Goal: Task Accomplishment & Management: Use online tool/utility

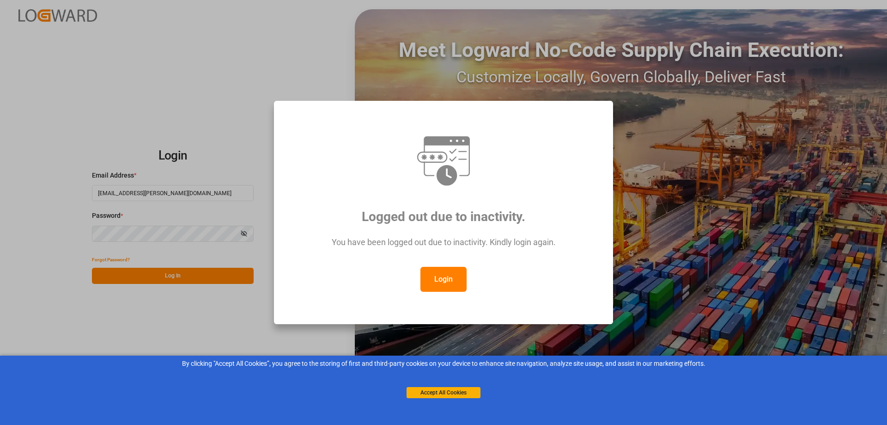
click at [451, 277] on button "Login" at bounding box center [443, 279] width 46 height 25
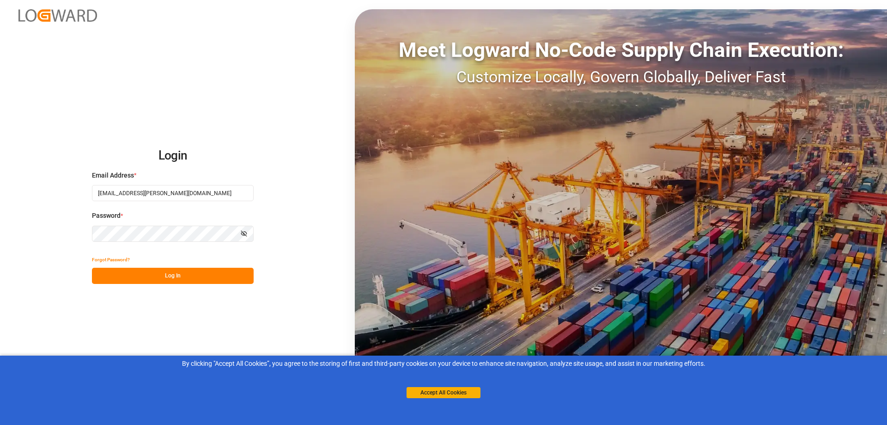
drag, startPoint x: 161, startPoint y: 266, endPoint x: 152, endPoint y: 272, distance: 10.9
click at [159, 268] on div "Forgot Password? Log In" at bounding box center [173, 267] width 162 height 32
click at [152, 272] on button "Log In" at bounding box center [173, 275] width 162 height 16
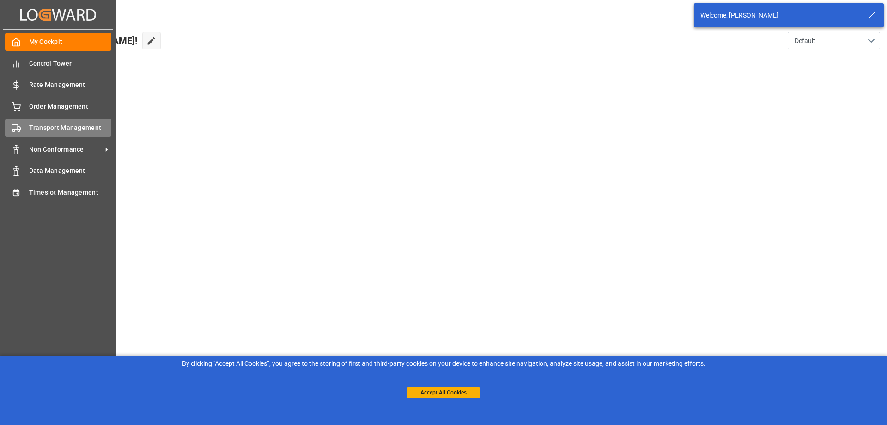
click at [16, 125] on rect at bounding box center [15, 127] width 6 height 5
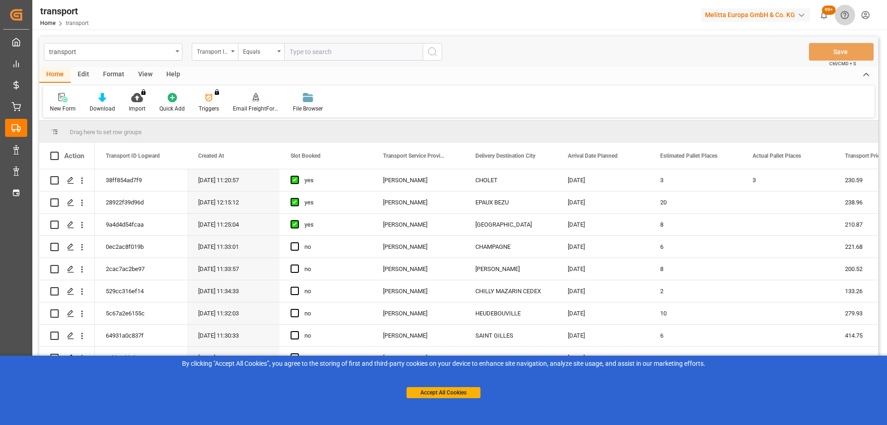
click at [842, 18] on icon "Help Center" at bounding box center [845, 15] width 10 height 10
click at [69, 245] on icon "Press SPACE to select this row." at bounding box center [70, 246] width 7 height 7
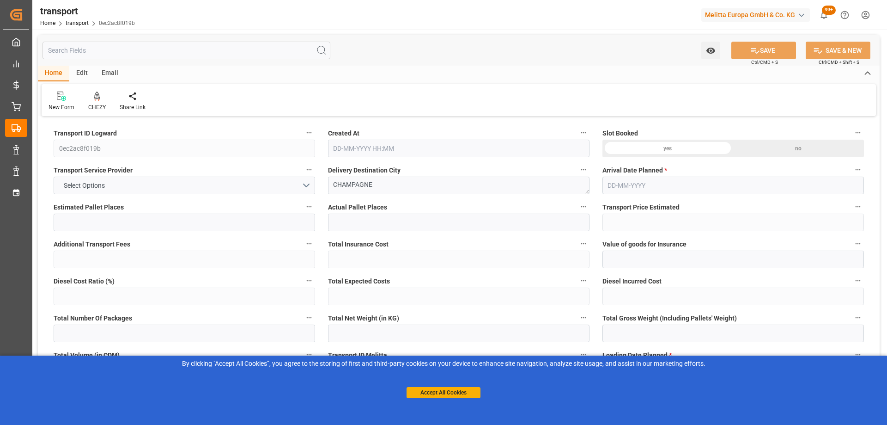
type input "6"
type input "221.68"
type input "0"
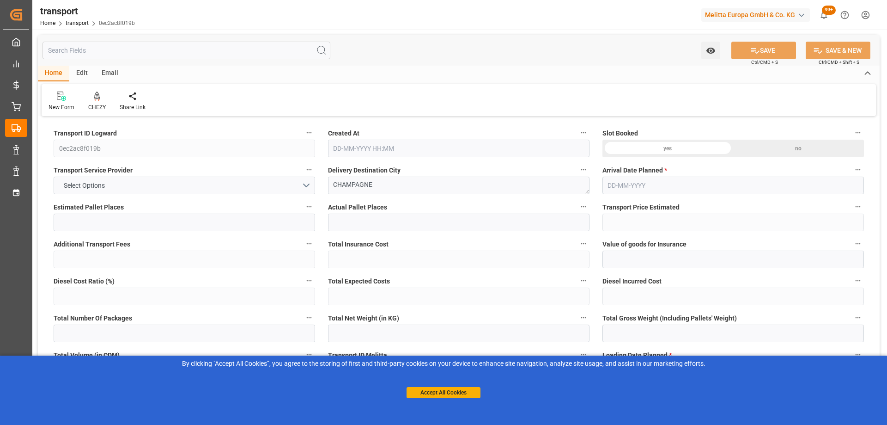
type input "214.1872"
type input "-7.4928"
type input "0"
type input "1329.32"
type input "1781.456"
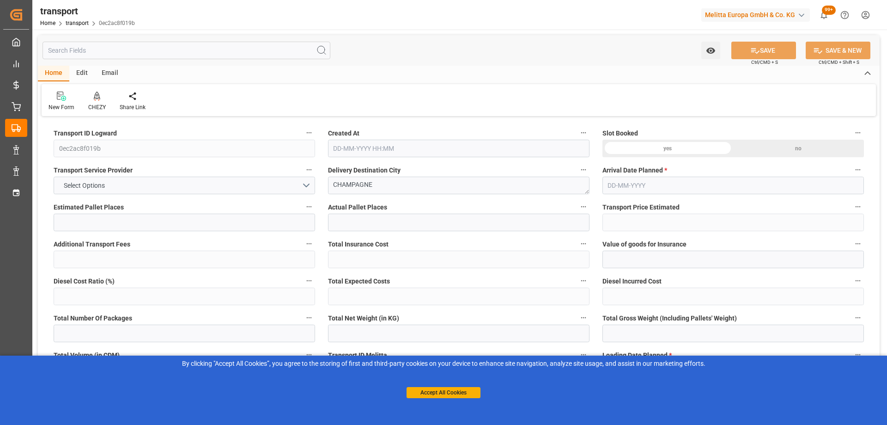
type input "5407.232"
type input "72"
type input "4"
type input "228"
type input "8"
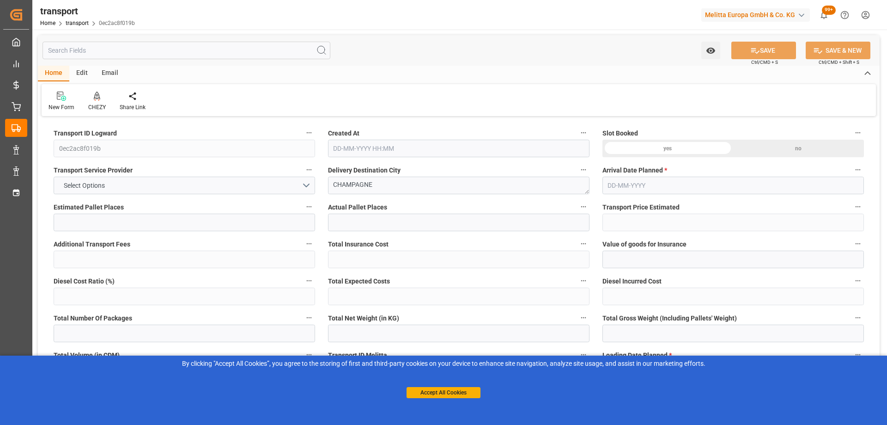
type input "101"
type input "1541.736"
type input "0"
type input "4710.8598"
type input "0"
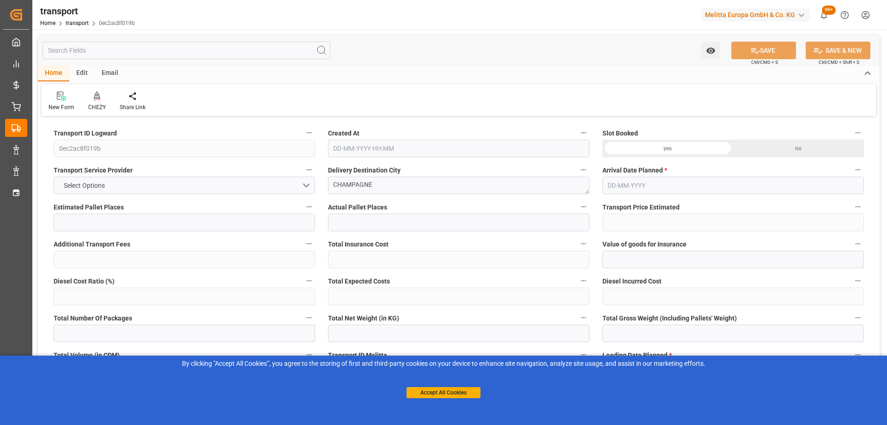
type input "0"
type input "21"
type input "35"
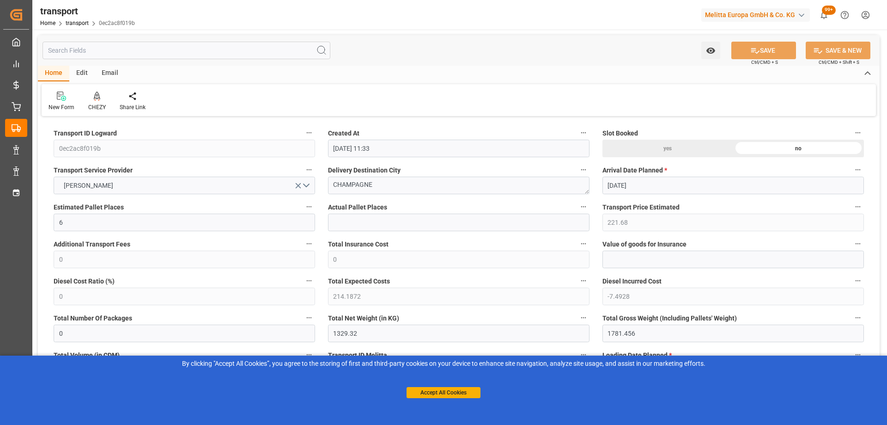
type input "14-10-2025 11:33"
type input "[DATE]"
drag, startPoint x: 381, startPoint y: 186, endPoint x: 315, endPoint y: 185, distance: 66.1
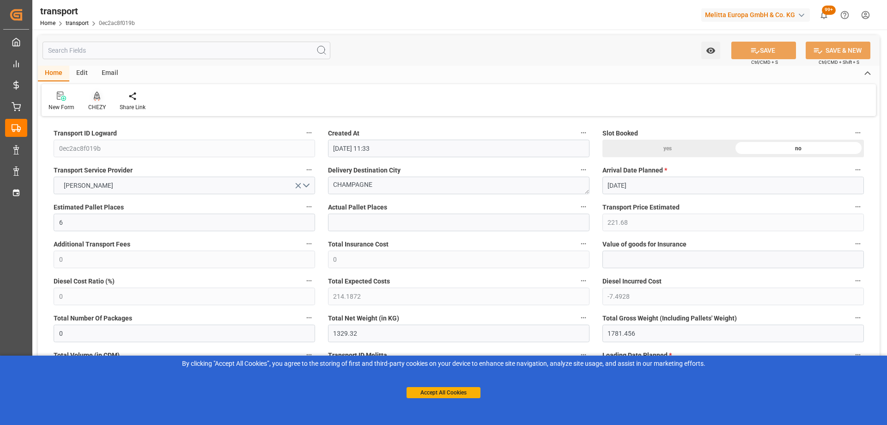
click at [94, 97] on icon at bounding box center [97, 95] width 6 height 8
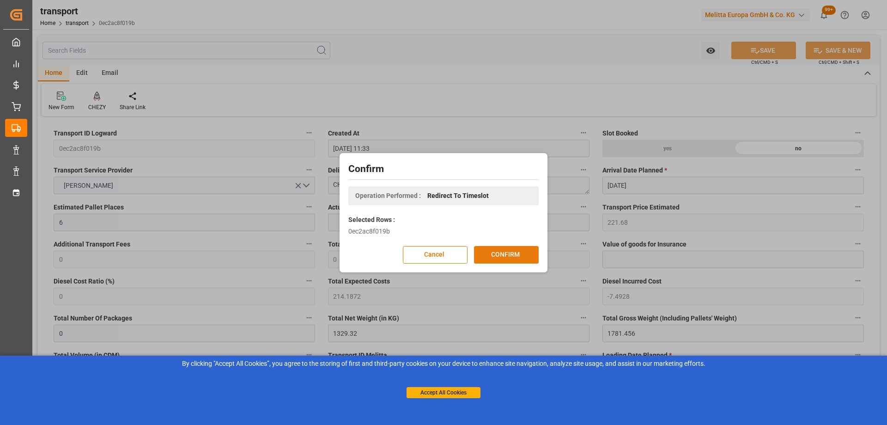
click at [498, 254] on button "CONFIRM" at bounding box center [506, 255] width 65 height 18
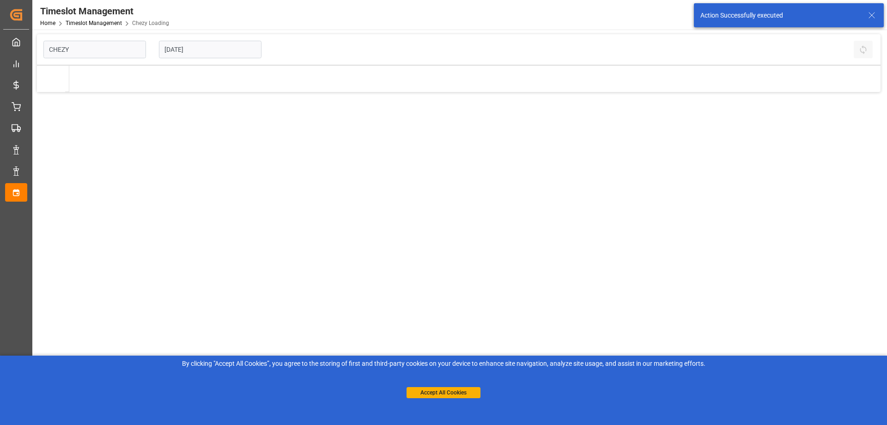
type input "Chezy Loading"
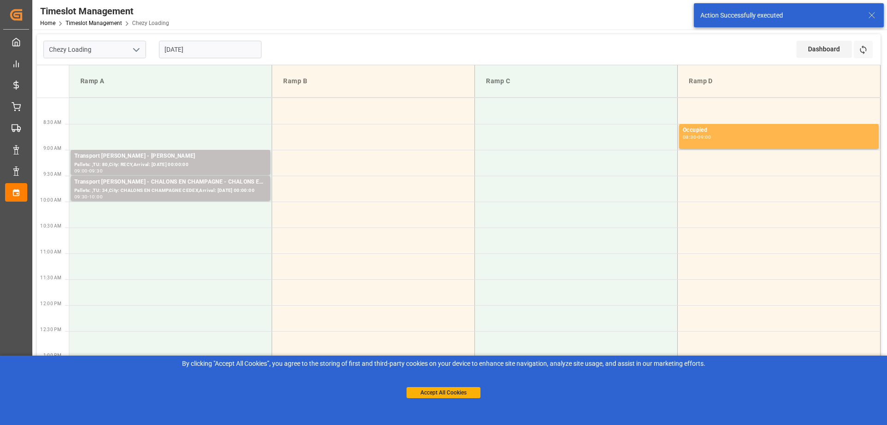
click at [195, 50] on input "[DATE]" at bounding box center [210, 50] width 103 height 18
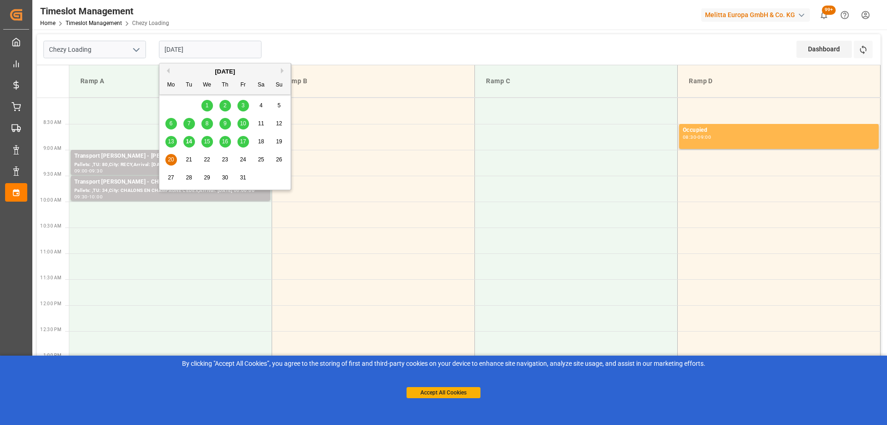
click at [240, 136] on div "17" at bounding box center [243, 141] width 12 height 11
type input "[DATE]"
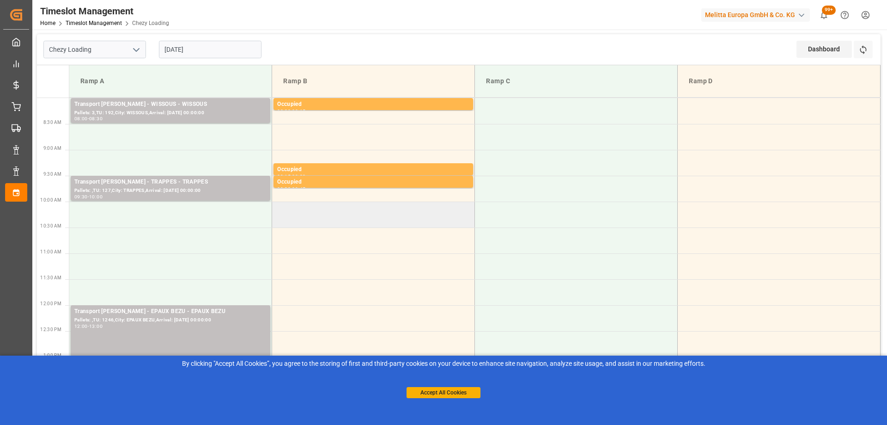
scroll to position [46, 0]
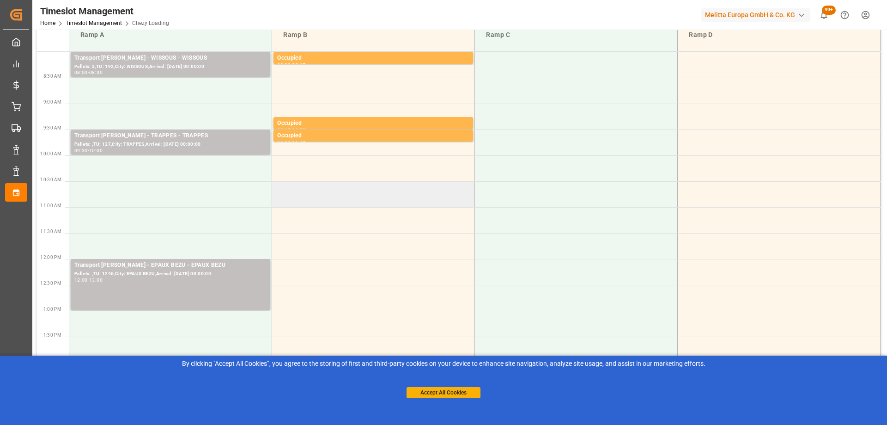
click at [336, 201] on td at bounding box center [373, 194] width 203 height 26
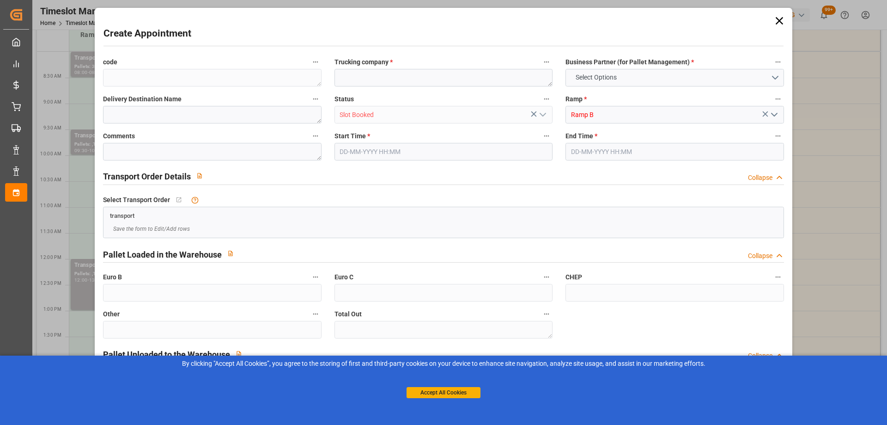
type input "0"
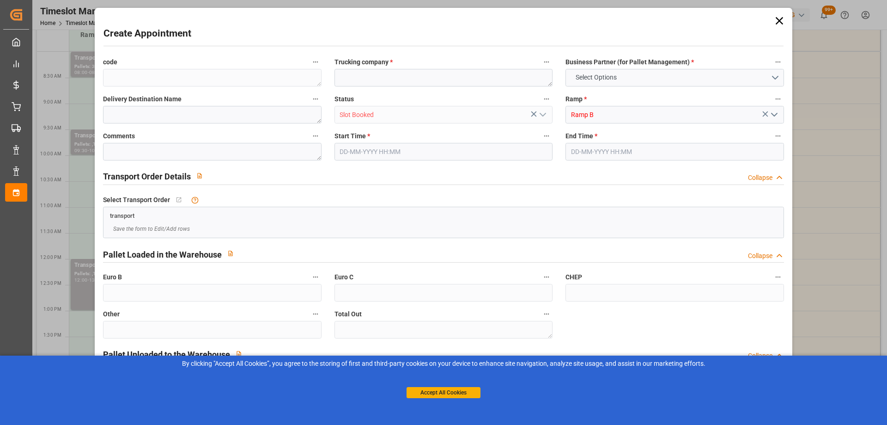
type input "0"
type input "17-10-2025 10:30"
type input "17-10-2025 11:00"
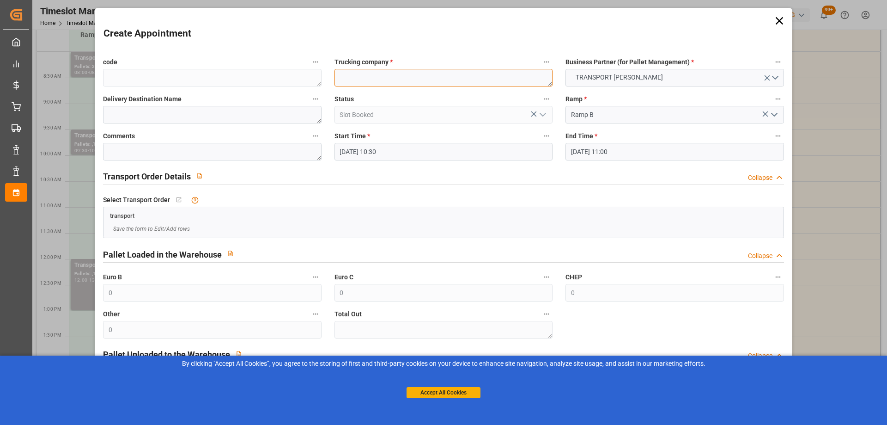
paste textarea "CHAMPAGNE"
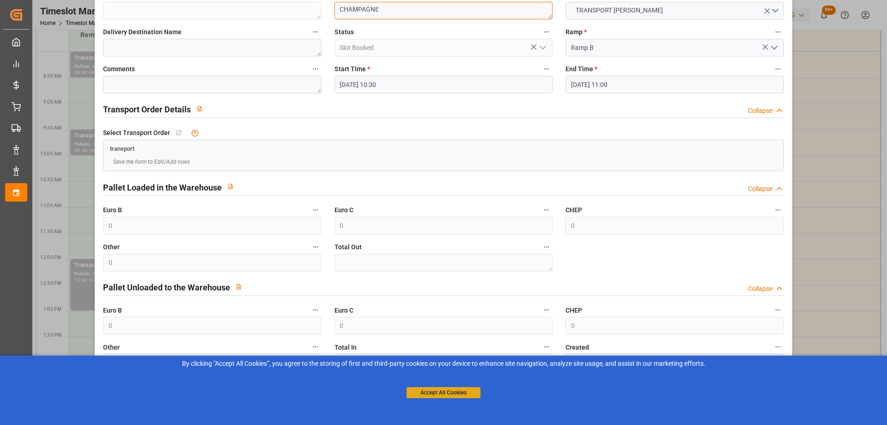
type textarea "CHAMPAGNE"
click at [425, 389] on button "Accept All Cookies" at bounding box center [444, 392] width 74 height 11
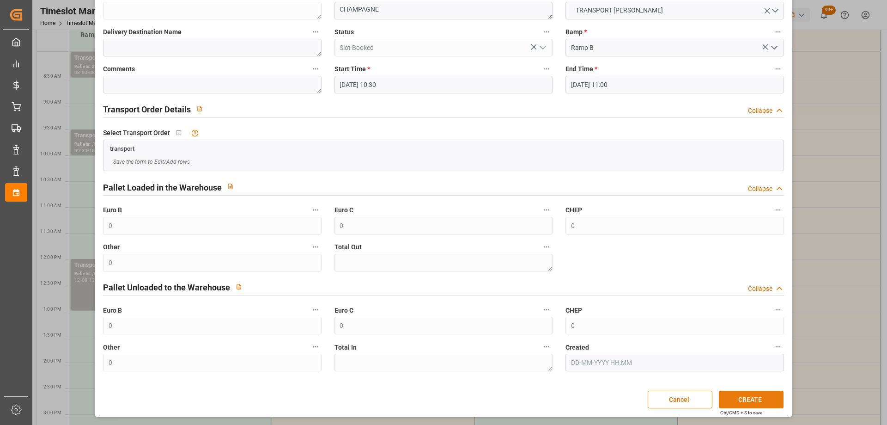
click at [739, 395] on button "CREATE" at bounding box center [751, 399] width 65 height 18
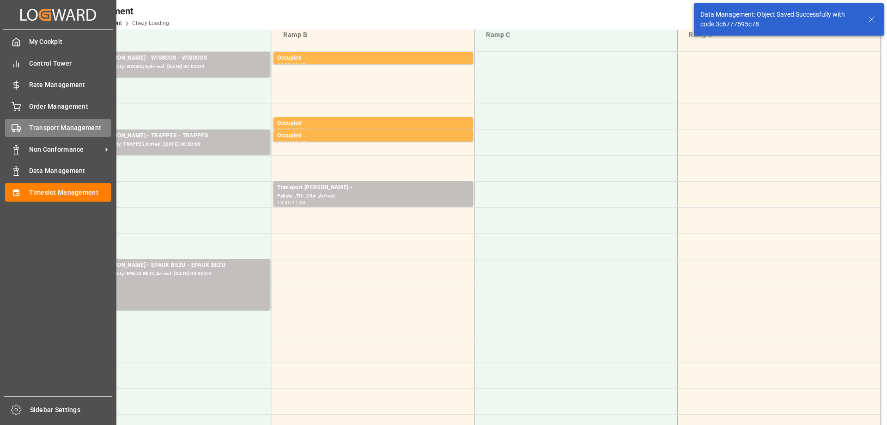
click at [28, 132] on div "Transport Management Transport Management" at bounding box center [58, 128] width 106 height 18
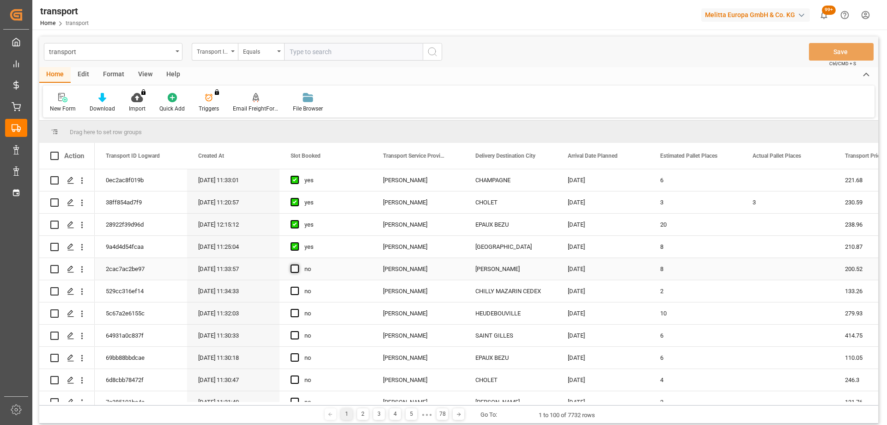
click at [292, 267] on span "Press SPACE to select this row." at bounding box center [295, 268] width 8 height 8
click at [298, 264] on input "Press SPACE to select this row." at bounding box center [298, 264] width 0 height 0
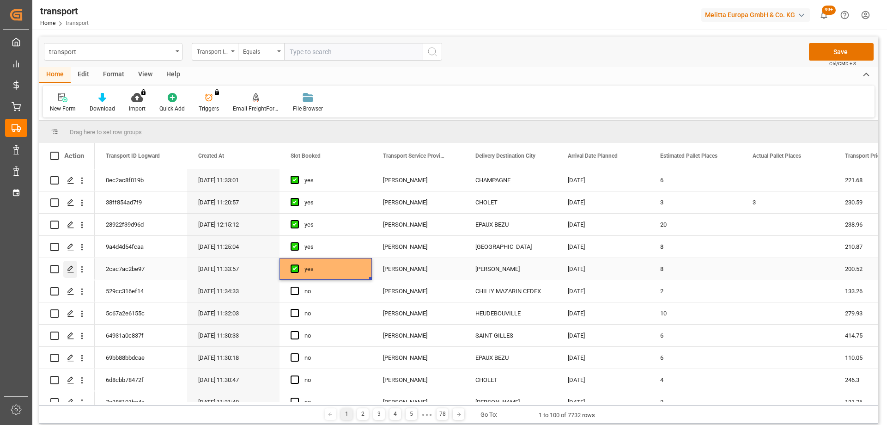
click at [68, 267] on icon "Press SPACE to select this row." at bounding box center [70, 268] width 7 height 7
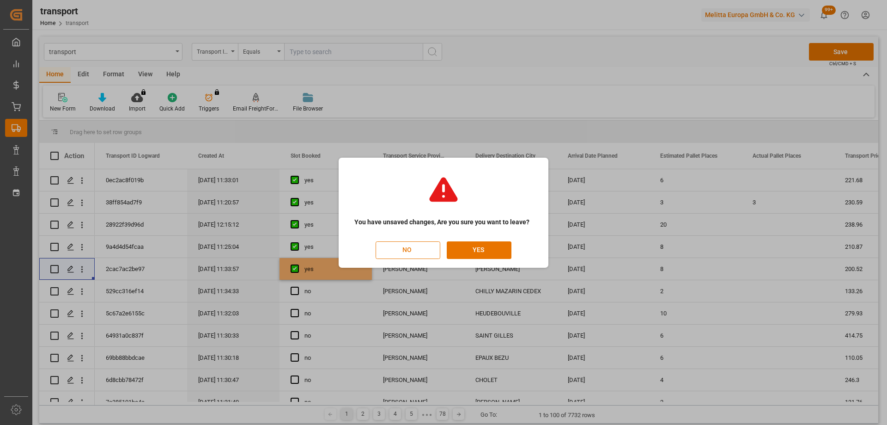
click at [411, 250] on button "NO" at bounding box center [408, 250] width 65 height 18
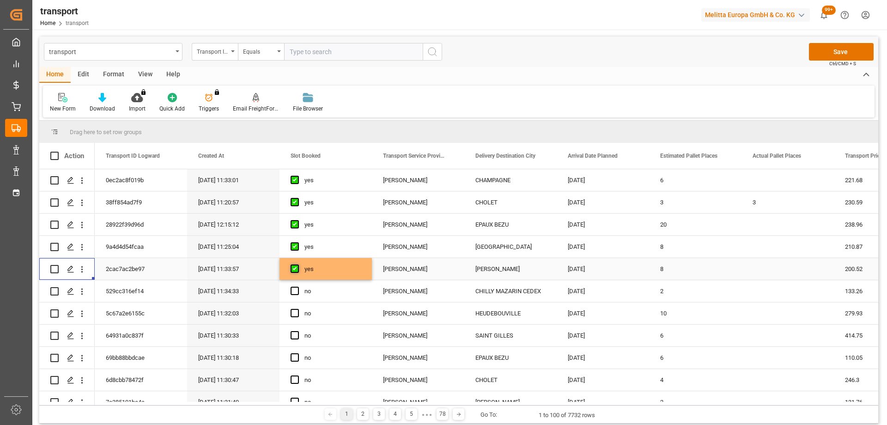
click at [296, 269] on span "Press SPACE to select this row." at bounding box center [295, 268] width 8 height 8
click at [298, 264] on input "Press SPACE to select this row." at bounding box center [298, 264] width 0 height 0
click at [68, 267] on icon "Press SPACE to select this row." at bounding box center [70, 268] width 7 height 7
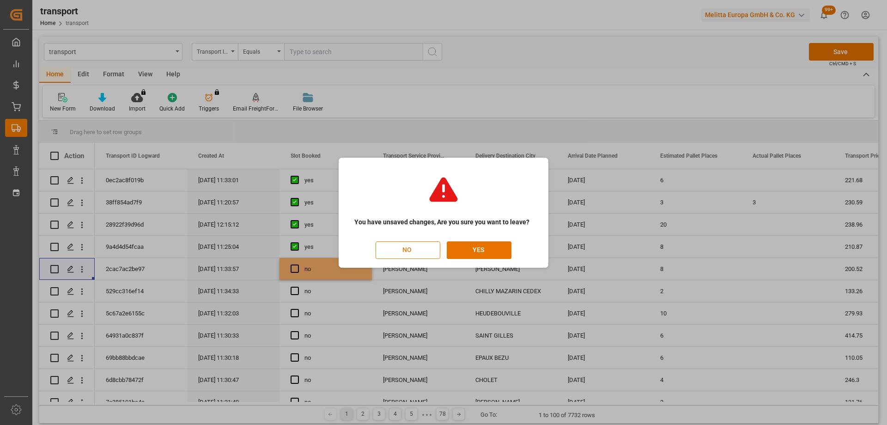
click at [417, 249] on button "NO" at bounding box center [408, 250] width 65 height 18
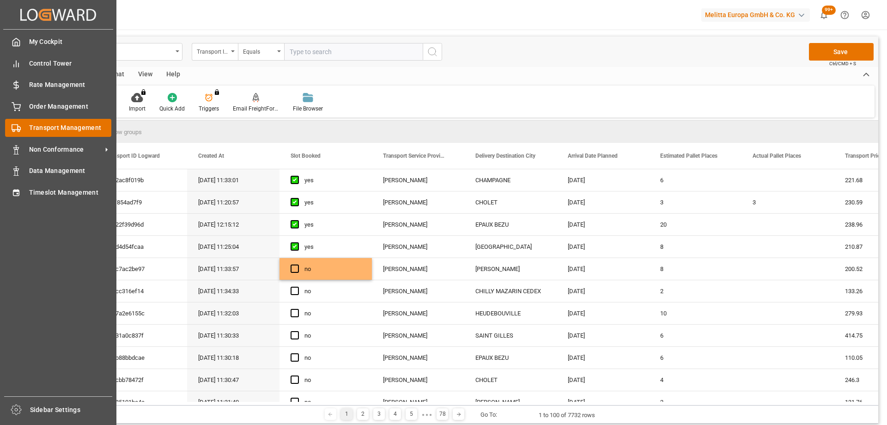
click at [20, 128] on icon at bounding box center [16, 127] width 9 height 9
click at [28, 189] on div "Timeslot Management Timeslot Management" at bounding box center [58, 192] width 106 height 18
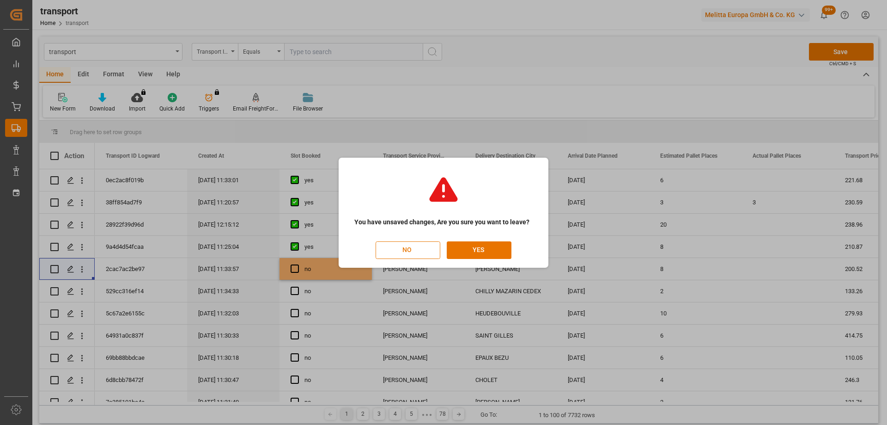
click at [387, 241] on button "NO" at bounding box center [408, 250] width 65 height 18
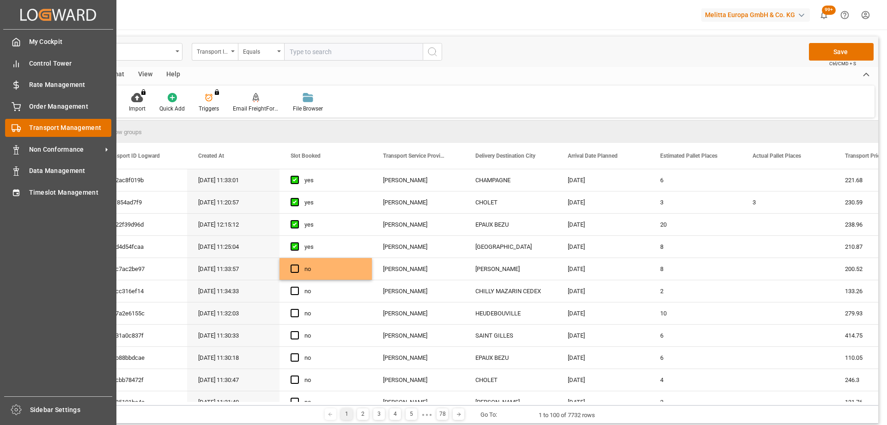
click at [66, 126] on span "Transport Management" at bounding box center [70, 128] width 83 height 10
click at [17, 128] on icon at bounding box center [16, 127] width 9 height 9
click at [27, 127] on div "Transport Management Transport Management" at bounding box center [58, 128] width 106 height 18
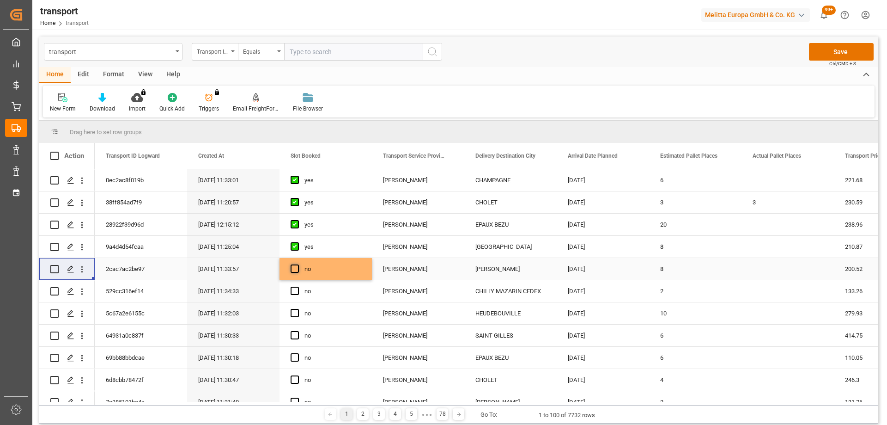
click at [296, 267] on span "Press SPACE to select this row." at bounding box center [295, 268] width 8 height 8
click at [298, 264] on input "Press SPACE to select this row." at bounding box center [298, 264] width 0 height 0
click at [73, 267] on polygon "Press SPACE to select this row." at bounding box center [70, 268] width 5 height 5
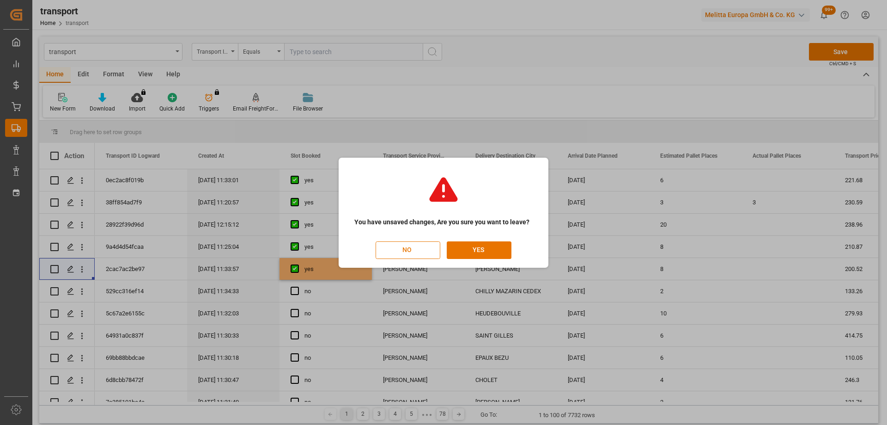
click at [396, 255] on button "NO" at bounding box center [408, 250] width 65 height 18
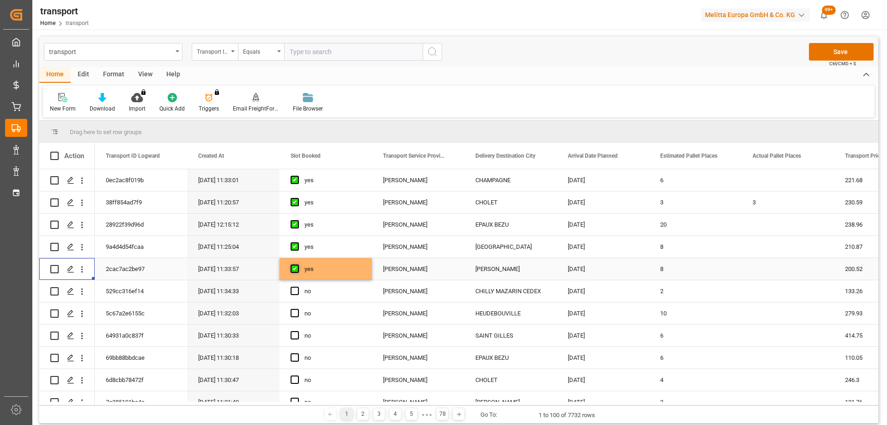
click at [293, 269] on span "Press SPACE to select this row." at bounding box center [295, 268] width 8 height 8
click at [298, 264] on input "Press SPACE to select this row." at bounding box center [298, 264] width 0 height 0
click at [68, 265] on icon "Press SPACE to select this row." at bounding box center [70, 268] width 7 height 7
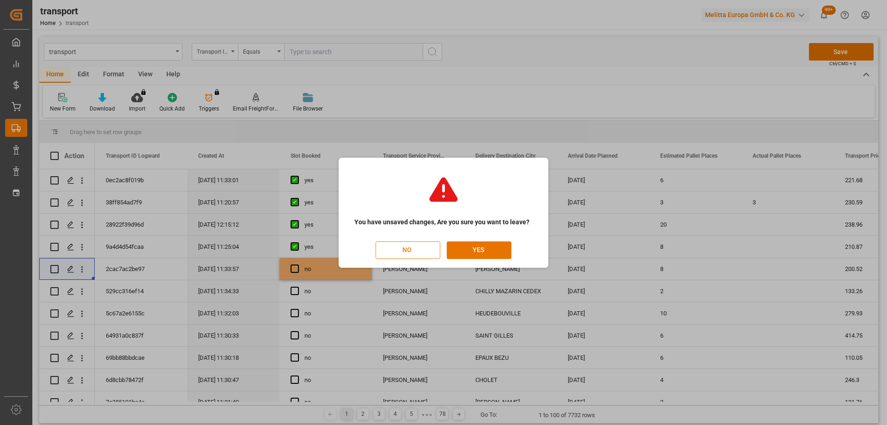
click at [417, 253] on button "NO" at bounding box center [408, 250] width 65 height 18
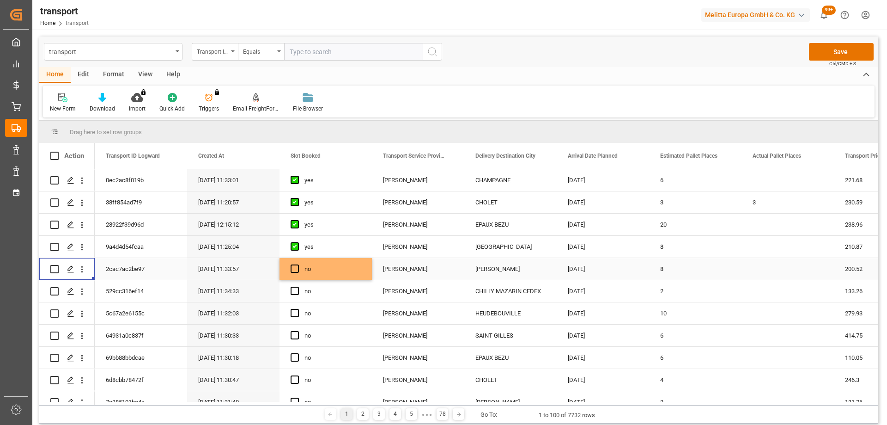
click at [52, 272] on input "Press Space to toggle row selection (unchecked)" at bounding box center [54, 269] width 8 height 8
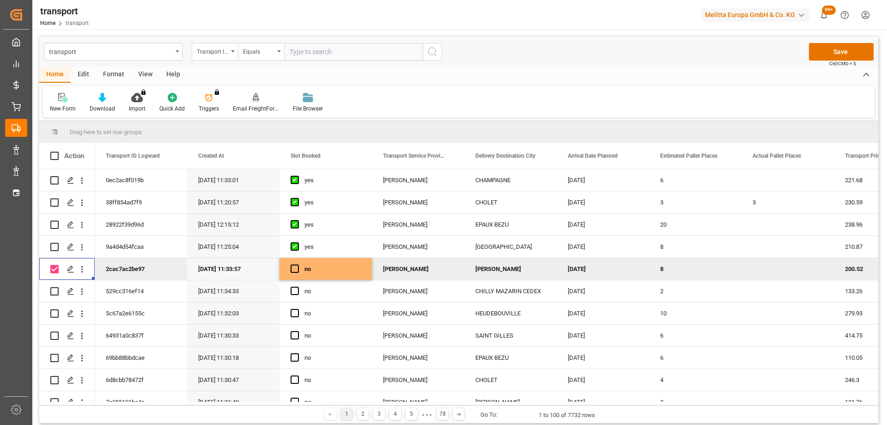
click at [52, 272] on input "Press Space to toggle row selection (checked)" at bounding box center [54, 269] width 8 height 8
checkbox input "false"
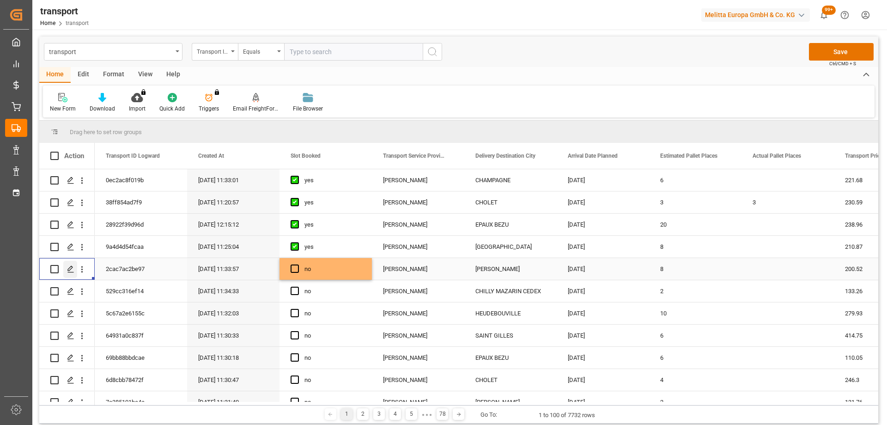
click at [70, 267] on icon "Press SPACE to select this row." at bounding box center [70, 268] width 7 height 7
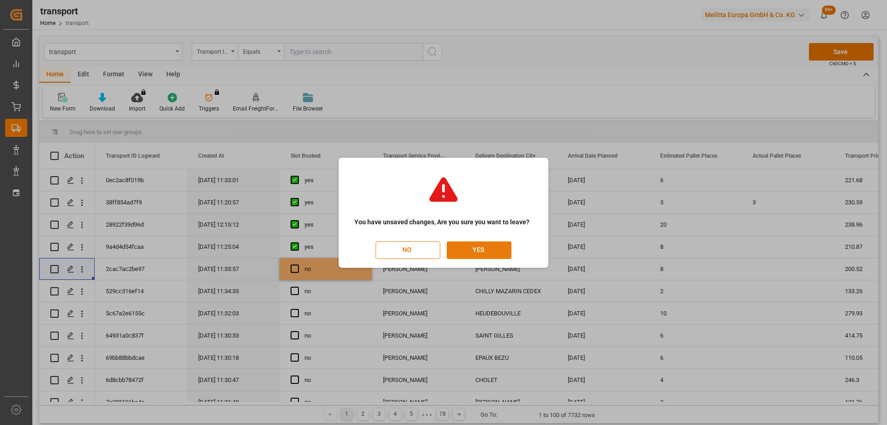
click at [481, 254] on button "YES" at bounding box center [479, 250] width 65 height 18
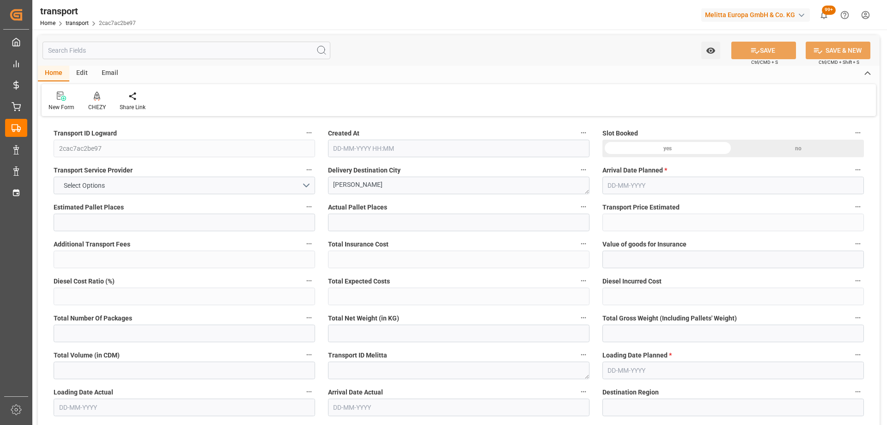
type input "8"
type input "200.52"
type input "0"
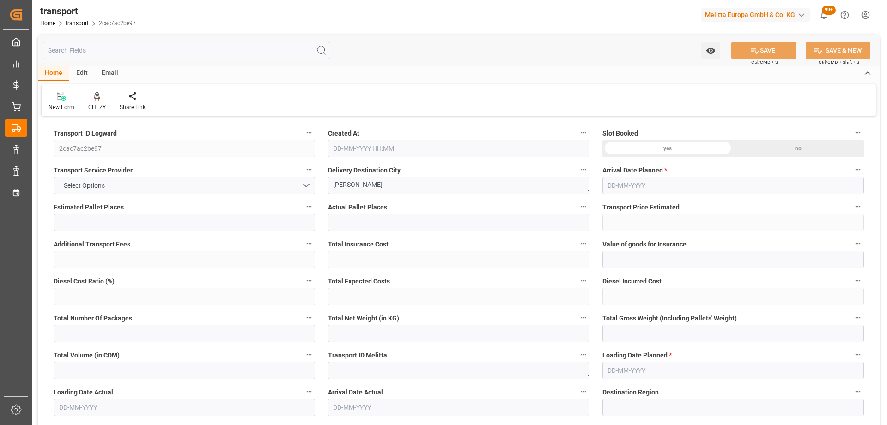
type input "193.7424"
type input "-6.7776"
type input "0"
type input "587.845"
type input "1613.259"
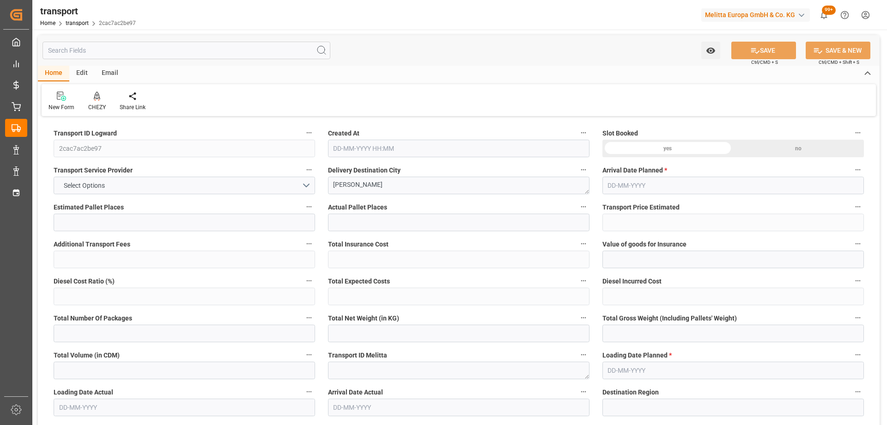
type input "3562.946"
type input "77"
type input "0"
type input "328"
type input "38"
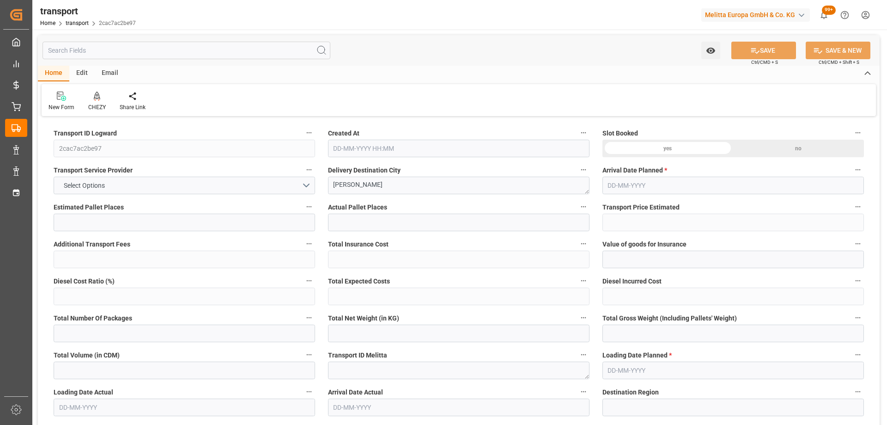
type input "101"
type input "739.259"
type input "0"
type input "4710.8598"
type input "0"
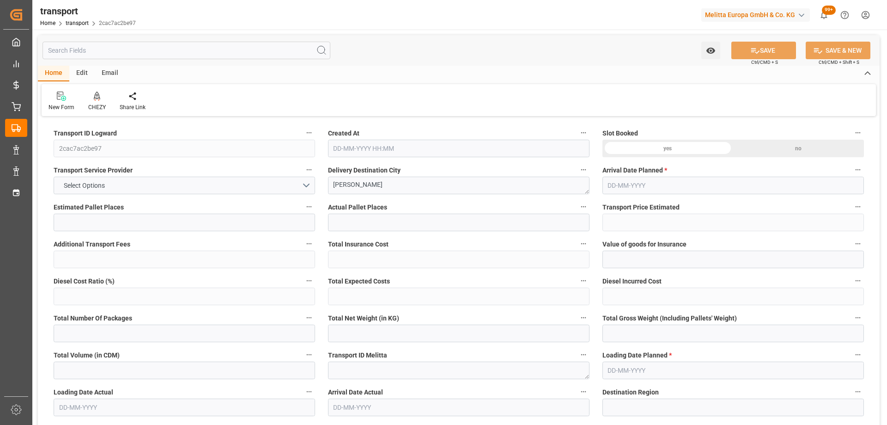
type input "0"
type input "21"
type input "35"
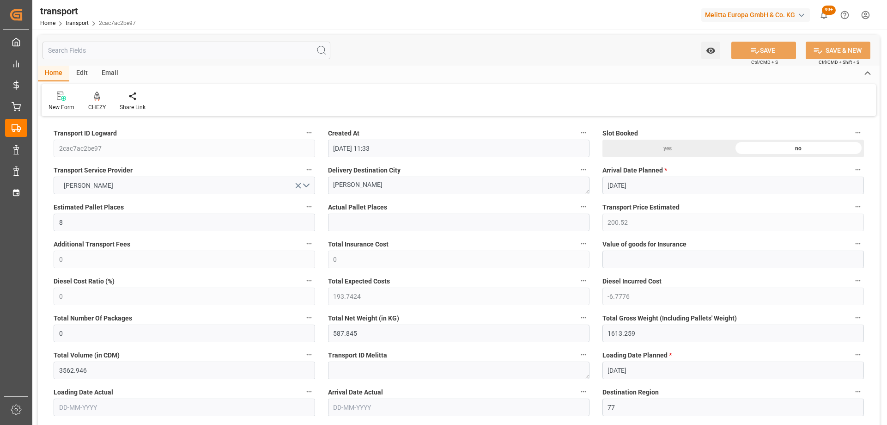
type input "14-10-2025 11:33"
type input "[DATE]"
drag, startPoint x: 364, startPoint y: 188, endPoint x: 310, endPoint y: 192, distance: 53.8
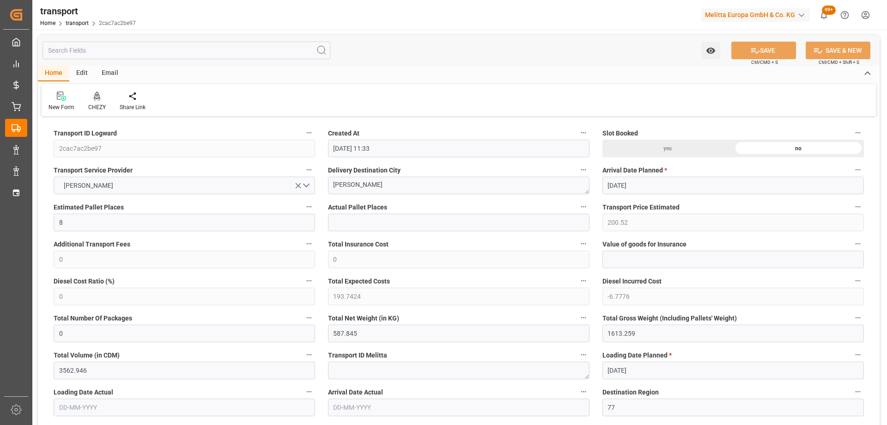
click at [92, 94] on div at bounding box center [97, 96] width 18 height 10
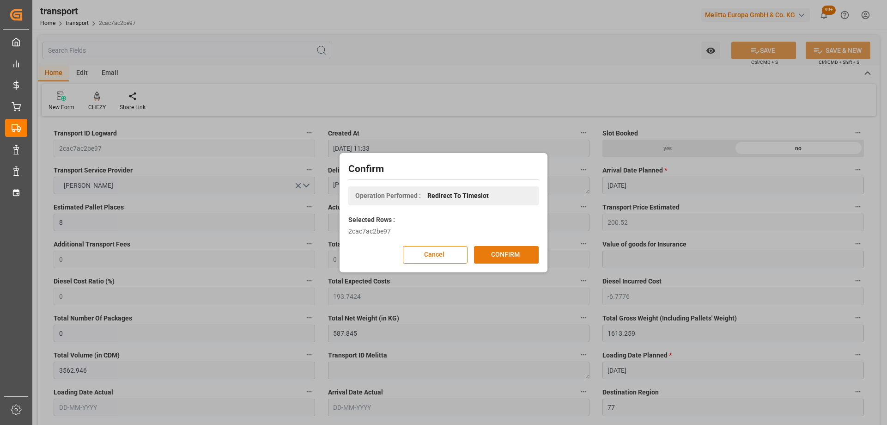
click at [495, 255] on button "CONFIRM" at bounding box center [506, 255] width 65 height 18
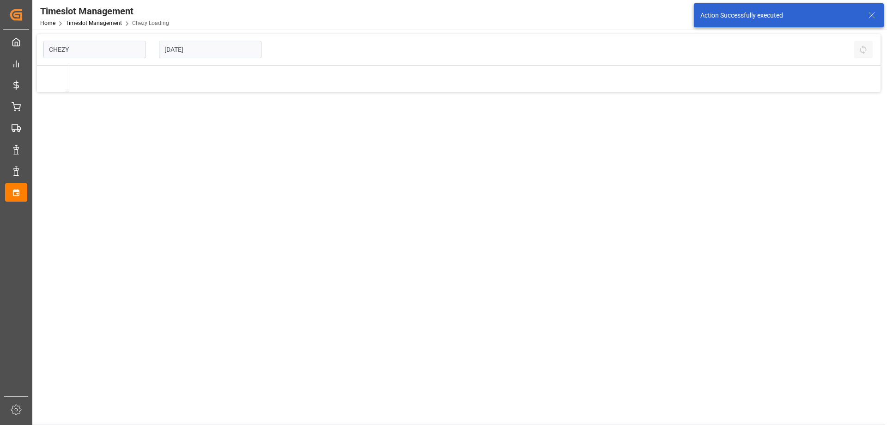
type input "Chezy Loading"
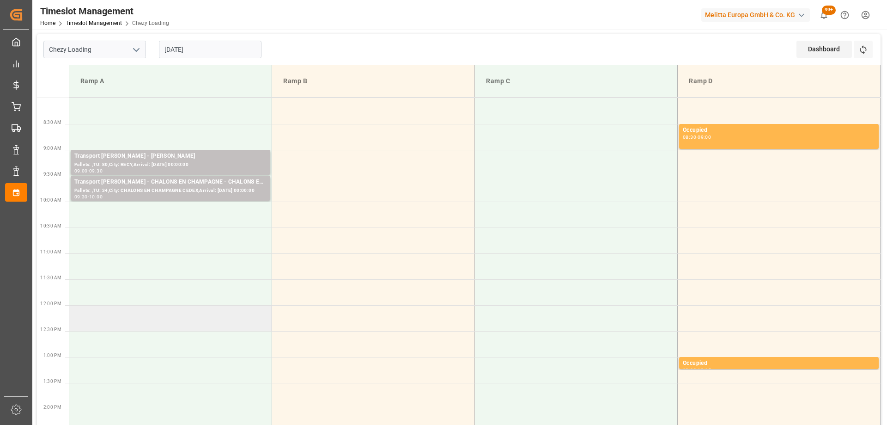
drag, startPoint x: 176, startPoint y: 315, endPoint x: 163, endPoint y: 318, distance: 13.8
click at [163, 318] on td at bounding box center [170, 318] width 203 height 26
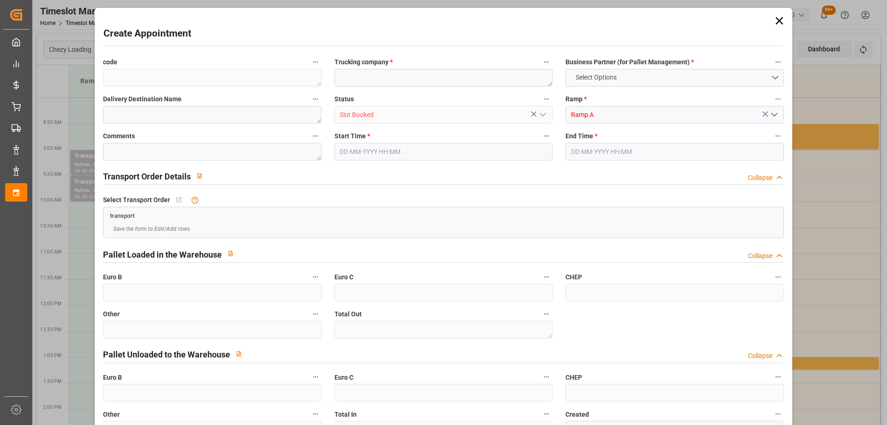
type input "0"
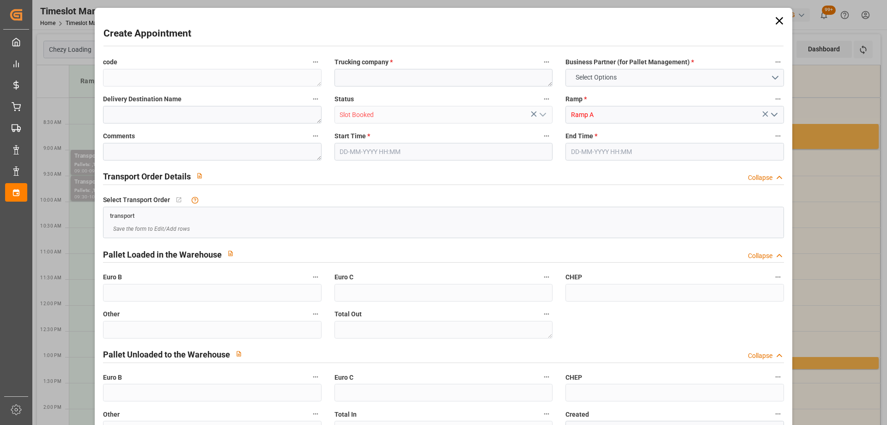
type input "0"
type input "[DATE] 12:00"
type input "[DATE] 12:30"
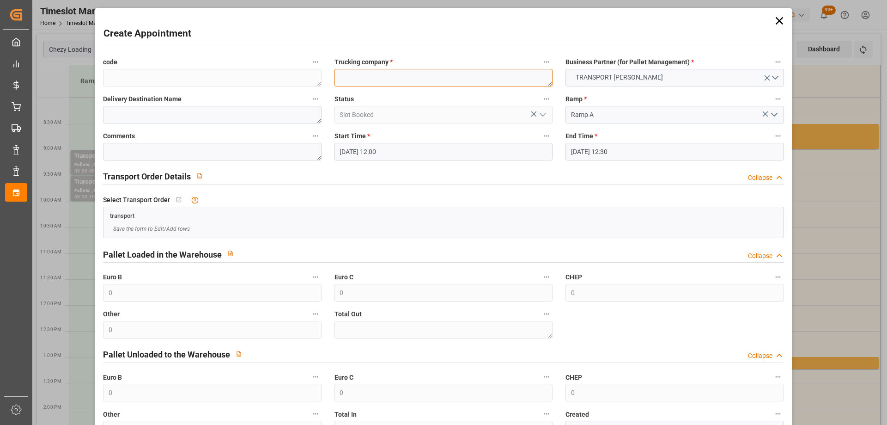
paste textarea "[PERSON_NAME]"
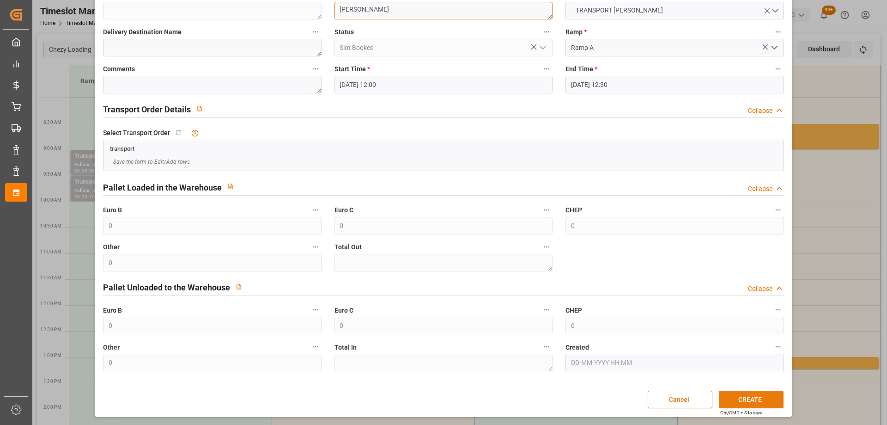
type textarea "[PERSON_NAME]"
click at [736, 397] on button "CREATE" at bounding box center [751, 399] width 65 height 18
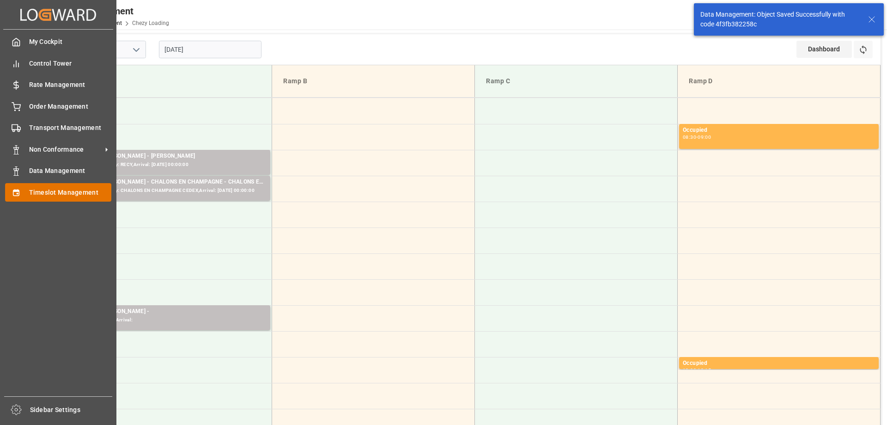
click at [48, 191] on span "Timeslot Management" at bounding box center [70, 193] width 83 height 10
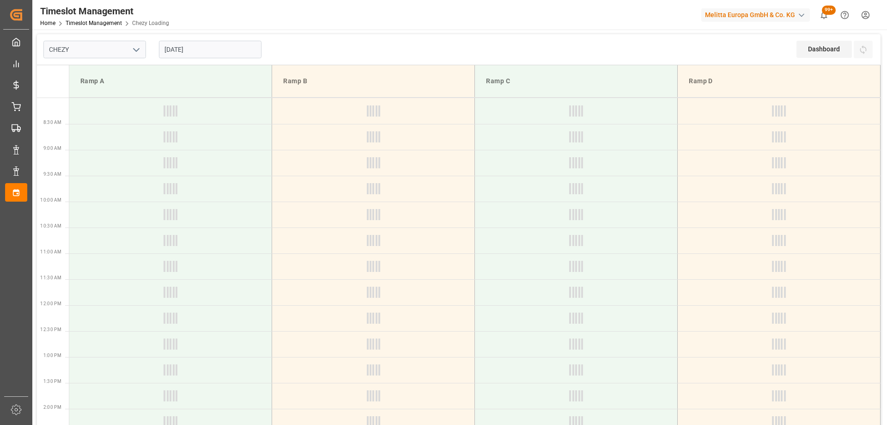
type input "Chezy Loading"
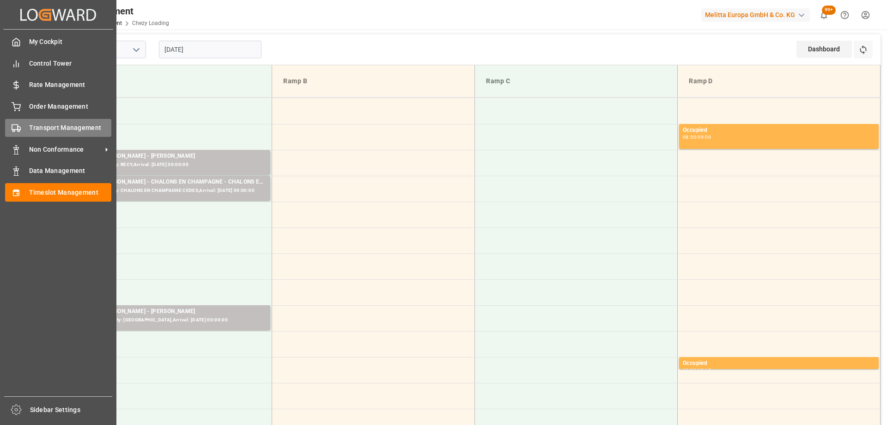
click at [49, 123] on span "Transport Management" at bounding box center [70, 128] width 83 height 10
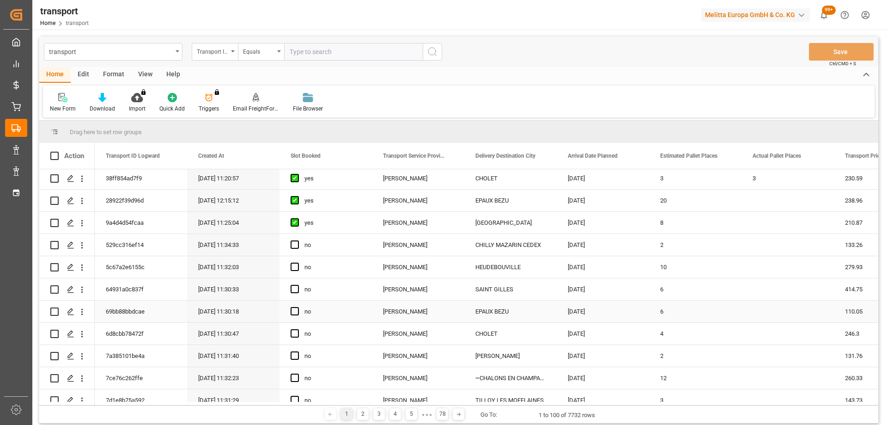
scroll to position [92, 0]
click at [69, 311] on polygon "Press SPACE to select this row." at bounding box center [70, 309] width 5 height 5
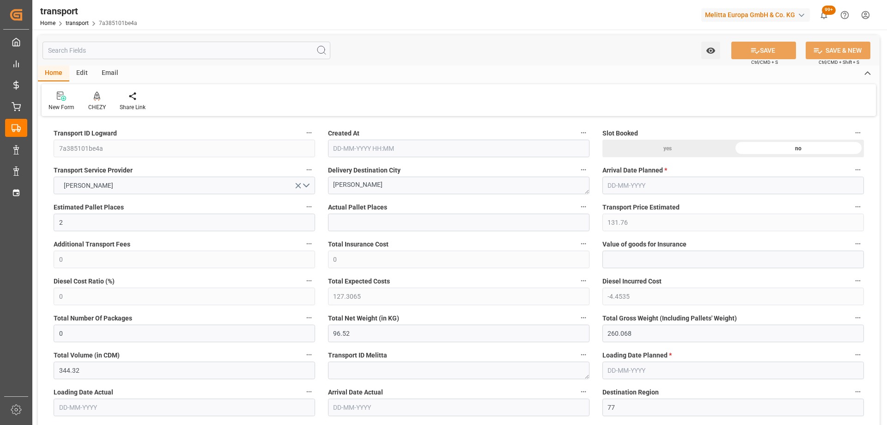
type input "[DATE] 11:31"
type input "[DATE]"
drag, startPoint x: 318, startPoint y: 188, endPoint x: 269, endPoint y: 182, distance: 49.5
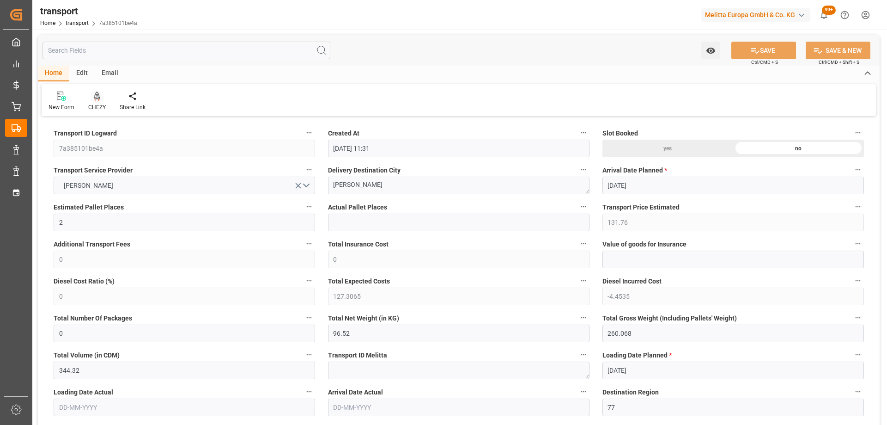
click at [91, 102] on div "CHEZY" at bounding box center [96, 101] width 31 height 20
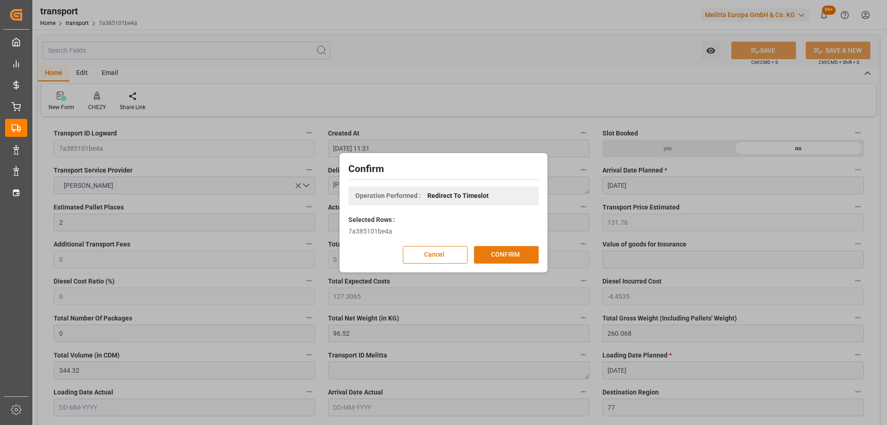
click at [500, 258] on button "CONFIRM" at bounding box center [506, 255] width 65 height 18
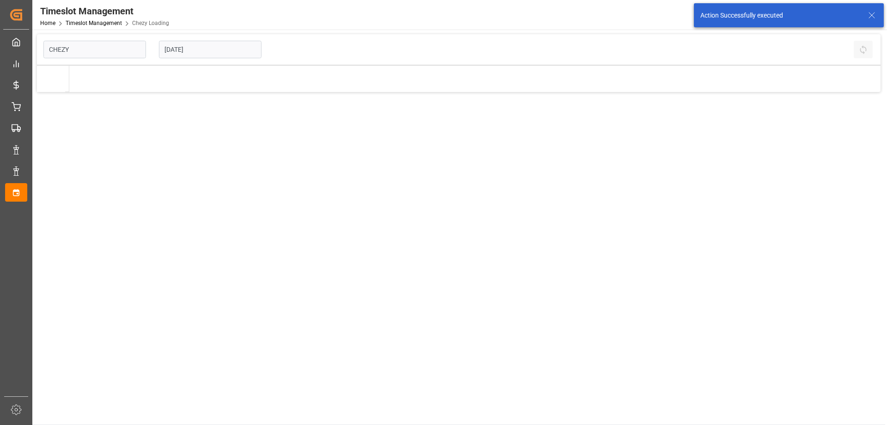
type input "Chezy Loading"
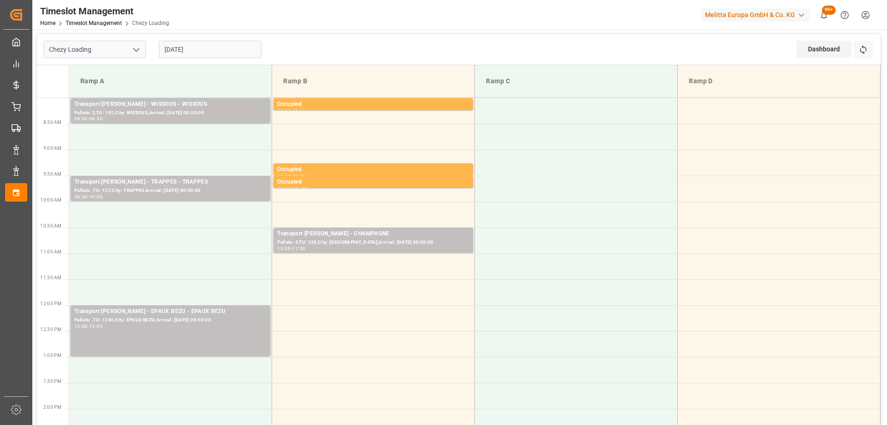
drag, startPoint x: 170, startPoint y: 50, endPoint x: 146, endPoint y: 59, distance: 26.4
click at [159, 54] on input "[DATE]" at bounding box center [210, 50] width 103 height 18
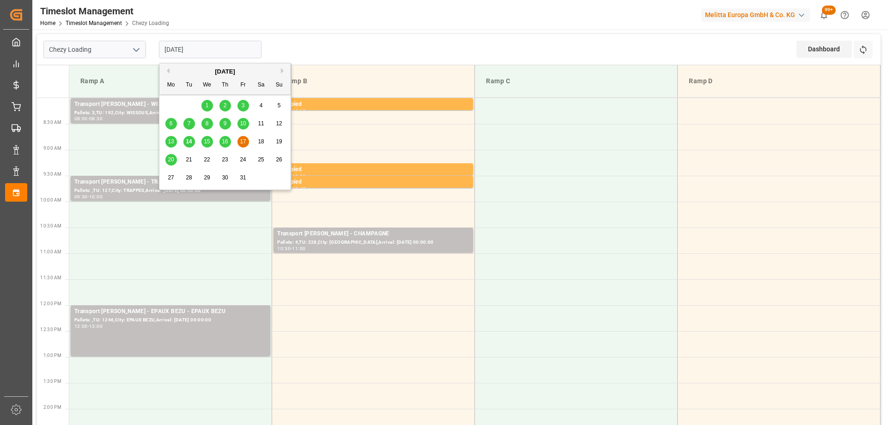
click at [172, 158] on span "20" at bounding box center [171, 159] width 6 height 6
type input "[DATE]"
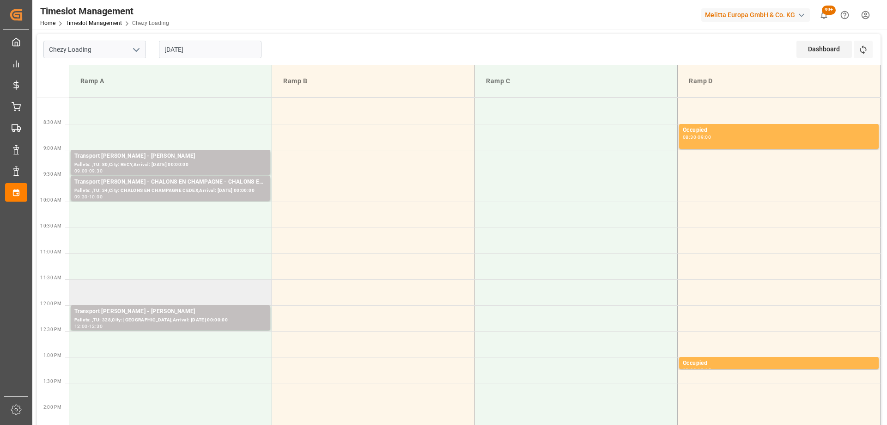
drag, startPoint x: 146, startPoint y: 299, endPoint x: 112, endPoint y: 293, distance: 35.2
click at [112, 293] on td at bounding box center [170, 292] width 203 height 26
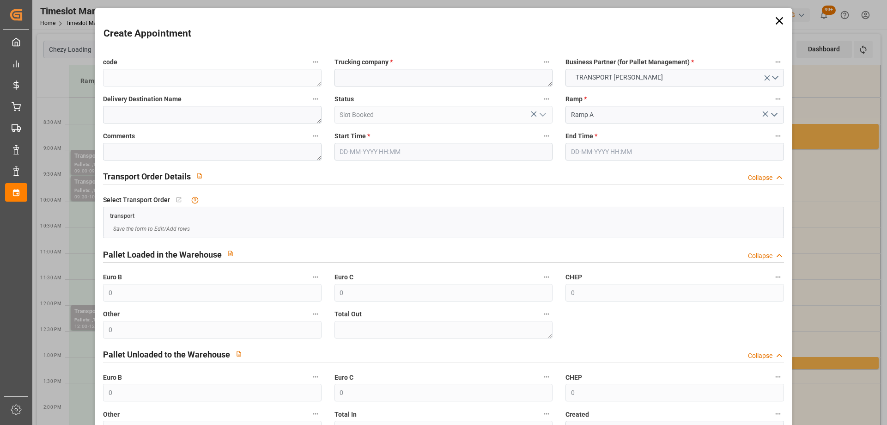
type input "20-10-2025 11:30"
type input "20-10-2025 11:45"
paste textarea "[PERSON_NAME]"
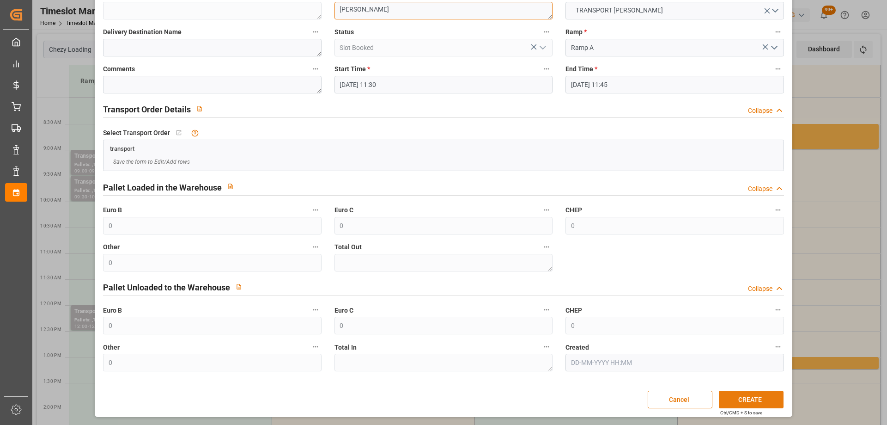
type textarea "[PERSON_NAME]"
click at [745, 407] on button "CREATE" at bounding box center [751, 399] width 65 height 18
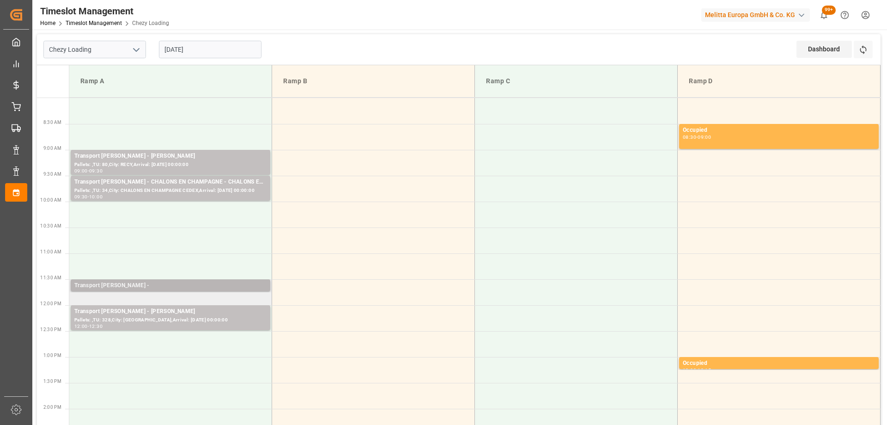
click at [147, 289] on div "Transport [PERSON_NAME] -" at bounding box center [170, 285] width 192 height 9
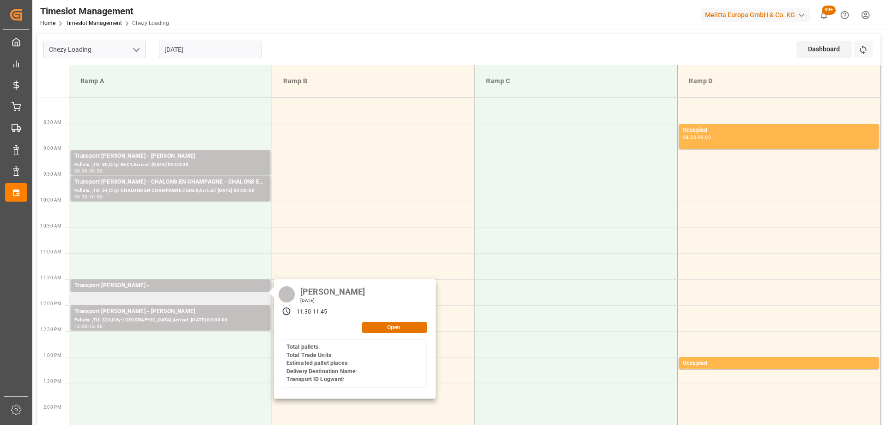
click at [286, 312] on icon at bounding box center [286, 310] width 9 height 9
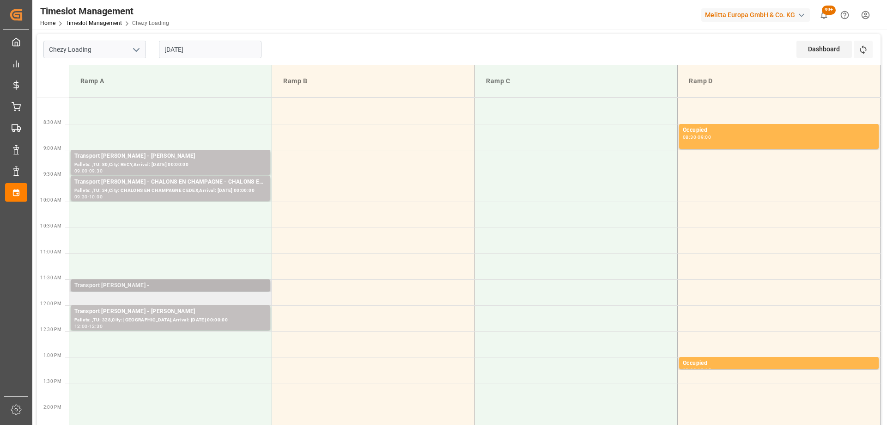
click at [246, 284] on div "Transport [PERSON_NAME] -" at bounding box center [170, 285] width 192 height 9
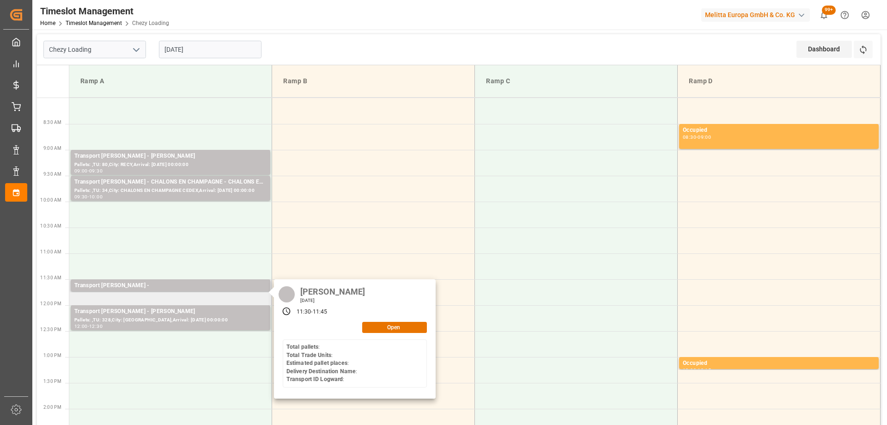
click at [285, 314] on icon at bounding box center [286, 311] width 8 height 8
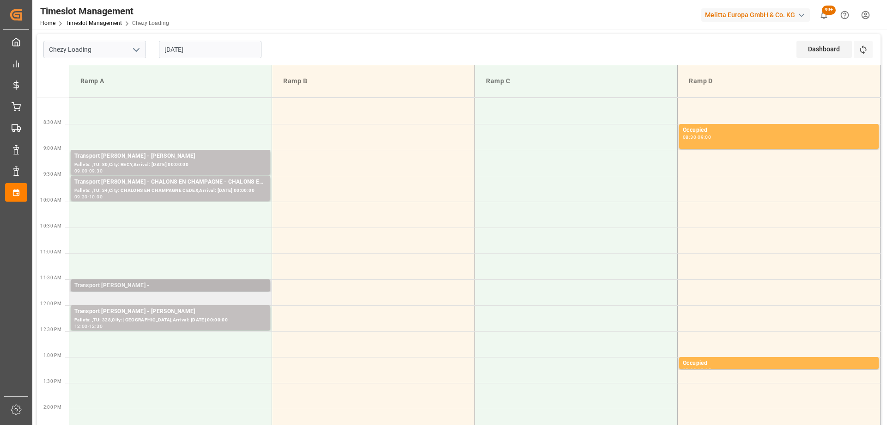
click at [181, 286] on div "Transport [PERSON_NAME] -" at bounding box center [170, 285] width 192 height 9
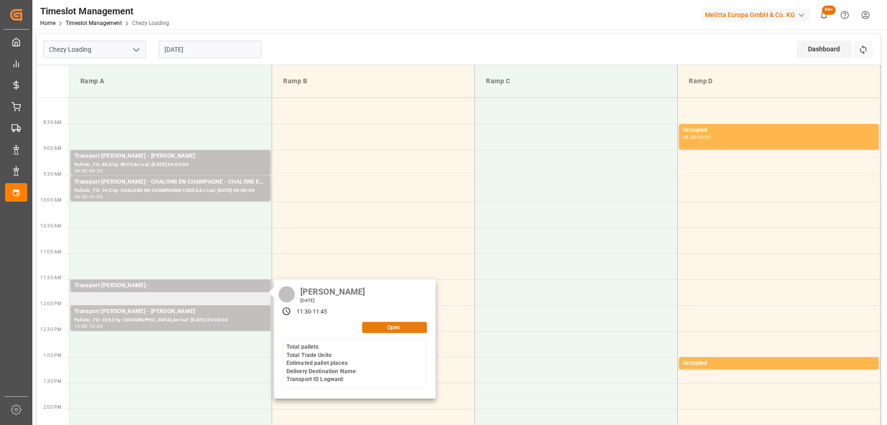
click at [404, 330] on button "Open" at bounding box center [394, 327] width 65 height 11
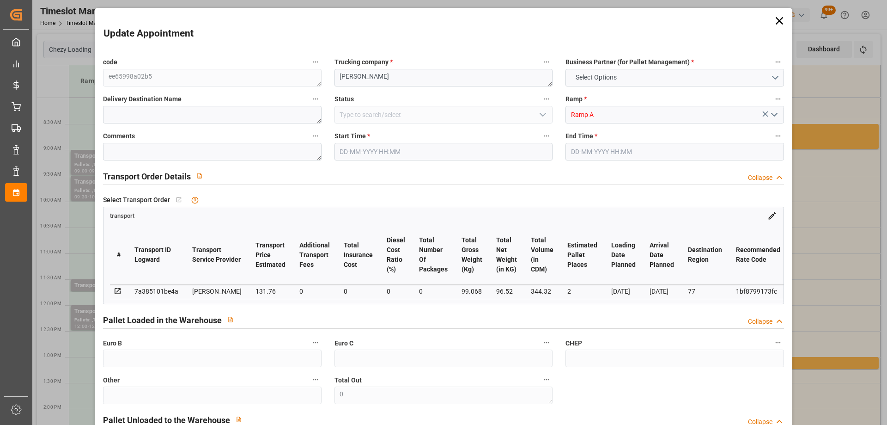
type input "2"
type input "131.76"
type input "0"
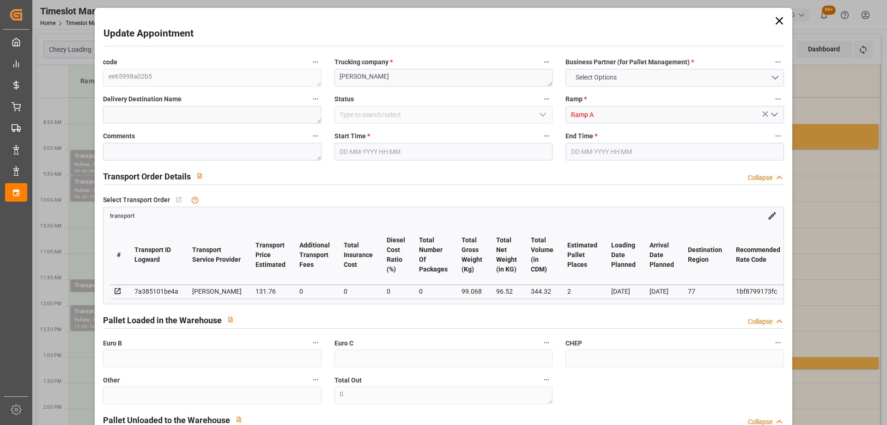
type input "127.3065"
type input "-4.4535"
type input "0"
type input "96.52"
type input "260.068"
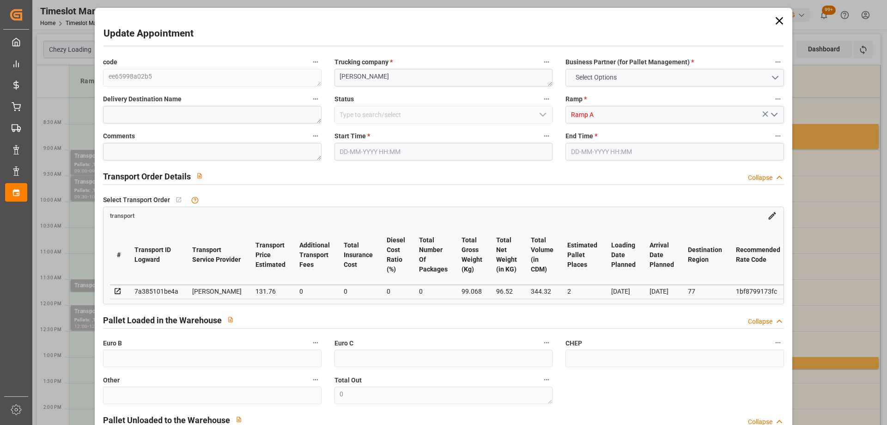
type input "344.32"
type input "77"
type input "0"
type input "13"
type input "7"
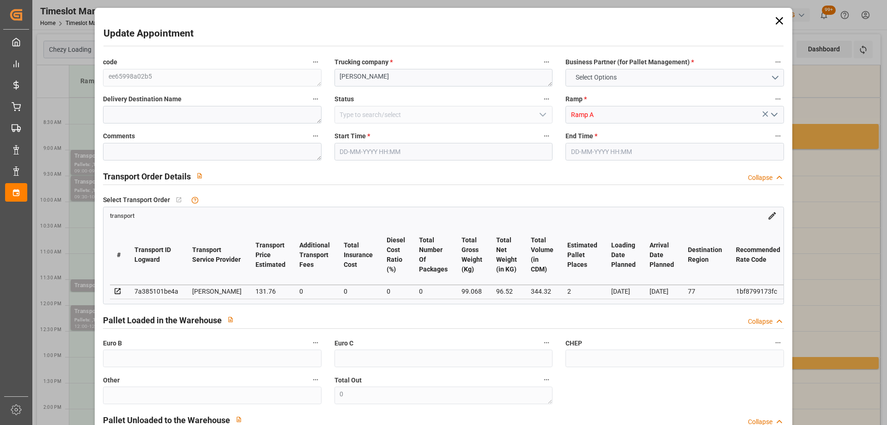
type input "101"
type input "99.068"
type input "0"
type input "4710.8598"
type input "0"
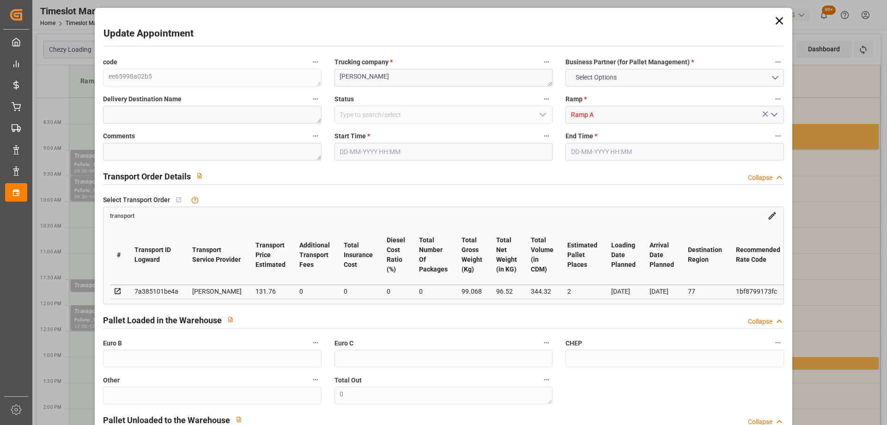
type input "0"
type input "21"
type input "35"
type input "20-10-2025 11:30"
type input "20-10-2025 11:45"
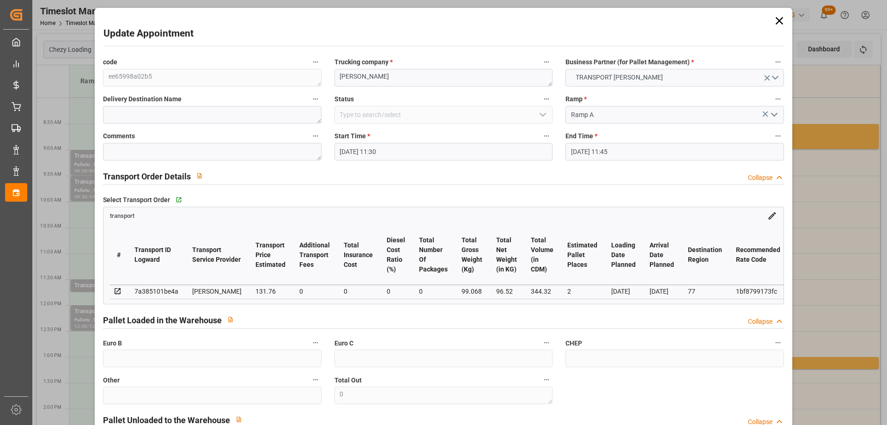
type input "14-10-2025 13:58"
type input "[DATE] 11:31"
type input "[DATE]"
click at [651, 152] on input "20-10-2025 11:45" at bounding box center [674, 152] width 218 height 18
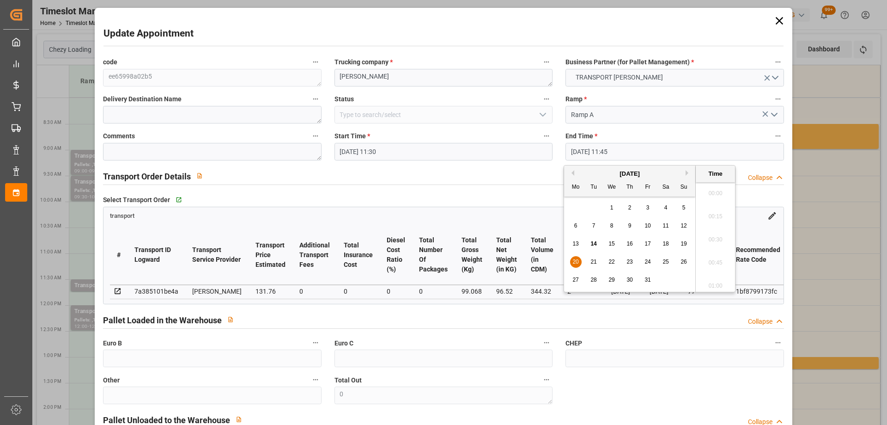
scroll to position [1043, 0]
click at [576, 260] on span "20" at bounding box center [575, 261] width 6 height 6
click at [712, 260] on li "12:00" at bounding box center [715, 259] width 39 height 23
type input "[DATE] 12:00"
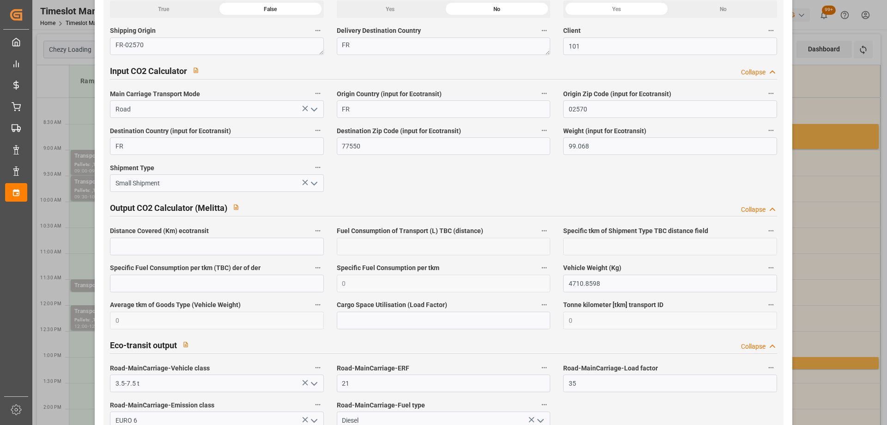
scroll to position [1524, 0]
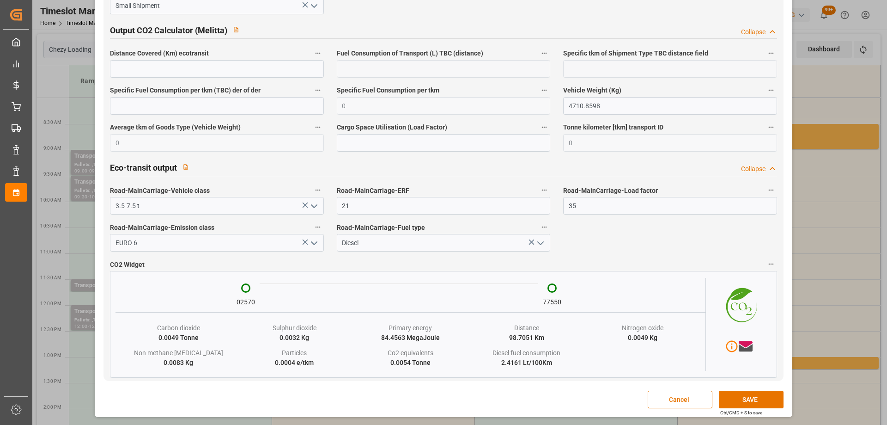
click at [731, 397] on button "SAVE" at bounding box center [751, 399] width 65 height 18
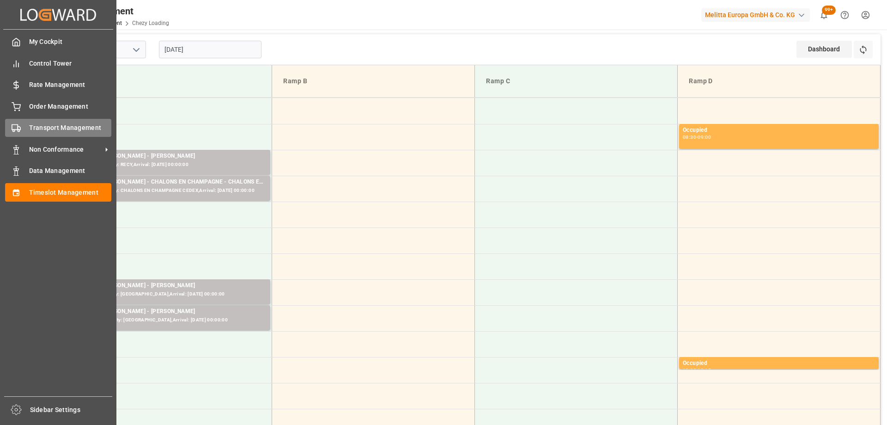
click at [38, 127] on span "Transport Management" at bounding box center [70, 128] width 83 height 10
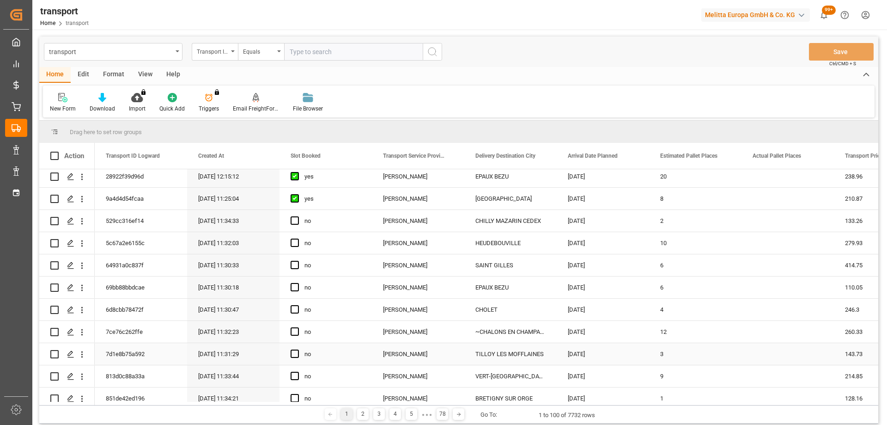
scroll to position [139, 0]
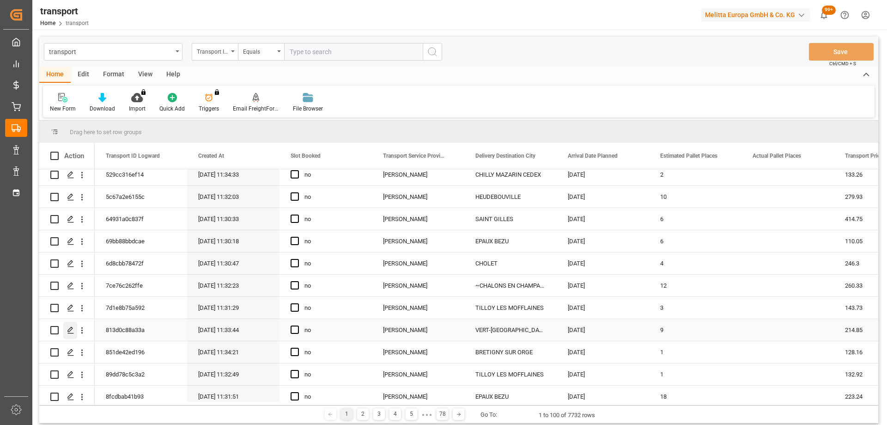
click at [70, 332] on icon "Press SPACE to select this row." at bounding box center [70, 329] width 7 height 7
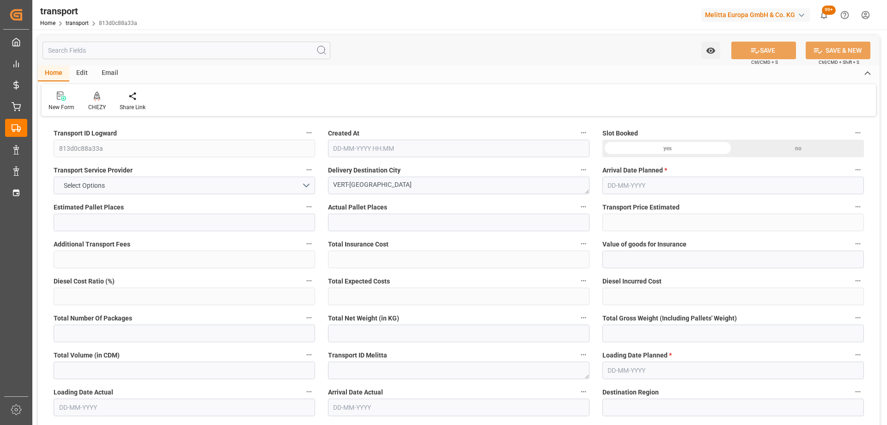
type input "9"
type input "214.85"
type input "0"
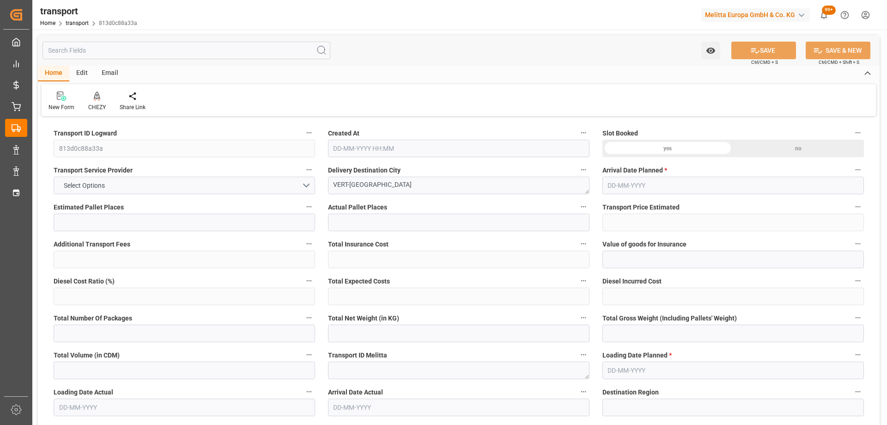
type input "207.5881"
type input "-7.2619"
type input "0"
type input "1017.296"
type input "2088.428"
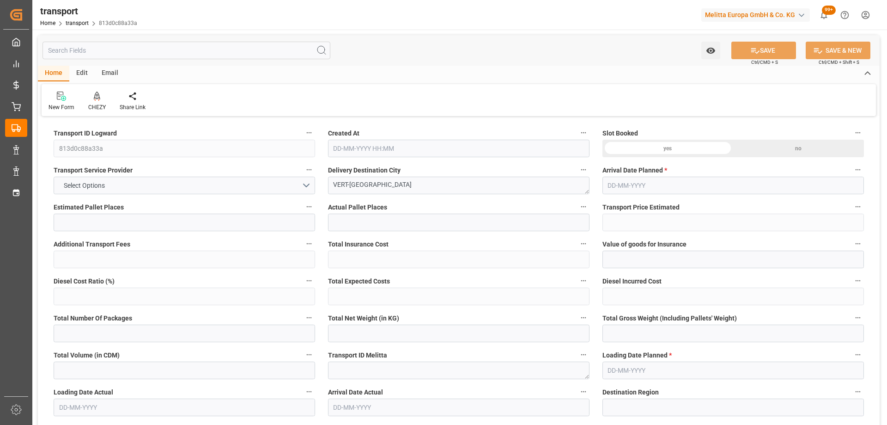
type input "8840.768"
type input "77"
type input "4"
type input "201"
type input "9"
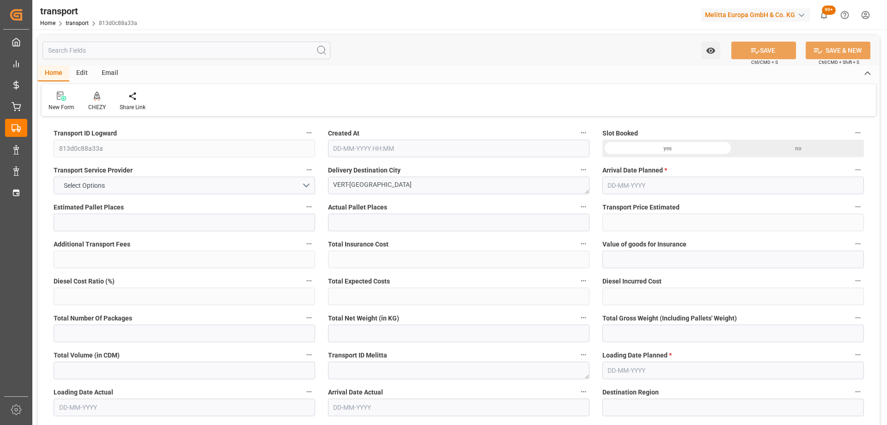
type input "101"
type input "1763.572"
type input "0"
type input "4710.8598"
type input "0"
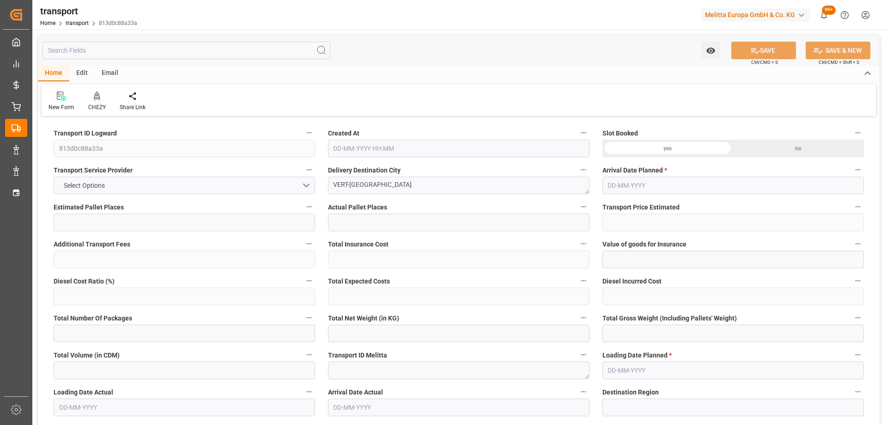
type input "0"
type input "21"
type input "35"
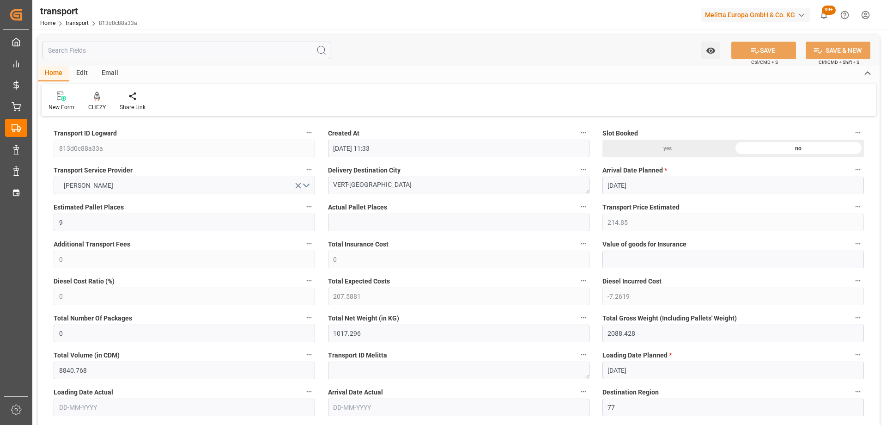
type input "14-10-2025 11:33"
type input "[DATE]"
drag, startPoint x: 374, startPoint y: 197, endPoint x: 307, endPoint y: 200, distance: 67.0
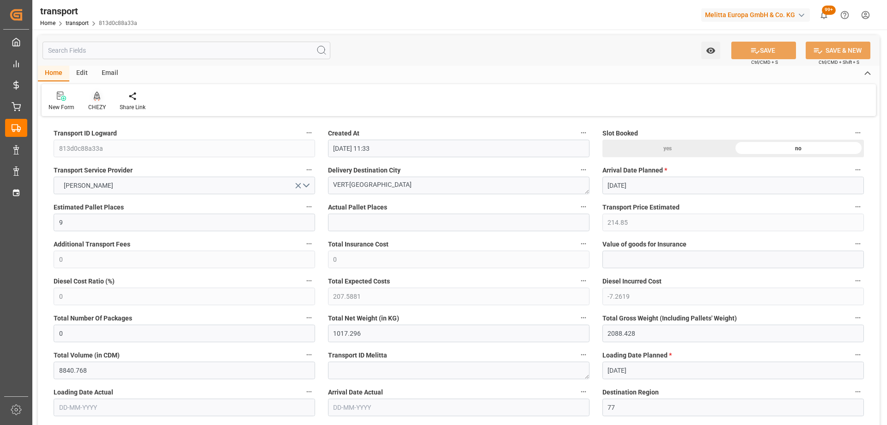
click at [99, 93] on icon at bounding box center [97, 95] width 6 height 9
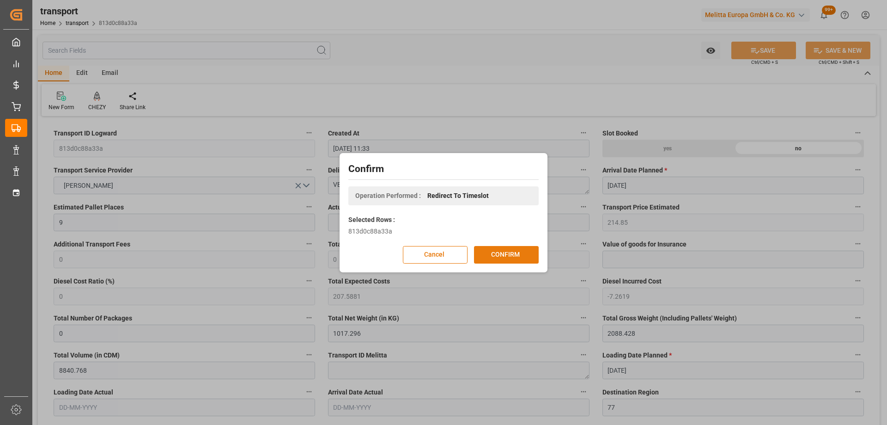
click at [497, 250] on button "CONFIRM" at bounding box center [506, 255] width 65 height 18
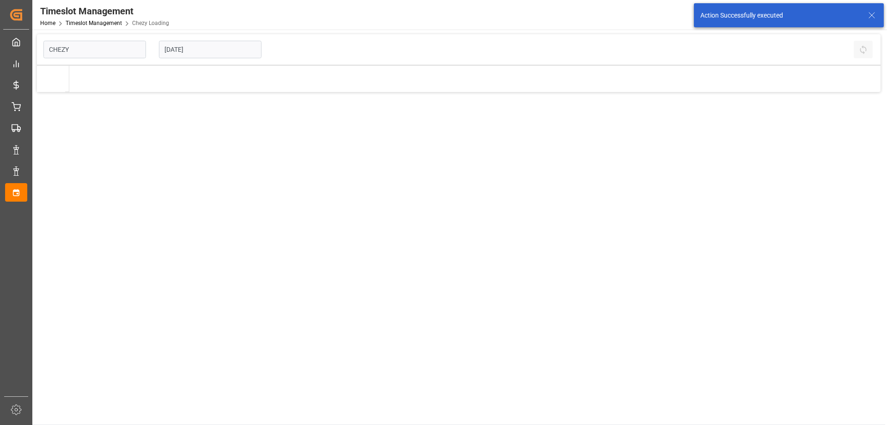
type input "Chezy Loading"
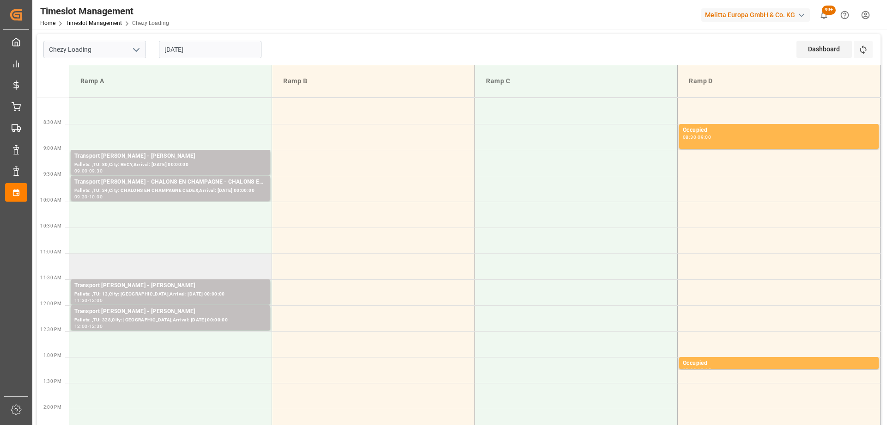
click at [125, 267] on td at bounding box center [170, 266] width 203 height 26
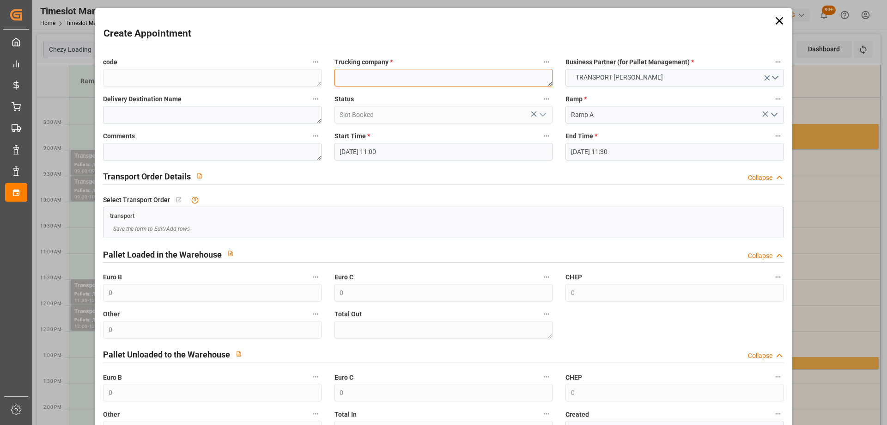
paste textarea "VERT-[GEOGRAPHIC_DATA]"
type textarea "VERT-[GEOGRAPHIC_DATA]"
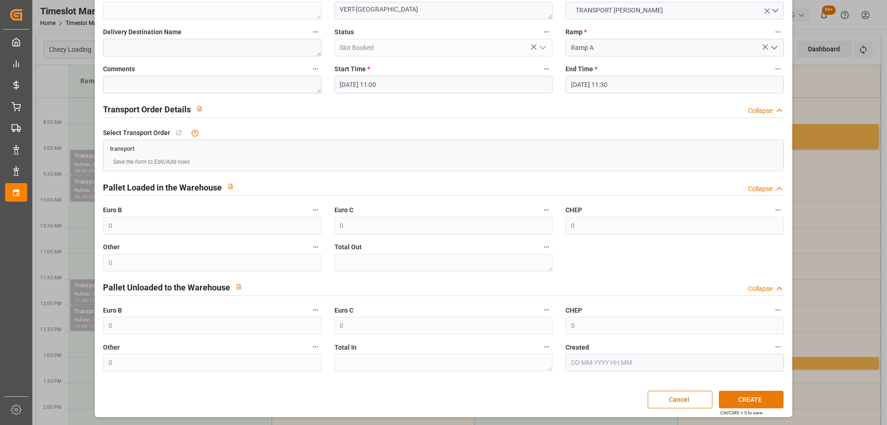
click at [729, 394] on button "CREATE" at bounding box center [751, 399] width 65 height 18
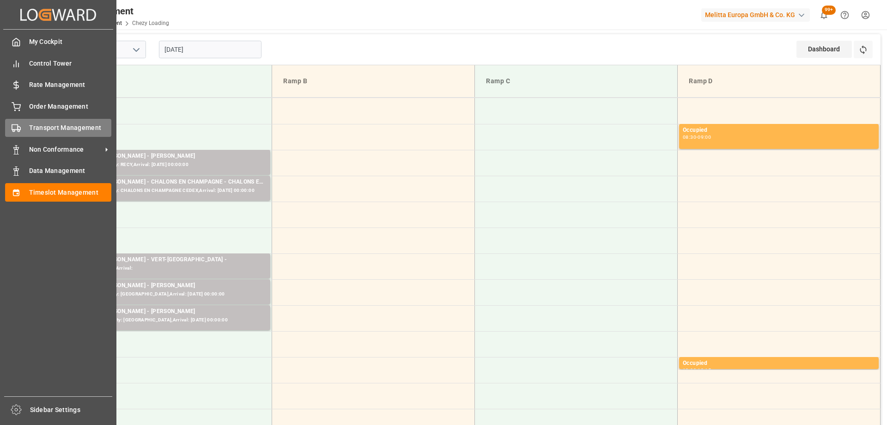
click at [11, 125] on div at bounding box center [13, 128] width 16 height 10
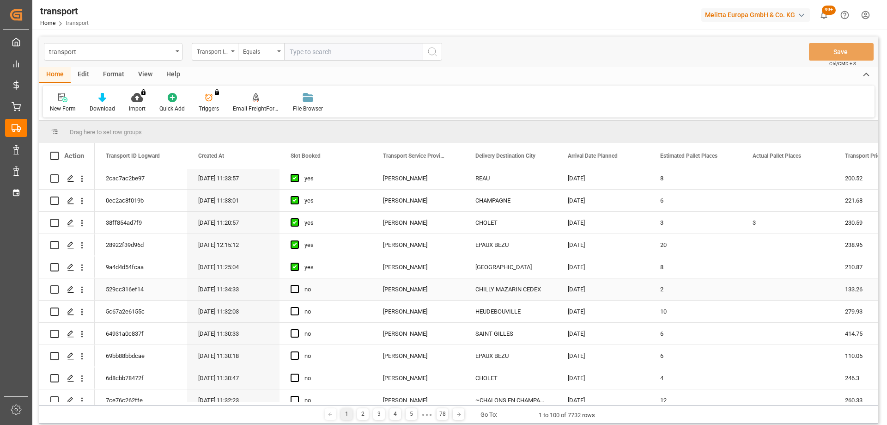
scroll to position [139, 0]
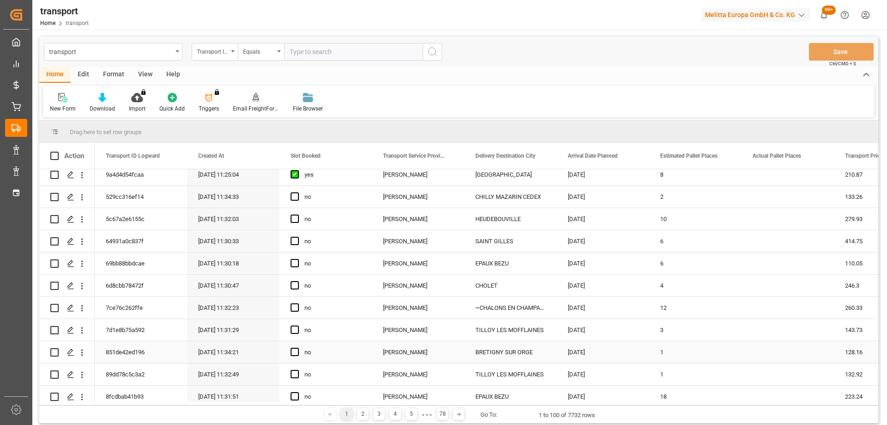
click at [124, 353] on div "851de42ed196" at bounding box center [141, 352] width 92 height 22
click at [71, 352] on polygon "Press SPACE to select this row." at bounding box center [70, 351] width 5 height 5
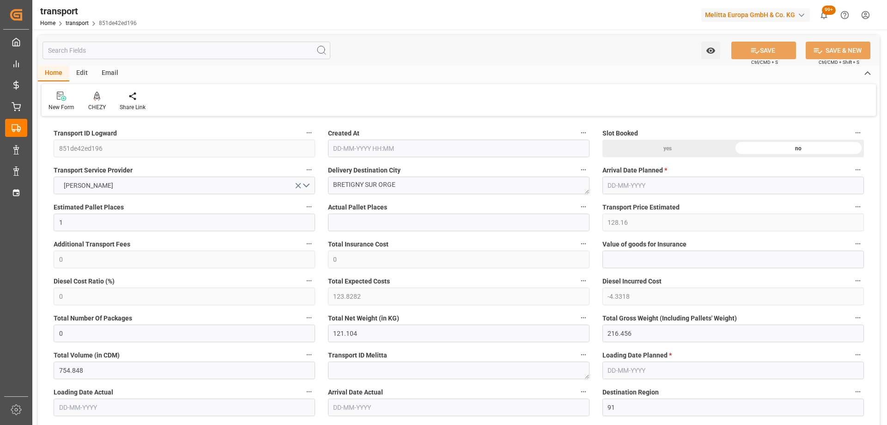
type input "1"
type input "128.16"
type input "0"
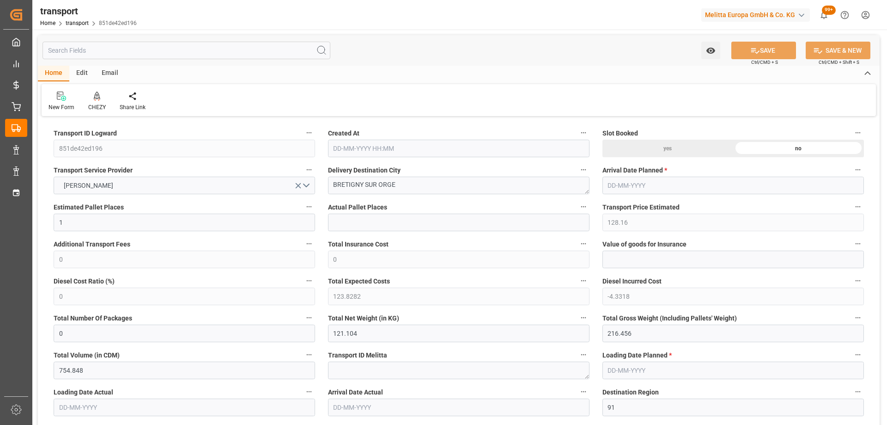
type input "123.8282"
type input "-4.3318"
type input "0"
type input "121.104"
type input "216.456"
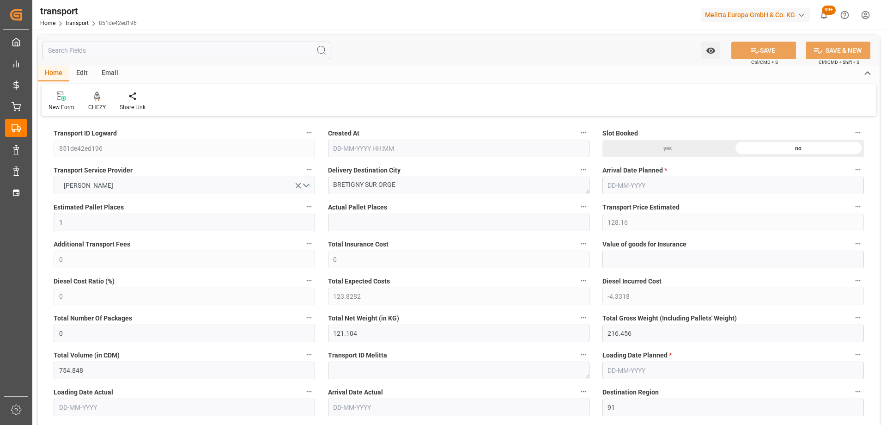
type input "754.848"
type input "91"
type input "0"
type input "91"
type input "3"
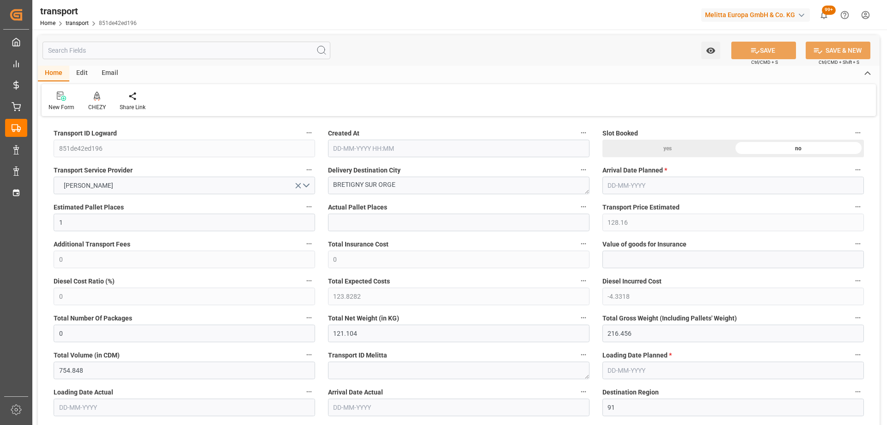
type input "101"
type input "147.456"
type input "0"
type input "4710.8598"
type input "0"
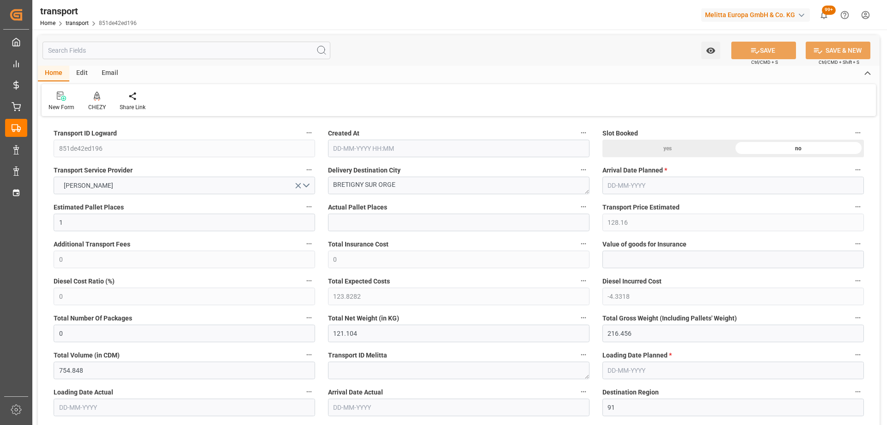
type input "0"
type input "21"
type input "35"
type input "14-10-2025 11:34"
type input "[DATE]"
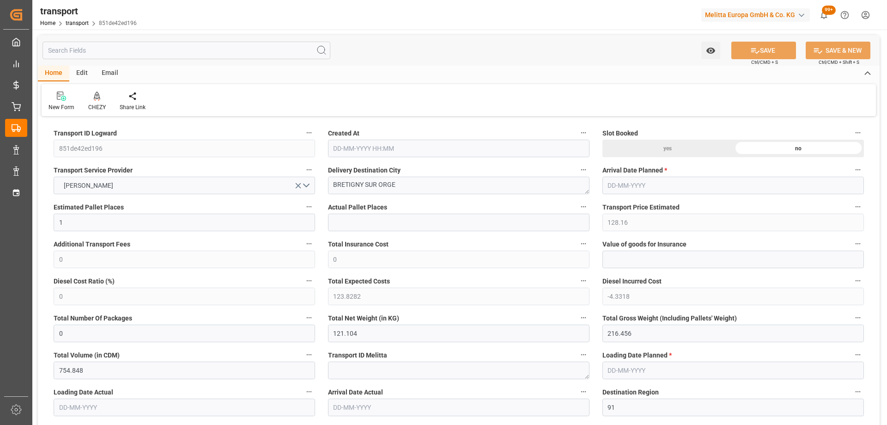
type input "[DATE]"
drag, startPoint x: 412, startPoint y: 184, endPoint x: 312, endPoint y: 192, distance: 100.1
click at [97, 100] on icon at bounding box center [97, 95] width 6 height 9
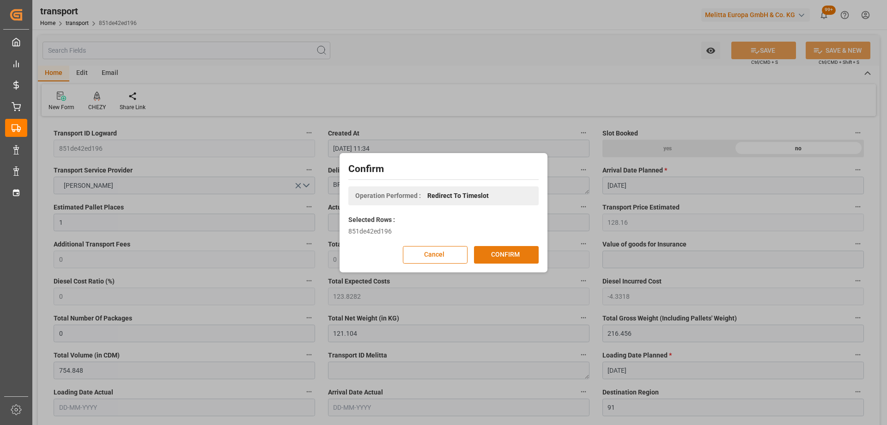
click at [518, 252] on button "CONFIRM" at bounding box center [506, 255] width 65 height 18
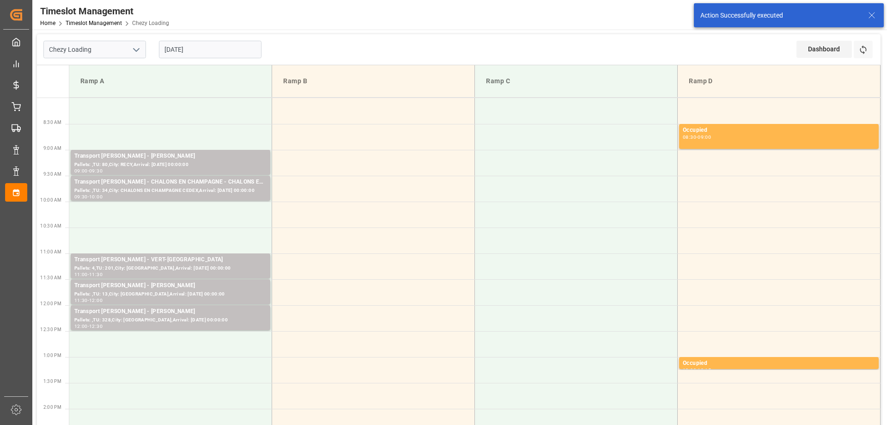
scroll to position [46, 0]
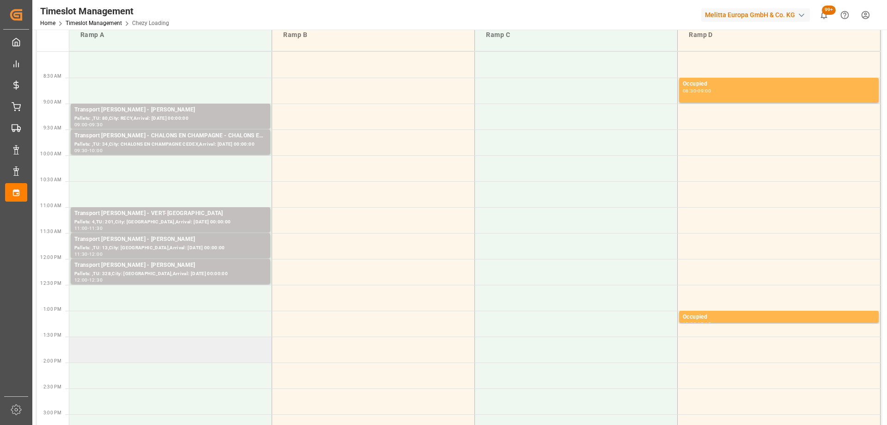
drag, startPoint x: 170, startPoint y: 346, endPoint x: 134, endPoint y: 347, distance: 35.6
click at [134, 347] on td at bounding box center [170, 349] width 203 height 26
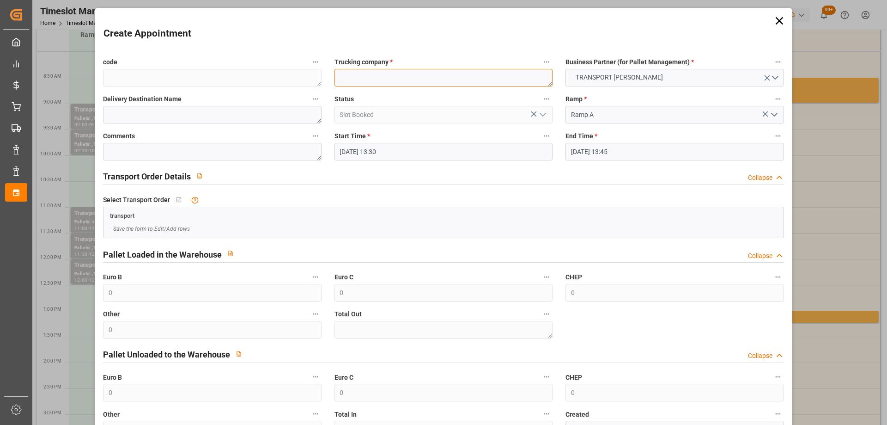
paste textarea "BRETIGNY SUR ORGE"
type textarea "BRETIGNY SUR ORGE"
click at [628, 151] on input "20-10-2025 13:45" at bounding box center [674, 152] width 218 height 18
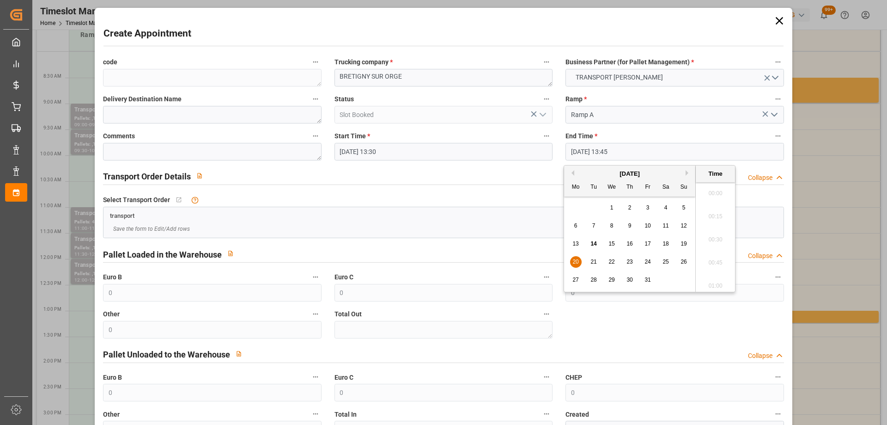
scroll to position [1228, 0]
click at [576, 259] on span "20" at bounding box center [575, 261] width 6 height 6
click at [719, 262] on li "14:00" at bounding box center [715, 259] width 39 height 23
type input "20-10-2025 14:00"
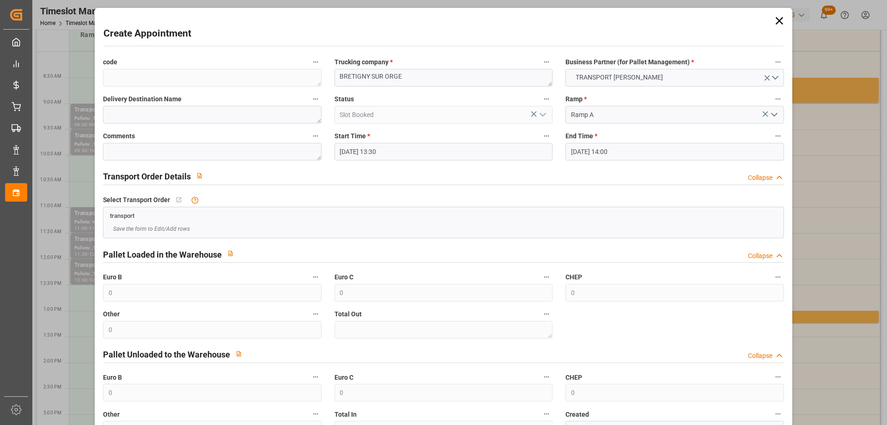
scroll to position [67, 0]
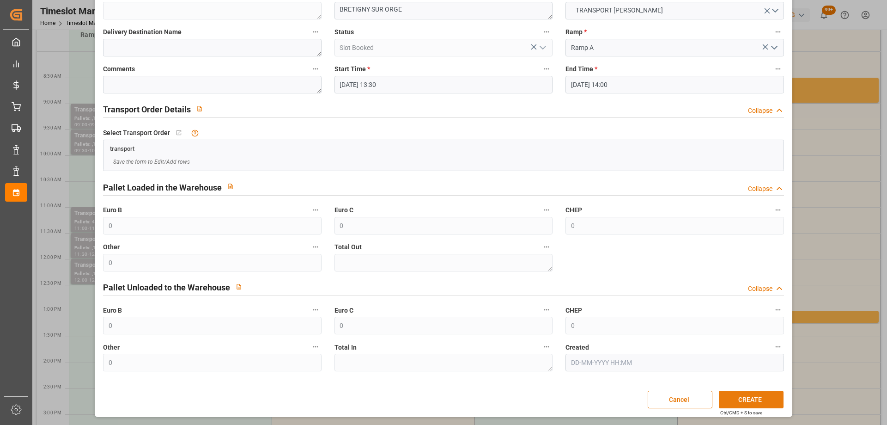
click at [740, 407] on button "CREATE" at bounding box center [751, 399] width 65 height 18
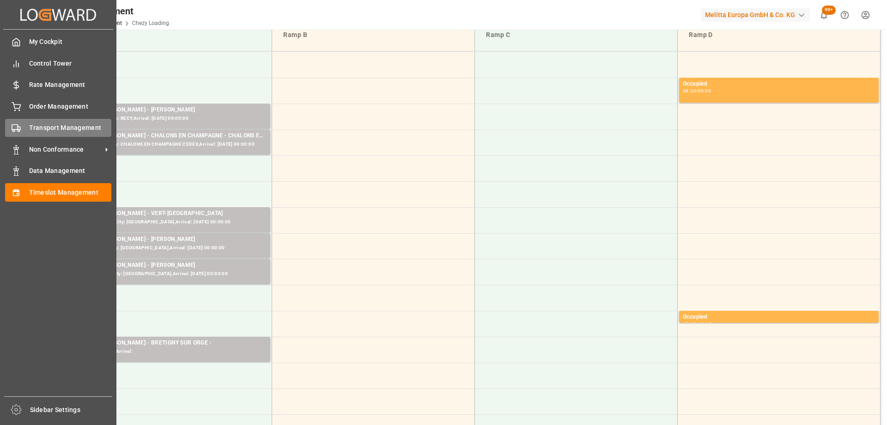
click at [18, 128] on polygon at bounding box center [19, 128] width 3 height 3
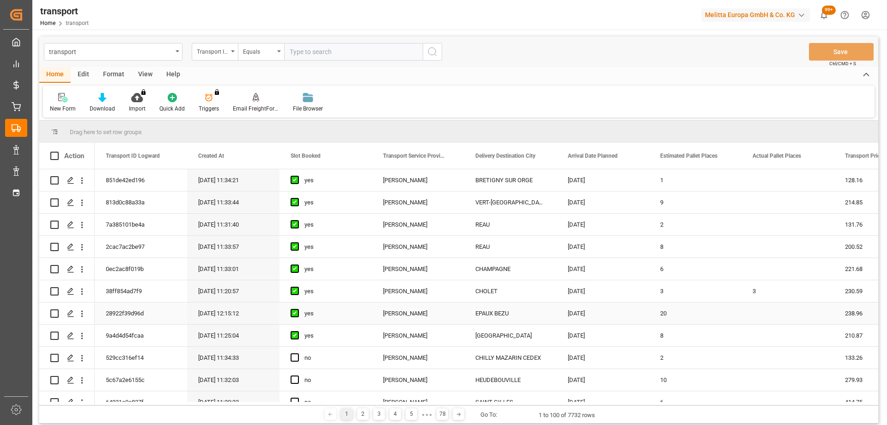
scroll to position [46, 0]
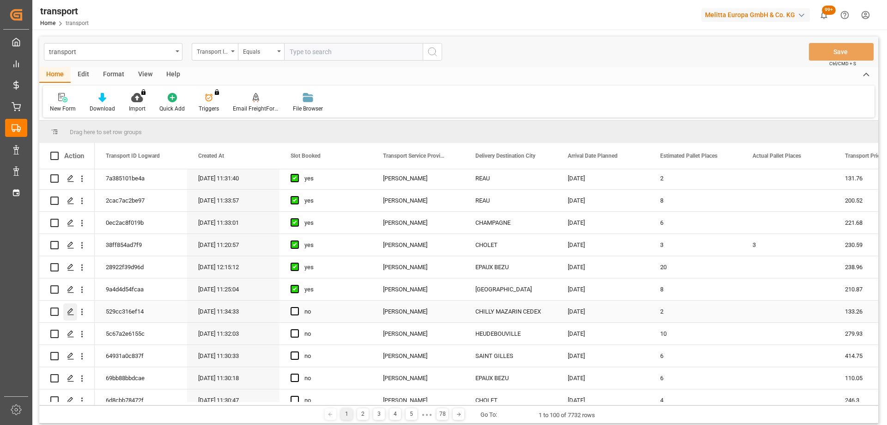
click at [74, 309] on div "Press SPACE to select this row." at bounding box center [70, 311] width 14 height 17
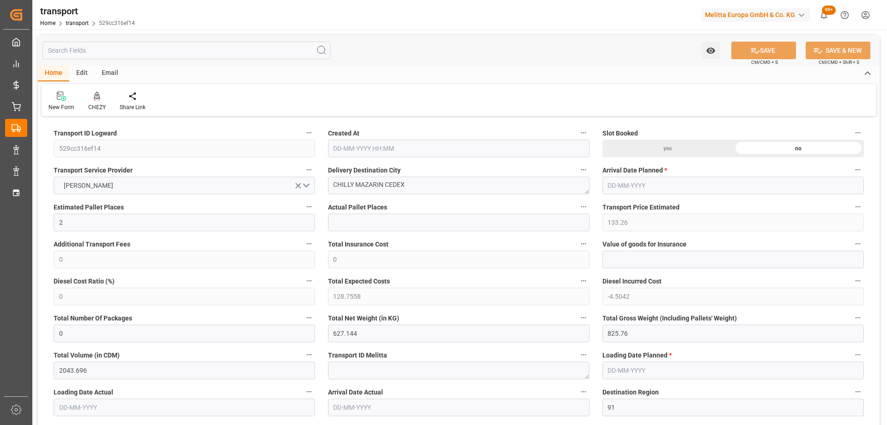
type input "2"
type input "133.26"
type input "0"
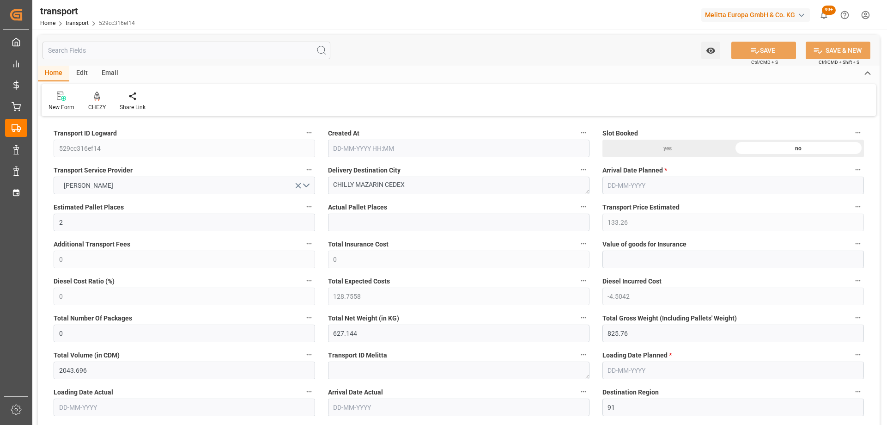
type input "128.7558"
type input "-4.5042"
type input "0"
type input "627.144"
type input "825.76"
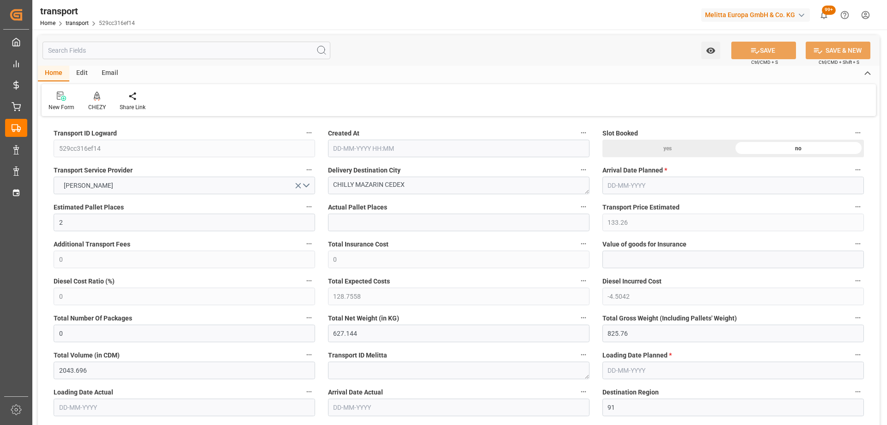
type input "2043.696"
type input "91"
type input "0"
type input "174"
type input "5"
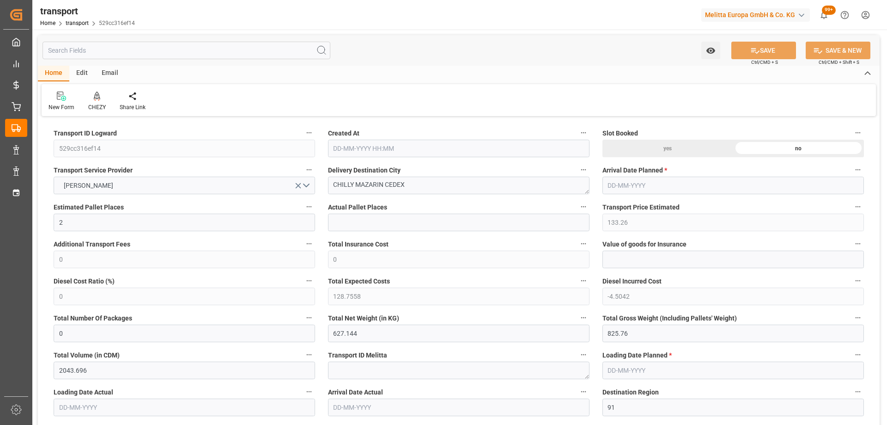
type input "101"
type input "710.76"
type input "0"
type input "4710.8598"
type input "0"
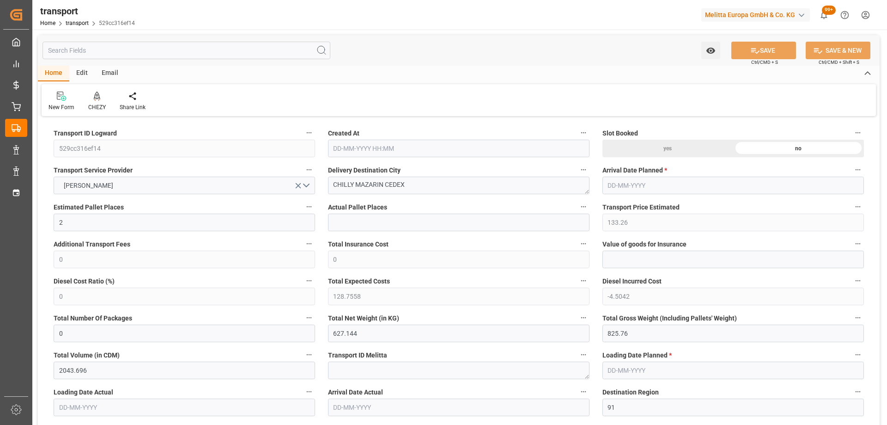
type input "0"
type input "21"
type input "35"
type input "14-10-2025 11:34"
type input "[DATE]"
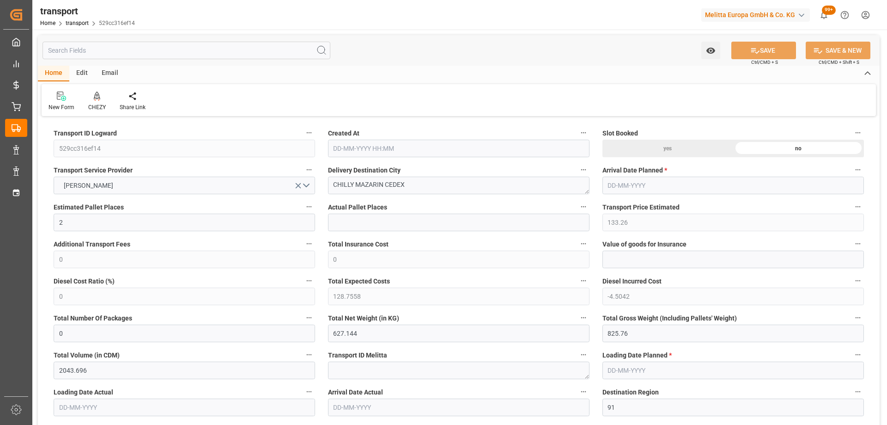
type input "[DATE]"
drag, startPoint x: 409, startPoint y: 182, endPoint x: 267, endPoint y: 172, distance: 142.7
click at [100, 97] on div at bounding box center [97, 96] width 18 height 10
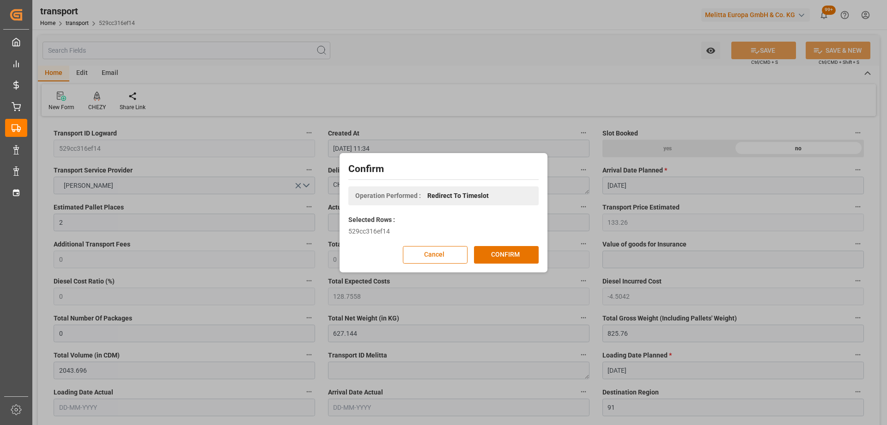
click at [522, 243] on div "Confirm Operation Performed : Redirect To Timeslot Selected Rows : 529cc316ef14…" at bounding box center [443, 212] width 203 height 115
click at [496, 248] on button "CONFIRM" at bounding box center [506, 255] width 65 height 18
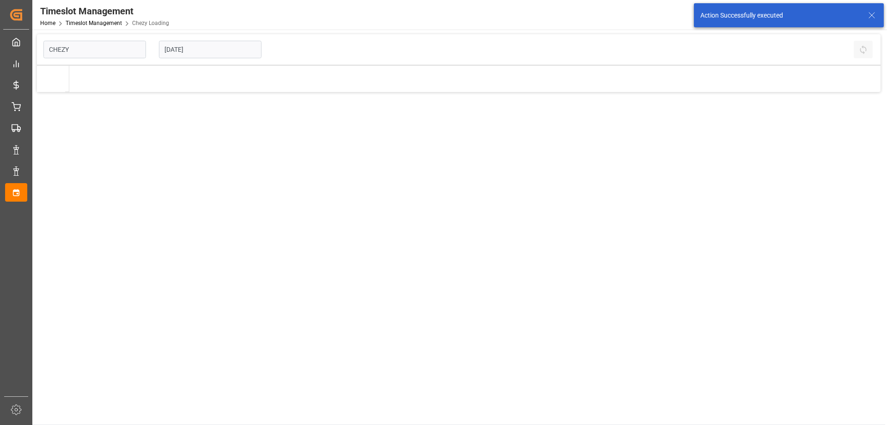
type input "Chezy Loading"
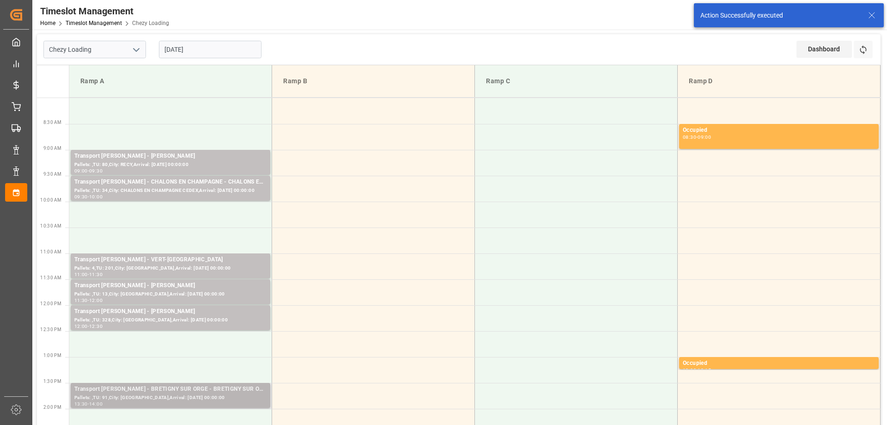
scroll to position [46, 0]
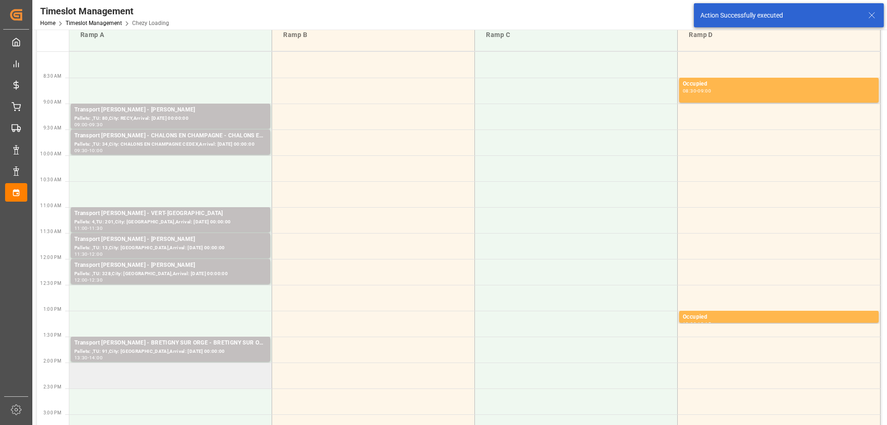
click at [183, 375] on td at bounding box center [170, 375] width 203 height 26
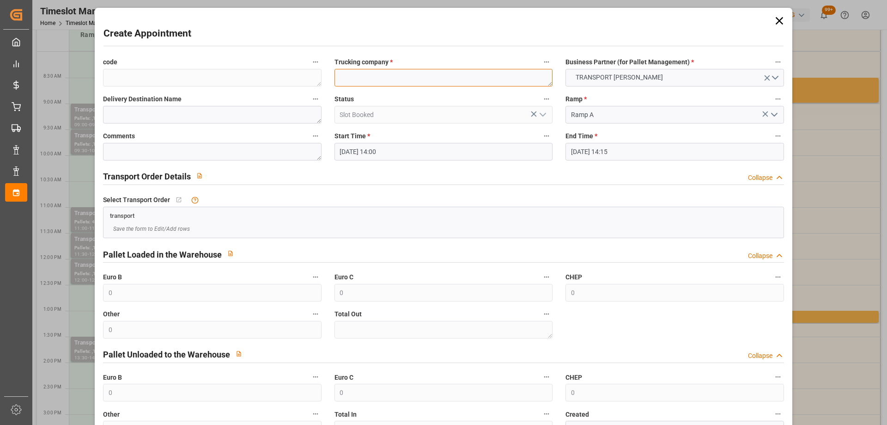
paste textarea "CHILLY MAZARIN CEDEX"
type textarea "CHILLY MAZARIN CEDEX"
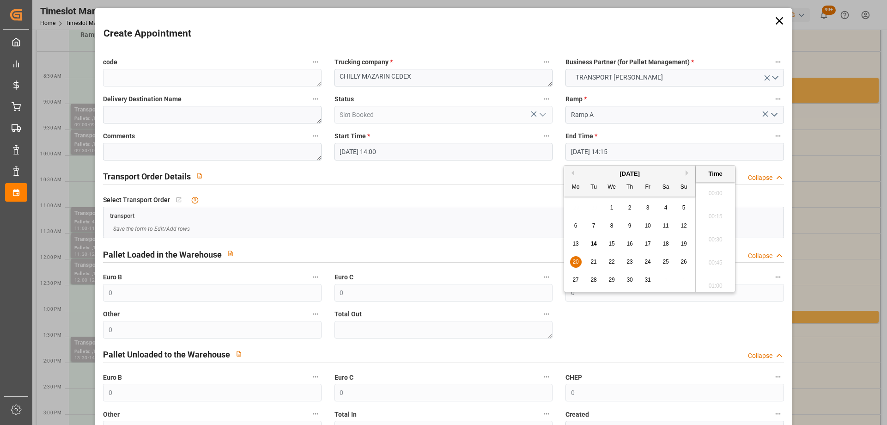
click at [628, 147] on input "[DATE] 14:15" at bounding box center [674, 152] width 218 height 18
click at [575, 259] on div "20" at bounding box center [576, 261] width 12 height 11
click at [709, 249] on li "14:30" at bounding box center [715, 259] width 39 height 23
type input "[DATE] 14:30"
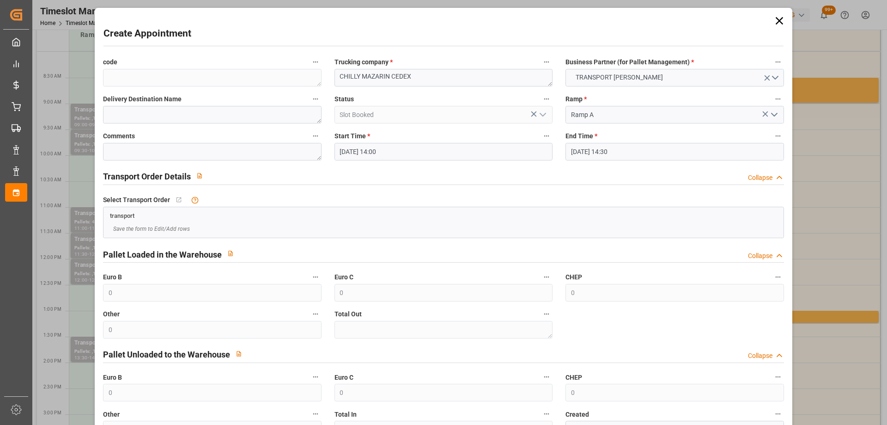
scroll to position [67, 0]
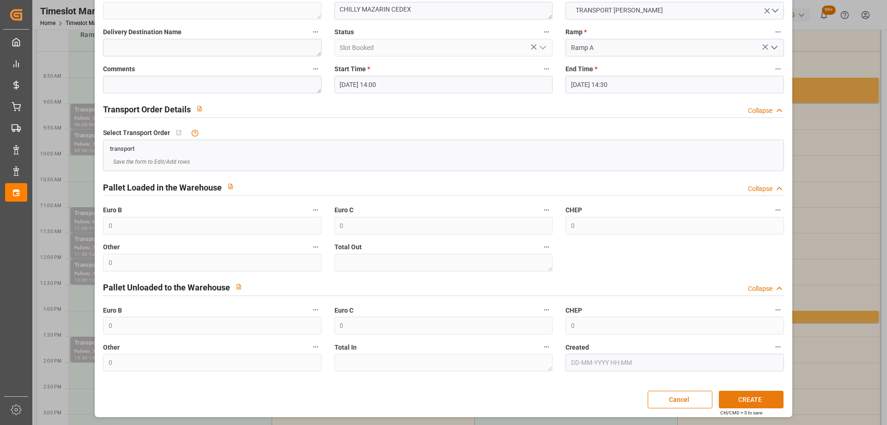
click at [750, 396] on button "CREATE" at bounding box center [751, 399] width 65 height 18
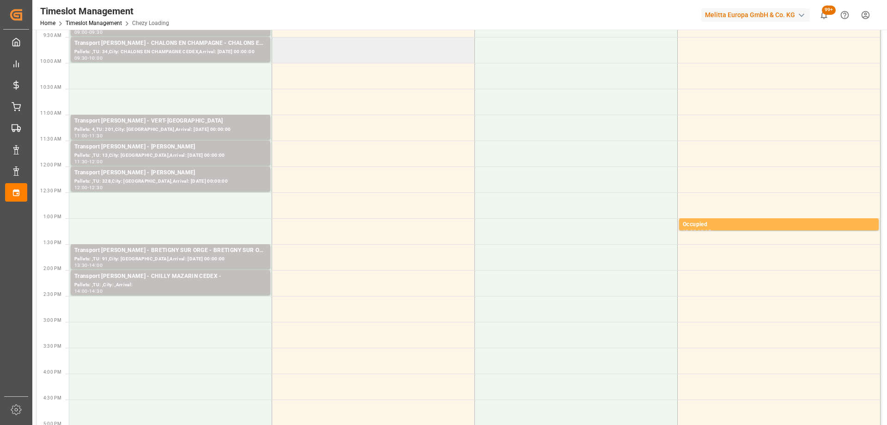
scroll to position [46, 0]
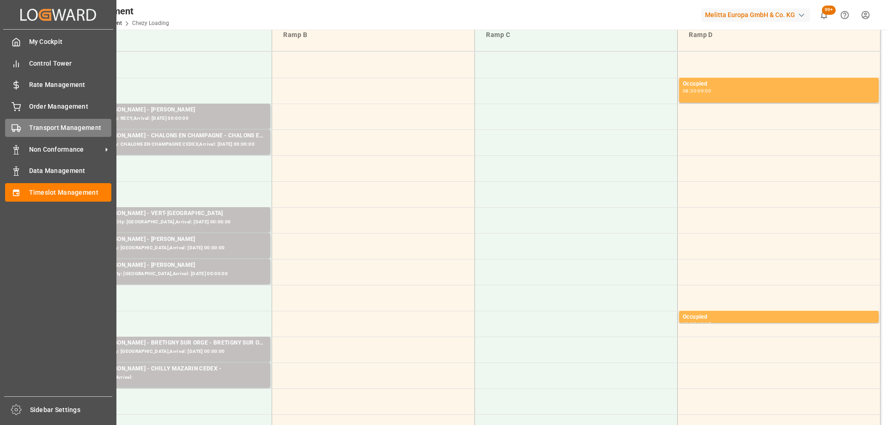
click at [45, 131] on span "Transport Management" at bounding box center [70, 128] width 83 height 10
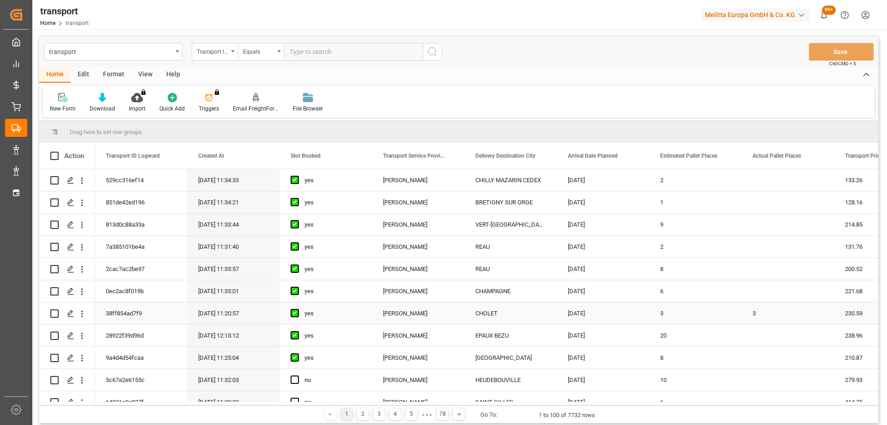
scroll to position [46, 0]
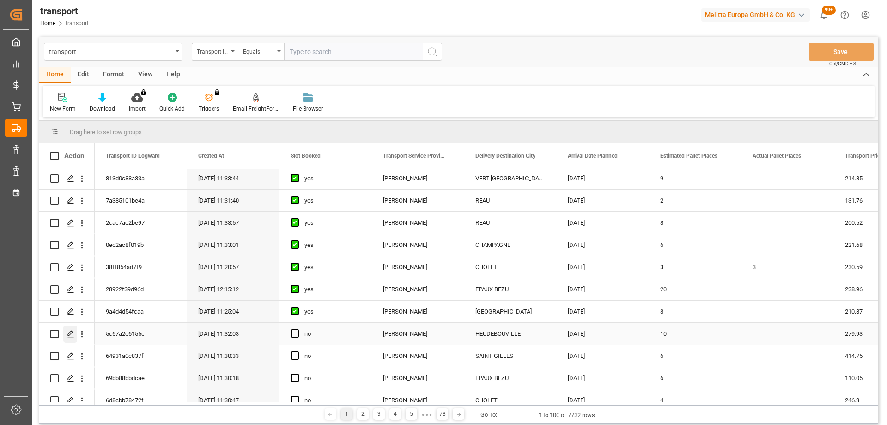
click at [69, 334] on icon "Press SPACE to select this row." at bounding box center [70, 333] width 7 height 7
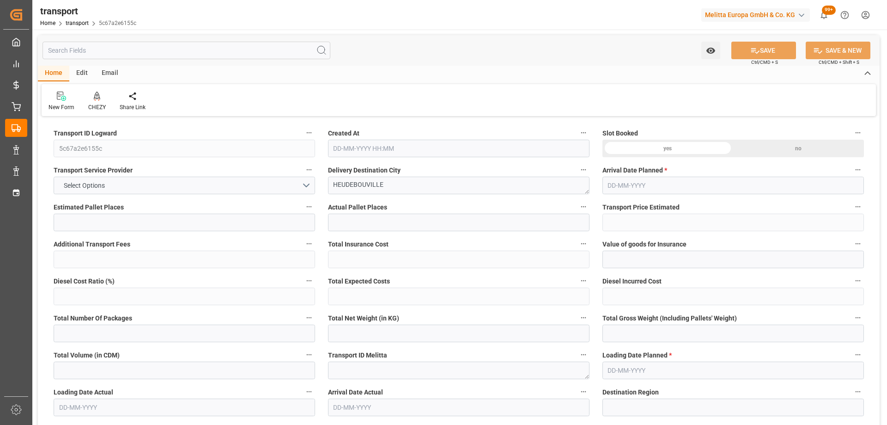
type input "10"
type input "279.93"
type input "0"
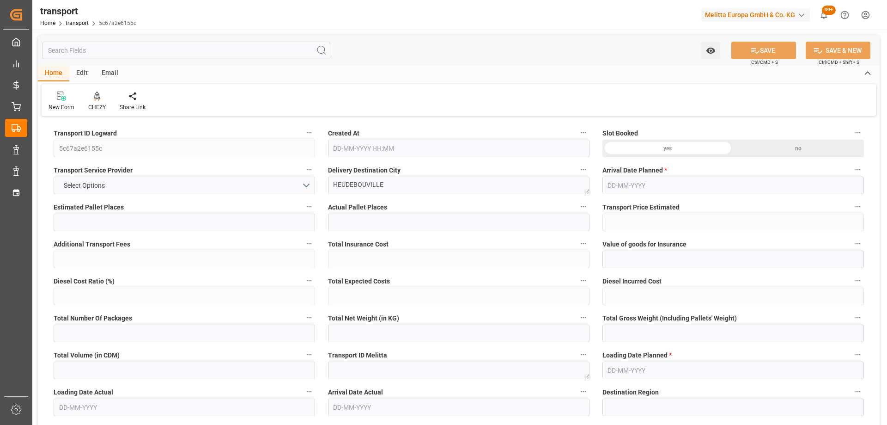
type input "270.4684"
type input "-9.4616"
type input "0"
type input "1137.28"
type input "2381"
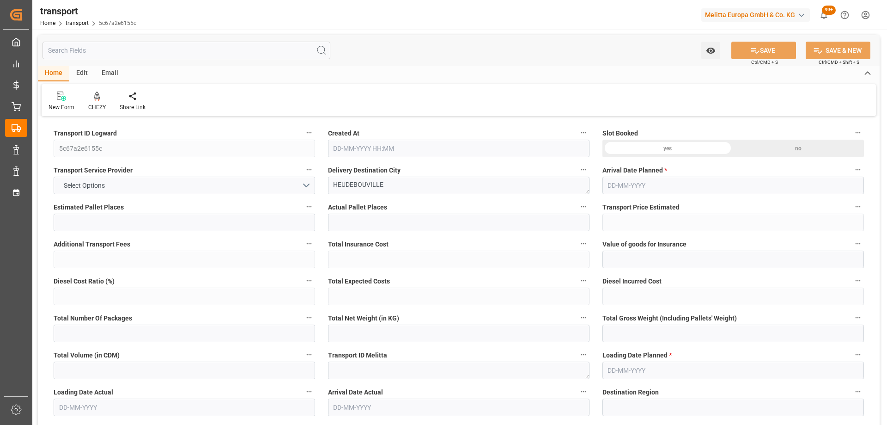
type input "10188.352"
type input "27"
type input "5"
type input "212"
type input "10"
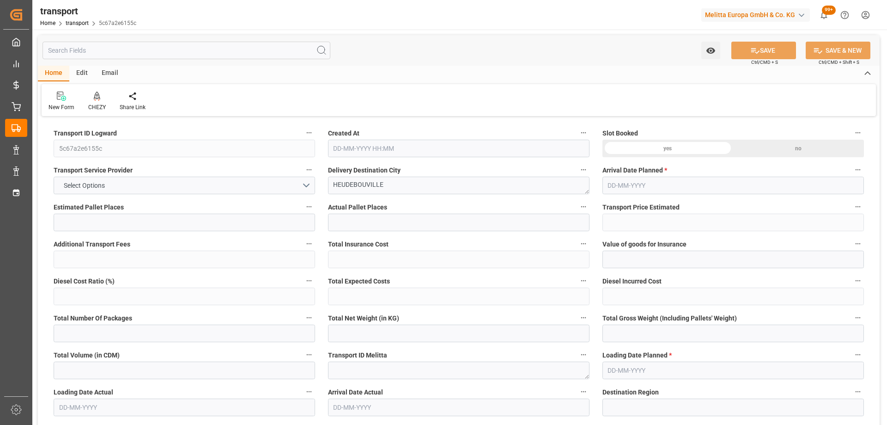
type input "101"
type input "2015.6"
type input "0"
type input "4710.8598"
type input "0"
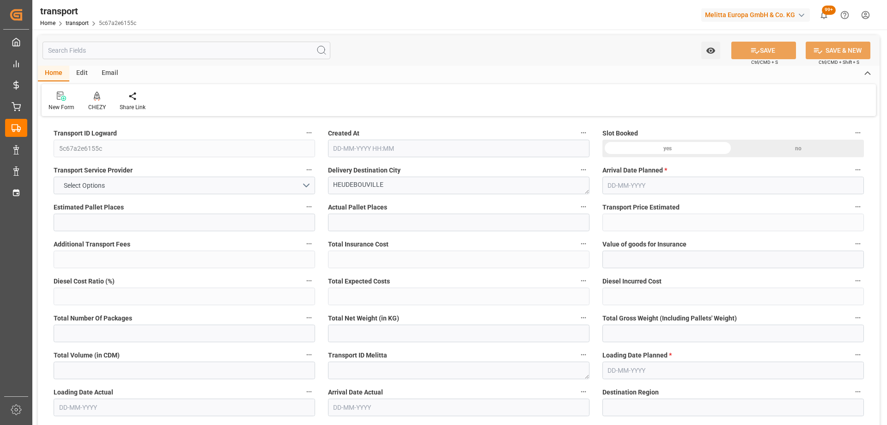
type input "0"
type input "21"
type input "35"
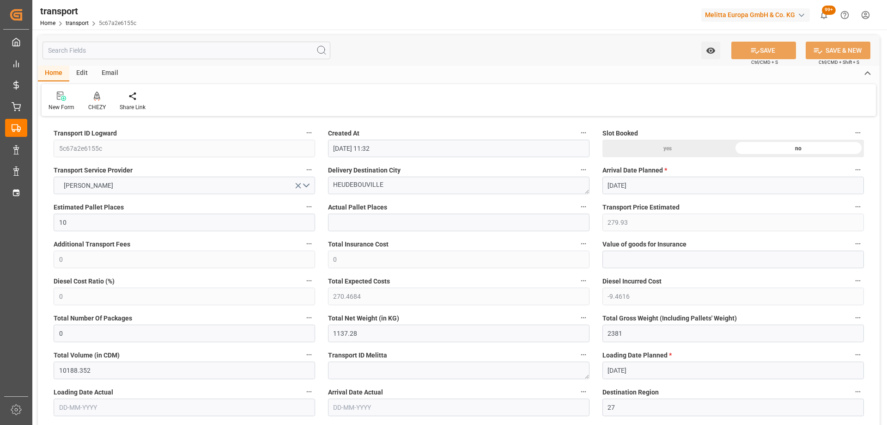
type input "14-10-2025 11:32"
type input "[DATE]"
drag, startPoint x: 402, startPoint y: 185, endPoint x: 252, endPoint y: 174, distance: 151.1
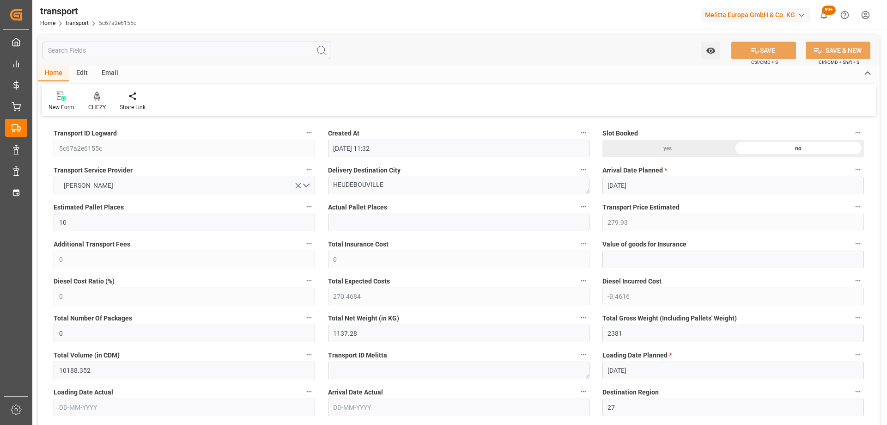
click at [94, 97] on icon at bounding box center [97, 95] width 6 height 8
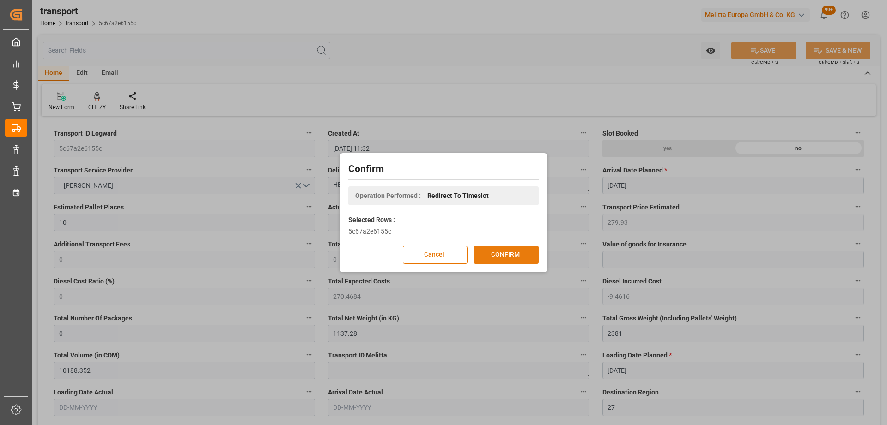
click at [489, 257] on button "CONFIRM" at bounding box center [506, 255] width 65 height 18
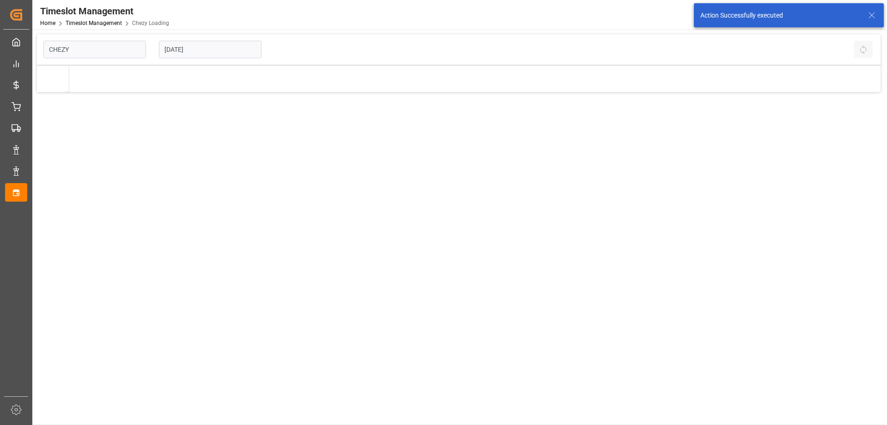
type input "Chezy Loading"
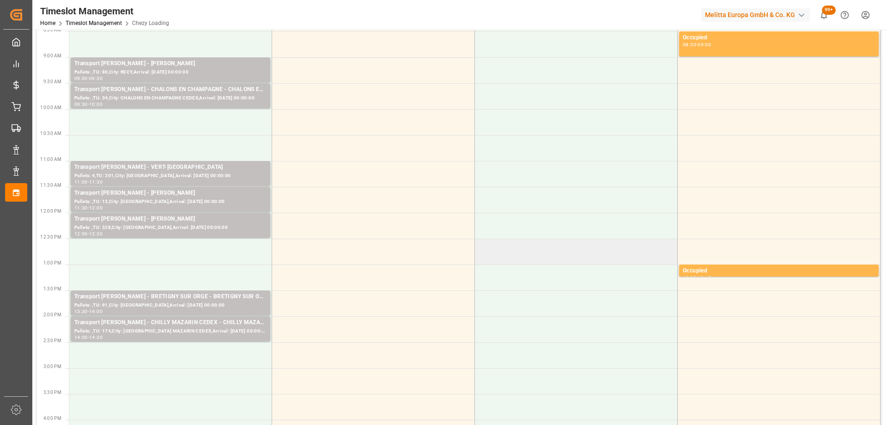
scroll to position [139, 0]
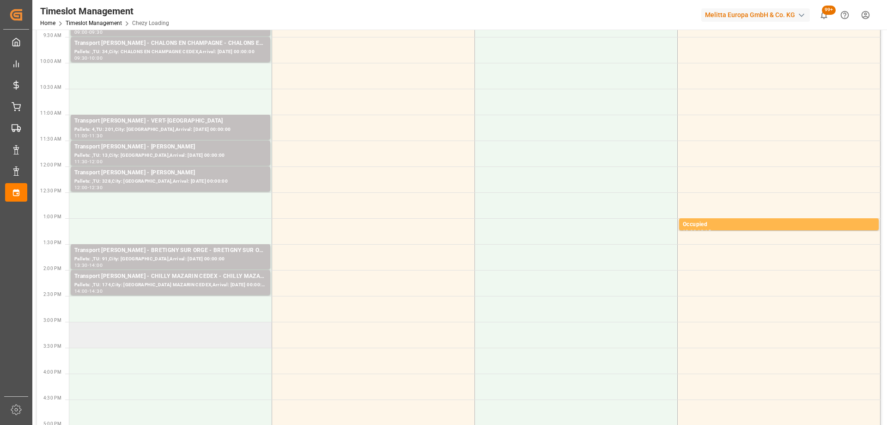
drag, startPoint x: 152, startPoint y: 327, endPoint x: 90, endPoint y: 333, distance: 62.2
click at [84, 338] on td at bounding box center [170, 335] width 203 height 26
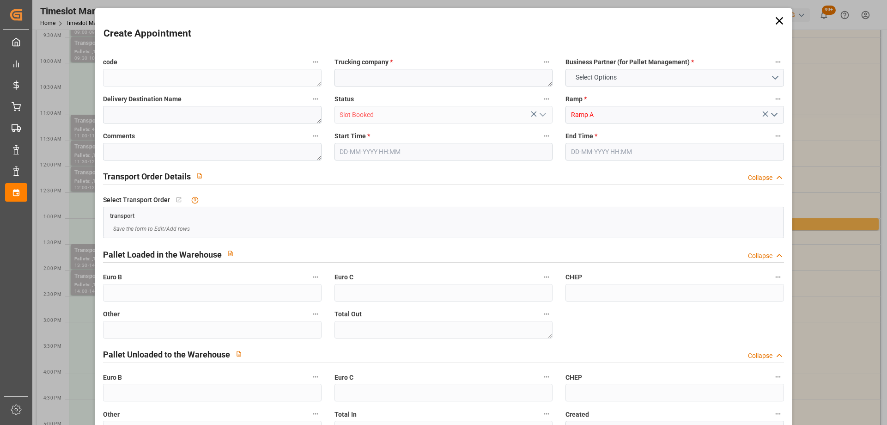
type input "0"
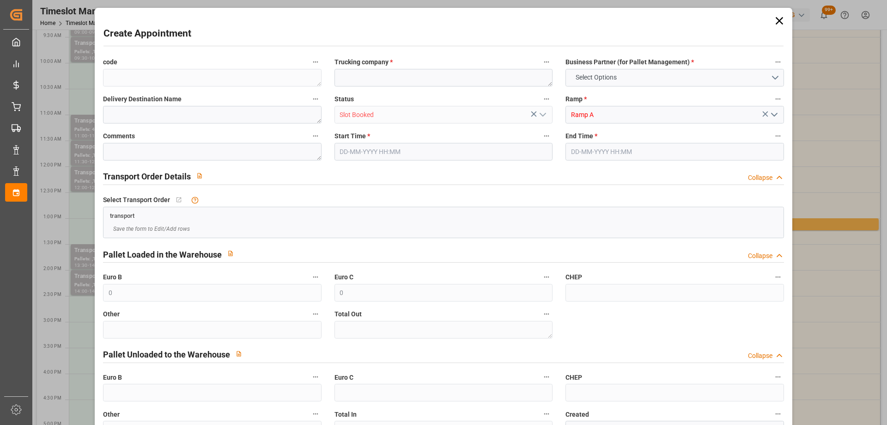
type input "0"
type input "[DATE] 15:00"
type input "[DATE] 15:30"
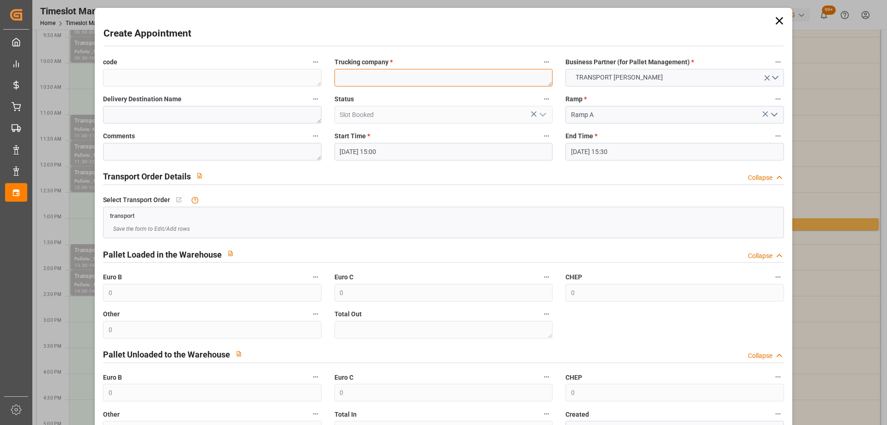
paste textarea "HEUDEBOUVILLE"
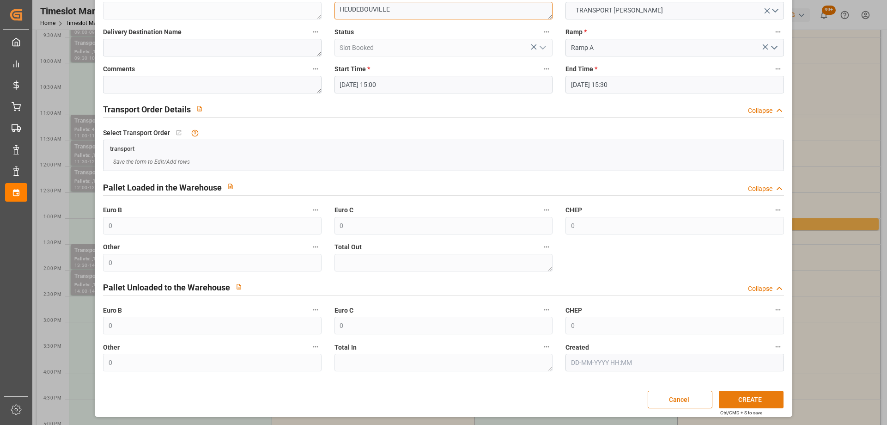
type textarea "HEUDEBOUVILLE"
click at [739, 401] on button "CREATE" at bounding box center [751, 399] width 65 height 18
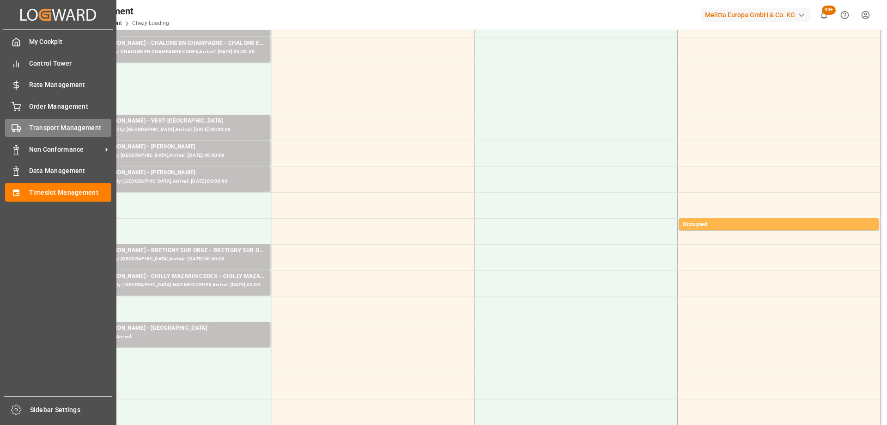
click at [16, 128] on icon at bounding box center [16, 127] width 9 height 9
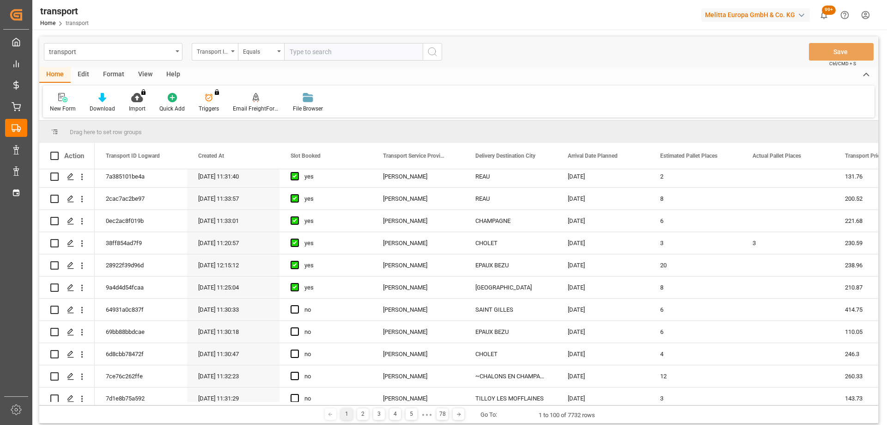
scroll to position [139, 0]
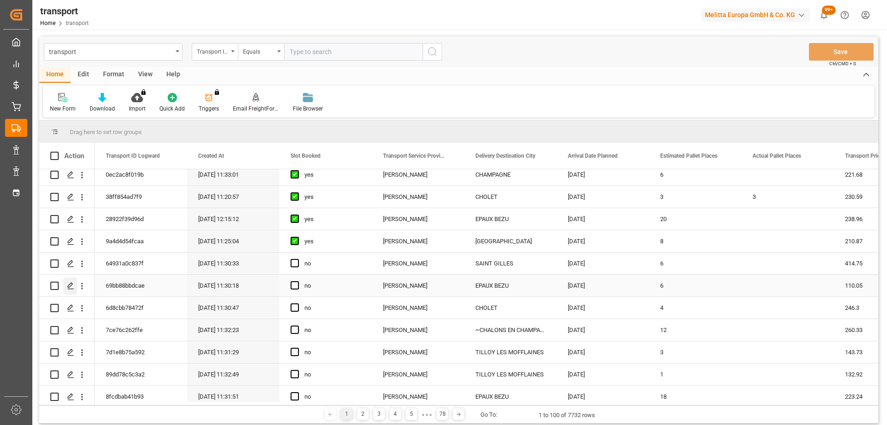
click at [69, 287] on polygon "Press SPACE to select this row." at bounding box center [70, 285] width 5 height 5
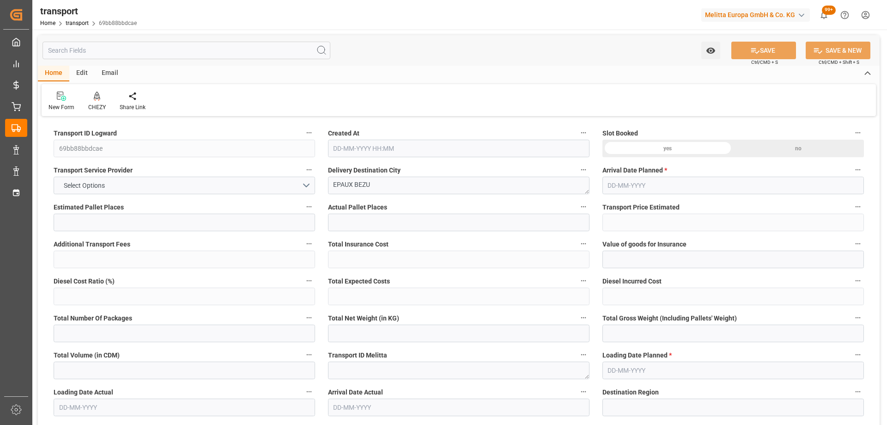
type input "6"
type input "110.05"
type input "0"
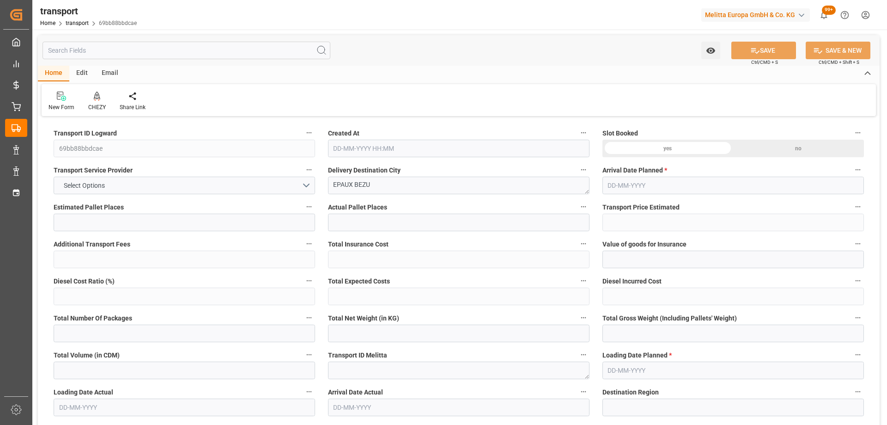
type input "106.3303"
type input "-3.7197"
type input "0"
type input "770.616"
type input "1165.814"
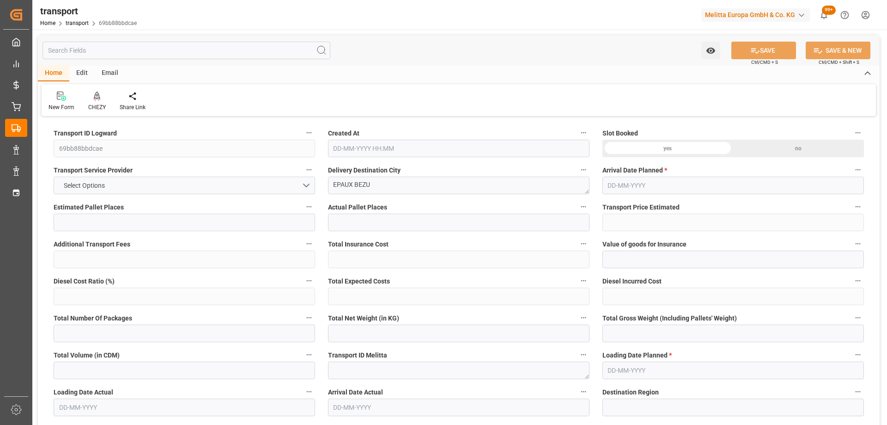
type input "6712.2"
type input "2"
type input "5"
type input "201"
type input "6"
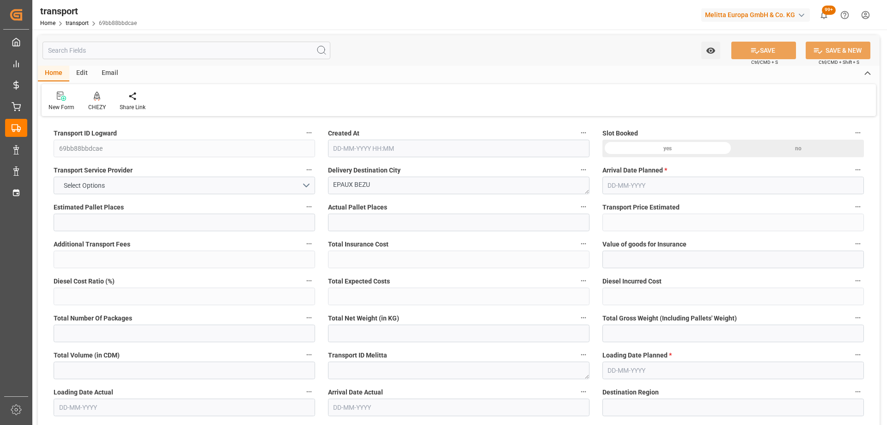
type input "101"
type input "1020.954"
type input "0"
type input "4710.8598"
type input "0"
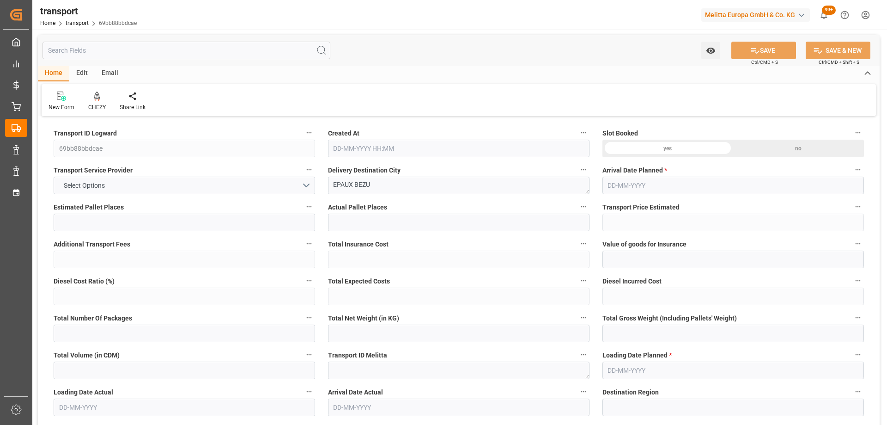
type input "0"
type input "21"
type input "35"
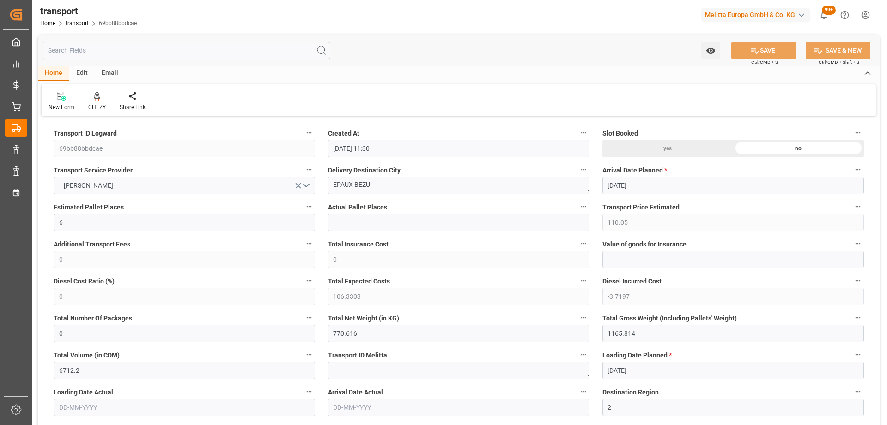
type input "[DATE] 11:30"
type input "[DATE]"
drag, startPoint x: 378, startPoint y: 183, endPoint x: 316, endPoint y: 189, distance: 62.2
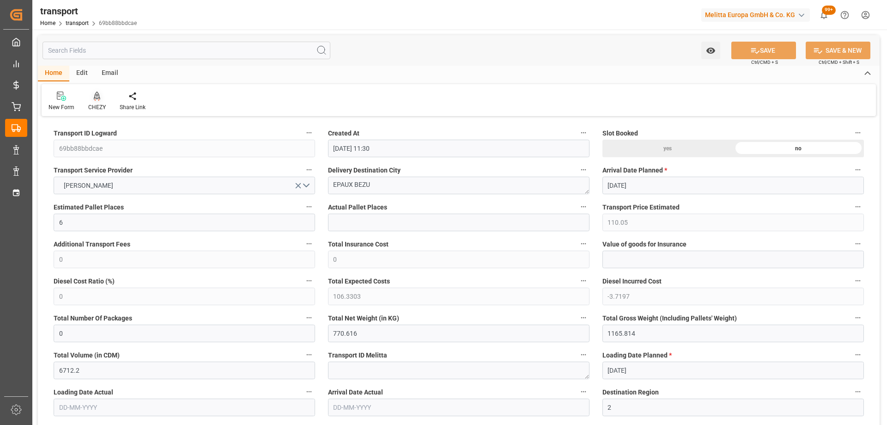
click at [100, 94] on div at bounding box center [97, 96] width 18 height 10
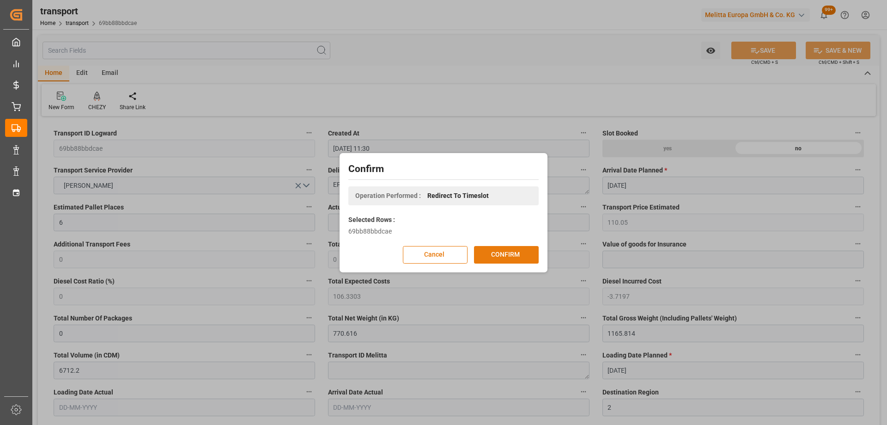
click at [489, 255] on button "CONFIRM" at bounding box center [506, 255] width 65 height 18
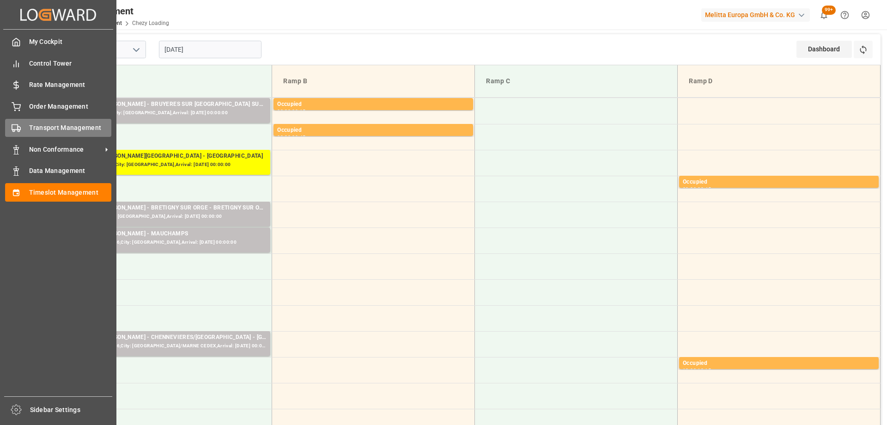
click at [16, 124] on icon at bounding box center [16, 127] width 9 height 9
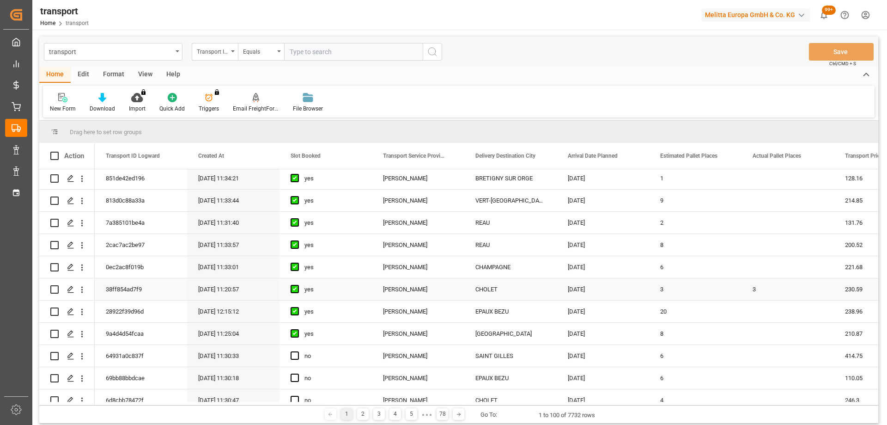
scroll to position [92, 0]
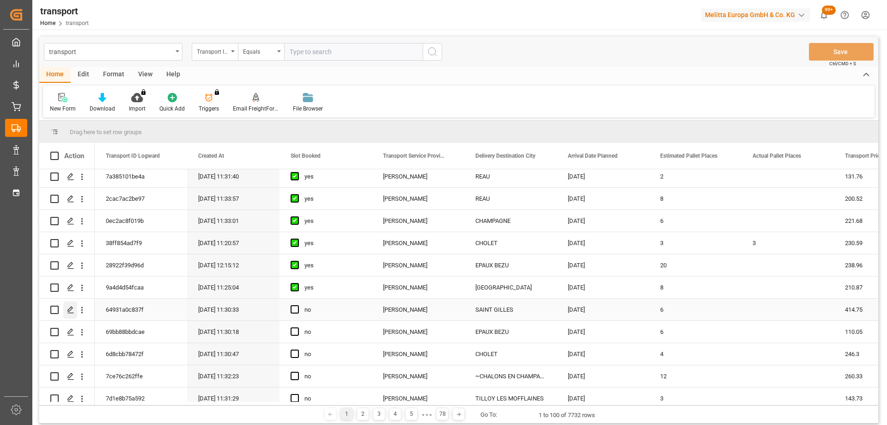
click at [67, 309] on icon "Press SPACE to select this row." at bounding box center [70, 309] width 7 height 7
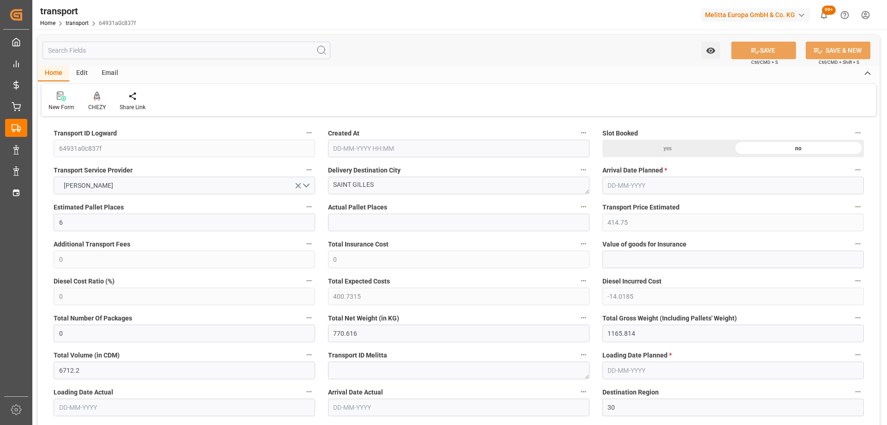
type input "6"
type input "414.75"
type input "0"
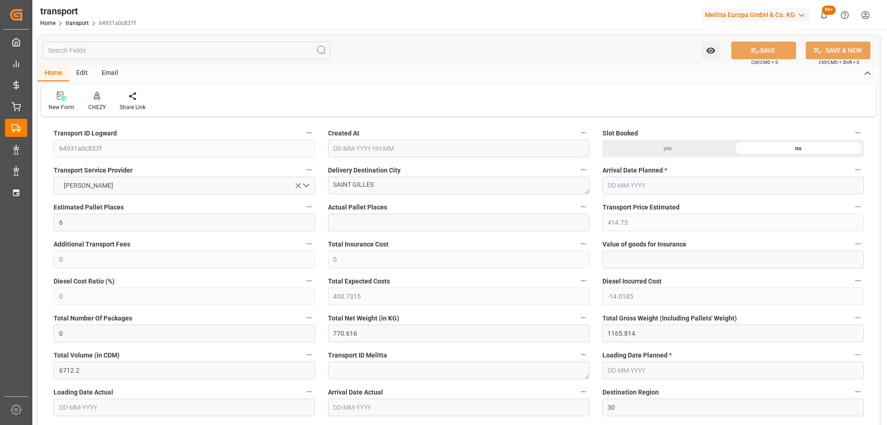
type input "400.7315"
type input "-14.0185"
type input "0"
type input "770.616"
type input "1165.814"
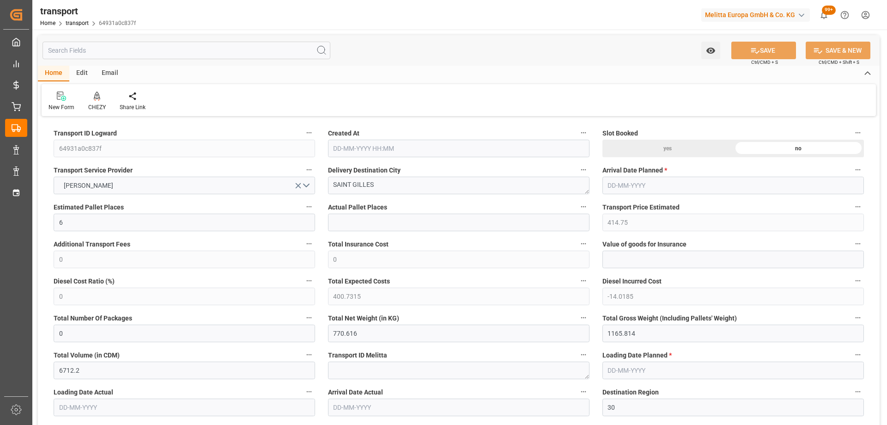
type input "6712.2"
type input "30"
type input "5"
type input "201"
type input "6"
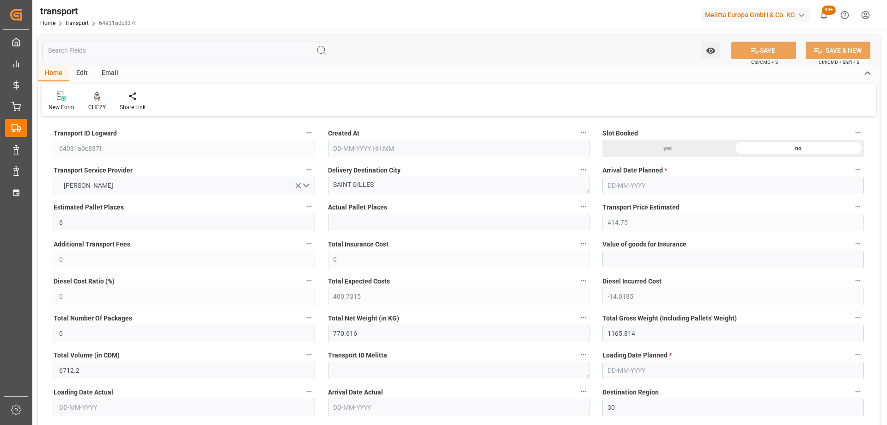
type input "101"
type input "1020.954"
type input "0"
type input "4710.8598"
type input "0"
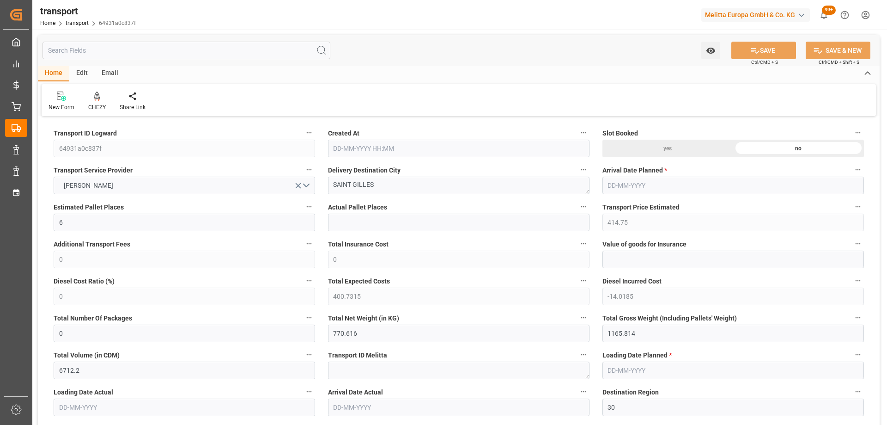
type input "0"
type input "21"
type input "35"
type input "[DATE] 11:30"
type input "[DATE]"
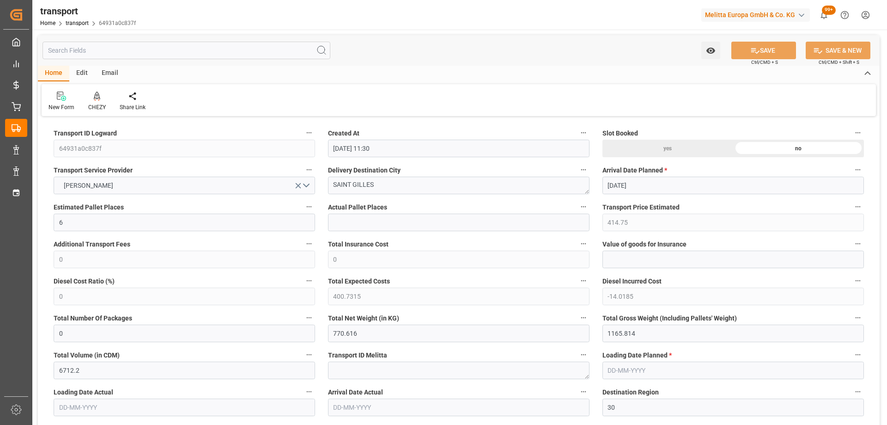
type input "[DATE]"
drag, startPoint x: 381, startPoint y: 186, endPoint x: 326, endPoint y: 188, distance: 55.5
click at [326, 188] on div "Delivery Destination City SAINT GILLES" at bounding box center [459, 178] width 274 height 37
click at [97, 95] on icon at bounding box center [97, 95] width 6 height 8
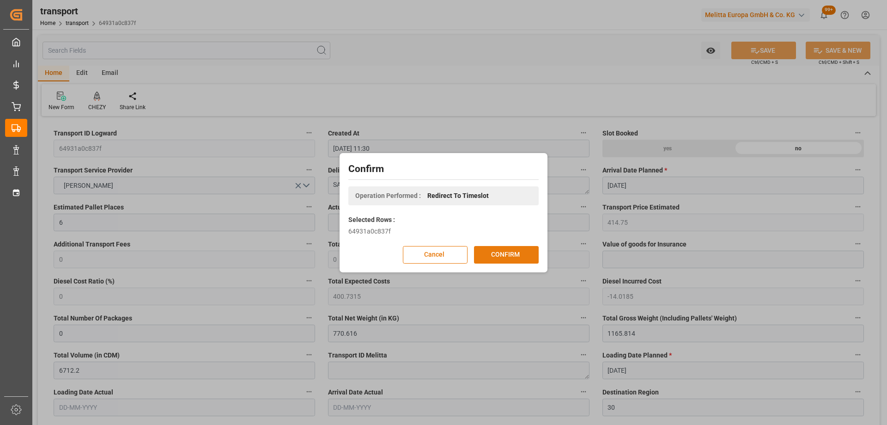
click at [486, 254] on button "CONFIRM" at bounding box center [506, 255] width 65 height 18
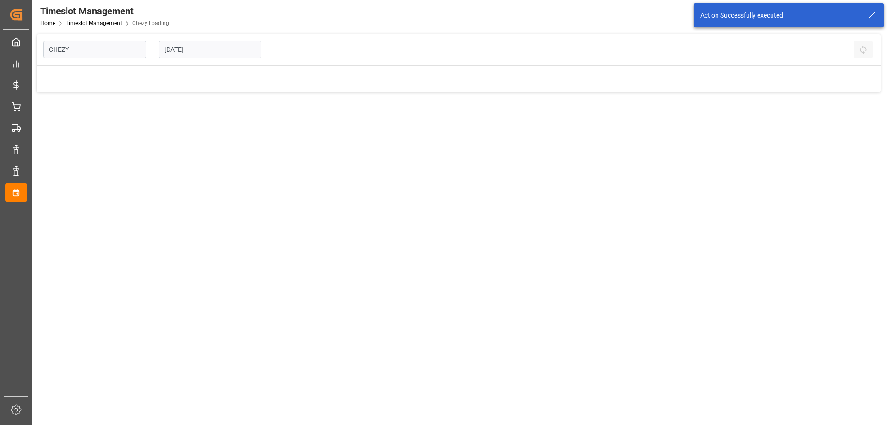
type input "Chezy Loading"
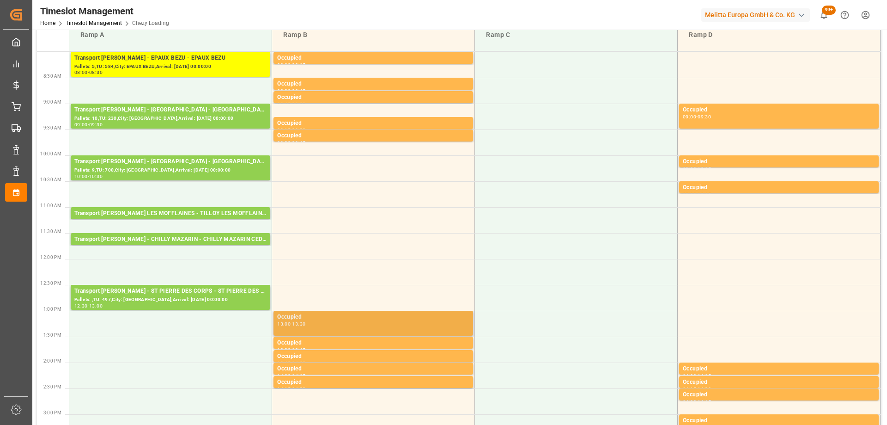
scroll to position [92, 0]
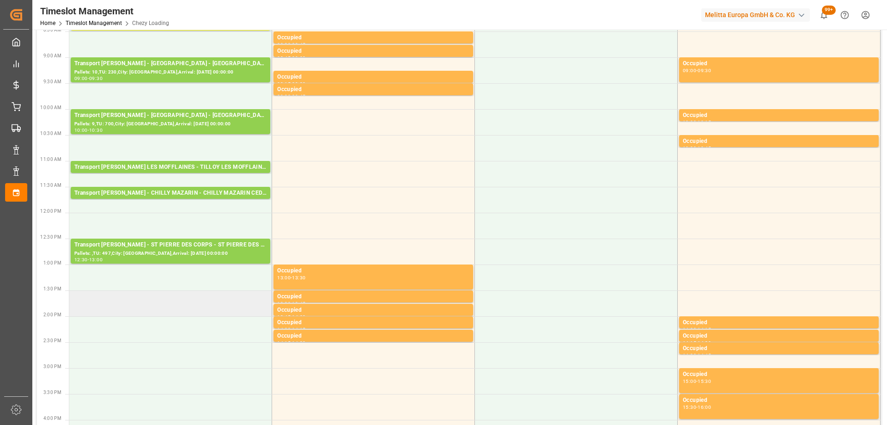
click at [192, 302] on td at bounding box center [170, 303] width 203 height 26
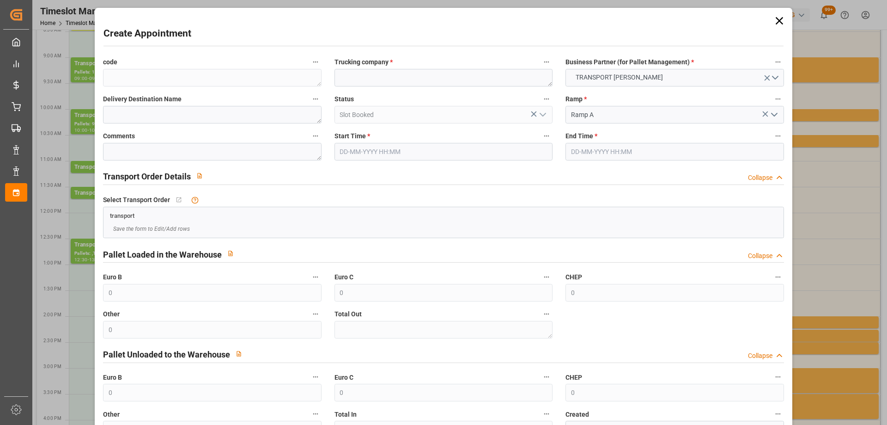
type input "[DATE] 13:30"
type input "[DATE] 14:00"
paste textarea "SAINT GILLES"
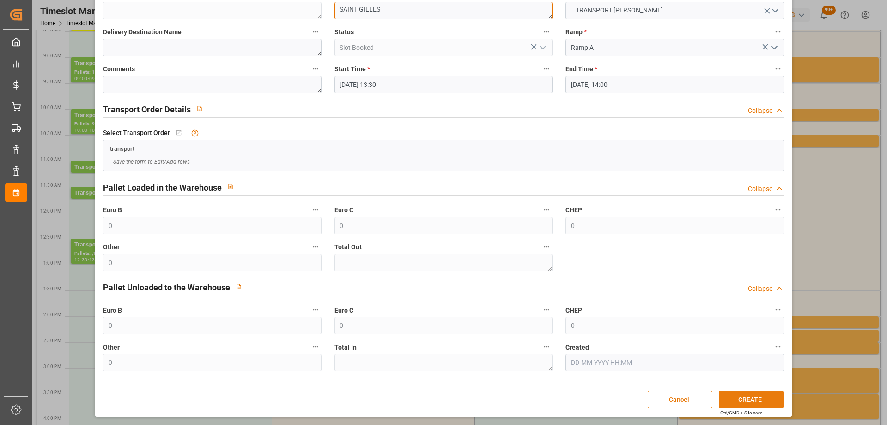
type textarea "SAINT GILLES"
click at [742, 403] on button "CREATE" at bounding box center [751, 399] width 65 height 18
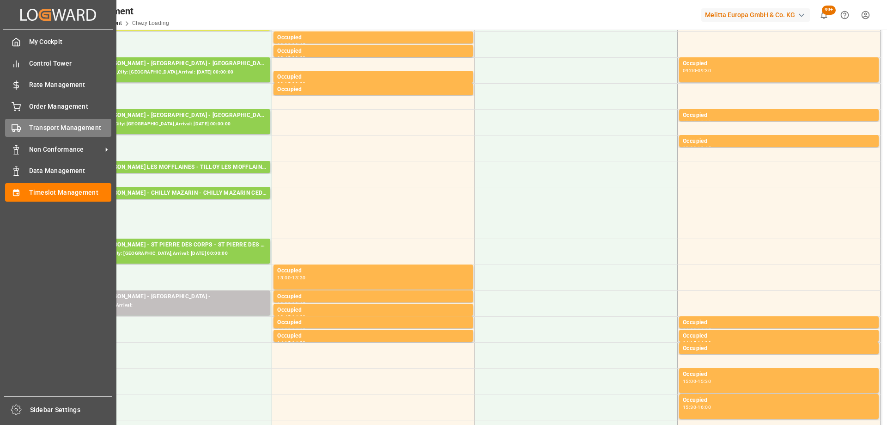
click at [19, 126] on icon at bounding box center [16, 127] width 9 height 9
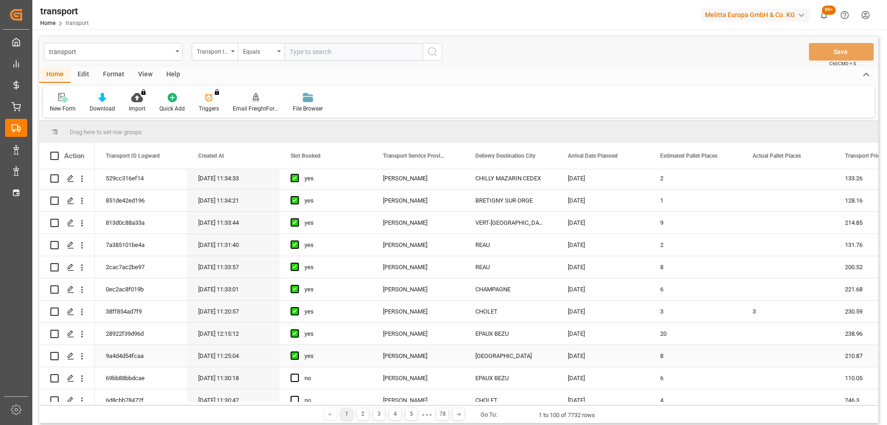
scroll to position [92, 0]
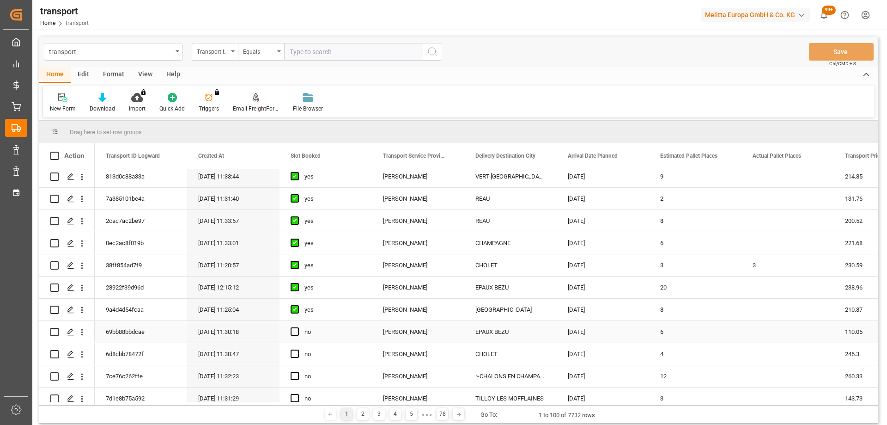
click at [120, 330] on div "69bb88bbdcae" at bounding box center [141, 332] width 92 height 22
click at [67, 329] on icon "Press SPACE to select this row." at bounding box center [70, 331] width 7 height 7
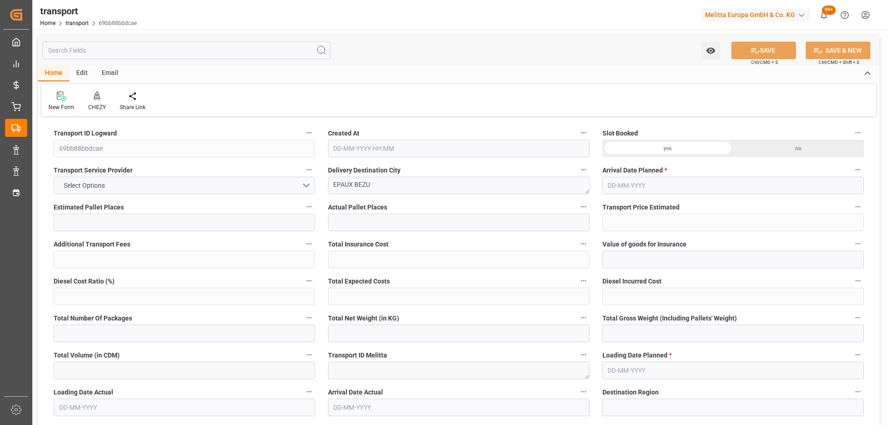
type input "6"
type input "110.05"
type input "0"
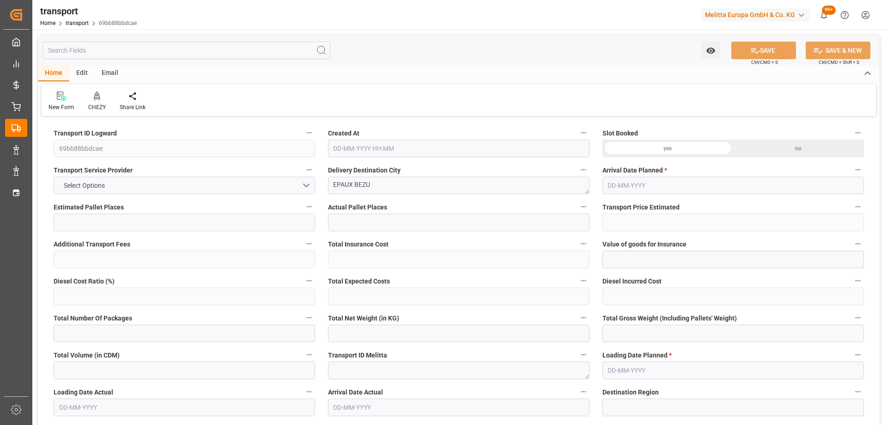
type input "106.3303"
type input "-3.7197"
type input "0"
type input "770.616"
type input "1165.814"
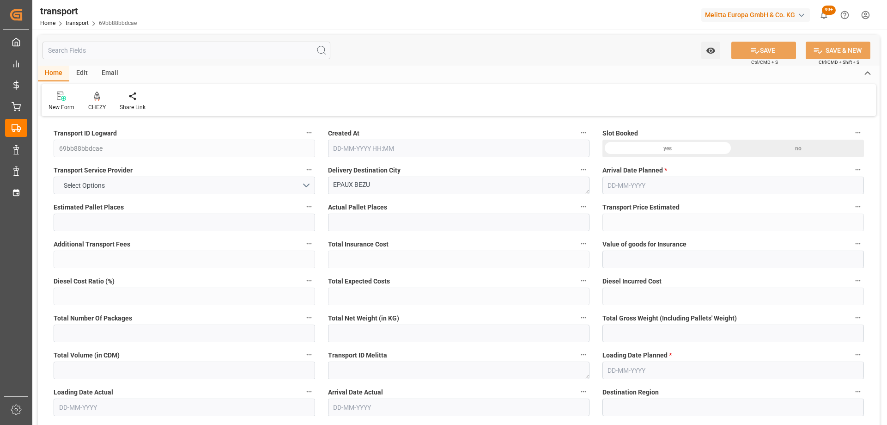
type input "6712.2"
type input "2"
type input "5"
type input "201"
type input "6"
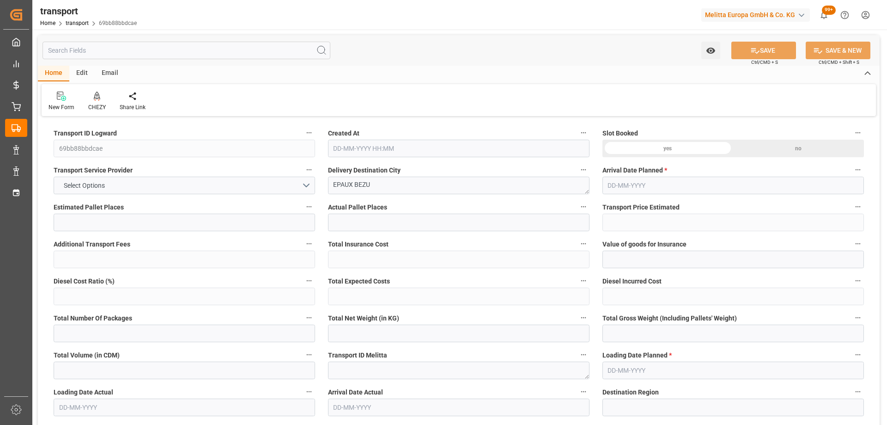
type input "101"
type input "1020.954"
type input "0"
type input "4710.8598"
type input "0"
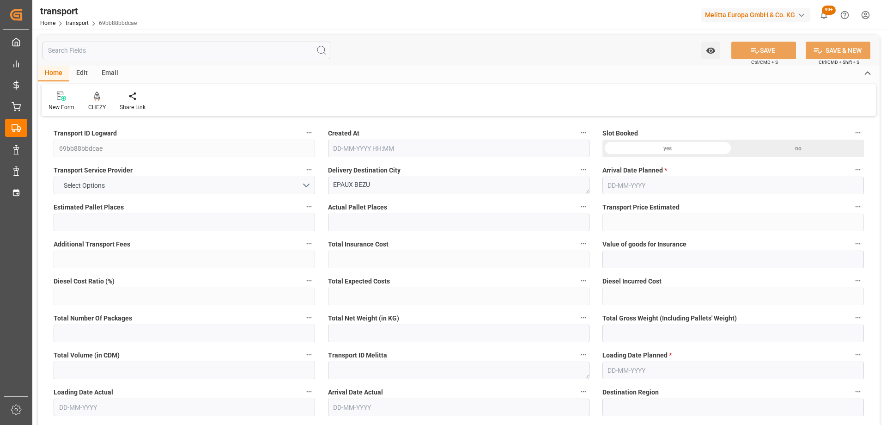
type input "0"
type input "21"
type input "35"
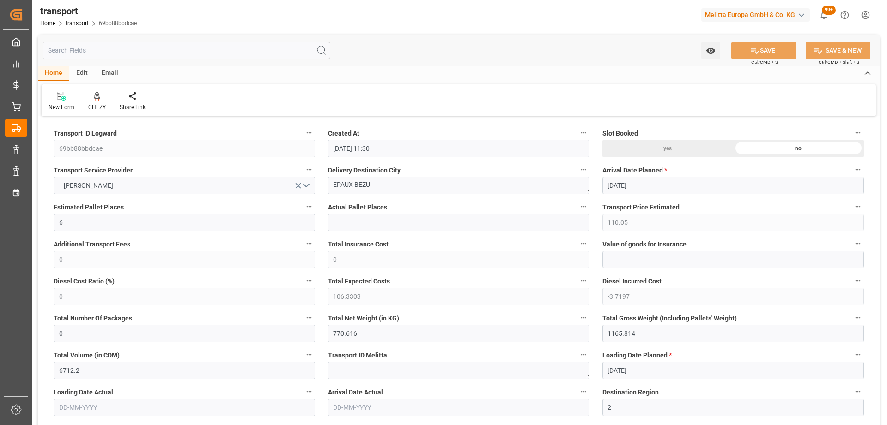
type input "14-10-2025 11:30"
type input "[DATE]"
drag, startPoint x: 391, startPoint y: 188, endPoint x: 298, endPoint y: 180, distance: 94.1
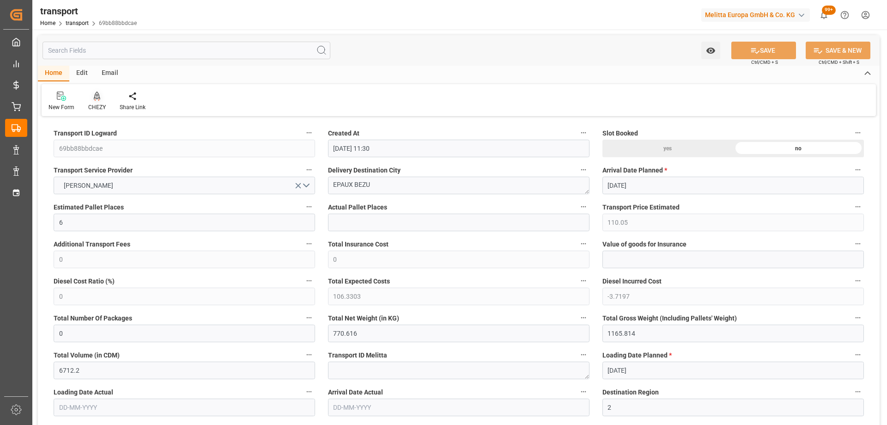
click at [88, 96] on div at bounding box center [97, 96] width 18 height 10
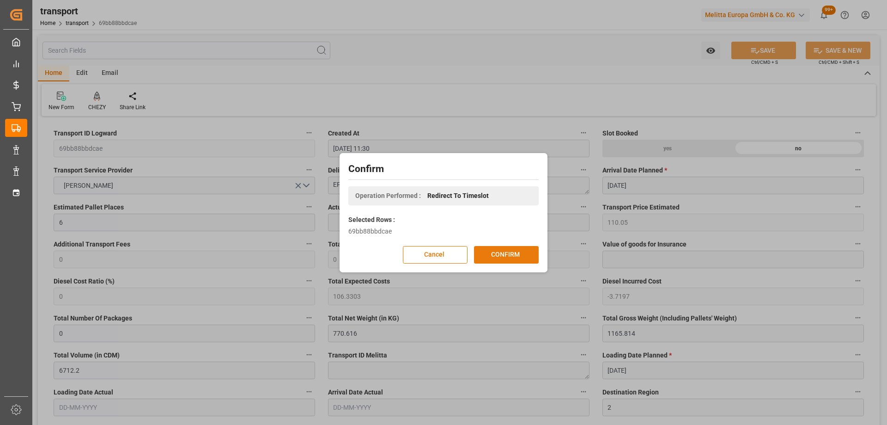
click at [488, 257] on button "CONFIRM" at bounding box center [506, 255] width 65 height 18
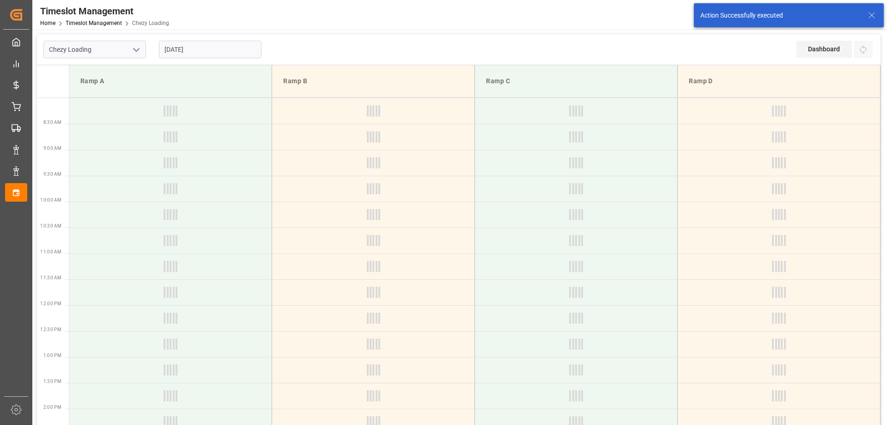
type input "Chezy Loading"
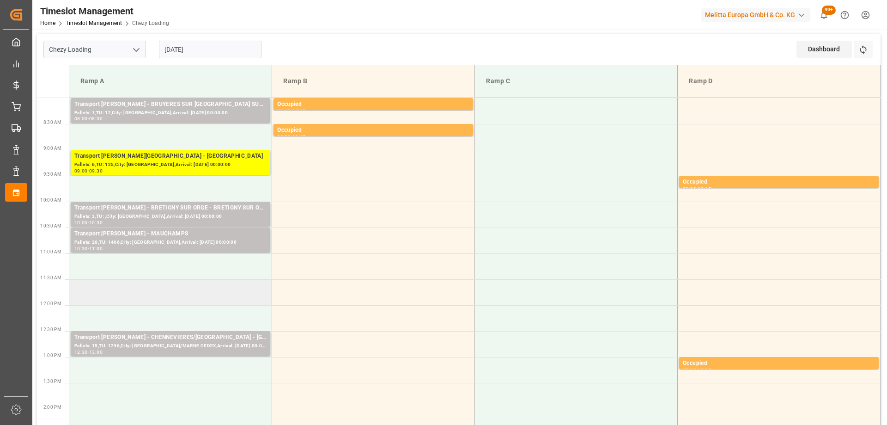
drag, startPoint x: 167, startPoint y: 298, endPoint x: 121, endPoint y: 283, distance: 48.5
click at [123, 278] on td at bounding box center [170, 266] width 203 height 26
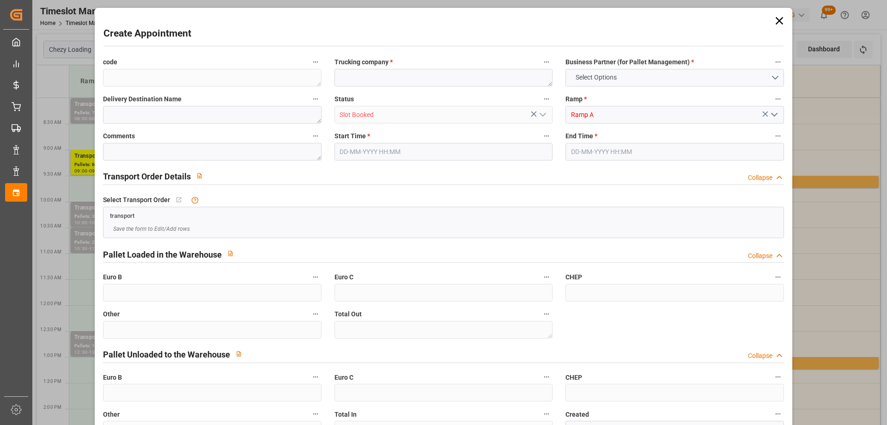
type input "0"
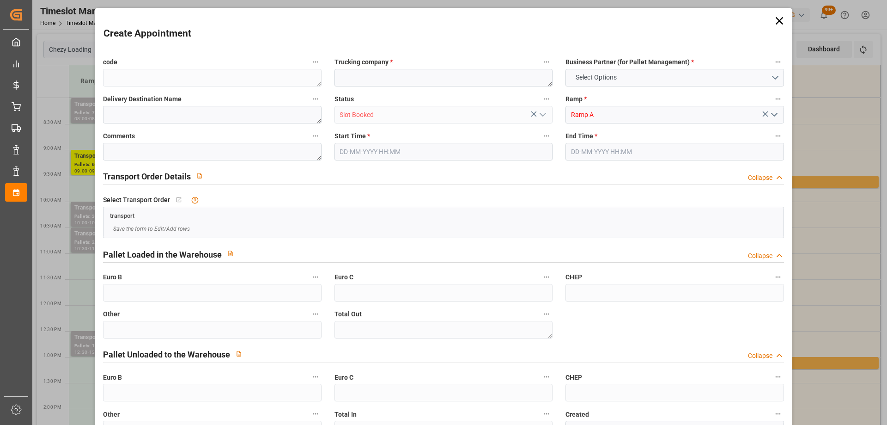
type input "0"
type input "16-10-2025 11:00"
type input "16-10-2025 11:30"
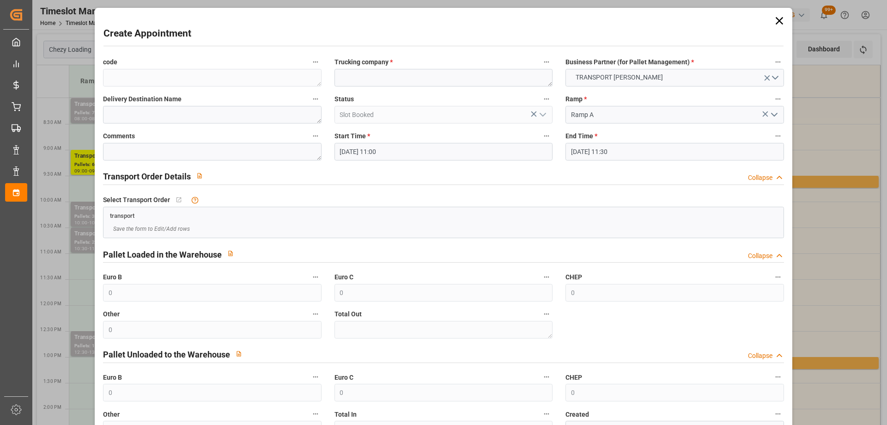
click at [778, 16] on icon at bounding box center [779, 20] width 13 height 13
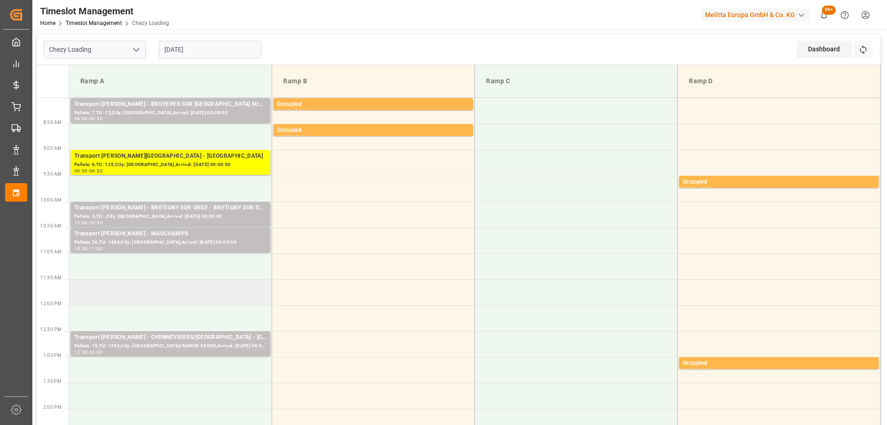
click at [96, 297] on td at bounding box center [170, 292] width 203 height 26
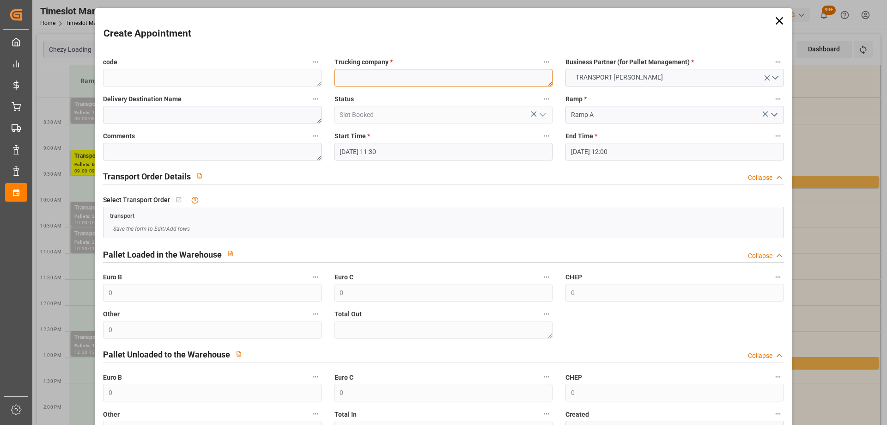
paste textarea "EPAUX BEZU"
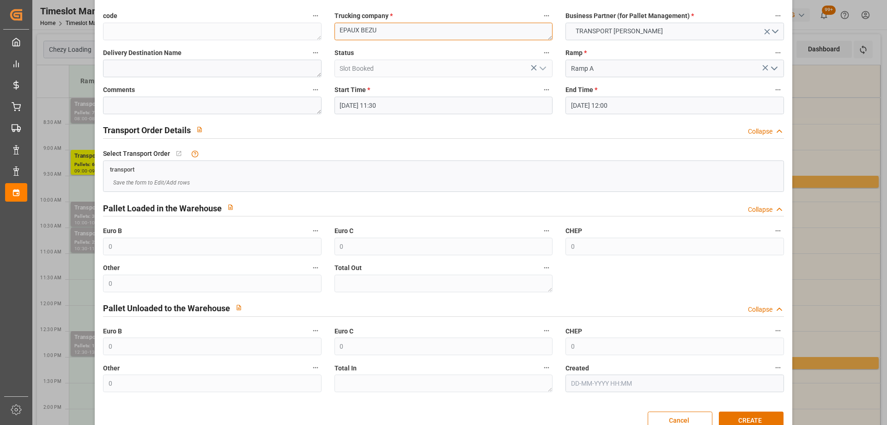
scroll to position [67, 0]
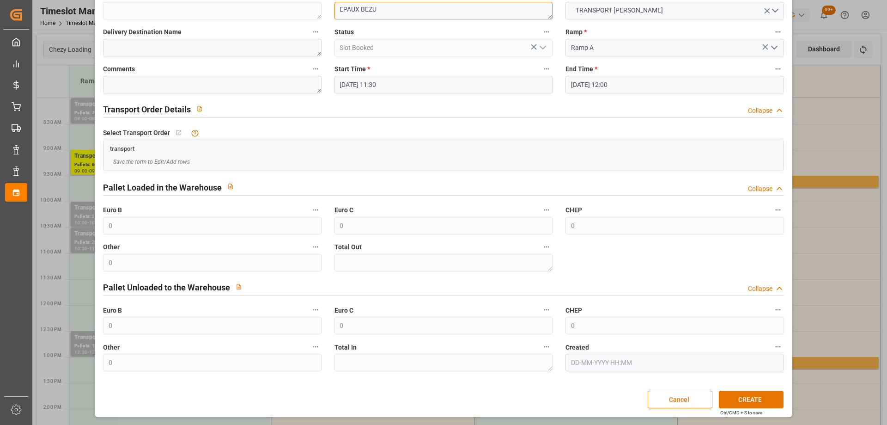
type textarea "EPAUX BEZU"
click at [741, 399] on button "CREATE" at bounding box center [751, 399] width 65 height 18
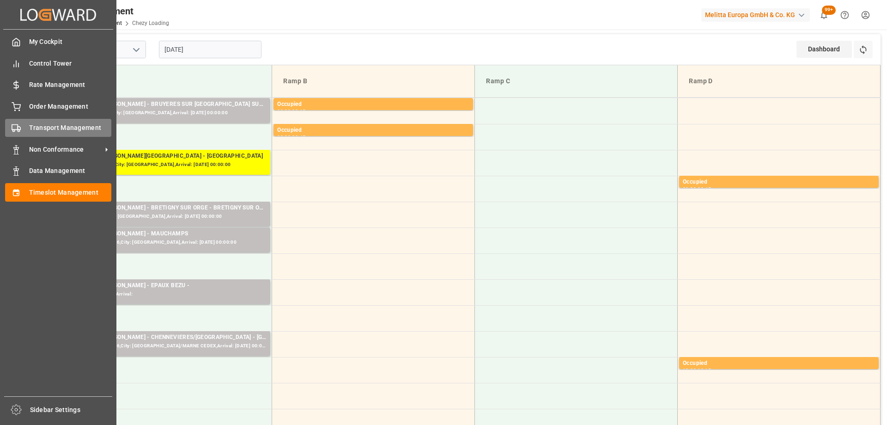
click at [15, 134] on div "Transport Management Transport Management" at bounding box center [58, 128] width 106 height 18
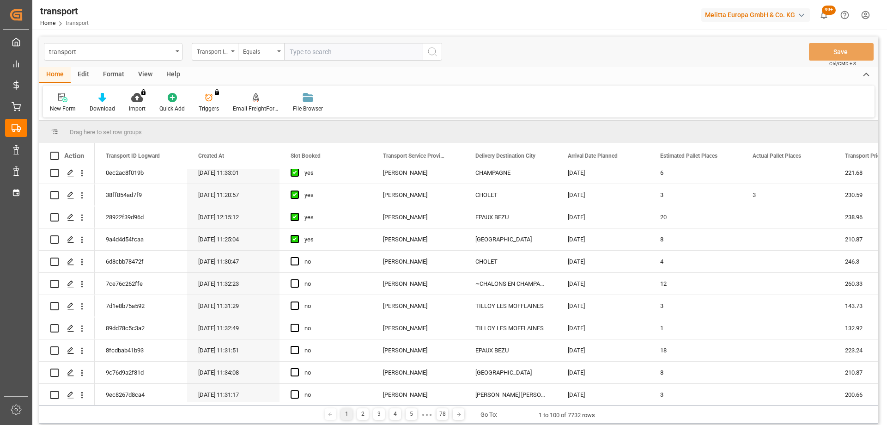
scroll to position [139, 0]
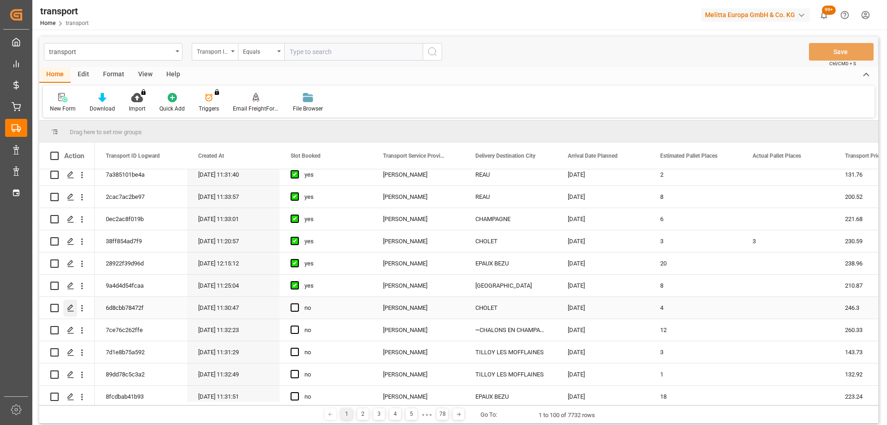
click at [72, 307] on polygon "Press SPACE to select this row." at bounding box center [70, 307] width 5 height 5
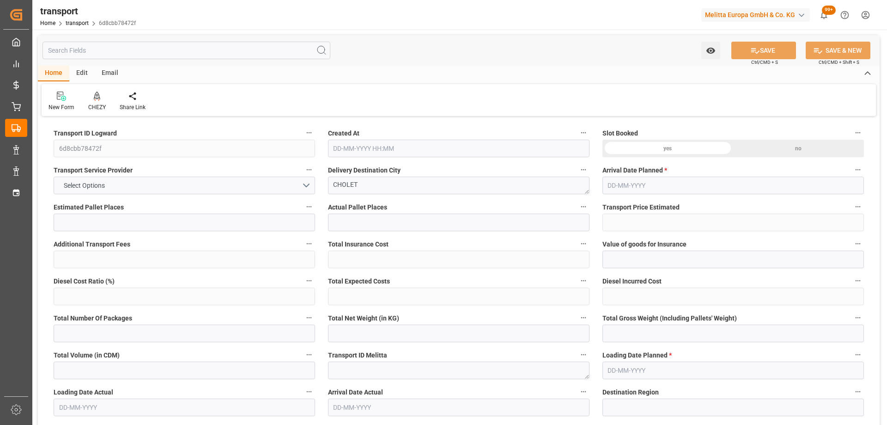
type input "4"
type input "246.3"
type input "0"
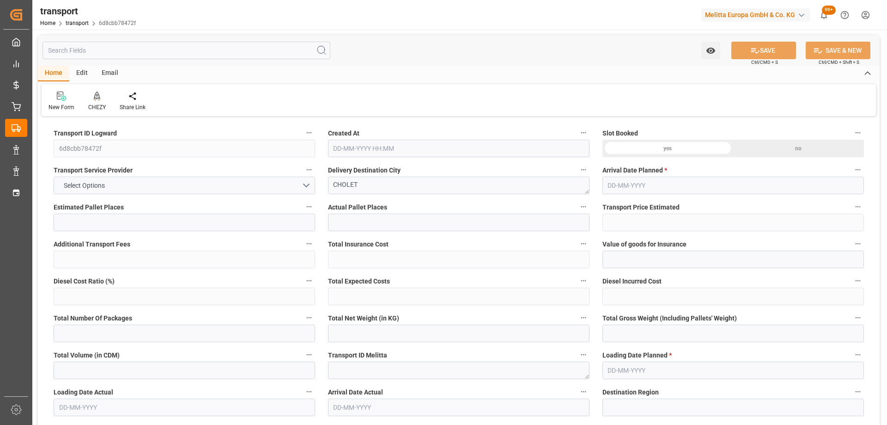
type input "237.9751"
type input "-8.3249"
type input "0"
type input "490.392"
type input "745.814"
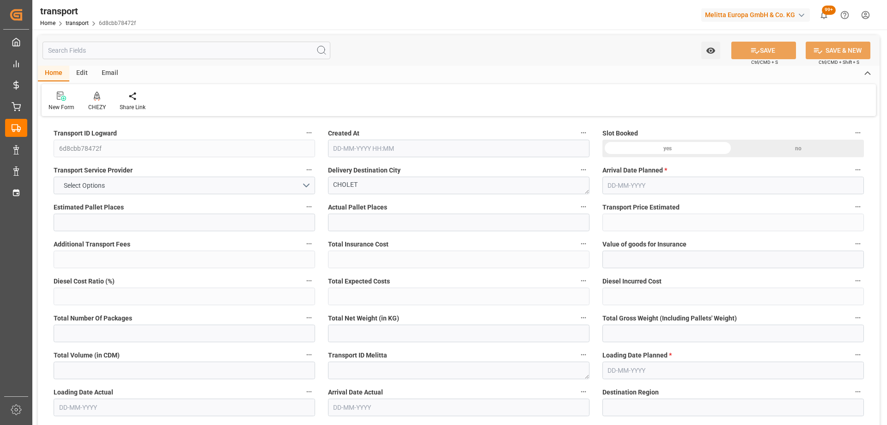
type input "4271.4"
type input "49"
type input "3"
type input "129"
type input "4"
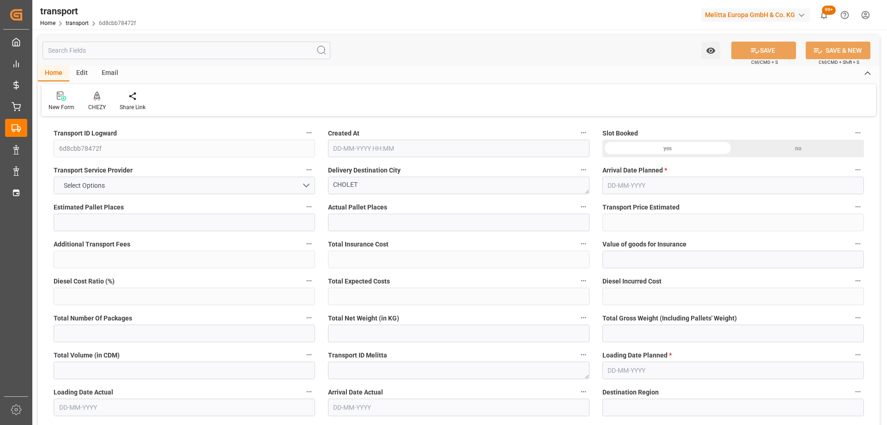
type input "101"
type input "649.698"
type input "0"
type input "4710.8598"
type input "0"
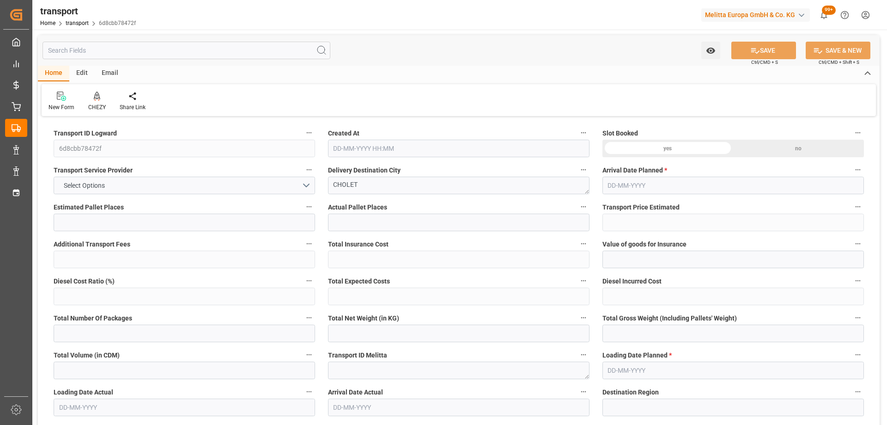
type input "0"
type input "21"
type input "35"
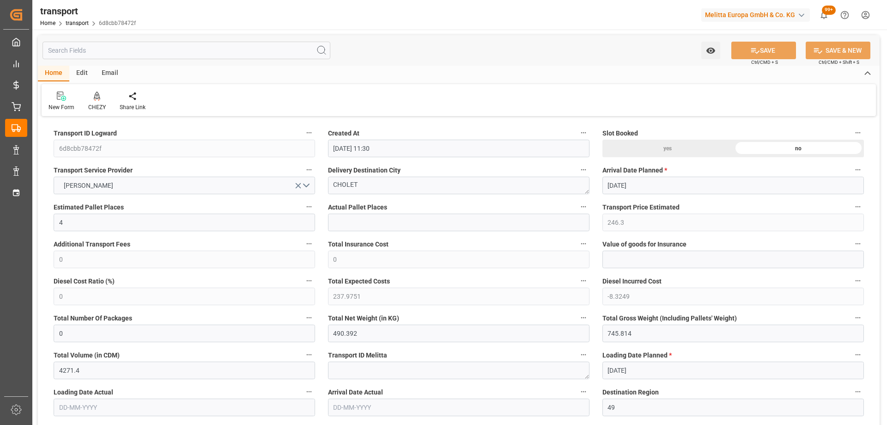
type input "14-10-2025 11:30"
type input "[DATE]"
drag, startPoint x: 365, startPoint y: 179, endPoint x: 322, endPoint y: 186, distance: 44.1
click at [322, 186] on div "Delivery Destination City CHOLET" at bounding box center [459, 178] width 274 height 37
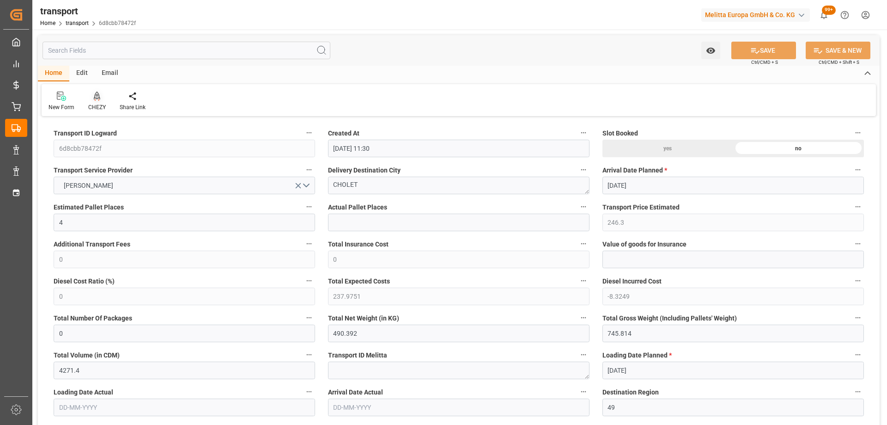
click at [97, 98] on icon at bounding box center [97, 95] width 6 height 9
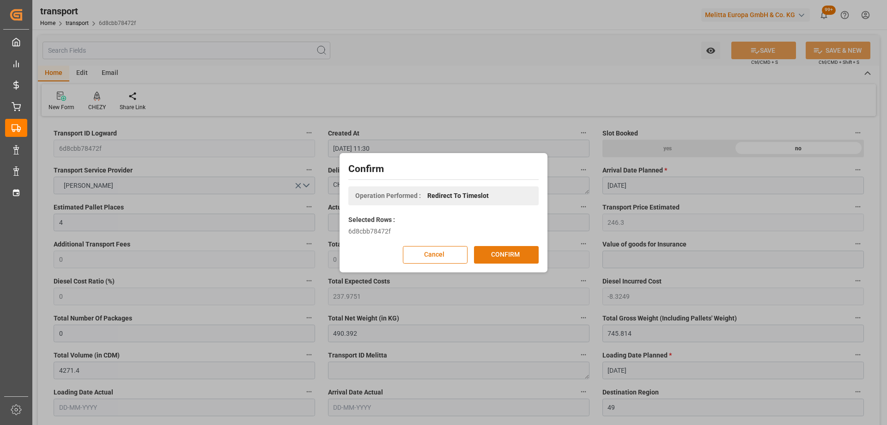
click at [528, 249] on button "CONFIRM" at bounding box center [506, 255] width 65 height 18
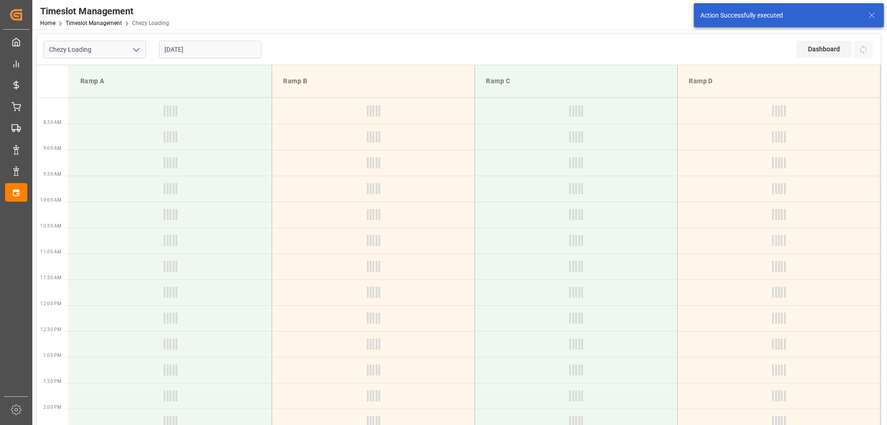
type input "Chezy Loading"
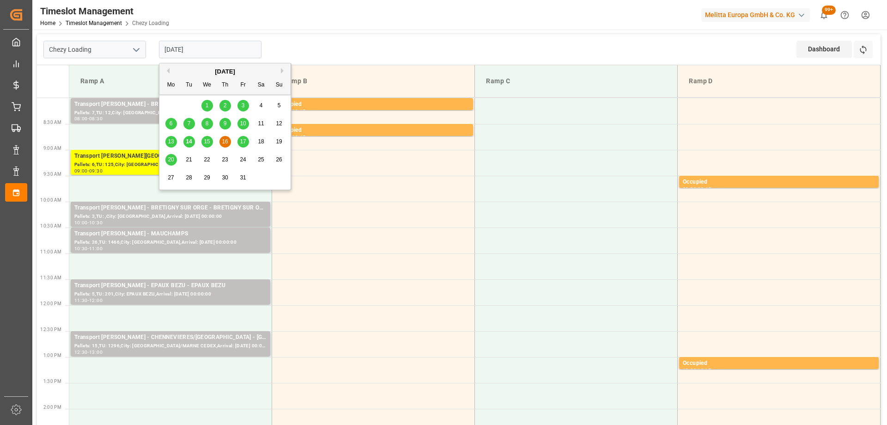
click at [201, 43] on input "[DATE]" at bounding box center [210, 50] width 103 height 18
click at [211, 141] on div "15" at bounding box center [207, 141] width 12 height 11
type input "[DATE]"
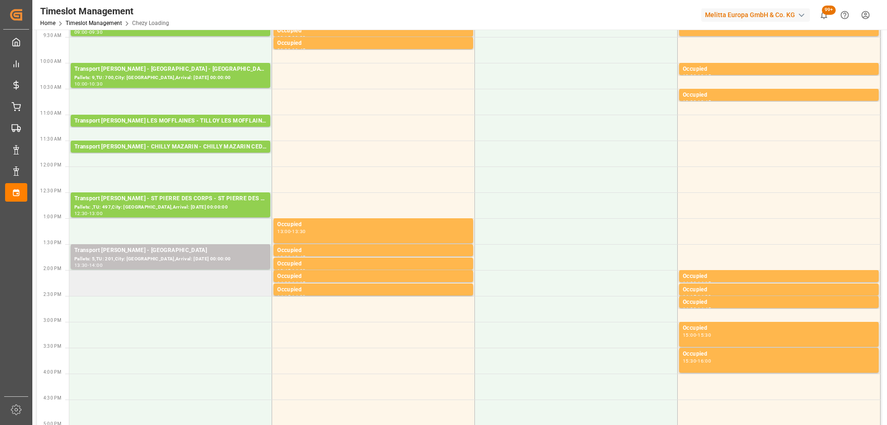
scroll to position [185, 0]
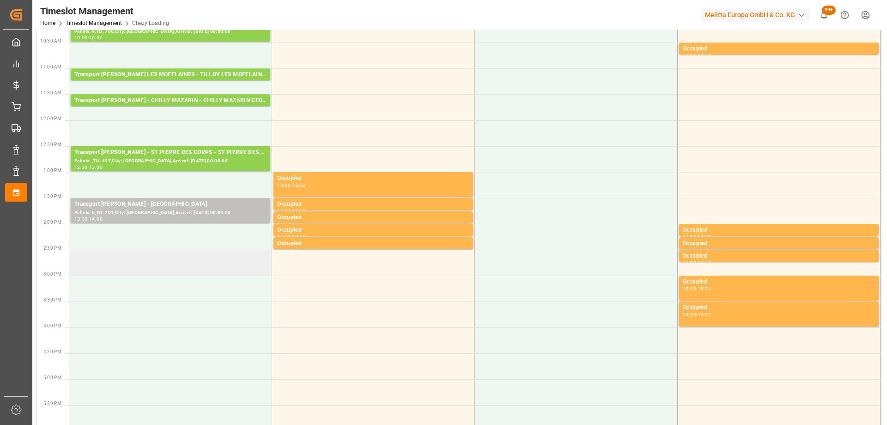
click at [162, 255] on td at bounding box center [170, 262] width 203 height 26
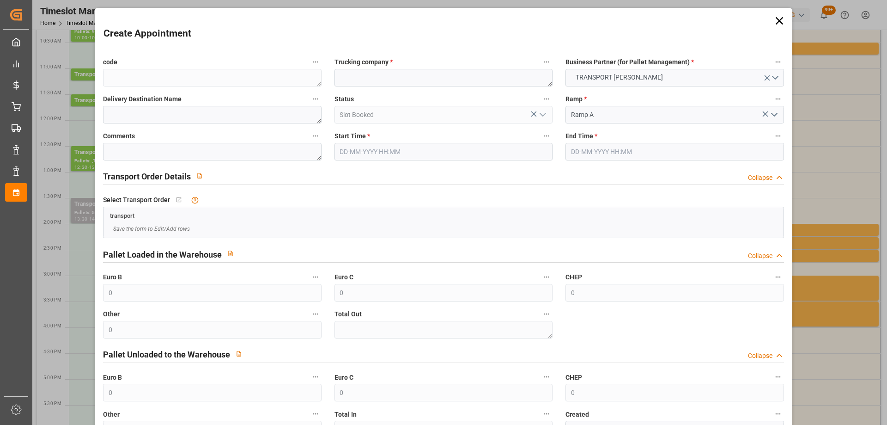
type input "[DATE] 14:30"
type input "[DATE] 15:00"
paste textarea "CHOLET"
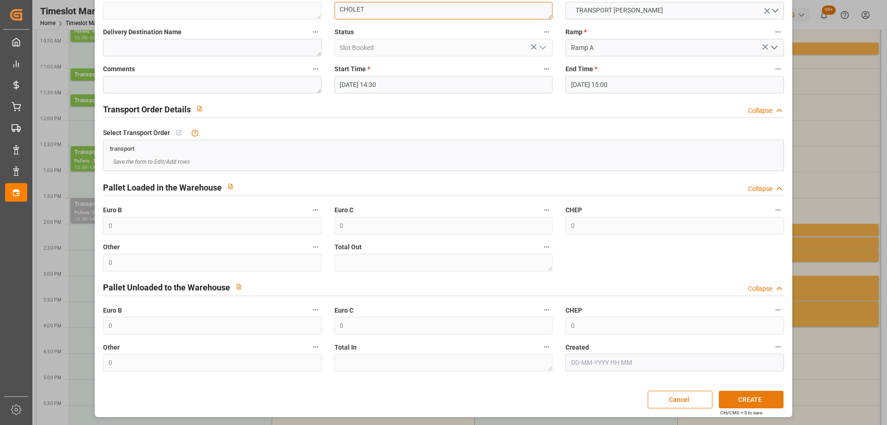
type textarea "CHOLET"
click at [741, 394] on button "CREATE" at bounding box center [751, 399] width 65 height 18
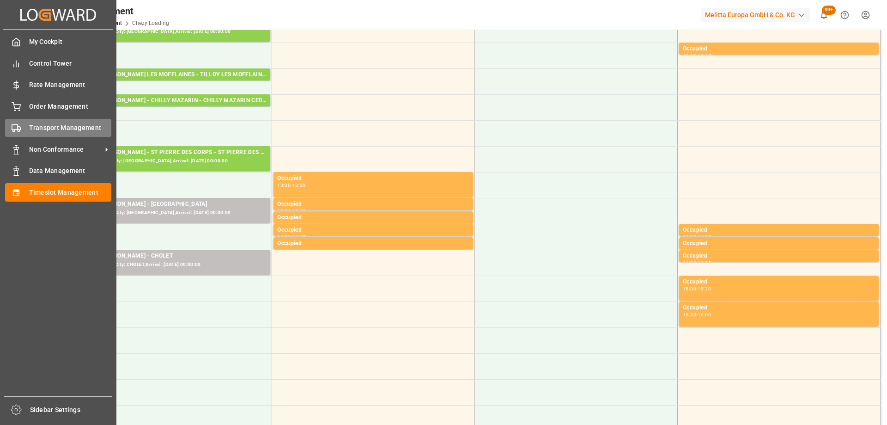
click at [50, 124] on span "Transport Management" at bounding box center [70, 128] width 83 height 10
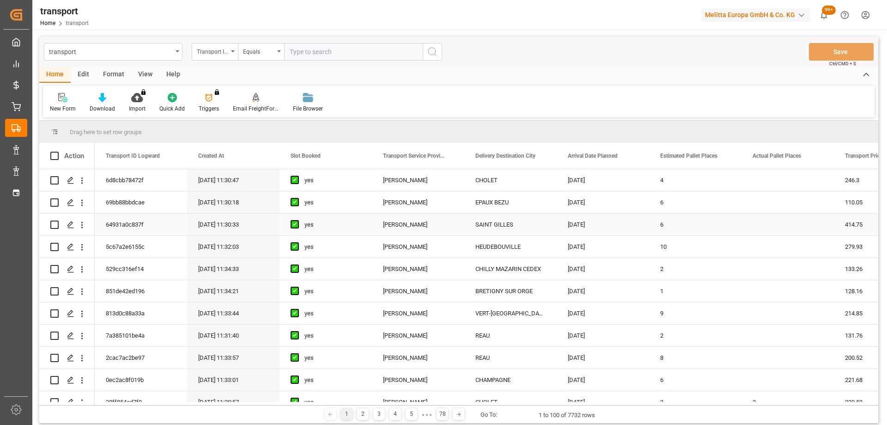
scroll to position [231, 0]
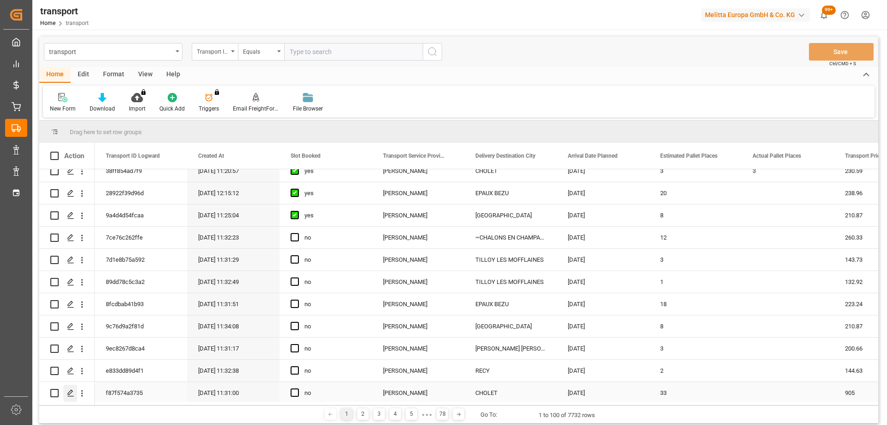
click at [69, 392] on polygon "Press SPACE to select this row." at bounding box center [70, 392] width 5 height 5
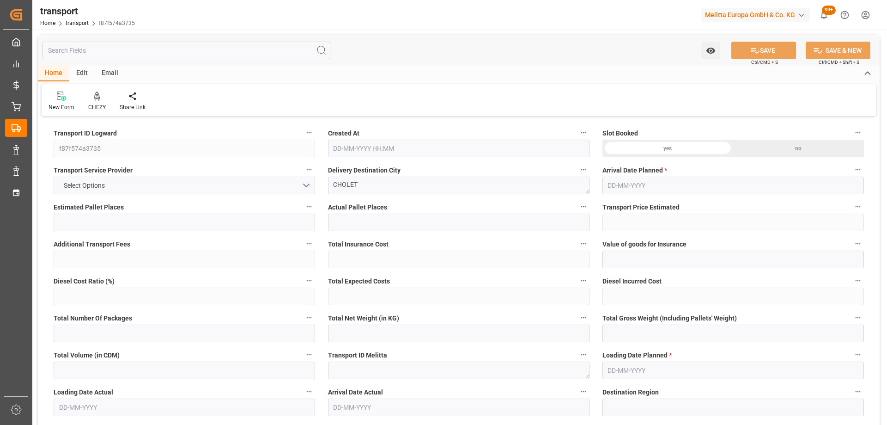
type input "33"
type input "905"
type input "0"
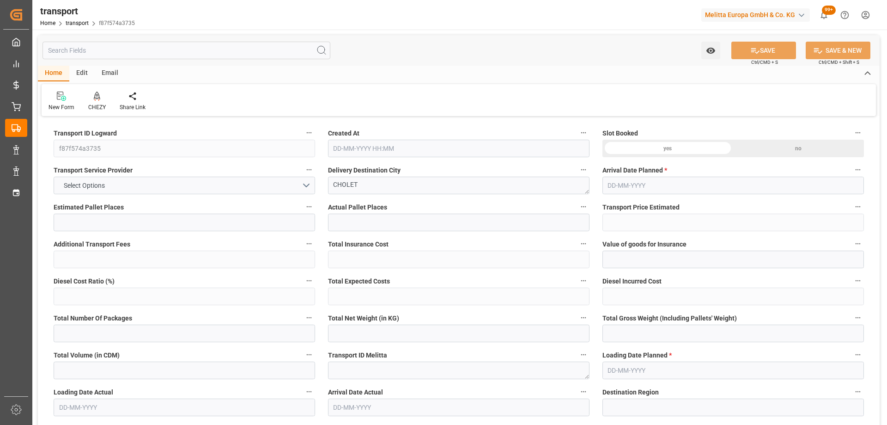
type input "874.411"
type input "-30.589"
type input "0"
type input "6352.179"
type input "10523.711"
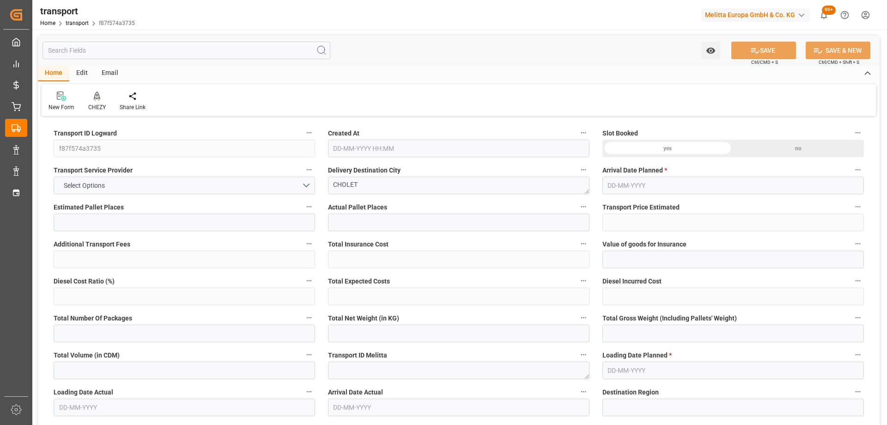
type input "39735.268"
type input "49"
type input "24"
type input "2235"
type input "59"
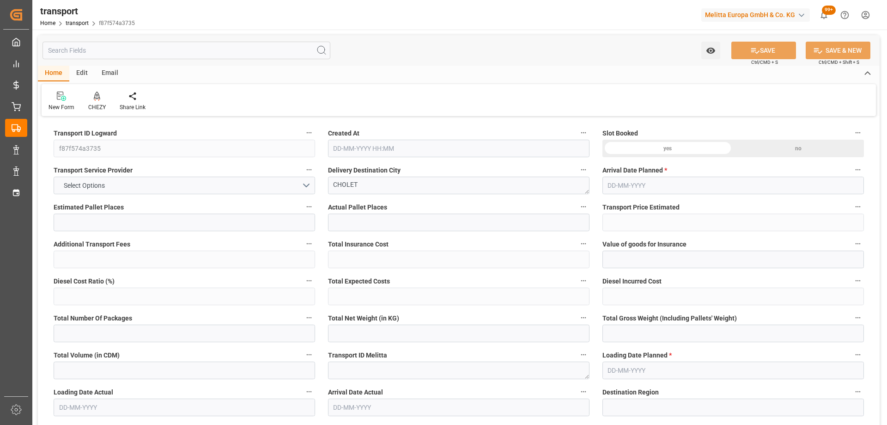
type input "101"
type input "8781.167"
type input "0"
type input "4710.8598"
type input "0"
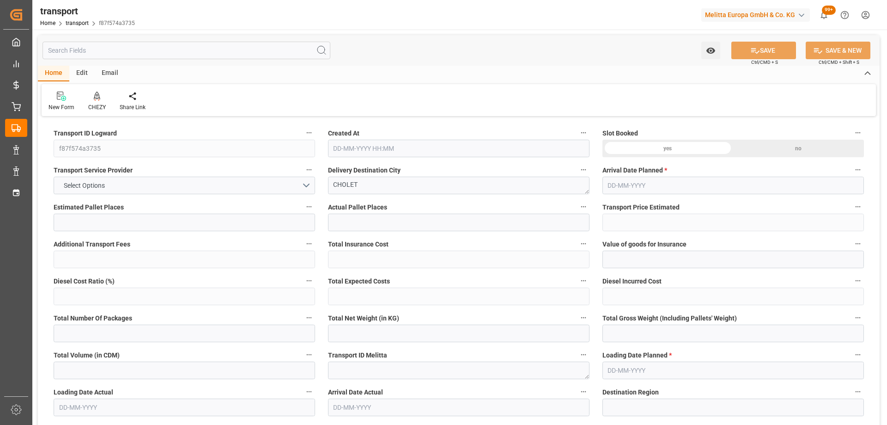
type input "0"
type input "21"
type input "35"
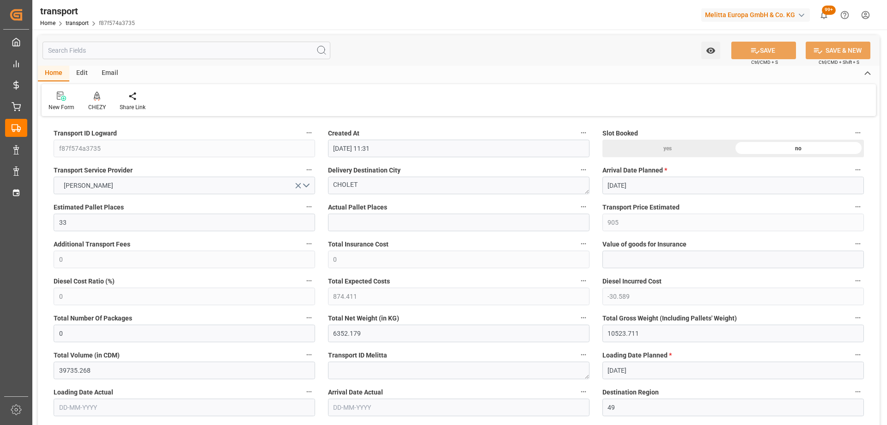
type input "[DATE] 11:31"
type input "[DATE]"
drag, startPoint x: 396, startPoint y: 188, endPoint x: 334, endPoint y: 198, distance: 62.6
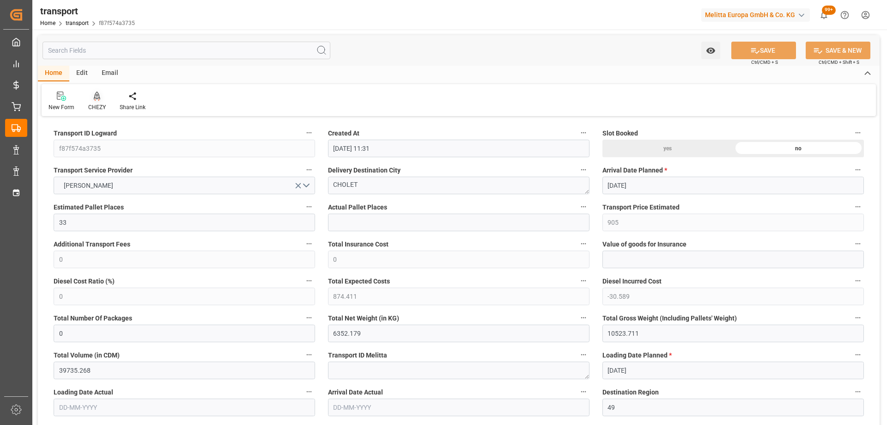
click at [95, 102] on div "CHEZY" at bounding box center [96, 101] width 31 height 20
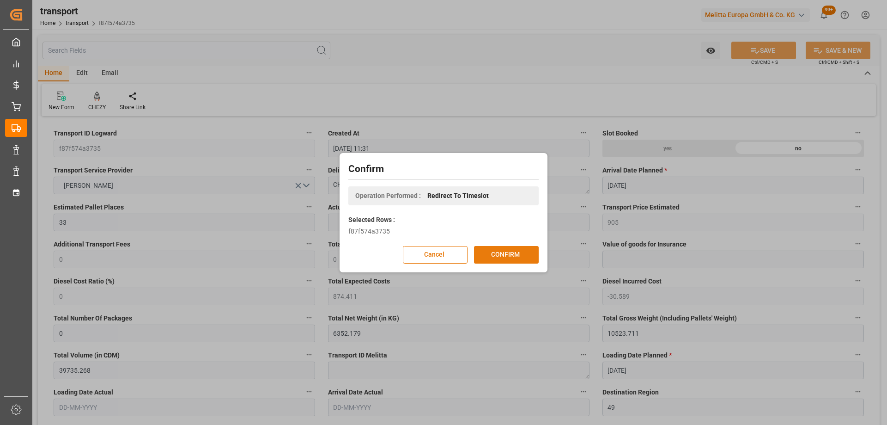
click at [496, 256] on button "CONFIRM" at bounding box center [506, 255] width 65 height 18
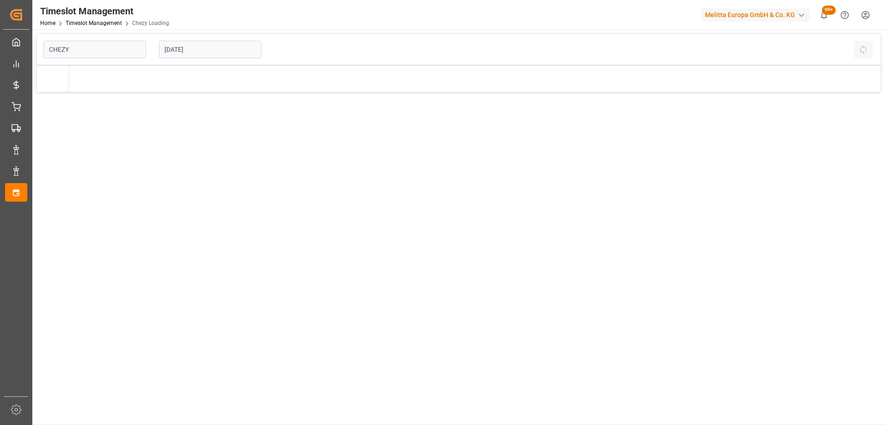
type input "Chezy Loading"
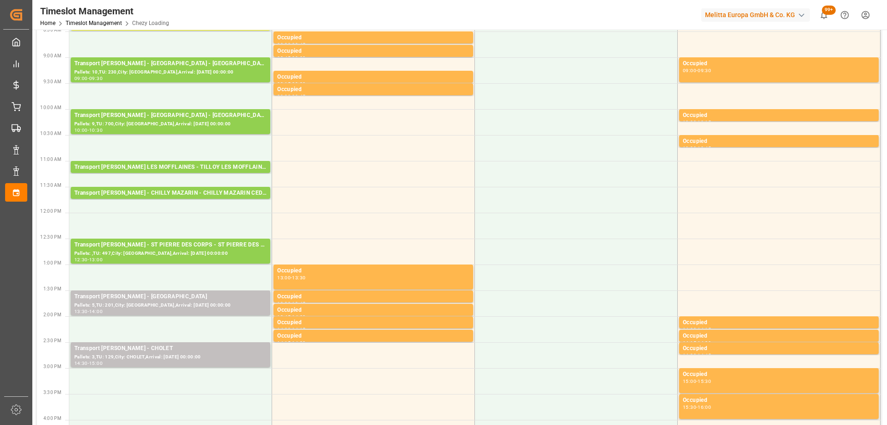
scroll to position [139, 0]
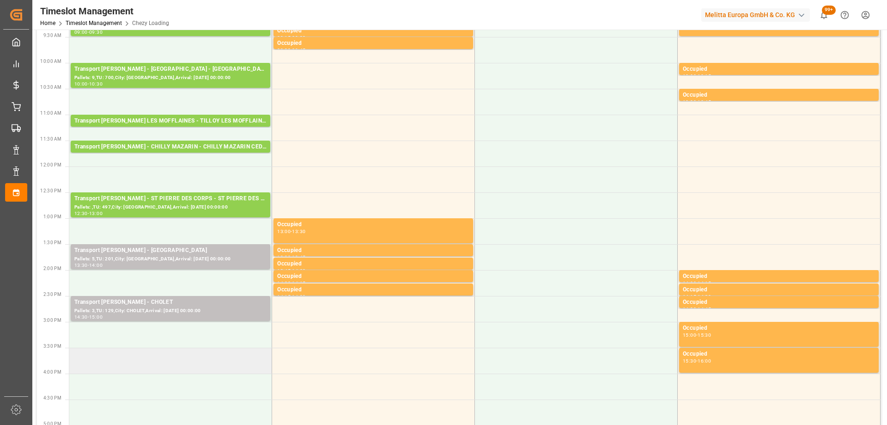
click at [144, 363] on td at bounding box center [170, 360] width 203 height 26
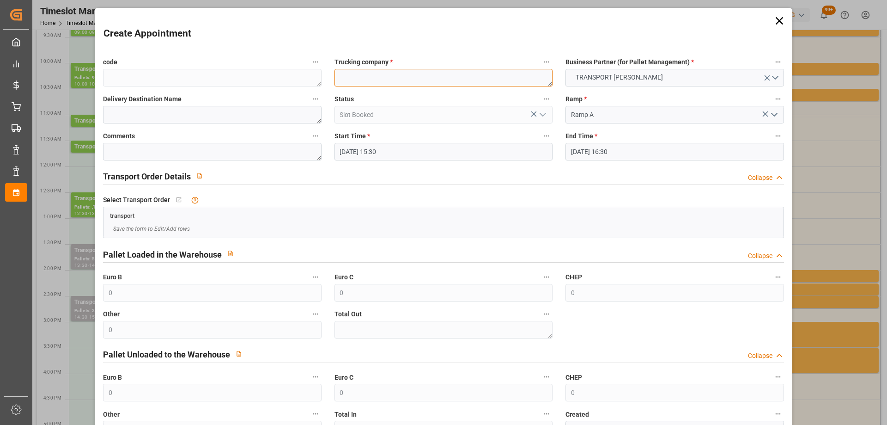
paste textarea "CHOLET"
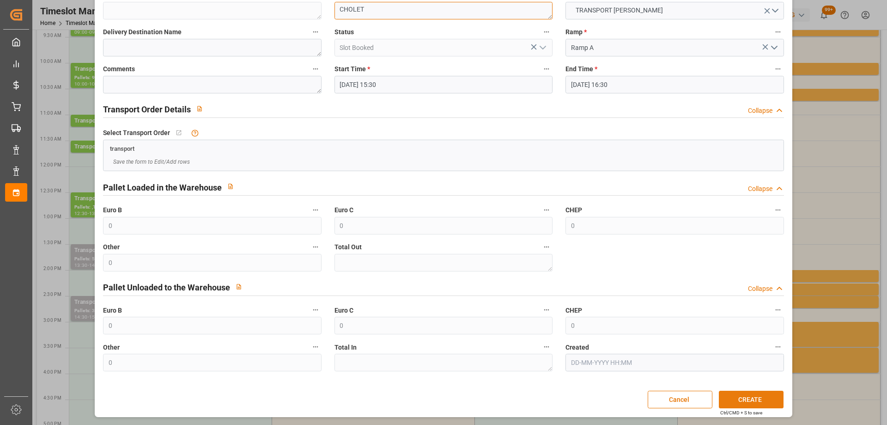
type textarea "CHOLET"
click at [740, 395] on button "CREATE" at bounding box center [751, 399] width 65 height 18
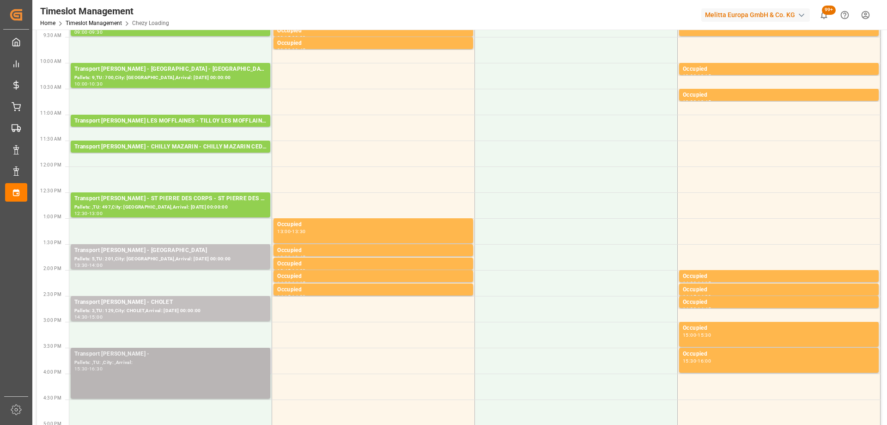
click at [146, 364] on div "Pallets: ,TU: ,City: ,Arrival:" at bounding box center [170, 363] width 192 height 8
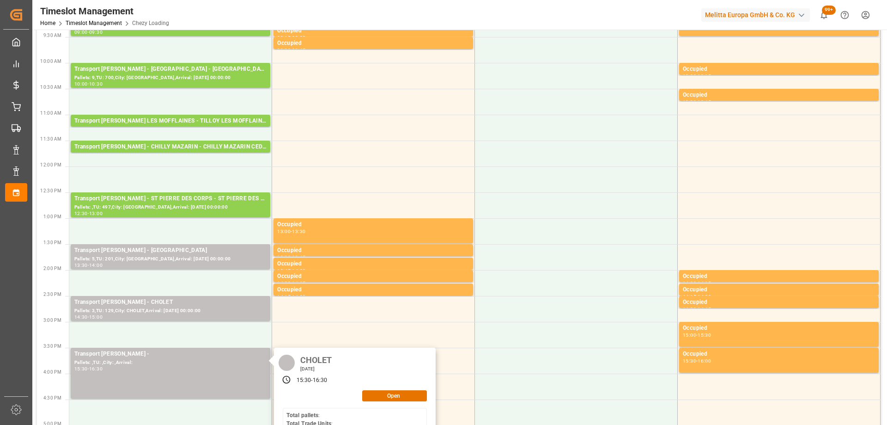
click at [286, 380] on icon at bounding box center [287, 379] width 2 height 4
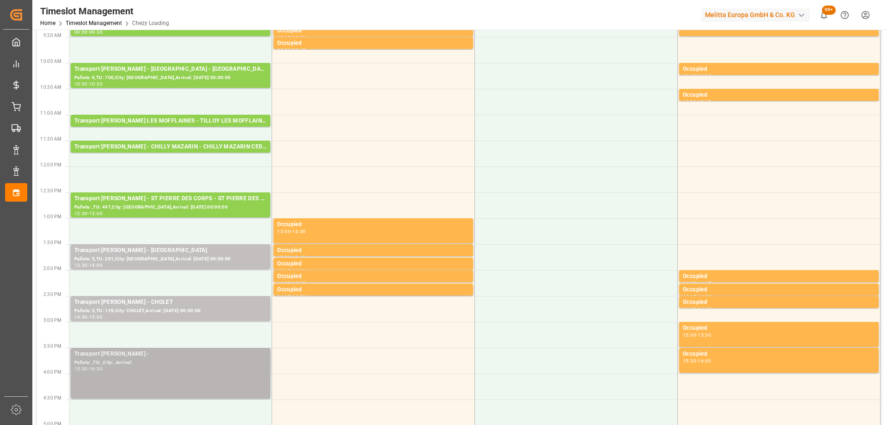
click at [116, 368] on div "15:30 - 16:30" at bounding box center [170, 368] width 192 height 5
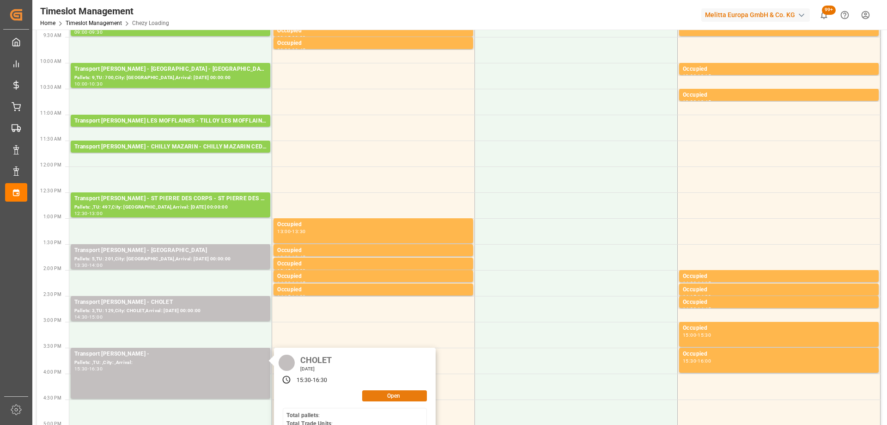
click at [372, 392] on button "Open" at bounding box center [394, 395] width 65 height 11
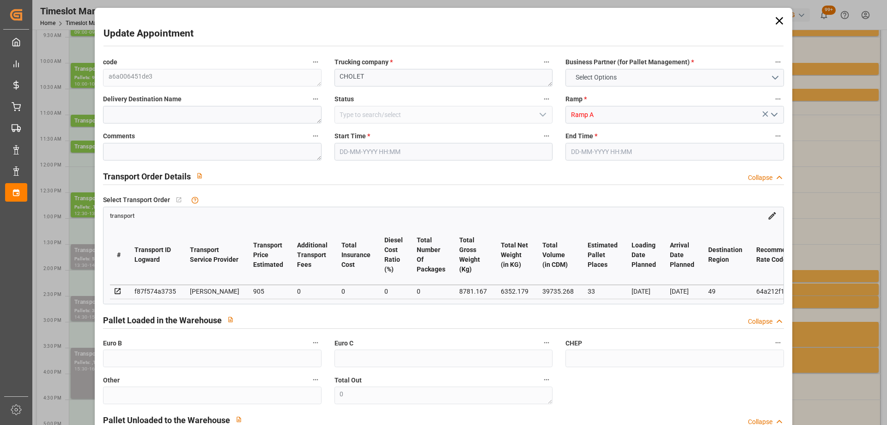
type input "33"
type input "905"
type input "0"
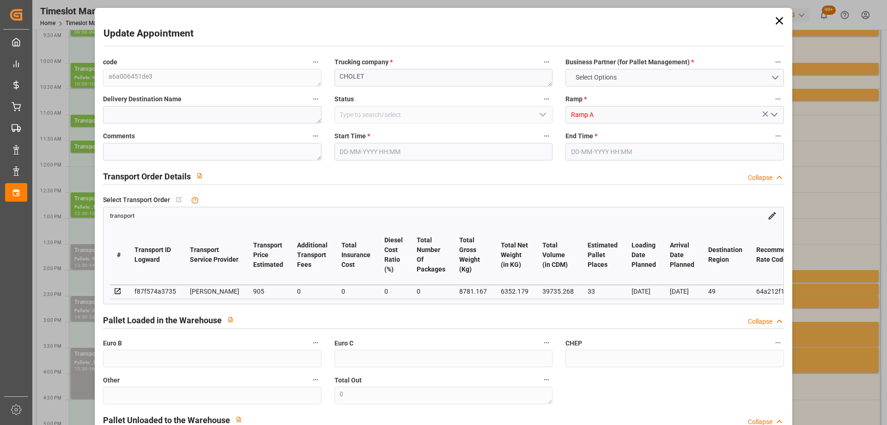
type input "874.411"
type input "-30.589"
type input "0"
type input "6352.179"
type input "10523.711"
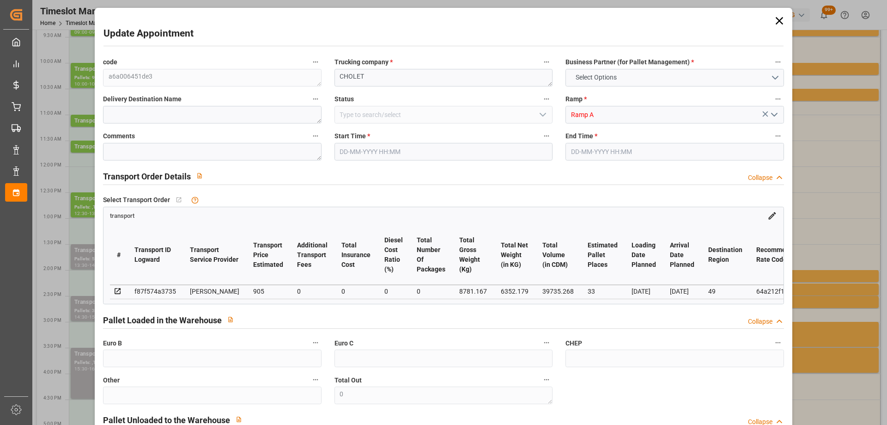
type input "39735.268"
type input "49"
type input "24"
type input "2235"
type input "59"
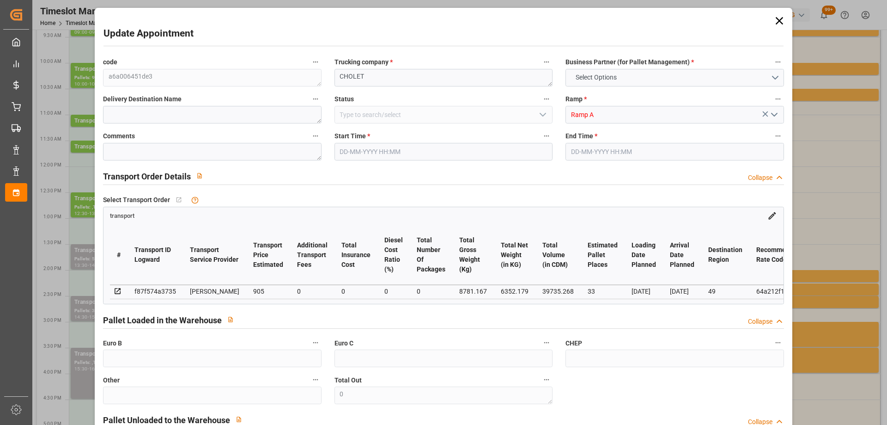
type input "101"
type input "8781.167"
type input "0"
type input "4710.8598"
type input "0"
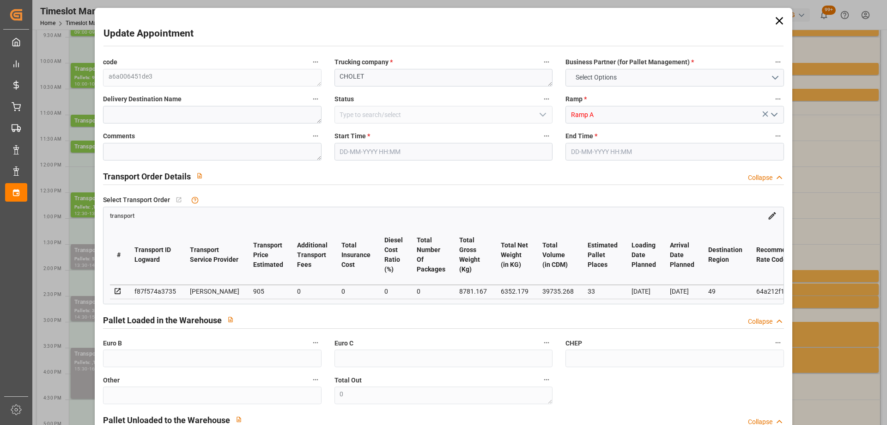
type input "0"
type input "21"
type input "35"
type input "15-10-2025 15:30"
type input "15-10-2025 16:30"
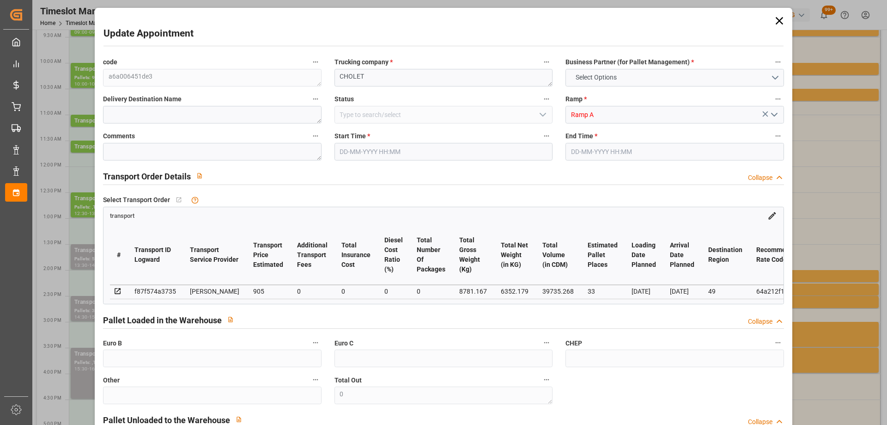
type input "14-10-2025 14:10"
type input "[DATE] 11:31"
type input "[DATE]"
click at [726, 161] on div "End Time * 15-10-2025 16:30" at bounding box center [674, 145] width 231 height 37
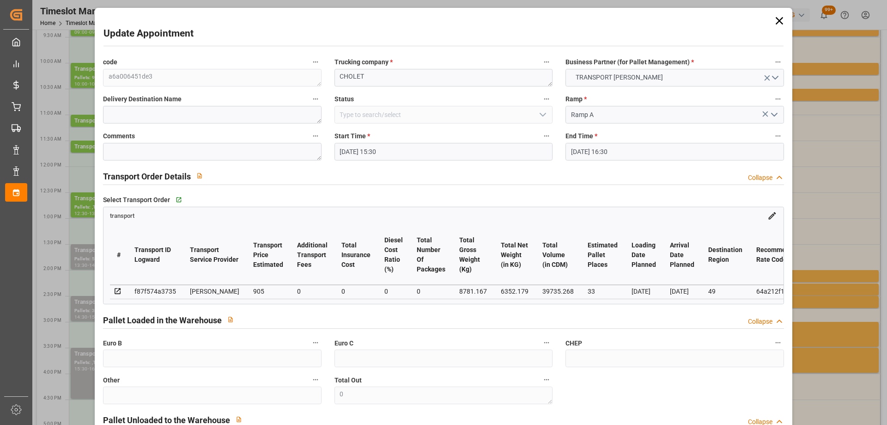
click at [573, 149] on input "15-10-2025 16:30" at bounding box center [674, 152] width 218 height 18
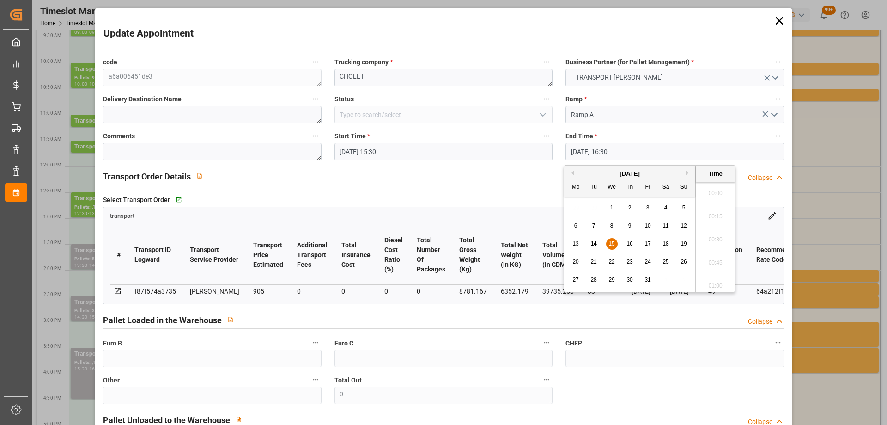
scroll to position [1482, 0]
click at [613, 245] on span "15" at bounding box center [611, 243] width 6 height 6
click at [718, 191] on li "16:00" at bounding box center [715, 190] width 39 height 23
type input "15-10-2025 16:00"
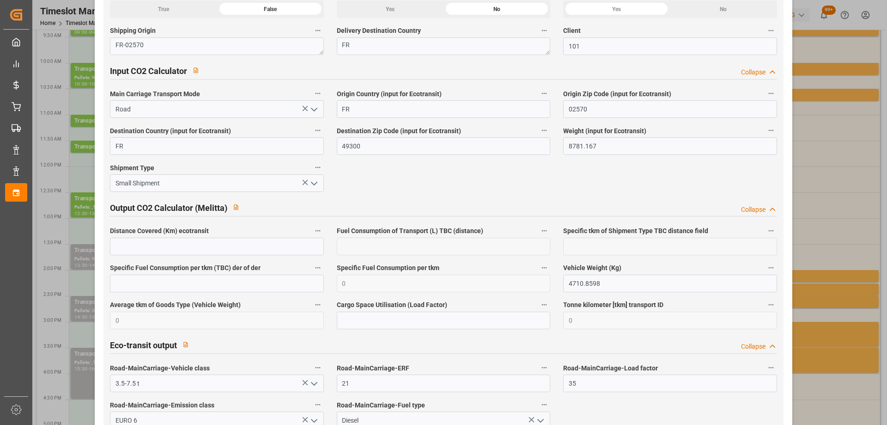
scroll to position [1524, 0]
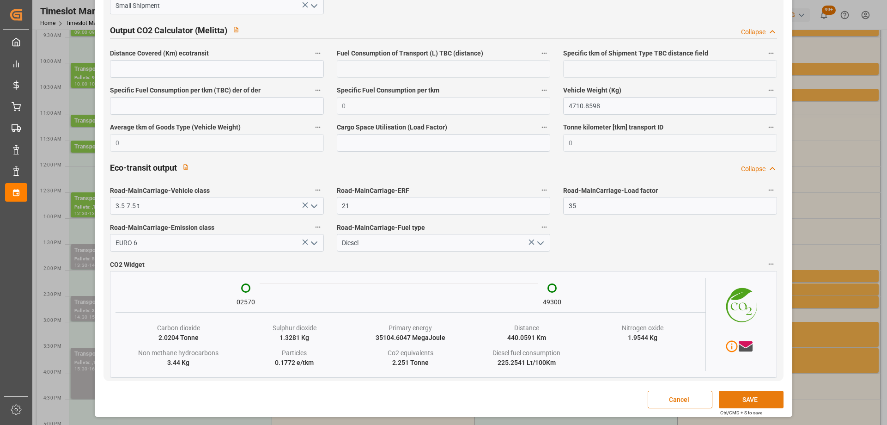
click at [727, 391] on button "SAVE" at bounding box center [751, 399] width 65 height 18
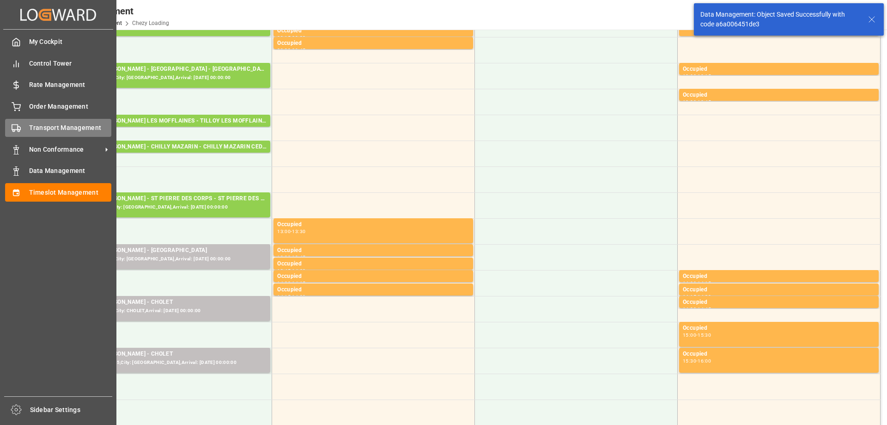
click at [18, 128] on polygon at bounding box center [19, 128] width 3 height 3
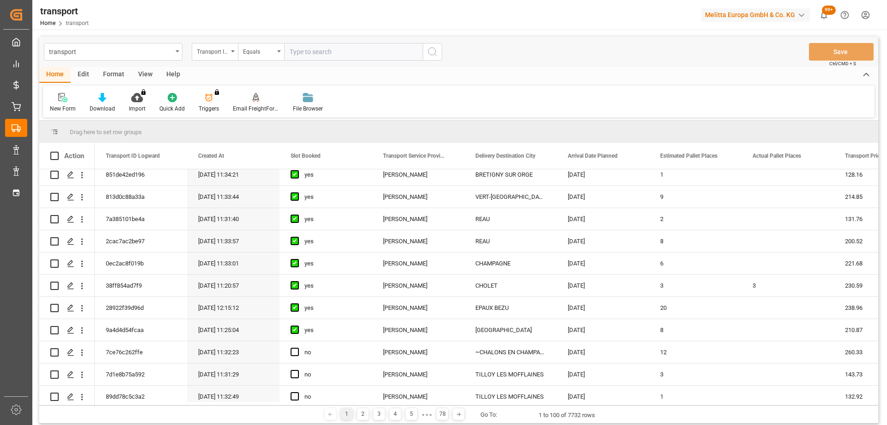
scroll to position [185, 0]
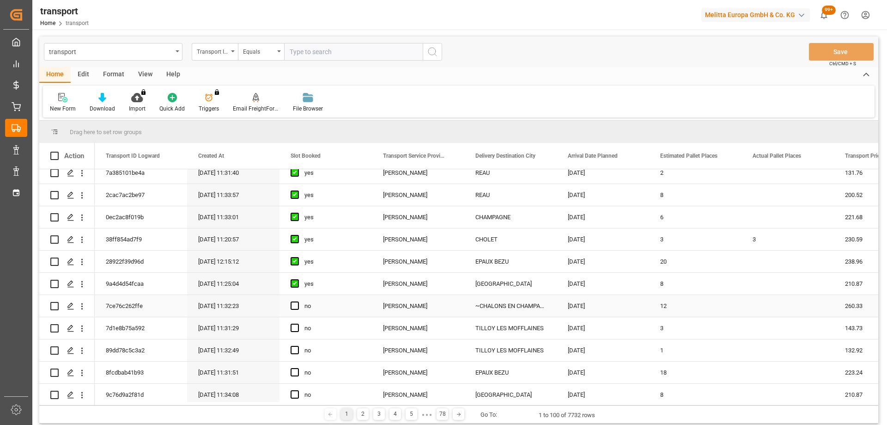
click at [126, 304] on div "7ce76c262ffe" at bounding box center [141, 306] width 92 height 22
click at [70, 305] on icon "Press SPACE to select this row." at bounding box center [70, 305] width 7 height 7
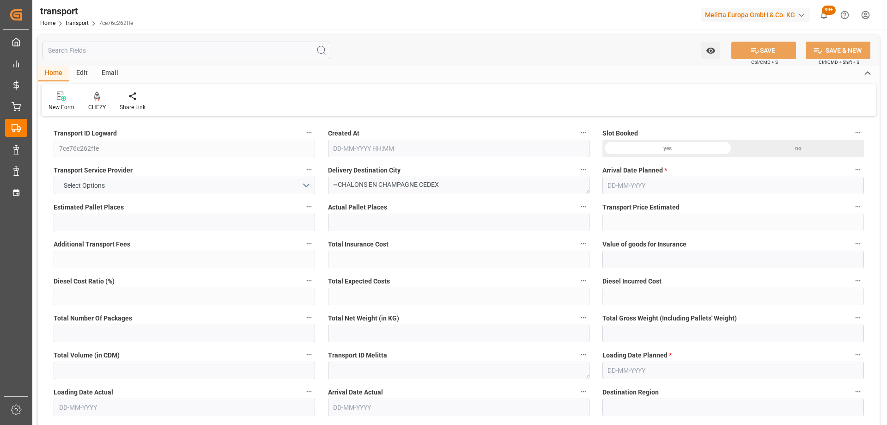
type input "12"
type input "260.33"
type input "0"
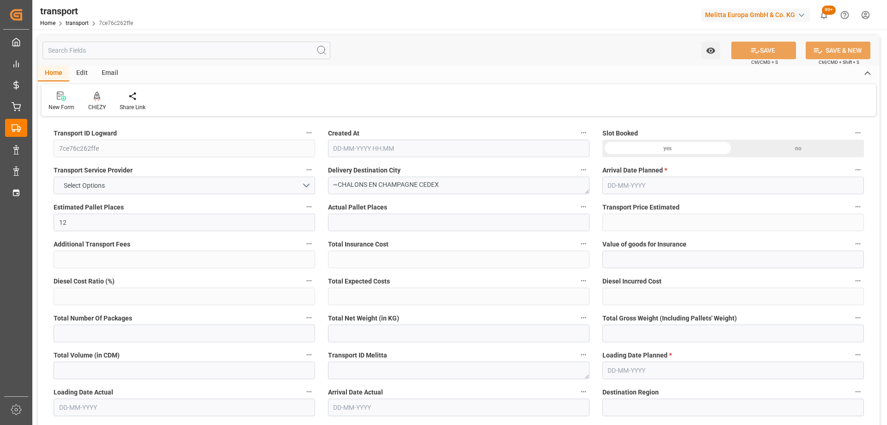
type input "251.5308"
type input "-8.7992"
type input "0"
type input "2109.719"
type input "3511.358"
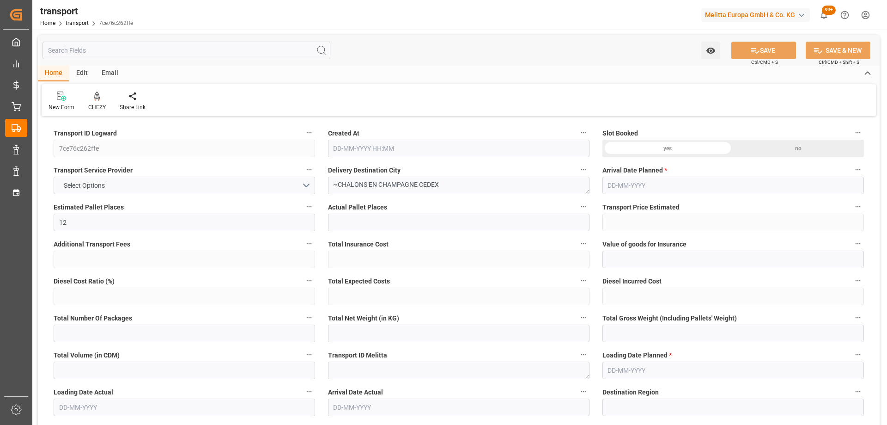
type input "9078.359"
type input "51"
type input "2"
type input "787"
type input "43"
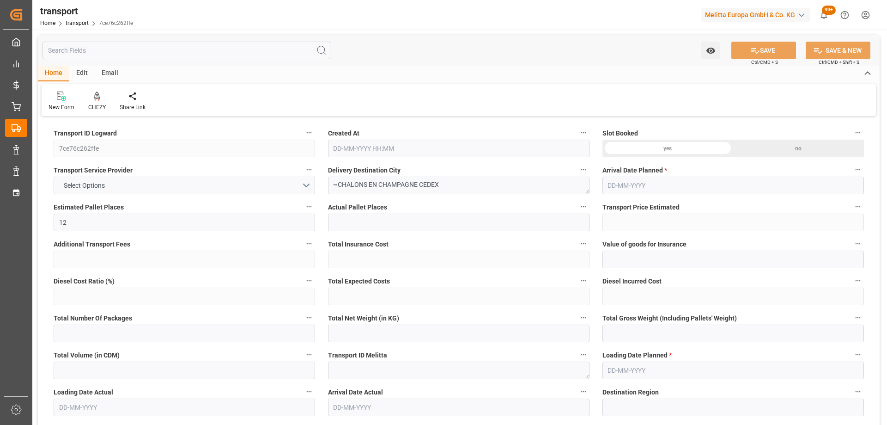
type input "101"
type input "2507.526"
type input "0"
type input "4710.8598"
type input "0"
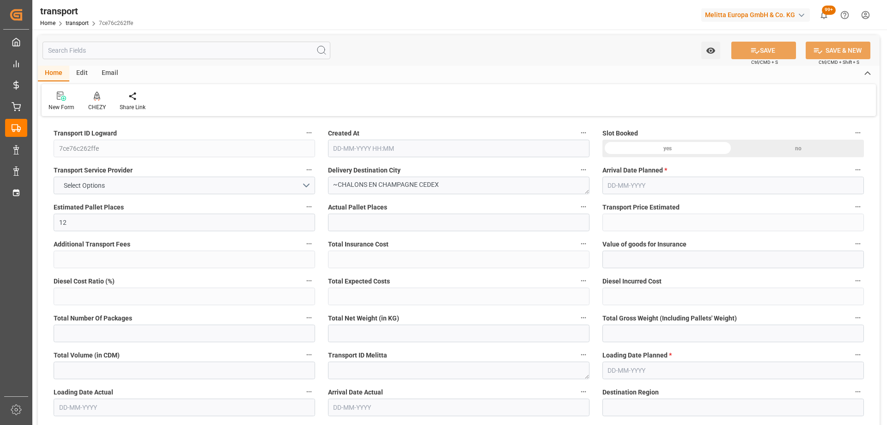
type input "0"
type input "21"
type input "35"
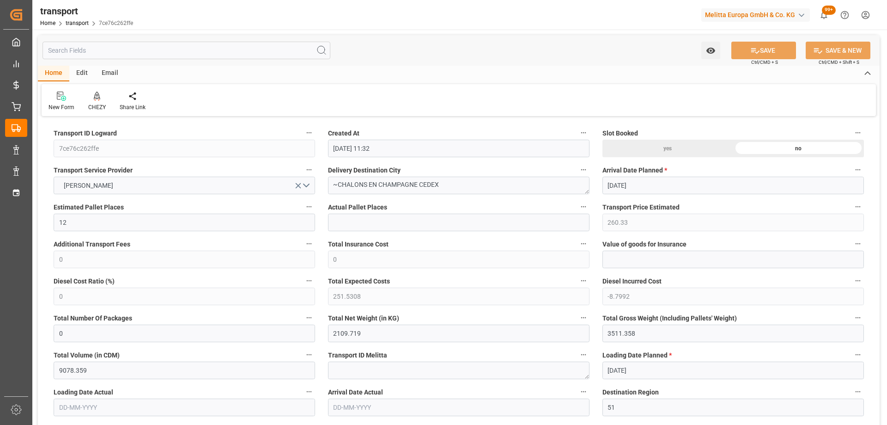
type input "14-10-2025 11:32"
type input "[DATE]"
drag, startPoint x: 452, startPoint y: 183, endPoint x: 324, endPoint y: 193, distance: 127.9
click at [324, 193] on div "Delivery Destination City ~CHALONS EN CHAMPAGNE CEDEX" at bounding box center [459, 178] width 274 height 37
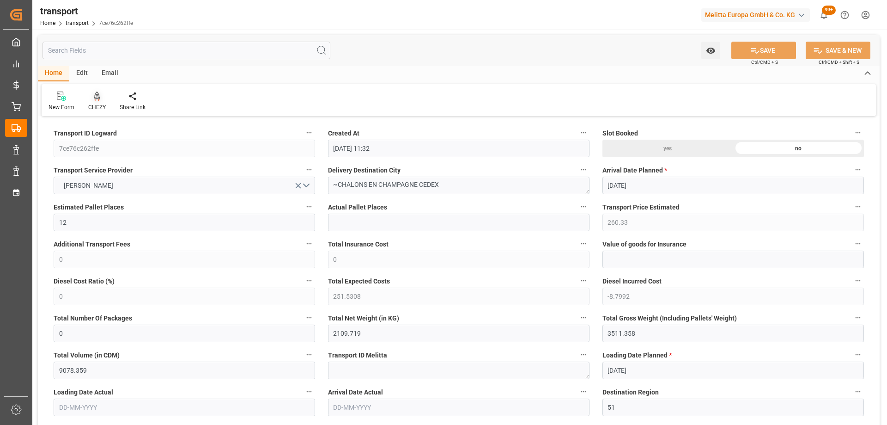
click at [90, 93] on div at bounding box center [97, 96] width 18 height 10
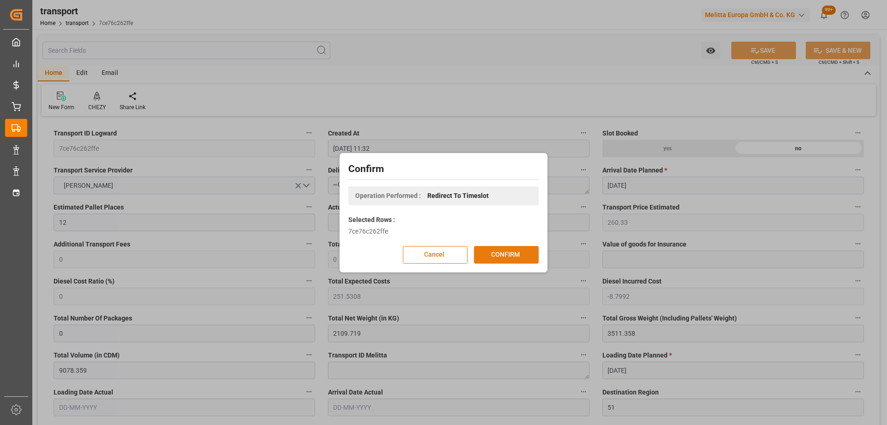
click at [503, 260] on button "CONFIRM" at bounding box center [506, 255] width 65 height 18
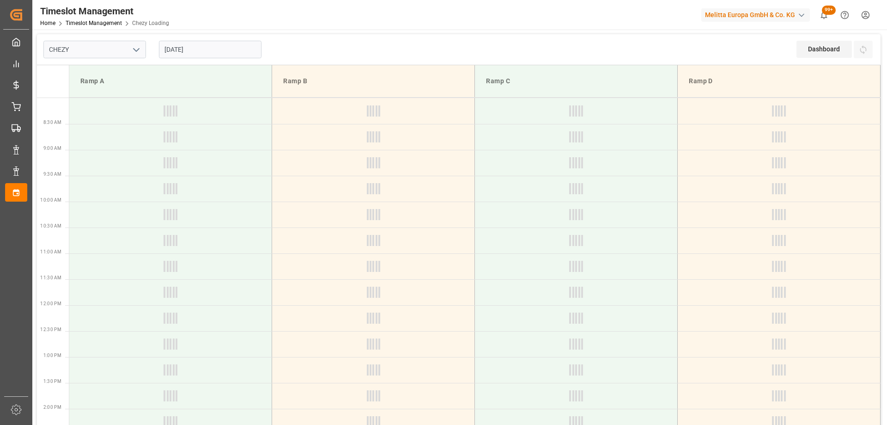
type input "Chezy Loading"
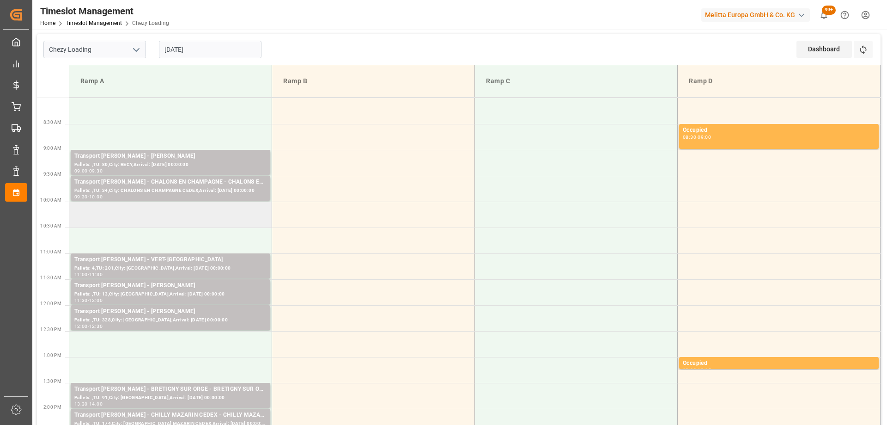
click at [191, 215] on td at bounding box center [170, 214] width 203 height 26
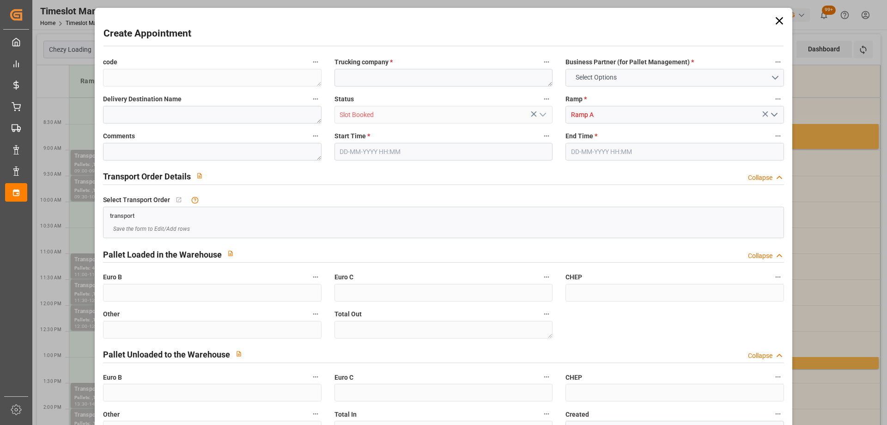
type input "0"
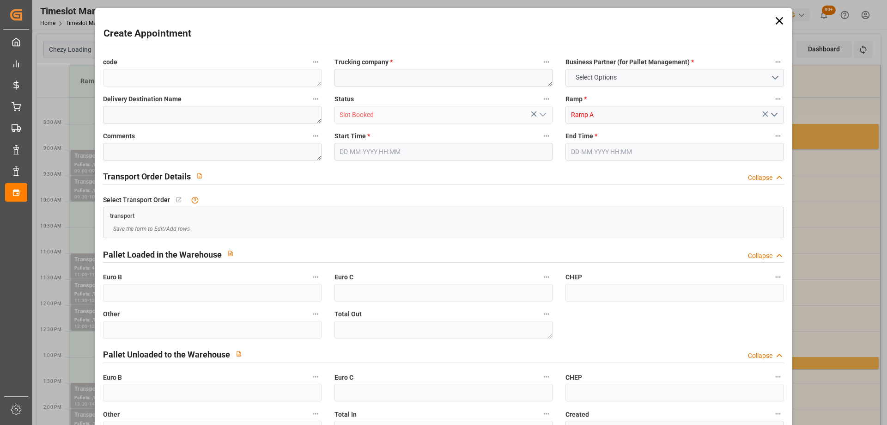
type input "0"
type input "[DATE] 10:00"
type input "20-10-2025 10:30"
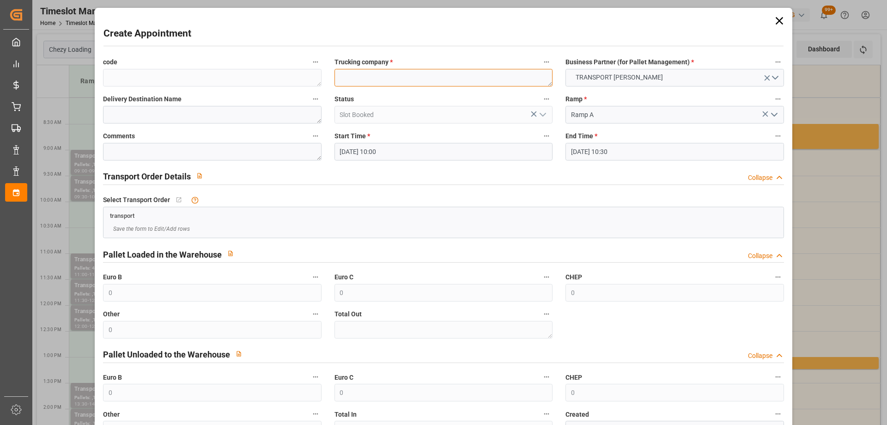
paste textarea "~CHALONS EN CHAMPAGNE CEDEX"
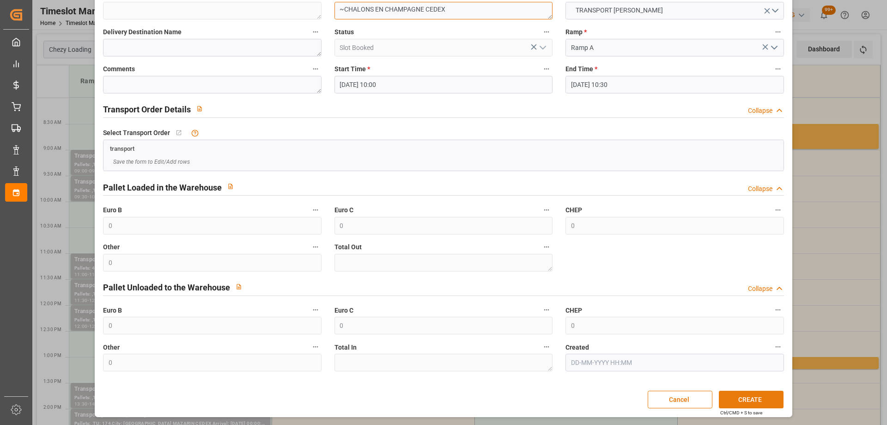
type textarea "~CHALONS EN CHAMPAGNE CEDEX"
click at [748, 392] on button "CREATE" at bounding box center [751, 399] width 65 height 18
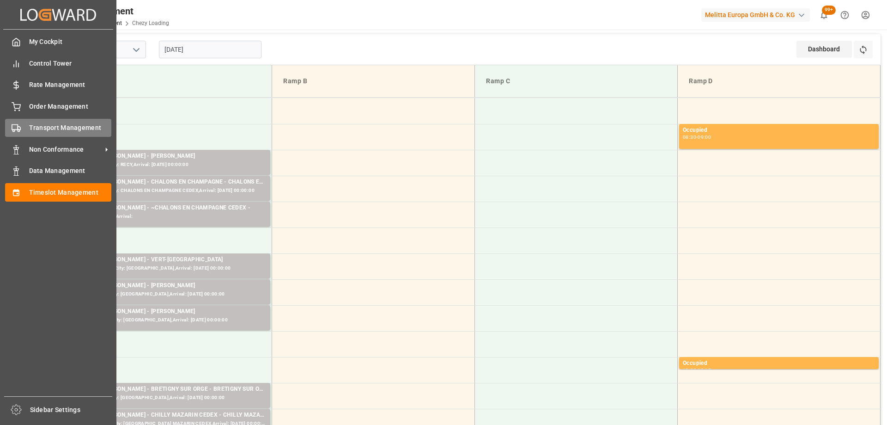
click at [14, 127] on icon at bounding box center [16, 127] width 9 height 9
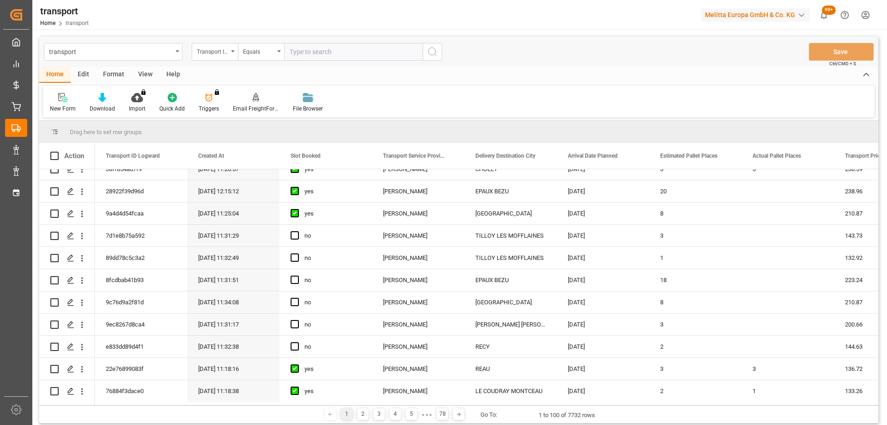
scroll to position [370, 0]
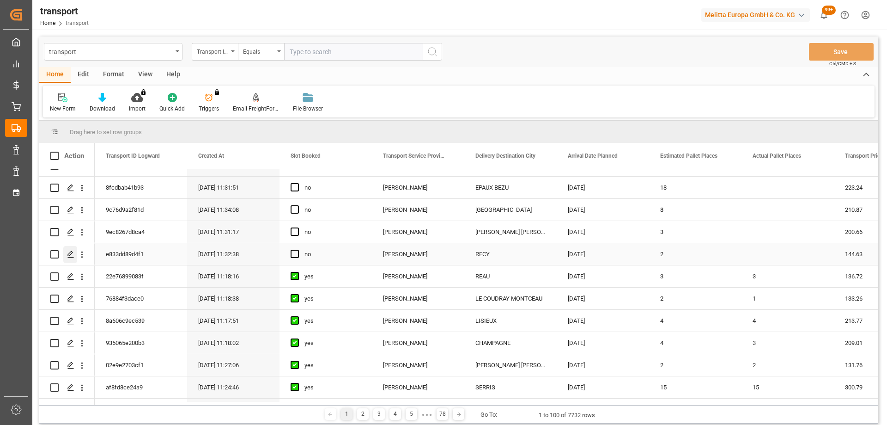
click at [71, 252] on icon "Press SPACE to select this row." at bounding box center [70, 253] width 7 height 7
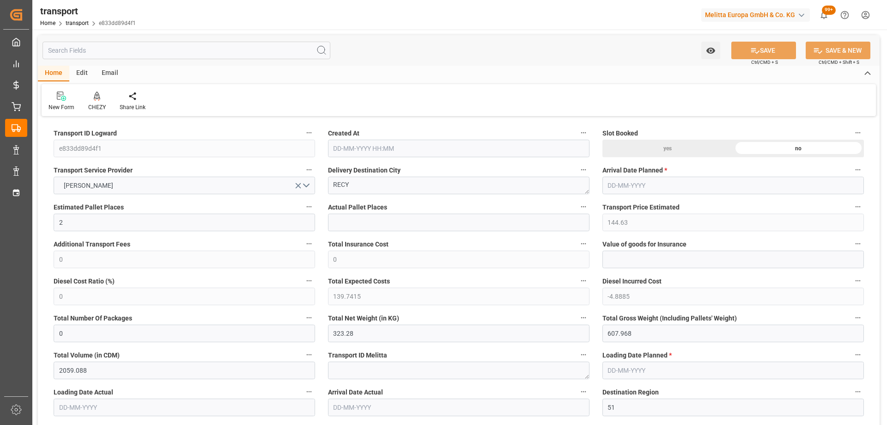
type input "2"
type input "144.63"
type input "0"
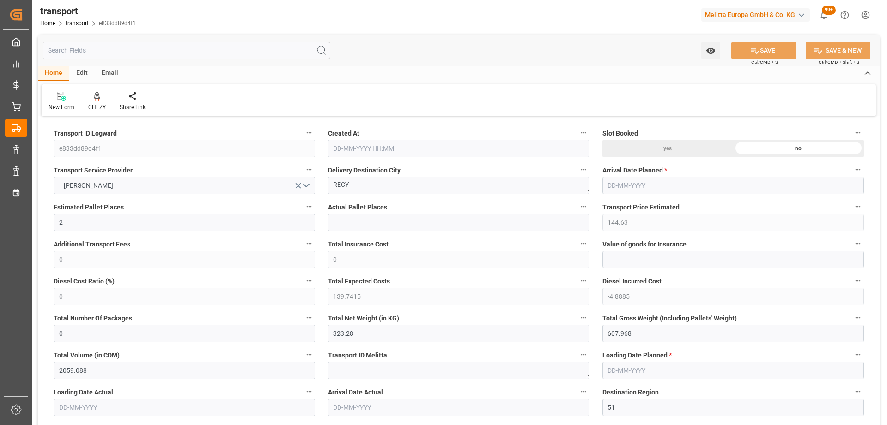
type input "139.7415"
type input "-4.8885"
type input "0"
type input "323.28"
type input "607.968"
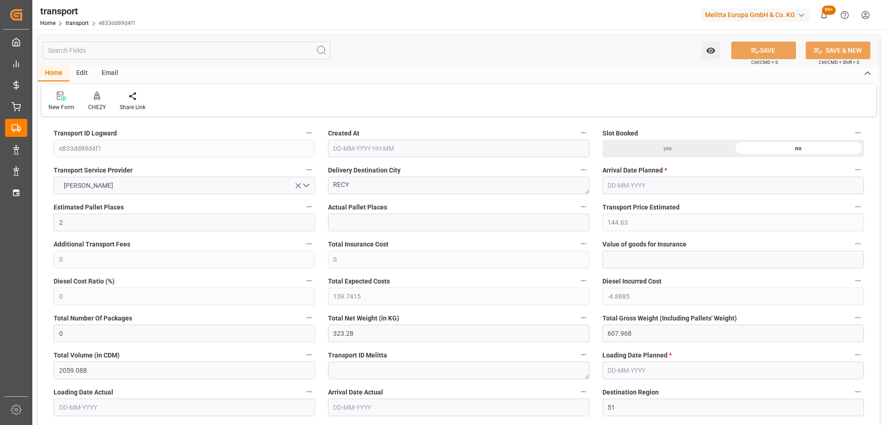
type input "2059.088"
type input "51"
type input "0"
type input "138"
type input "4"
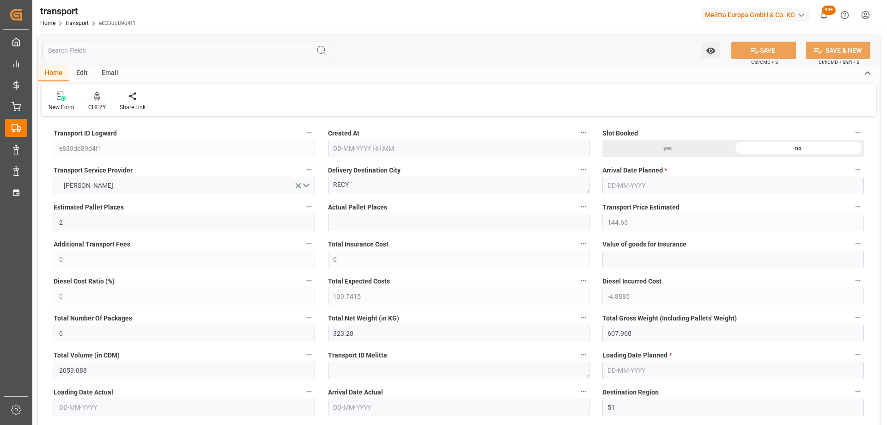
type input "101"
type input "515.968"
type input "0"
type input "4710.8598"
type input "0"
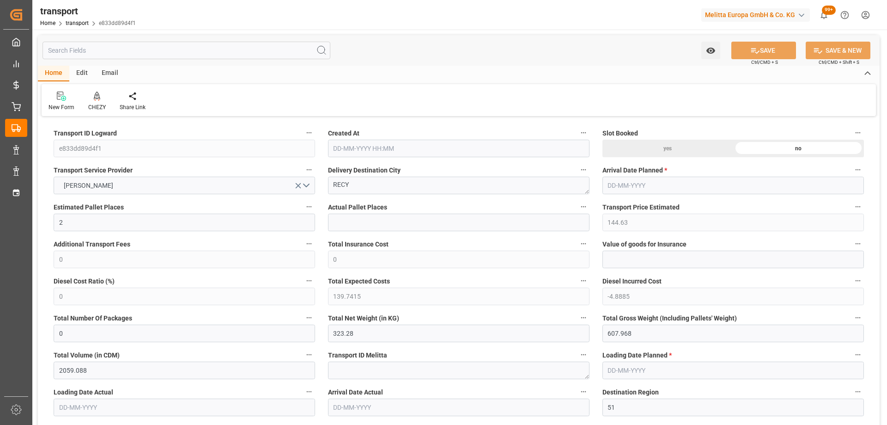
type input "0"
type input "21"
type input "35"
type input "[DATE] 11:32"
type input "[DATE]"
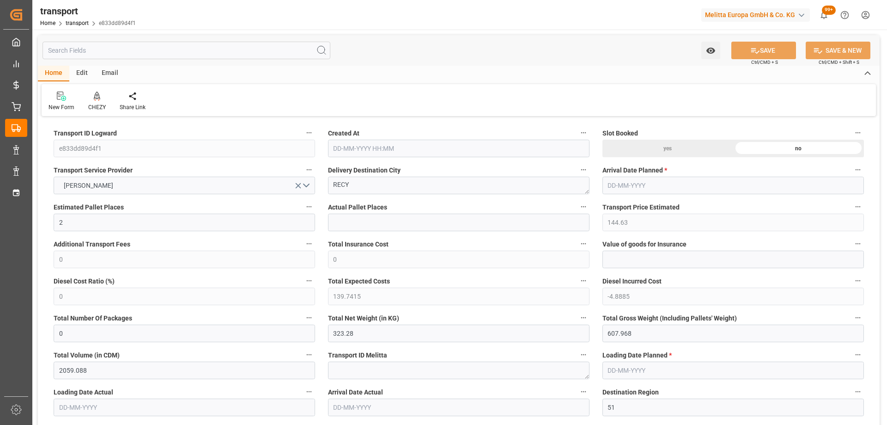
type input "[DATE]"
drag, startPoint x: 349, startPoint y: 188, endPoint x: 336, endPoint y: 192, distance: 13.7
click at [336, 192] on textarea "RECY" at bounding box center [458, 185] width 261 height 18
click at [394, 194] on textarea "RECY" at bounding box center [458, 185] width 261 height 18
drag, startPoint x: 339, startPoint y: 190, endPoint x: 320, endPoint y: 188, distance: 19.1
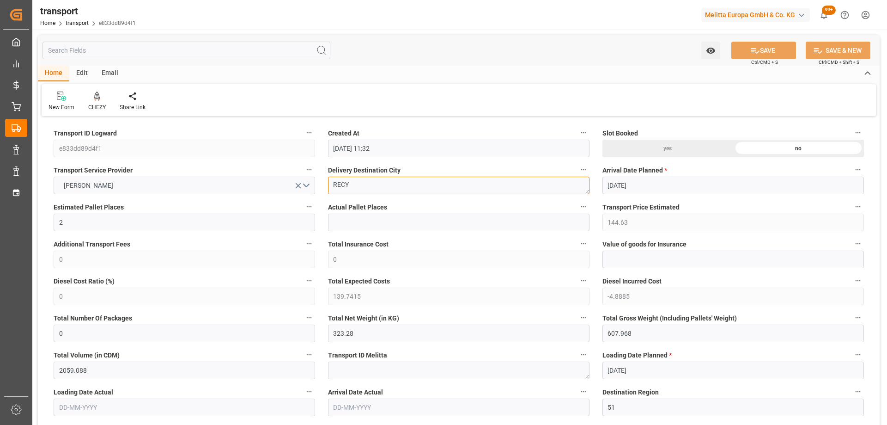
click at [94, 97] on icon at bounding box center [97, 95] width 6 height 9
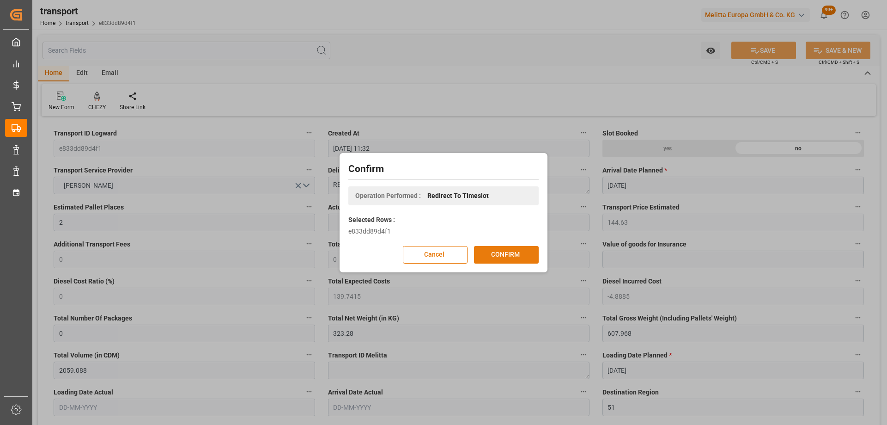
click at [532, 257] on button "CONFIRM" at bounding box center [506, 255] width 65 height 18
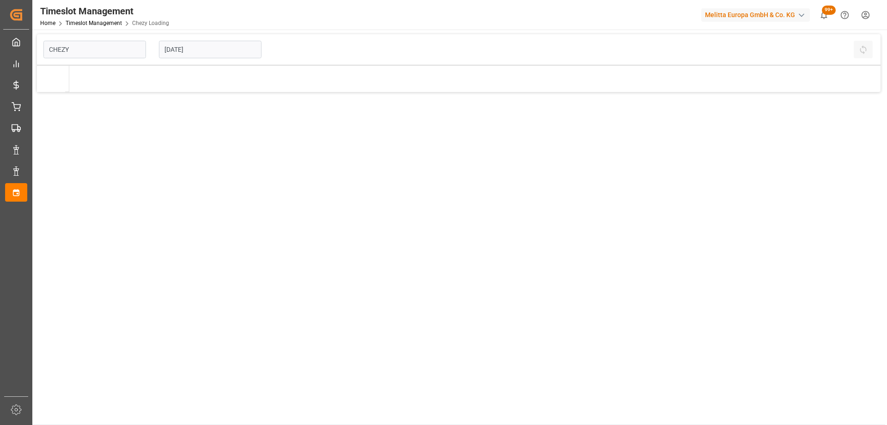
type input "Chezy Loading"
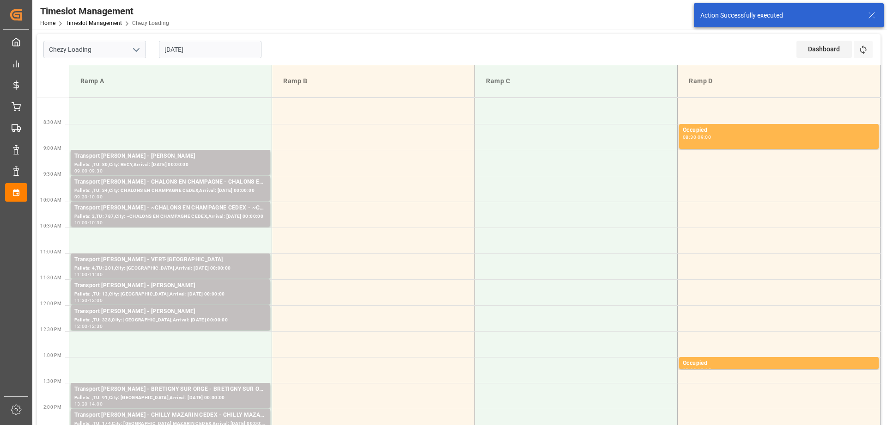
click at [146, 138] on td at bounding box center [170, 137] width 203 height 26
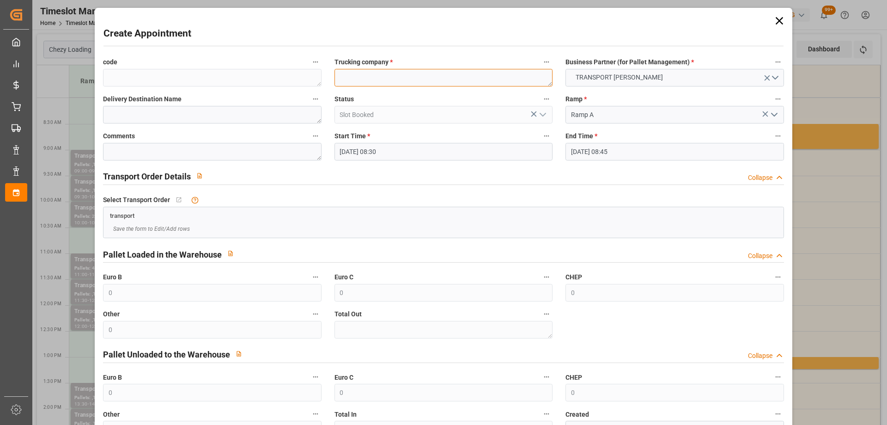
paste textarea "RECY"
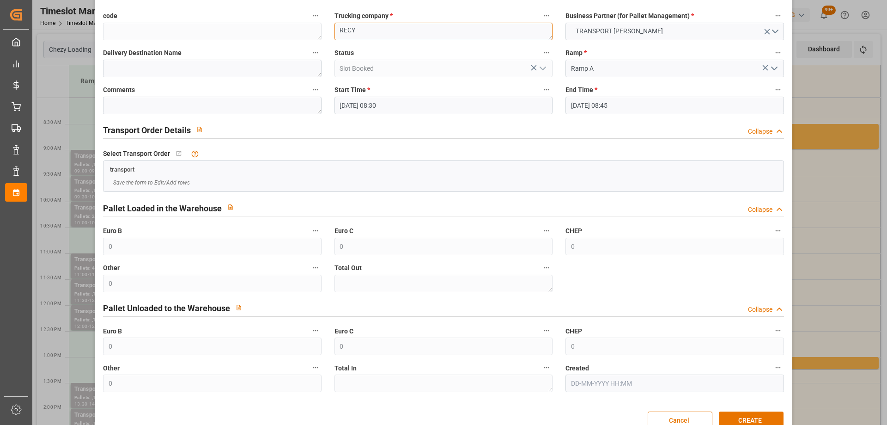
scroll to position [67, 0]
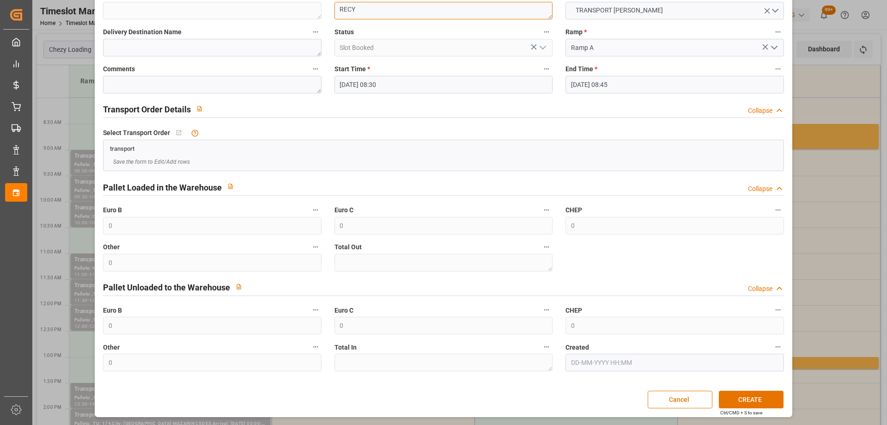
type textarea "RECY"
click at [740, 403] on button "CREATE" at bounding box center [751, 399] width 65 height 18
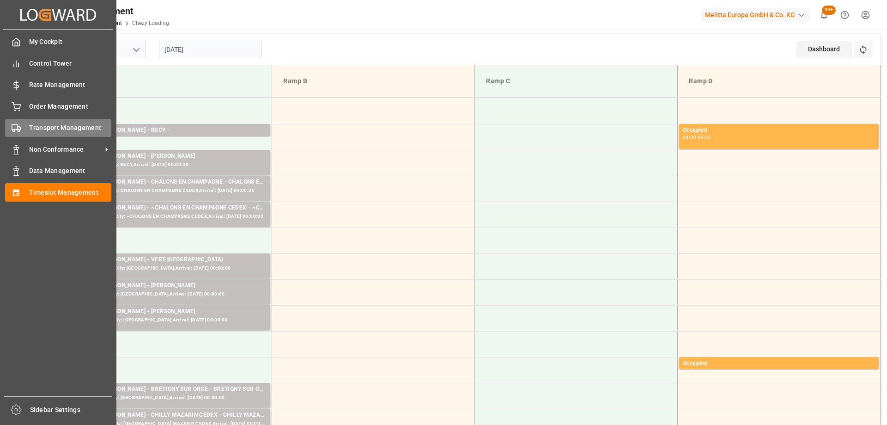
click at [16, 128] on icon at bounding box center [16, 127] width 9 height 9
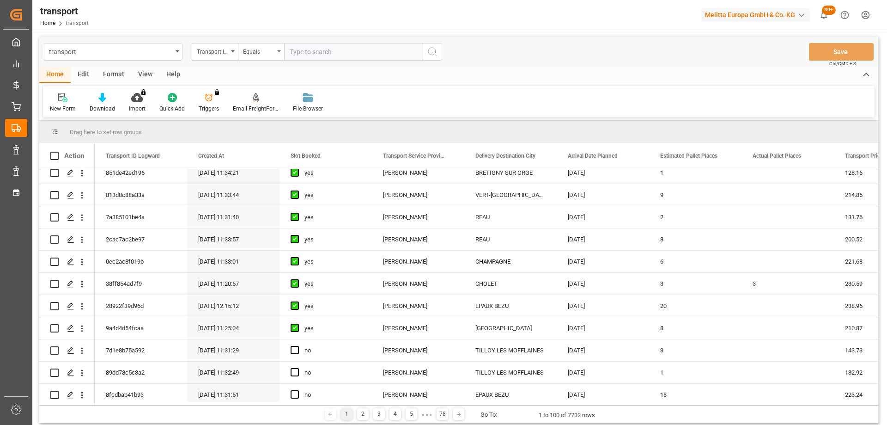
scroll to position [231, 0]
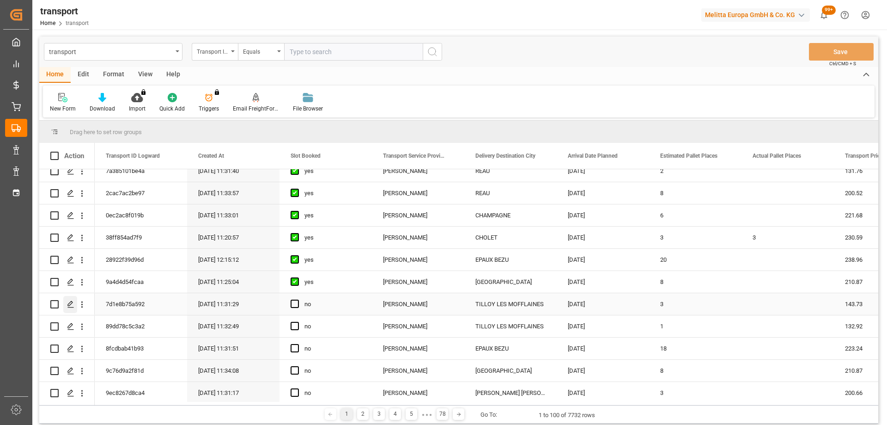
click at [67, 301] on div "Press SPACE to select this row." at bounding box center [70, 304] width 14 height 17
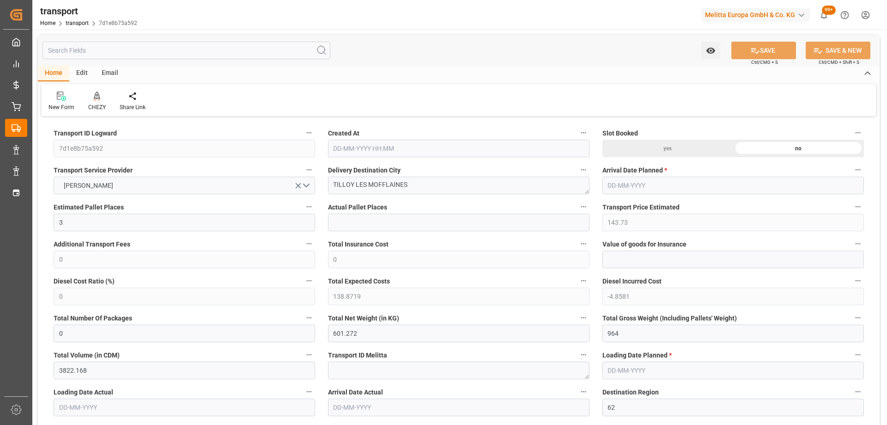
type input "3"
type input "143.73"
type input "0"
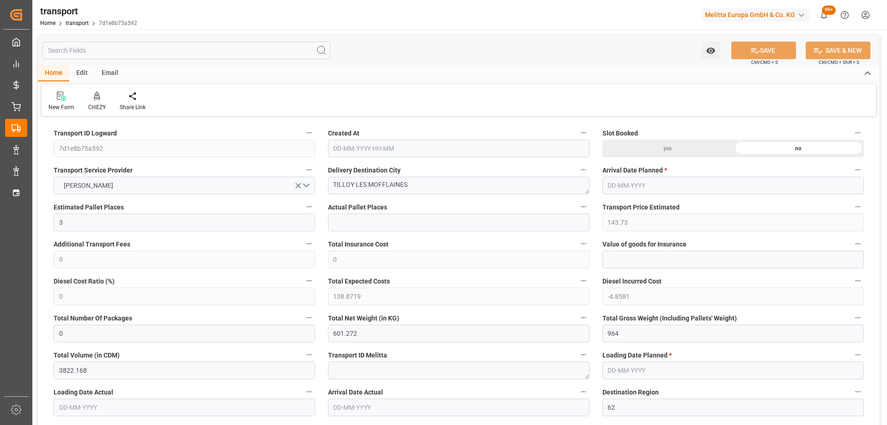
type input "138.8719"
type input "-4.8581"
type input "0"
type input "601.272"
type input "964"
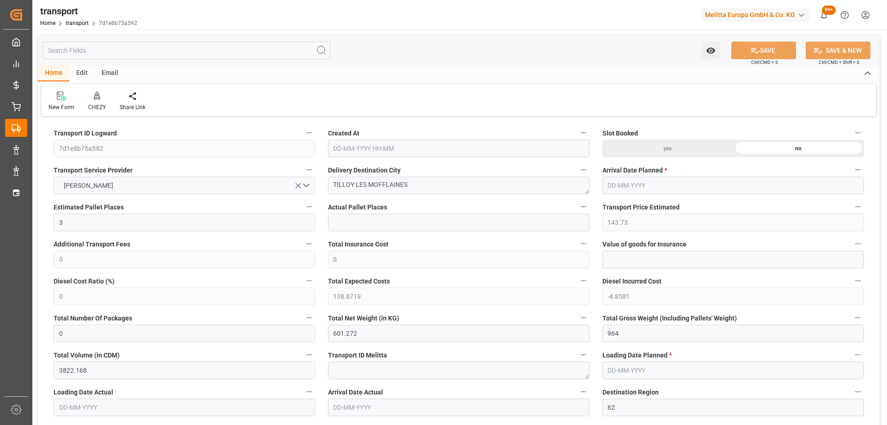
type input "3822.168"
type input "62"
type input "5"
type input "95"
type input "6"
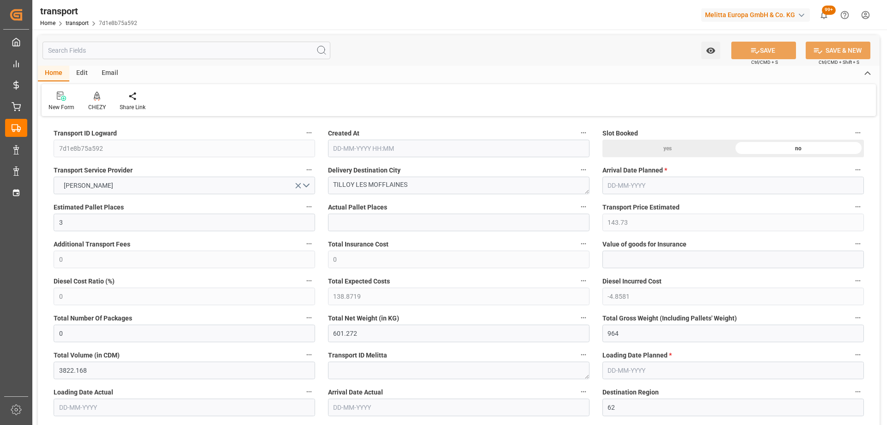
type input "101"
type input "779.072"
type input "0"
type input "4710.8598"
type input "0"
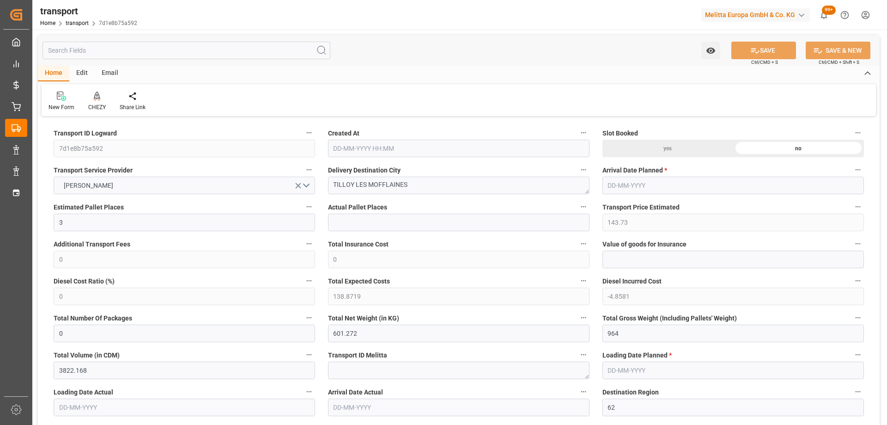
type input "0"
type input "21"
type input "35"
type input "[DATE] 11:31"
type input "[DATE]"
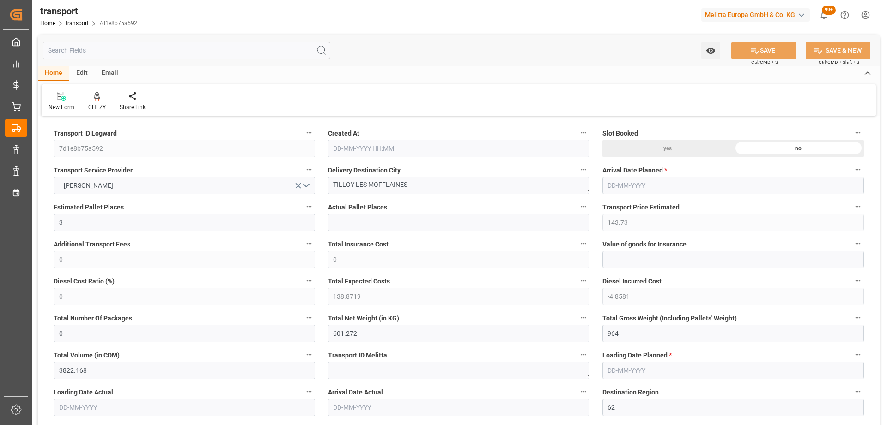
type input "[DATE]"
click at [92, 98] on div at bounding box center [97, 96] width 18 height 10
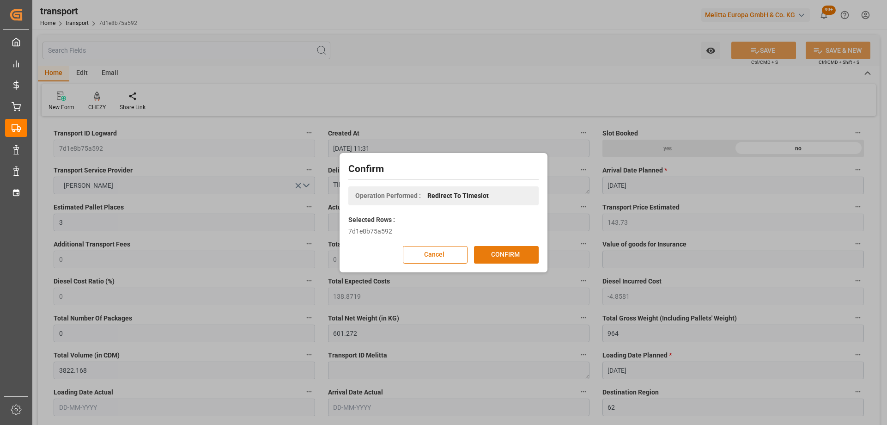
click at [496, 259] on button "CONFIRM" at bounding box center [506, 255] width 65 height 18
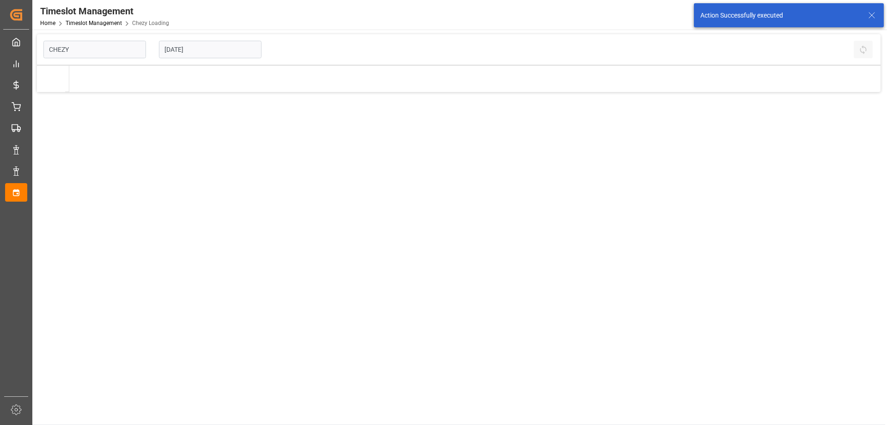
type input "Chezy Loading"
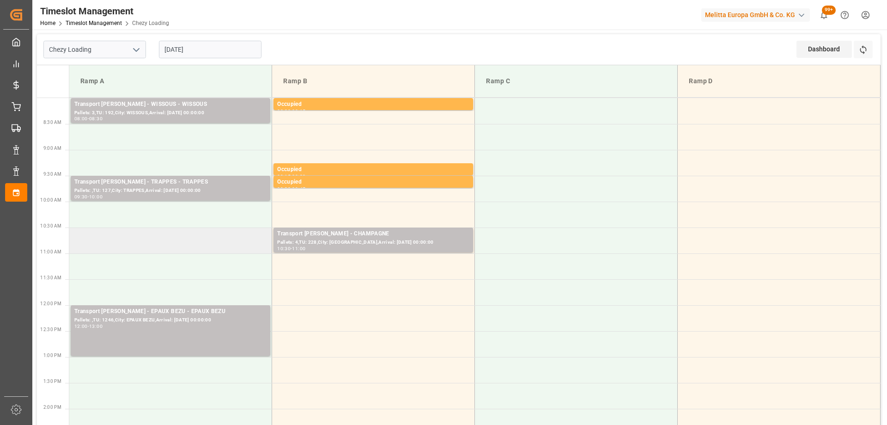
click at [135, 247] on td at bounding box center [170, 240] width 203 height 26
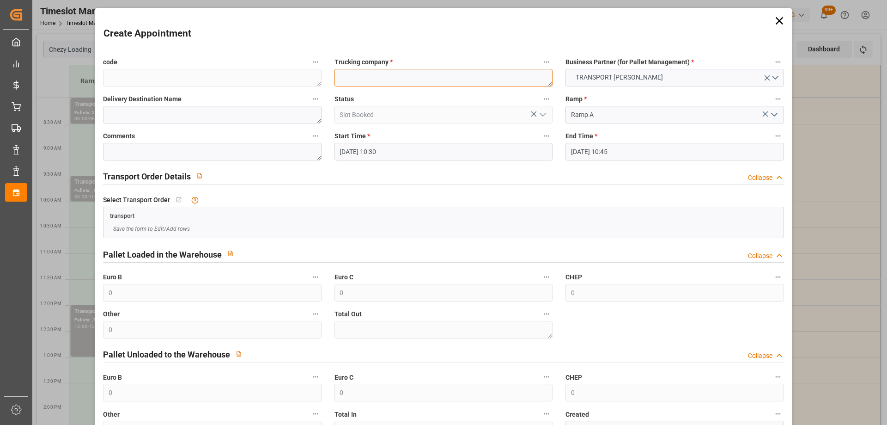
paste textarea "RECY"
type textarea "RECY"
drag, startPoint x: 362, startPoint y: 72, endPoint x: 325, endPoint y: 76, distance: 37.1
click at [330, 76] on div "Trucking company * RECY" at bounding box center [443, 71] width 231 height 37
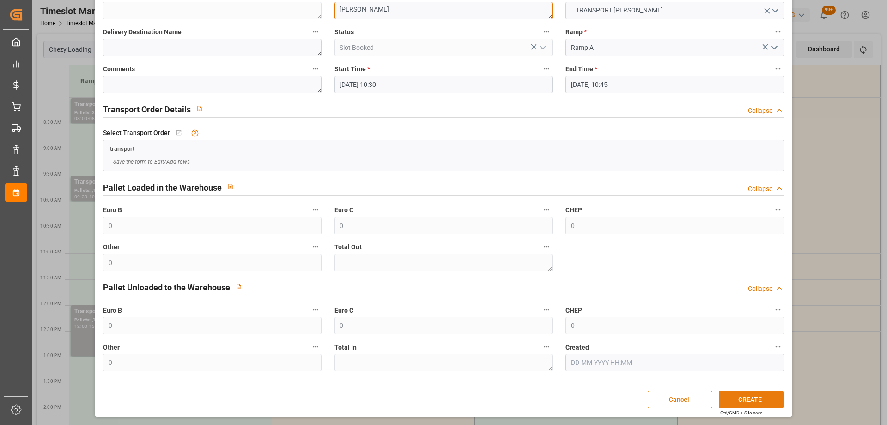
type textarea "[PERSON_NAME]"
click at [749, 390] on button "CREATE" at bounding box center [751, 399] width 65 height 18
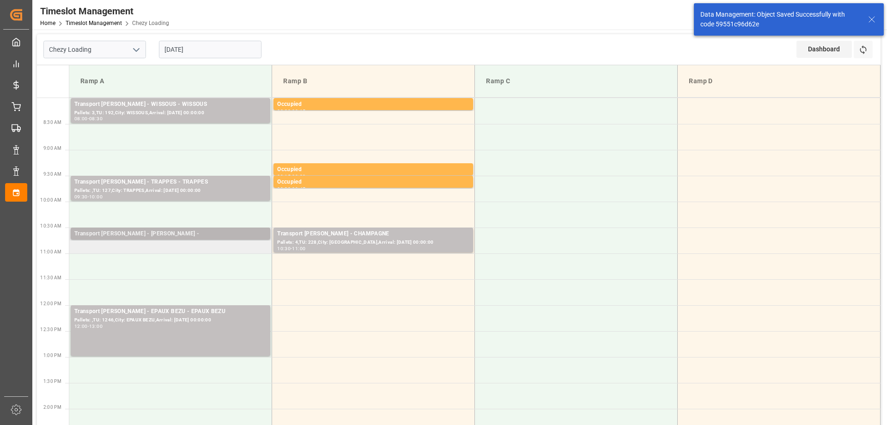
click at [194, 234] on div "Transport [PERSON_NAME] - [PERSON_NAME] -" at bounding box center [170, 233] width 192 height 9
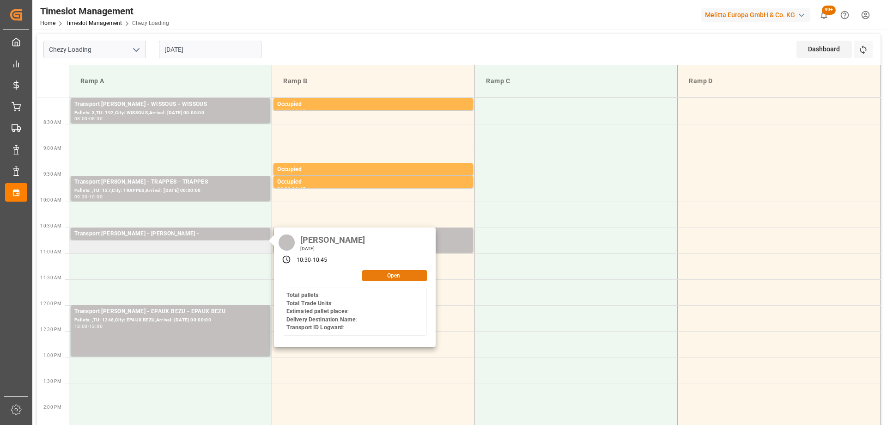
click at [378, 273] on button "Open" at bounding box center [394, 275] width 65 height 11
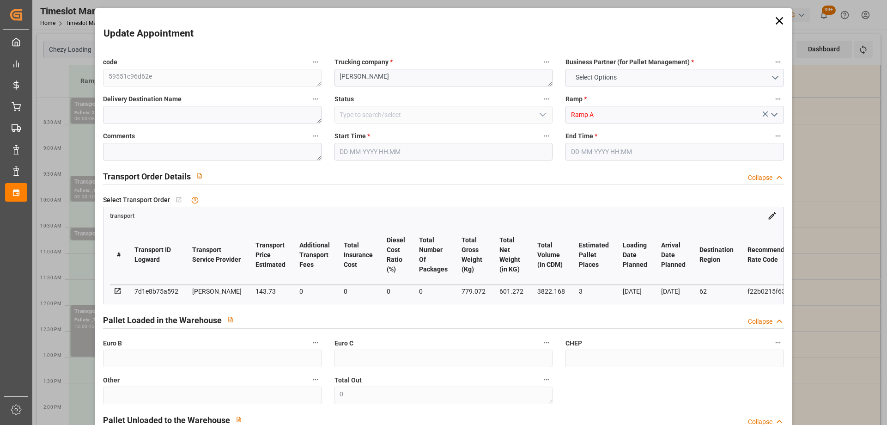
type input "3"
type input "143.73"
type input "0"
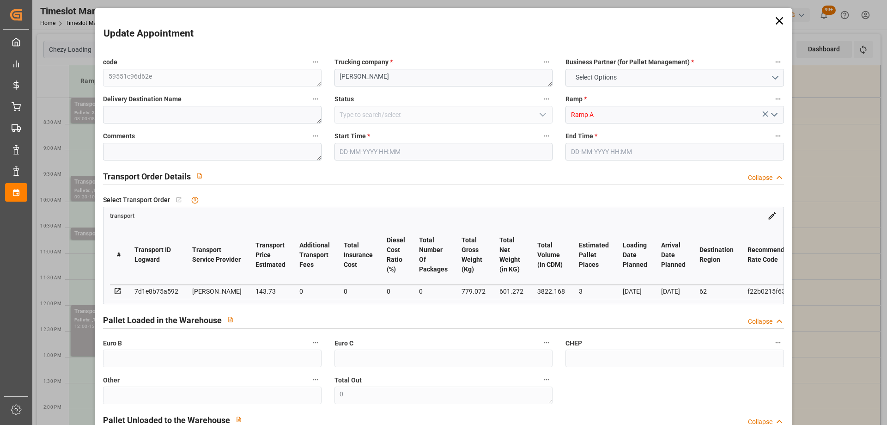
type input "138.8719"
type input "-4.8581"
type input "0"
type input "601.272"
type input "964"
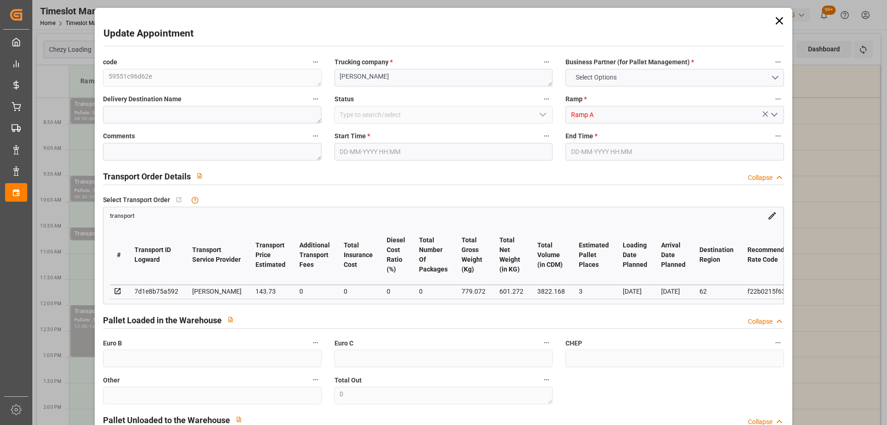
type input "3822.168"
type input "62"
type input "5"
type input "95"
type input "6"
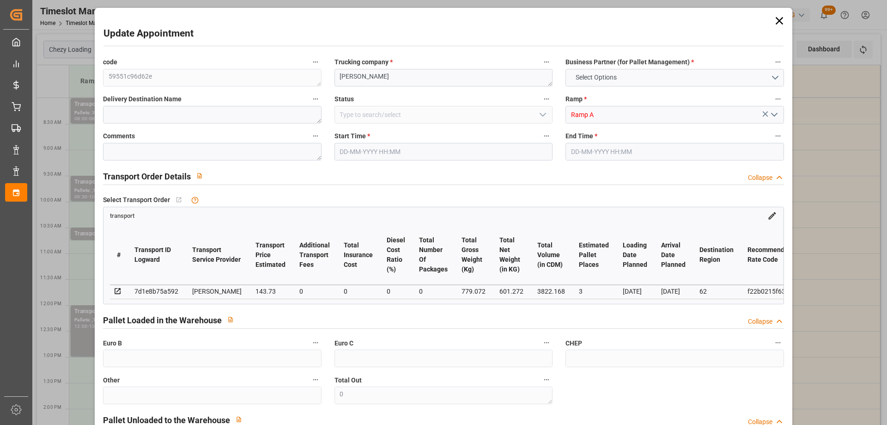
type input "101"
type input "779.072"
type input "0"
type input "4710.8598"
type input "0"
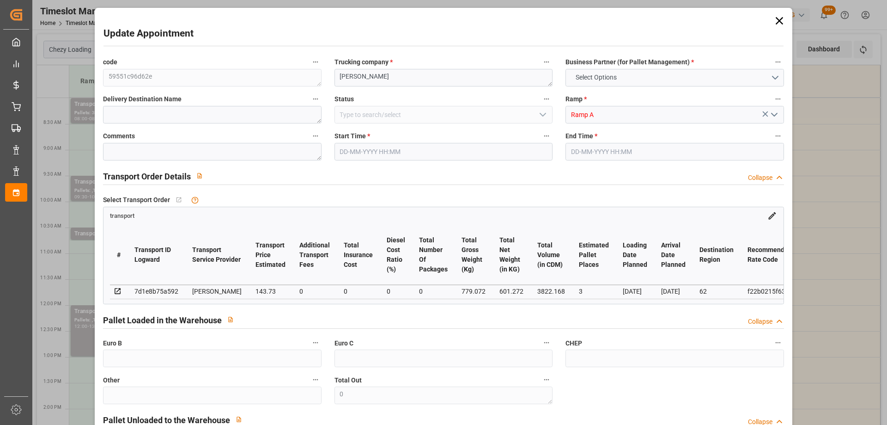
type input "0"
type input "21"
type input "35"
type input "[DATE] 10:30"
type input "17-10-2025 10:45"
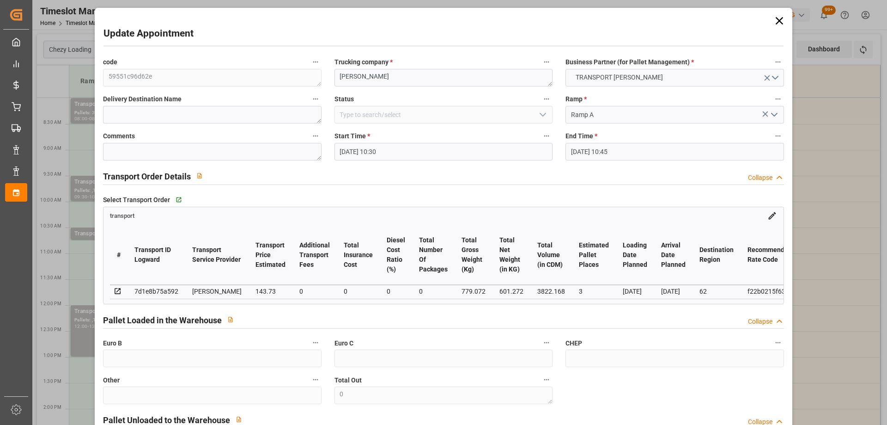
type input "14-10-2025 14:14"
type input "[DATE] 11:31"
type input "[DATE]"
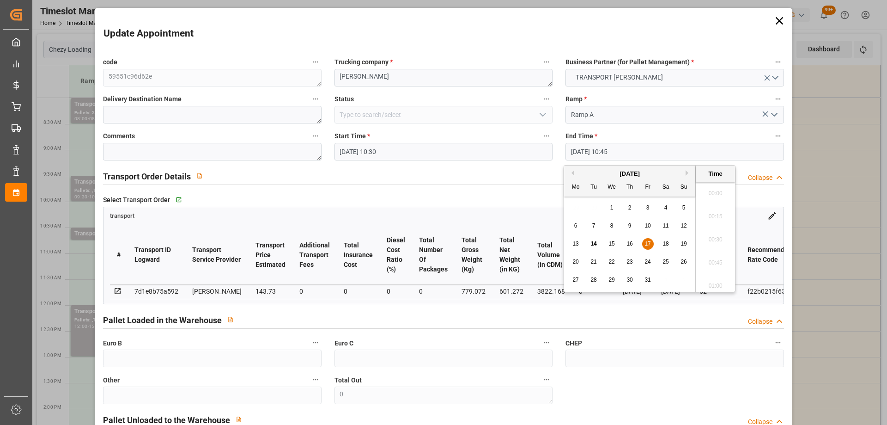
click at [659, 153] on input "17-10-2025 10:45" at bounding box center [674, 152] width 218 height 18
click at [647, 246] on span "17" at bounding box center [647, 243] width 6 height 6
click at [707, 261] on li "11:00" at bounding box center [715, 259] width 39 height 23
type input "17-10-2025 11:00"
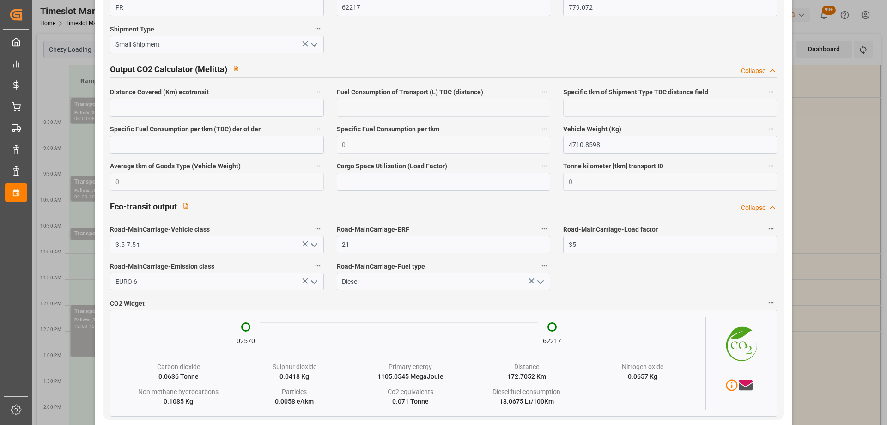
scroll to position [1524, 0]
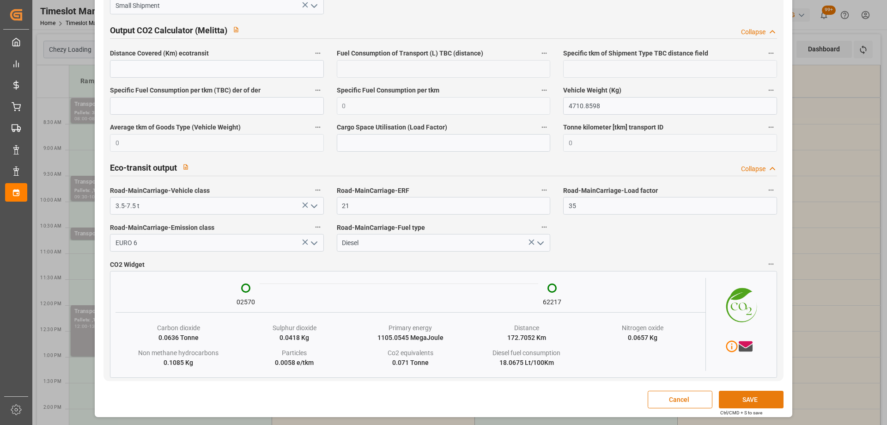
click at [731, 394] on button "SAVE" at bounding box center [751, 399] width 65 height 18
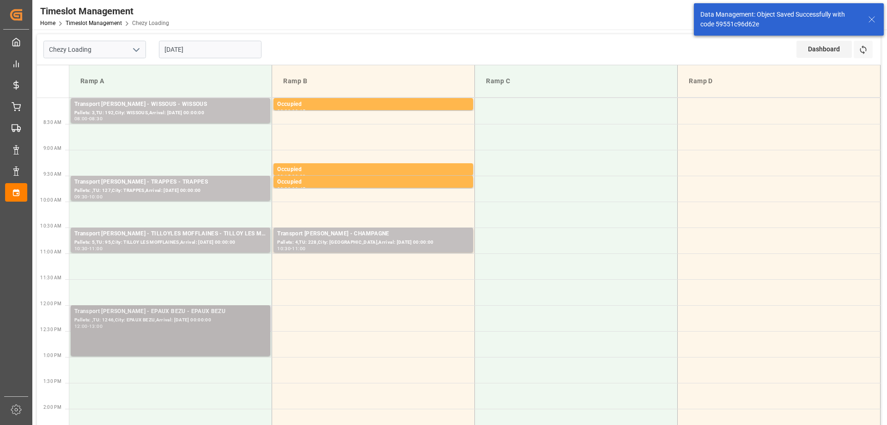
click at [134, 318] on div "Pallets: ,TU: 1246,City: EPAUX BEZU,Arrival: [DATE] 00:00:00" at bounding box center [170, 320] width 192 height 8
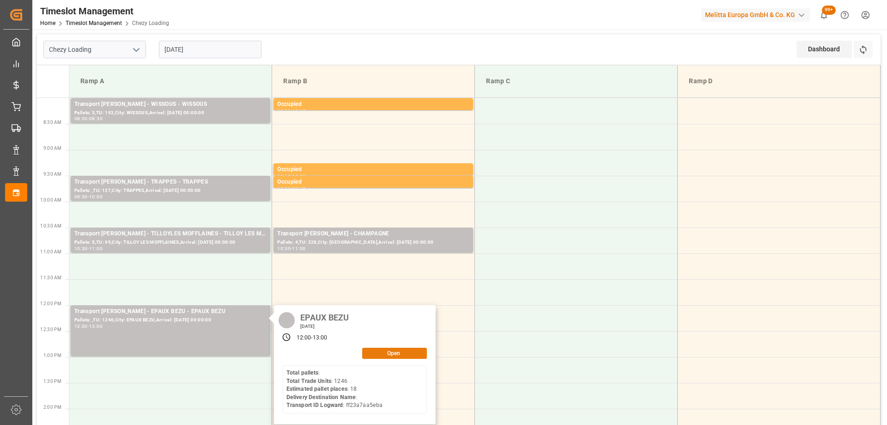
click at [404, 353] on button "Open" at bounding box center [394, 352] width 65 height 11
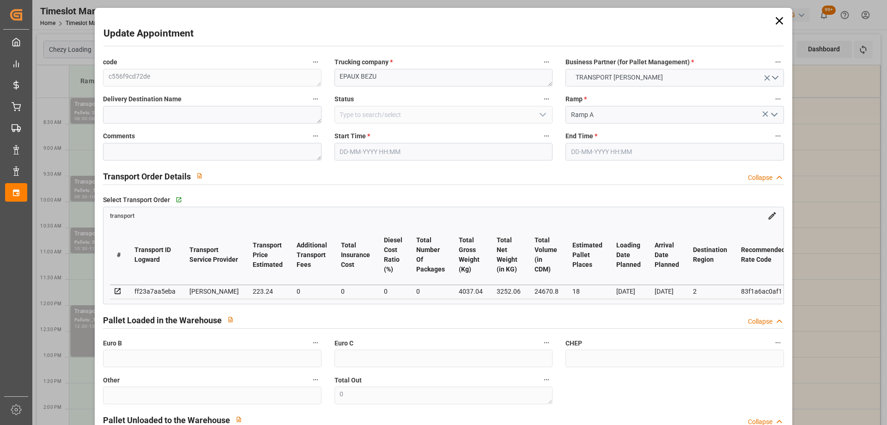
type input "18"
type input "223.24"
type input "0"
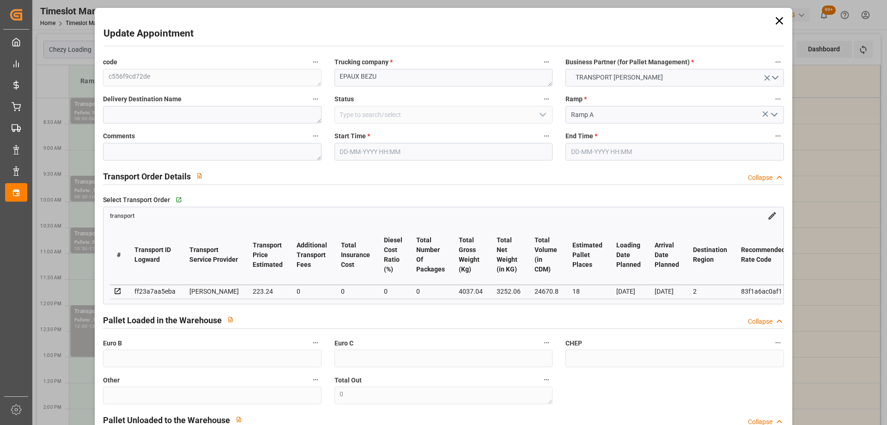
type input "215.6945"
type input "-7.5455"
type input "0"
type input "3252.06"
type input "5024.28"
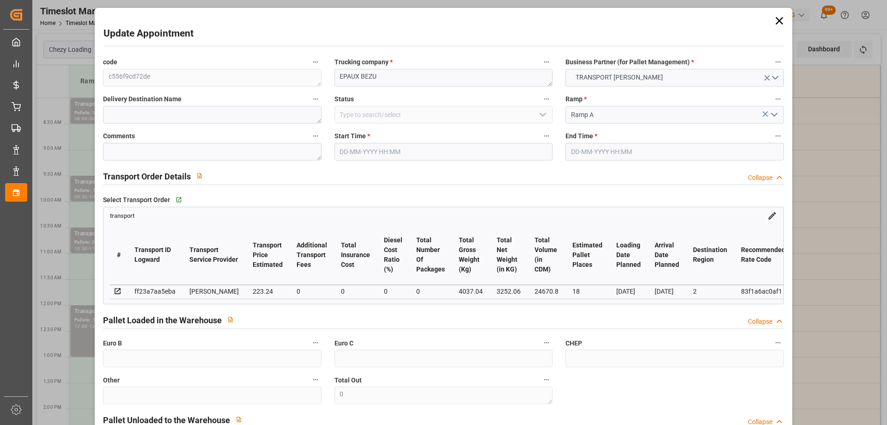
type input "24670.8"
type input "2"
type input "0"
type input "1246"
type input "35"
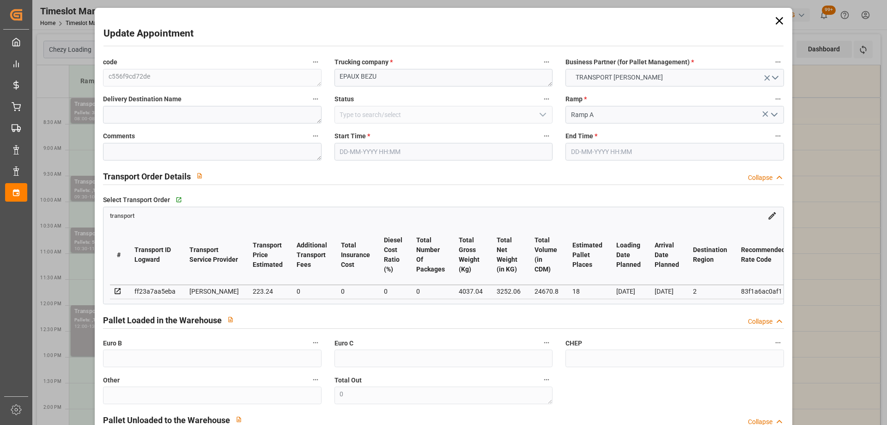
type input "101"
type input "4037.04"
type input "0"
type input "4710.8598"
type input "0"
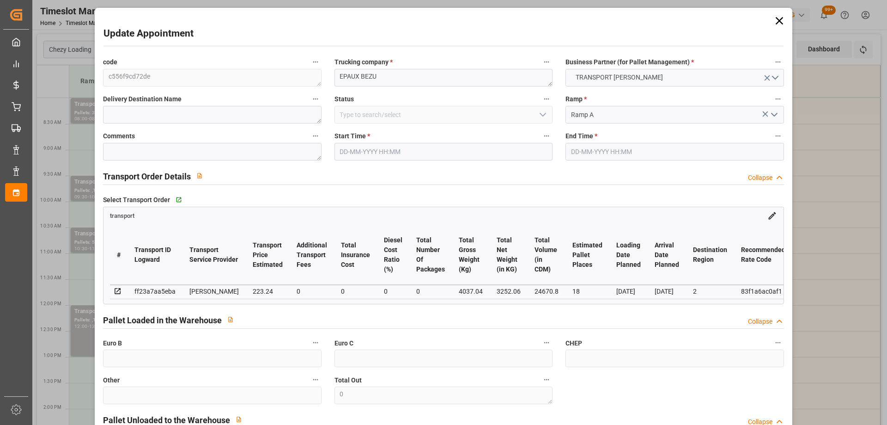
type input "0"
type input "21"
type input "35"
type input "[DATE] 12:00"
type input "[DATE] 13:00"
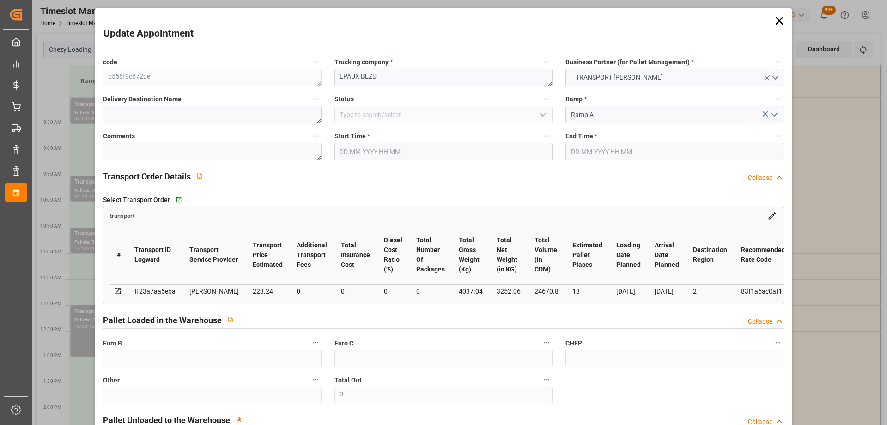
type input "[DATE] 12:05"
type input "[DATE] 11:21"
type input "[DATE]"
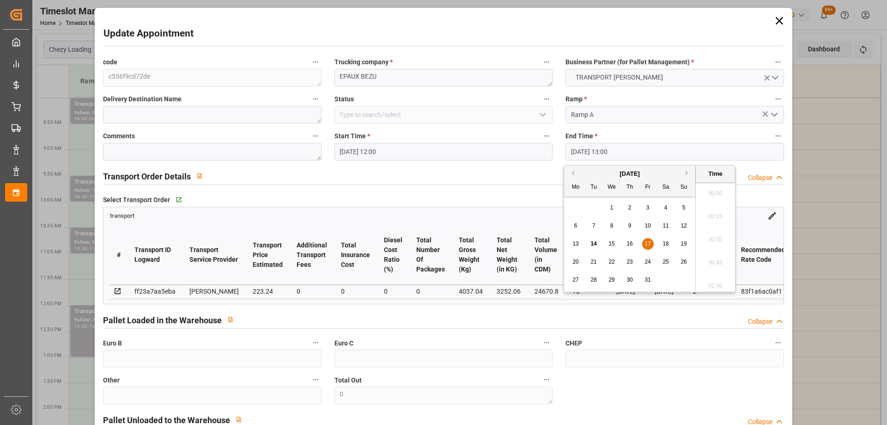
click at [629, 152] on input "[DATE] 13:00" at bounding box center [674, 152] width 218 height 18
click at [646, 241] on span "17" at bounding box center [647, 243] width 6 height 6
click at [704, 188] on li "12:30" at bounding box center [715, 190] width 39 height 23
type input "[DATE] 12:30"
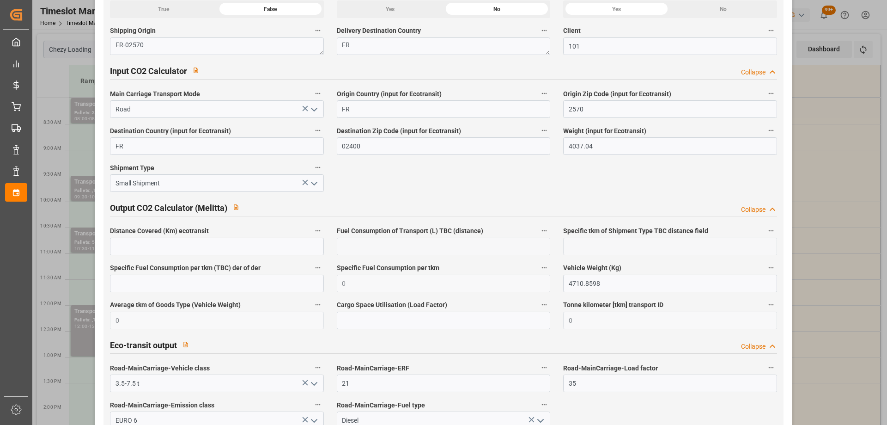
scroll to position [1516, 0]
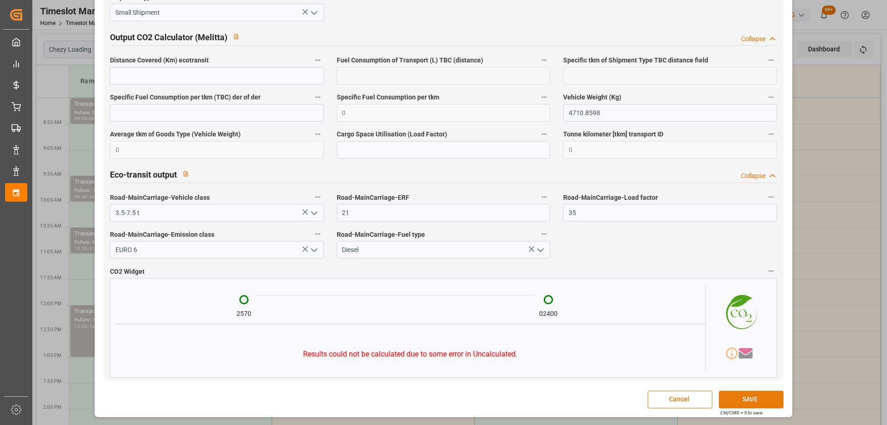
click at [739, 399] on button "SAVE" at bounding box center [751, 399] width 65 height 18
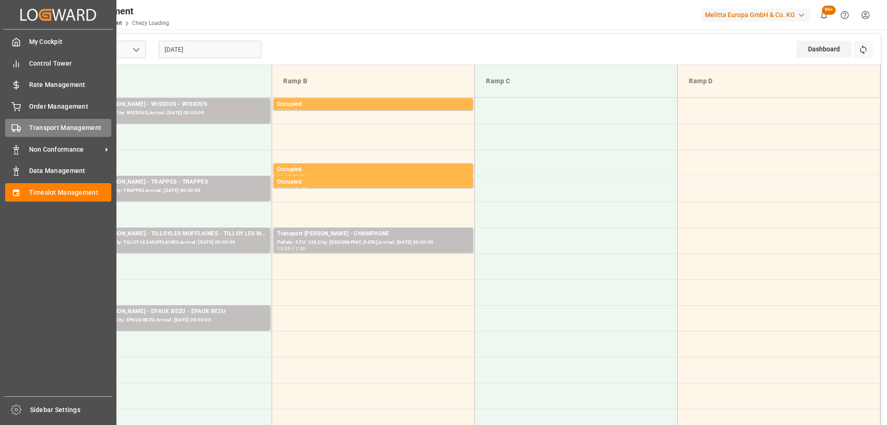
click at [25, 131] on div "Transport Management Transport Management" at bounding box center [58, 128] width 106 height 18
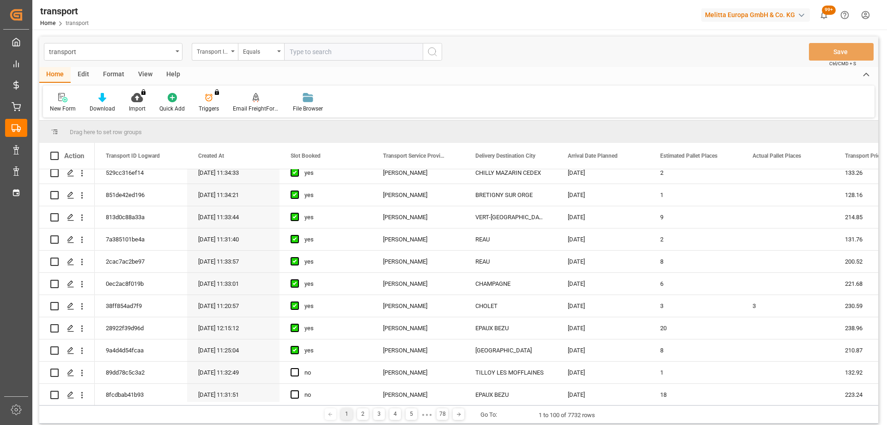
scroll to position [277, 0]
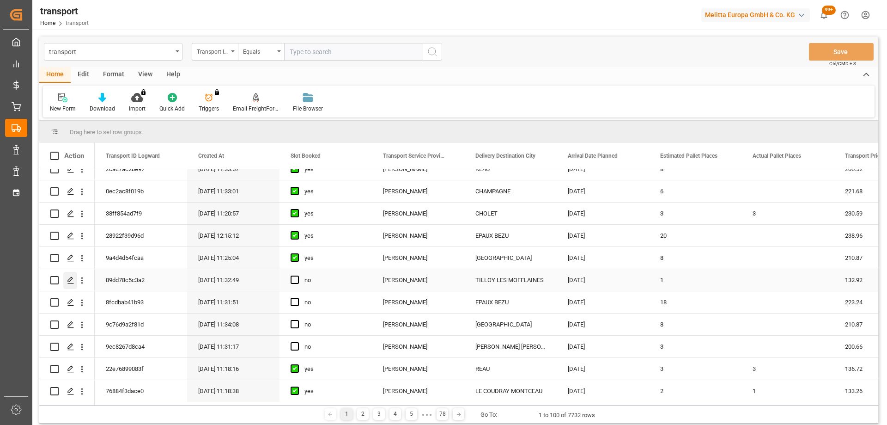
click at [69, 280] on polygon "Press SPACE to select this row." at bounding box center [70, 279] width 5 height 5
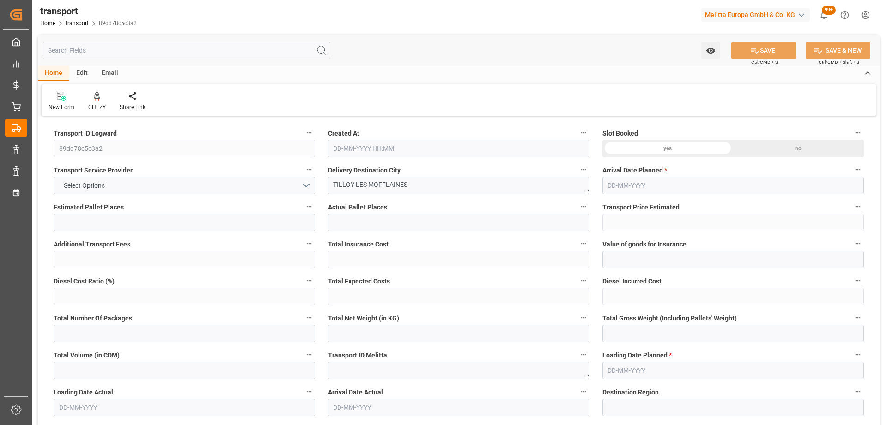
type input "1"
type input "132.92"
type input "0"
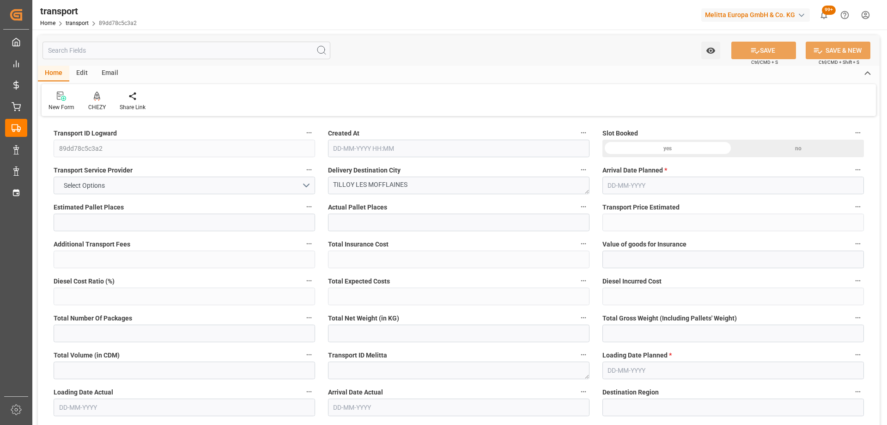
type input "128.4273"
type input "-4.4927"
type input "0"
type input "167.04"
type input "260"
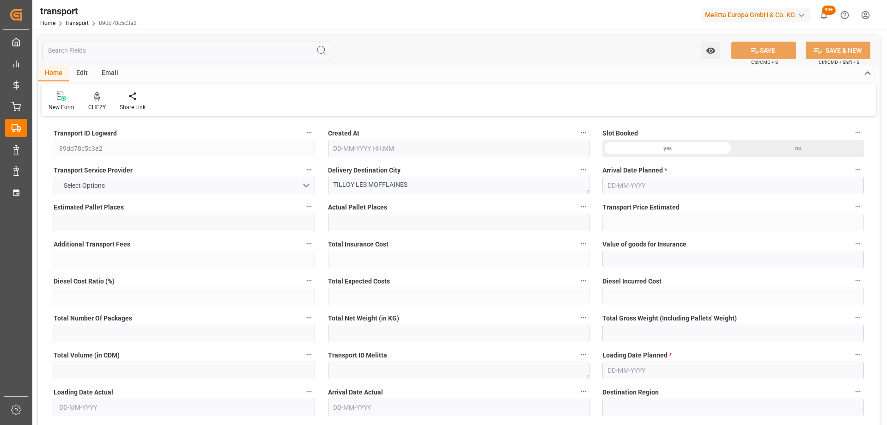
type input "1248.768"
type input "62"
type input "0"
type input "128"
type input "2"
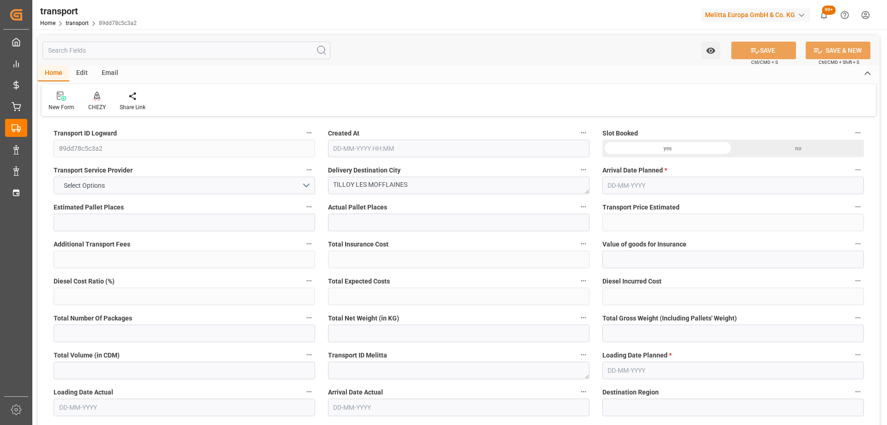
type input "101"
type input "205.056"
type input "0"
type input "4710.8598"
type input "0"
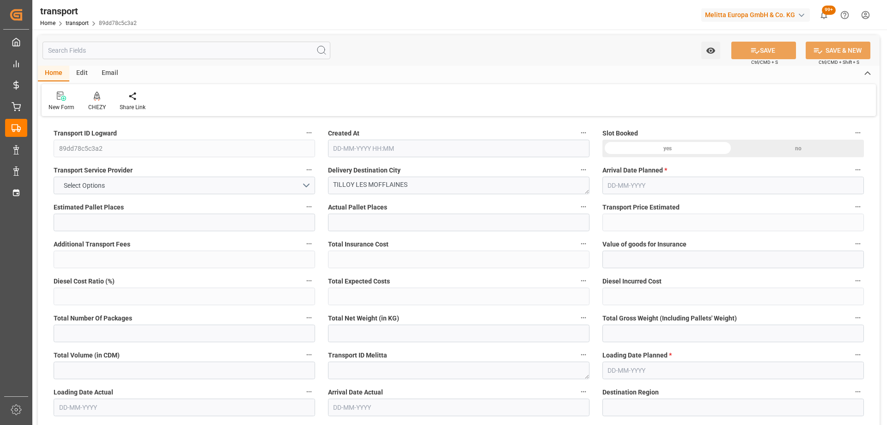
type input "0"
type input "21"
type input "35"
type input "14-10-2025 11:32"
type input "[DATE]"
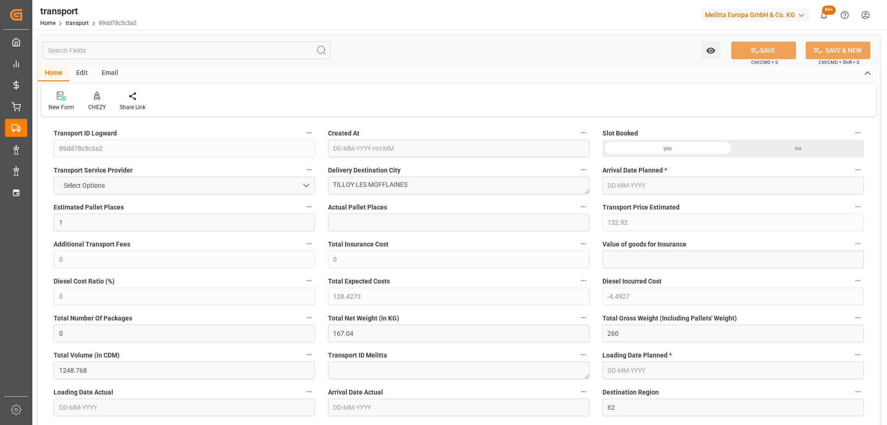
type input "[DATE]"
drag, startPoint x: 434, startPoint y: 177, endPoint x: 325, endPoint y: 193, distance: 110.6
click at [325, 193] on div "Delivery Destination City TILLOY LES MOFFLAINES" at bounding box center [459, 178] width 274 height 37
click at [88, 96] on div at bounding box center [97, 96] width 18 height 10
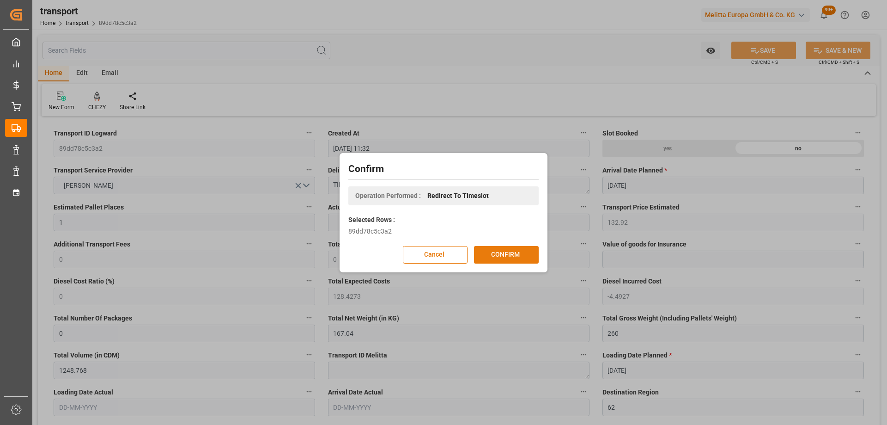
click at [498, 255] on button "CONFIRM" at bounding box center [506, 255] width 65 height 18
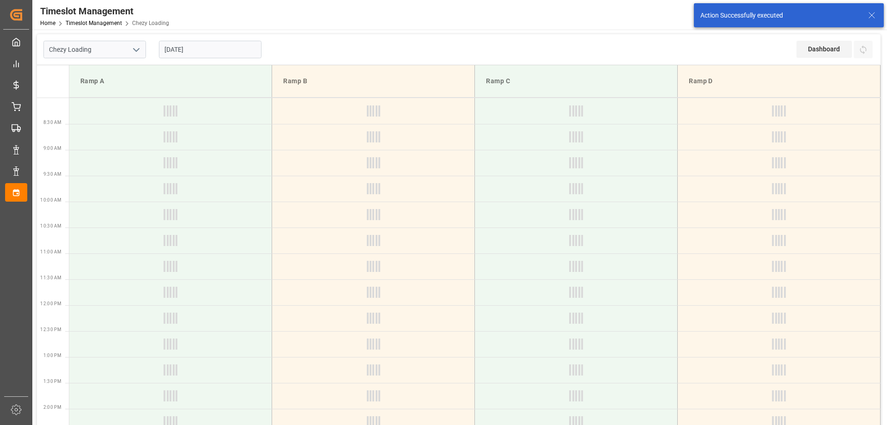
type input "Chezy Loading"
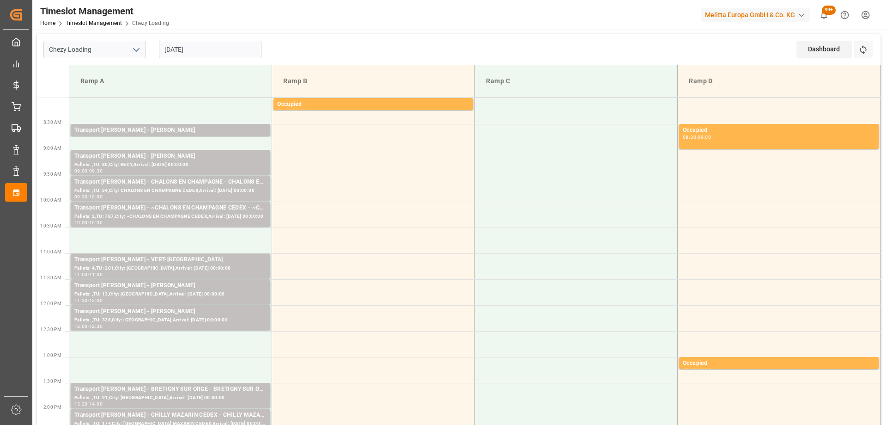
click at [231, 47] on input "[DATE]" at bounding box center [210, 50] width 103 height 18
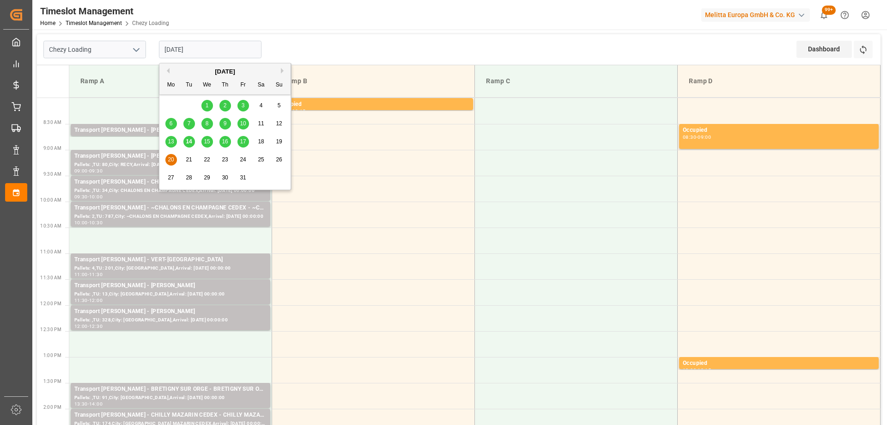
click at [236, 140] on div "13 14 15 16 17 18 19" at bounding box center [225, 142] width 126 height 18
click at [239, 140] on div "17" at bounding box center [243, 141] width 12 height 11
type input "[DATE]"
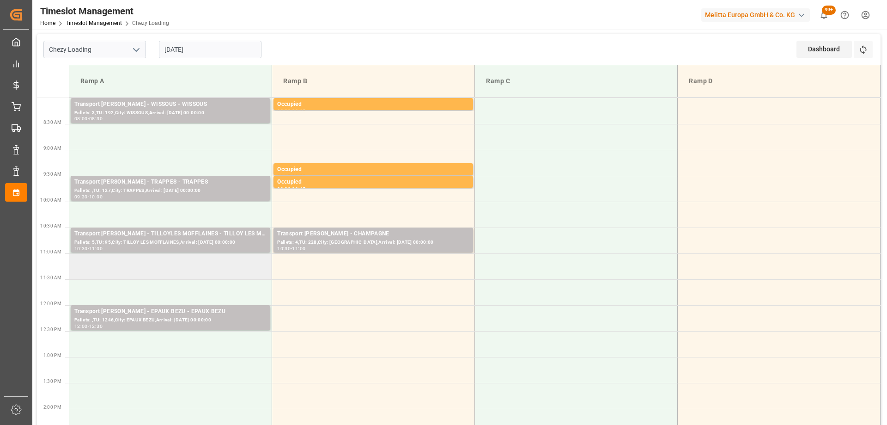
drag, startPoint x: 194, startPoint y: 259, endPoint x: 119, endPoint y: 267, distance: 74.8
click at [119, 267] on td at bounding box center [170, 266] width 203 height 26
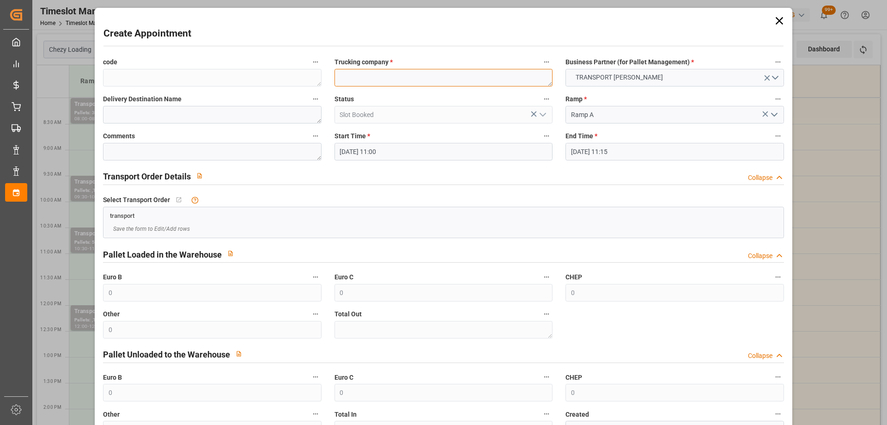
paste textarea "TILLOY LES MOFFLAINES"
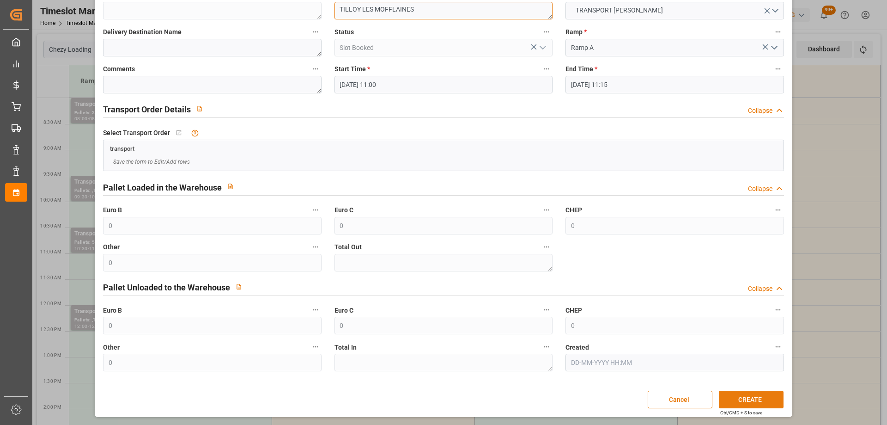
type textarea "TILLOY LES MOFFLAINES"
click at [754, 399] on button "CREATE" at bounding box center [751, 399] width 65 height 18
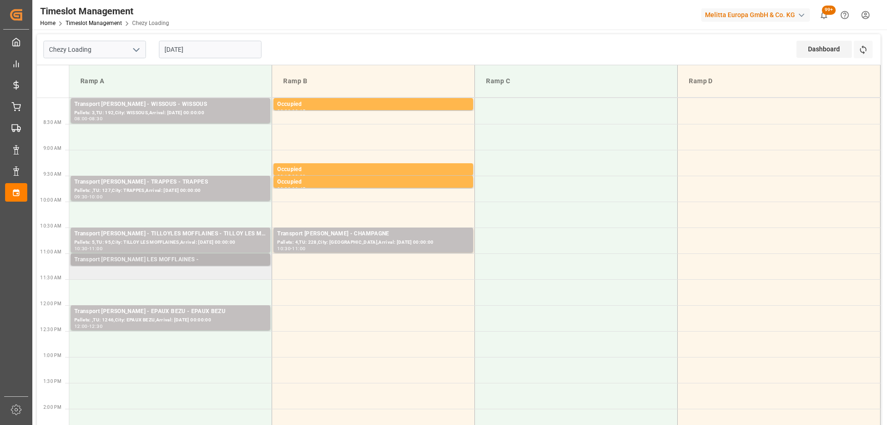
click at [165, 256] on div "Transport Delisle - TILLOY LES MOFFLAINES -" at bounding box center [170, 259] width 192 height 9
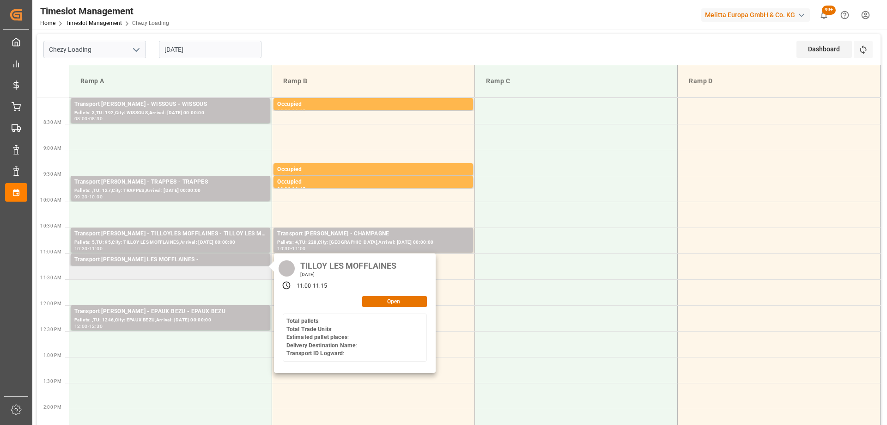
click at [378, 308] on div "TILLOY LES MOFFLAINES Friday, October 17, 2025 11:00 - 11:15 Open Total pallets…" at bounding box center [355, 312] width 162 height 119
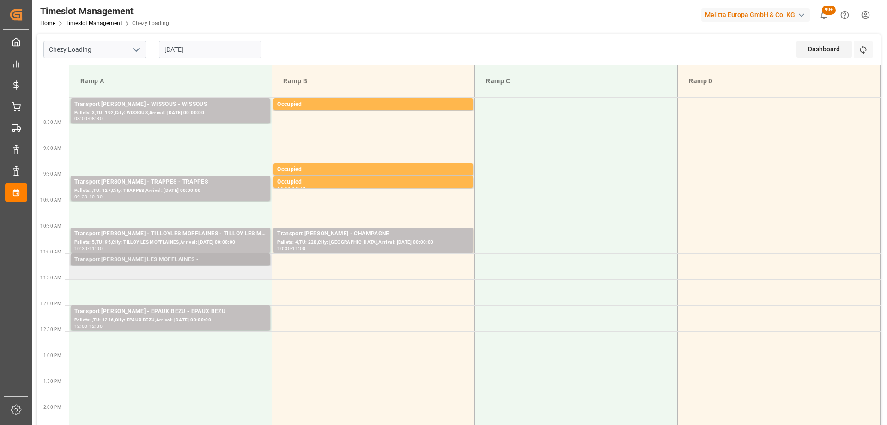
click at [188, 261] on div "Transport Delisle - TILLOY LES MOFFLAINES -" at bounding box center [170, 259] width 192 height 9
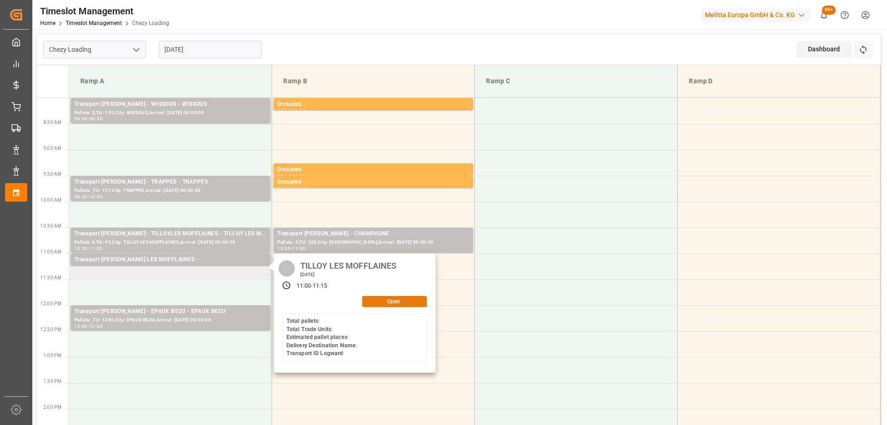
click at [378, 298] on button "Open" at bounding box center [394, 301] width 65 height 11
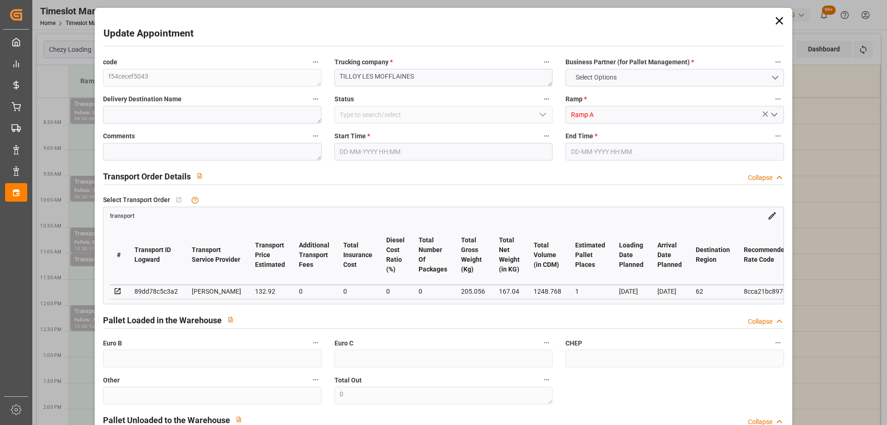
type input "1"
type input "132.92"
type input "0"
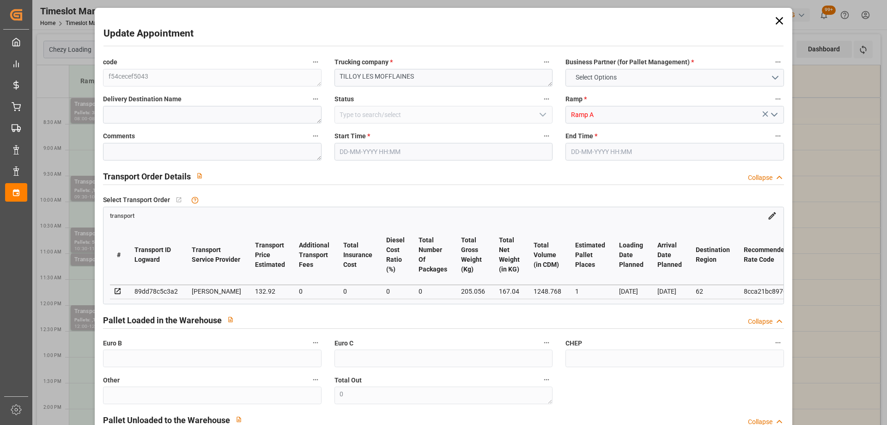
type input "128.4273"
type input "-4.4927"
type input "0"
type input "167.04"
type input "260"
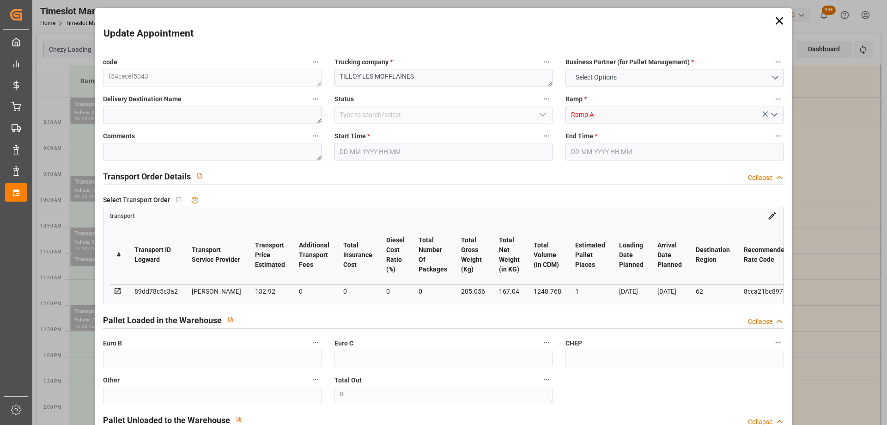
type input "1248.768"
type input "62"
type input "0"
type input "128"
type input "2"
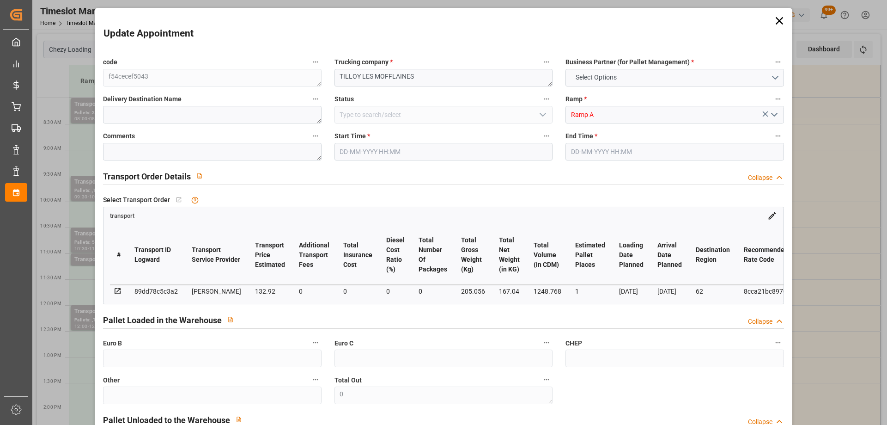
type input "101"
type input "205.056"
type input "0"
type input "4710.8598"
type input "0"
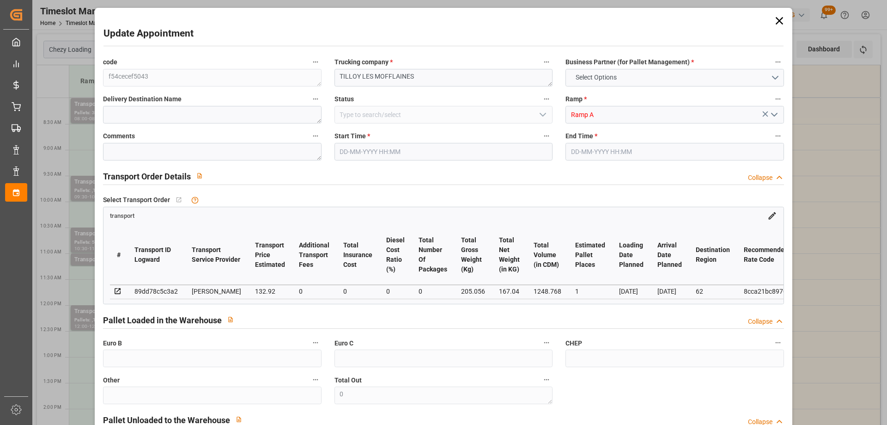
type input "0"
type input "21"
type input "35"
type input "17-10-2025 11:00"
type input "17-10-2025 11:15"
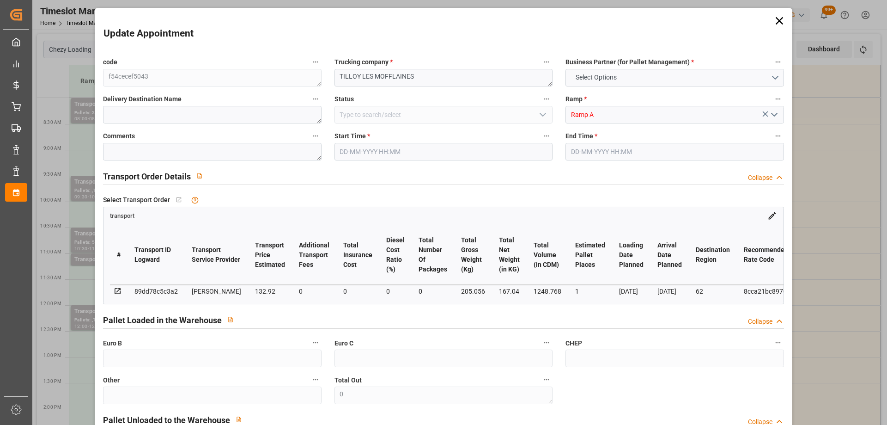
type input "14-10-2025 14:16"
type input "14-10-2025 11:32"
type input "[DATE]"
click at [623, 158] on input "17-10-2025 11:15" at bounding box center [674, 152] width 218 height 18
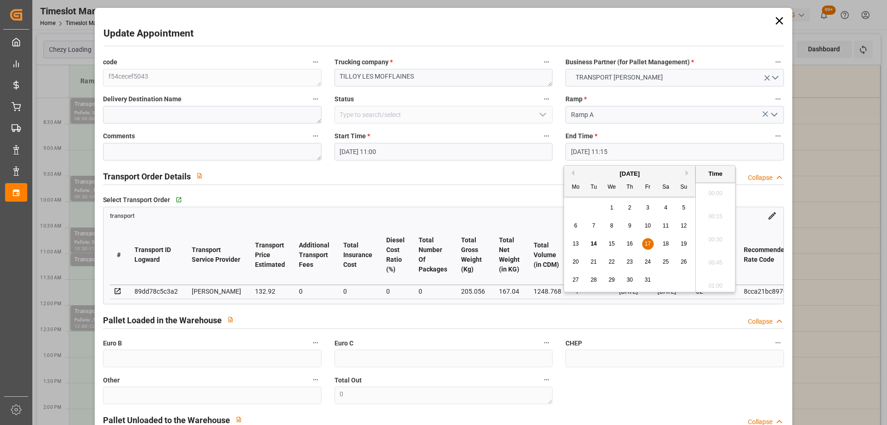
scroll to position [997, 0]
click at [646, 244] on span "17" at bounding box center [647, 243] width 6 height 6
click at [699, 252] on li "11:30" at bounding box center [715, 259] width 39 height 23
type input "[DATE] 11:30"
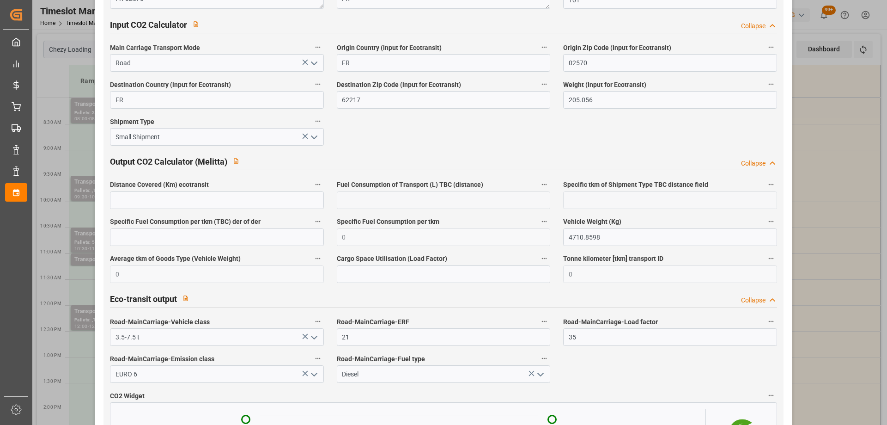
scroll to position [1524, 0]
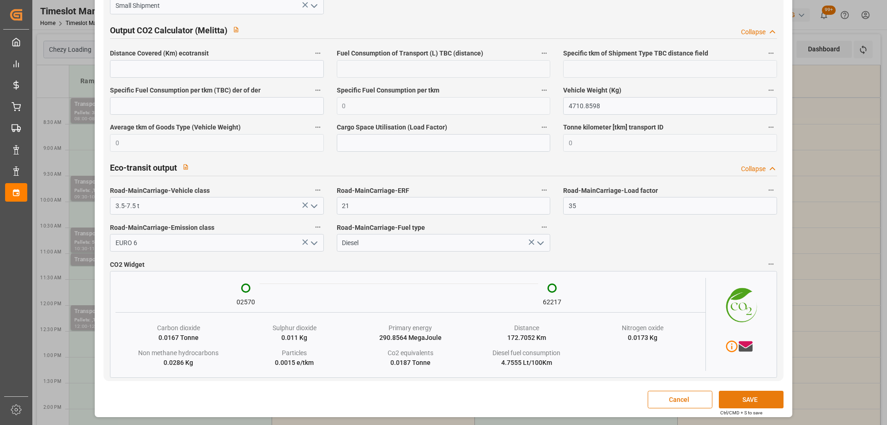
click at [756, 399] on button "SAVE" at bounding box center [751, 399] width 65 height 18
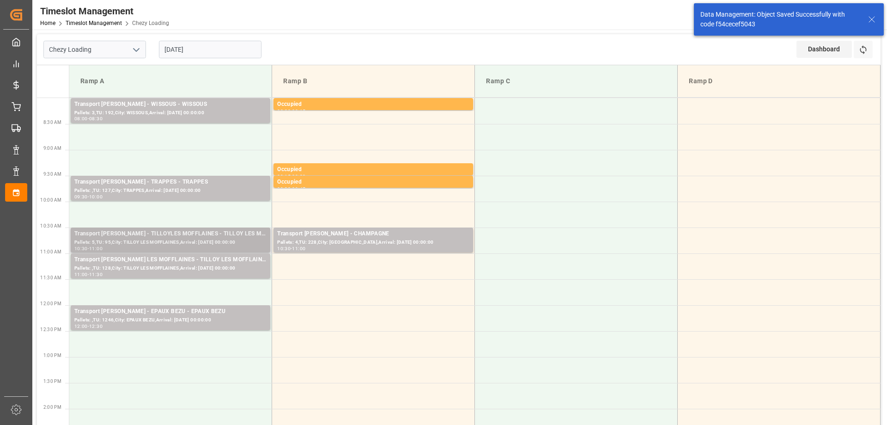
click at [142, 234] on div "Transport Delisle - TILLOYLES MOFFLAINES - TILLOY LES MOFFLAINES" at bounding box center [170, 233] width 192 height 9
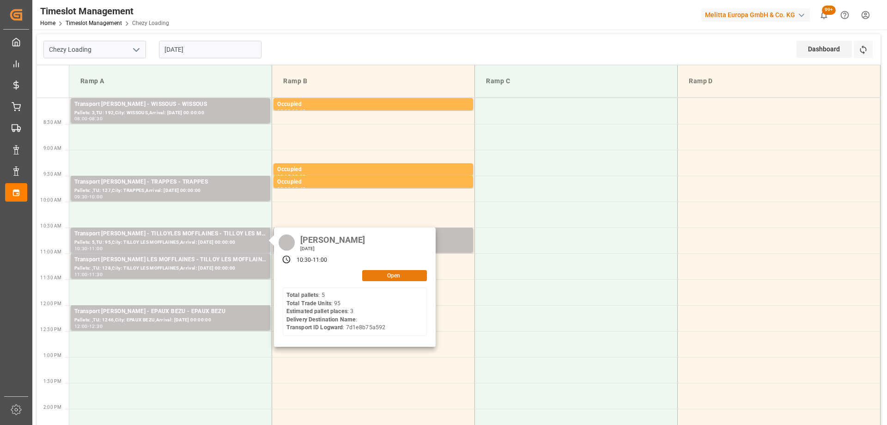
click at [385, 274] on button "Open" at bounding box center [394, 275] width 65 height 11
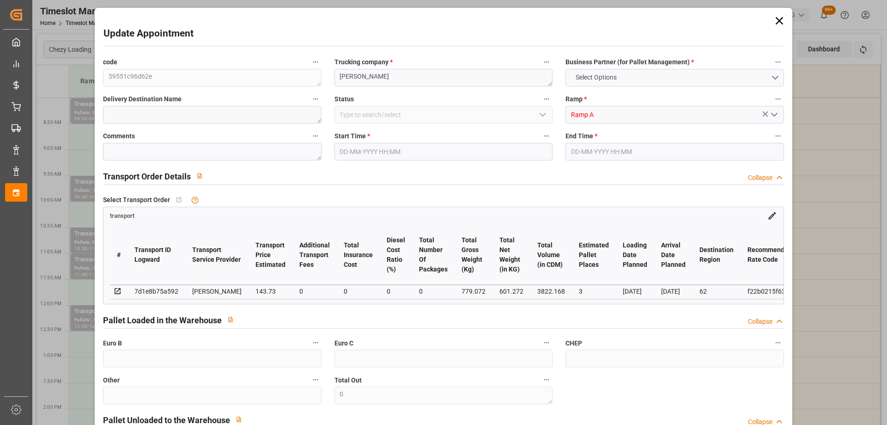
type input "3"
type input "143.73"
type input "0"
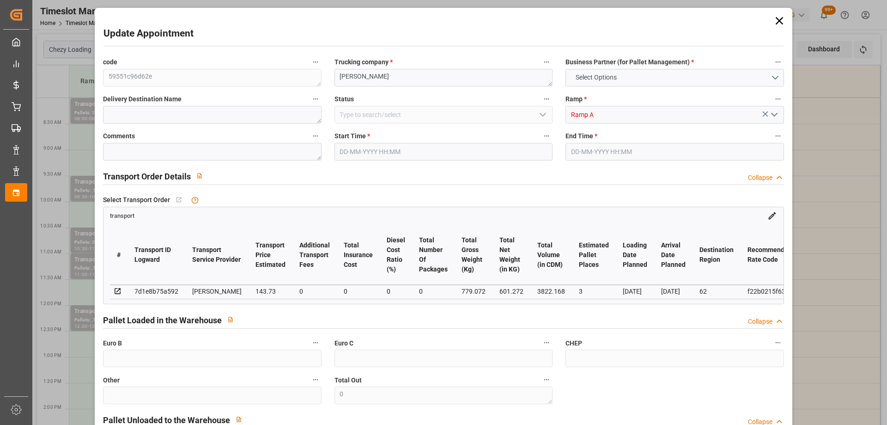
type input "138.8719"
type input "-4.8581"
type input "0"
type input "601.272"
type input "964"
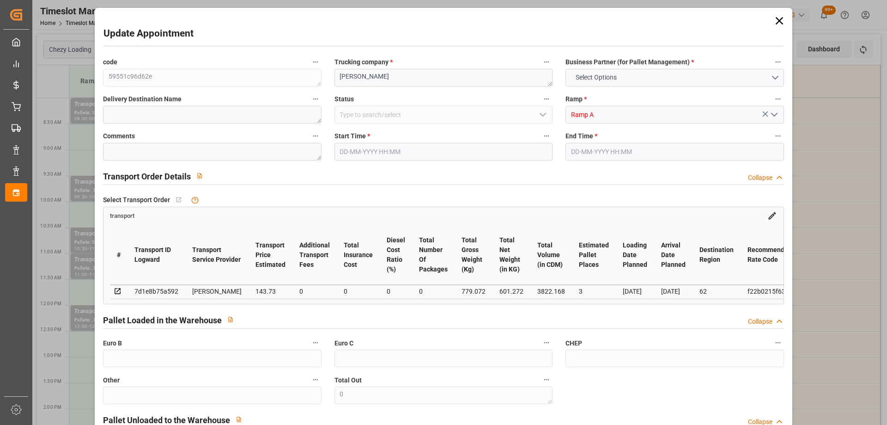
type input "3822.168"
type input "62"
type input "5"
type input "95"
type input "6"
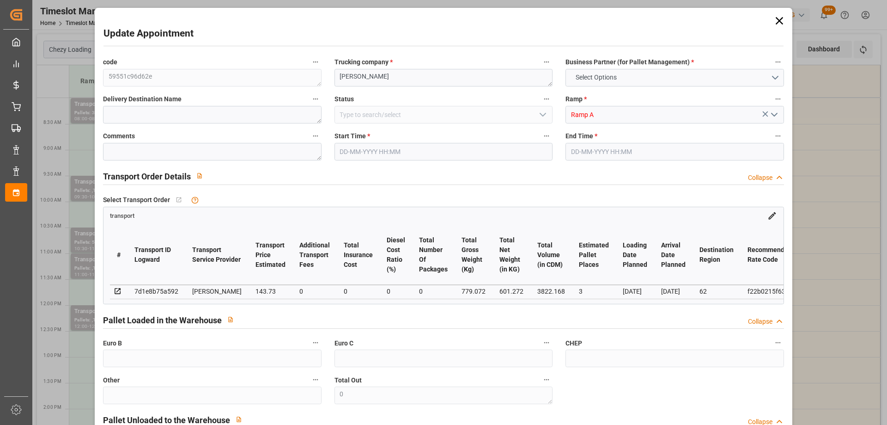
type input "101"
type input "779.072"
type input "0"
type input "4710.8598"
type input "0"
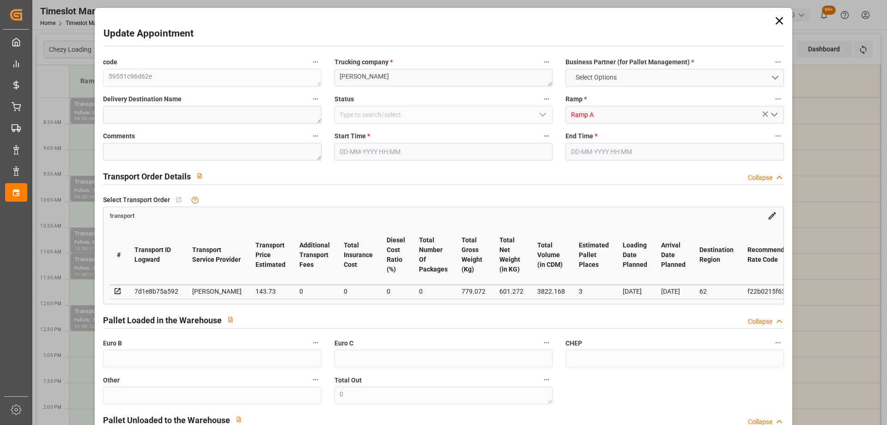
type input "0"
type input "21"
type input "35"
type input "17-10-2025 10:30"
type input "17-10-2025 11:00"
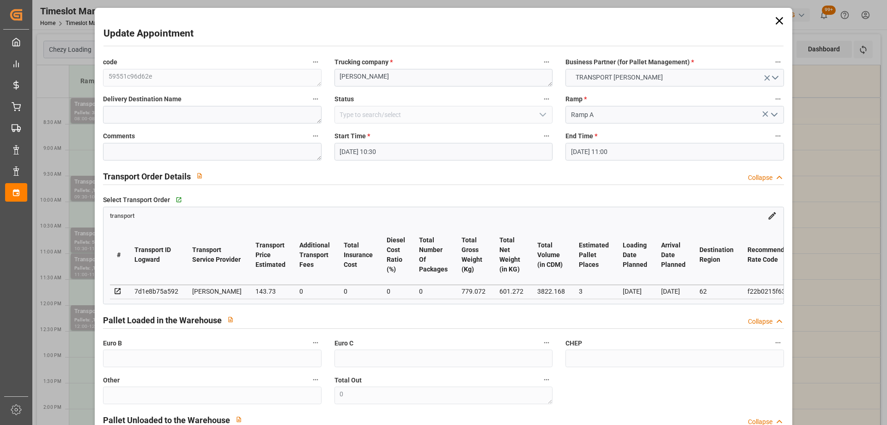
type input "14-10-2025 14:14"
type input "[DATE] 11:31"
type input "[DATE]"
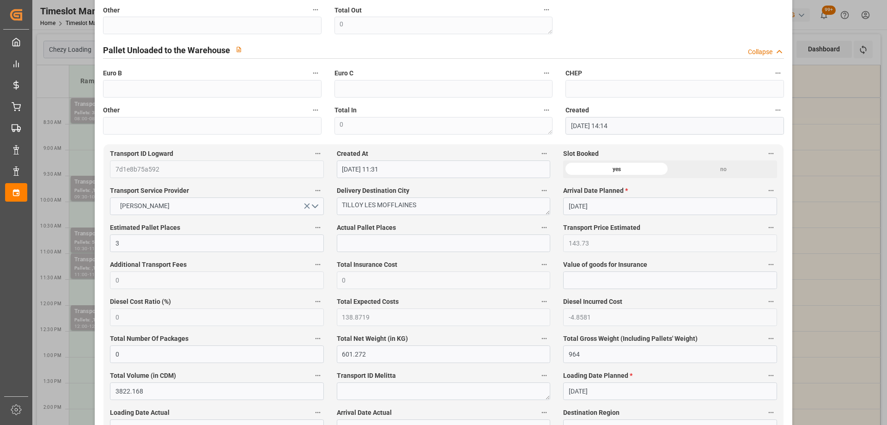
scroll to position [416, 0]
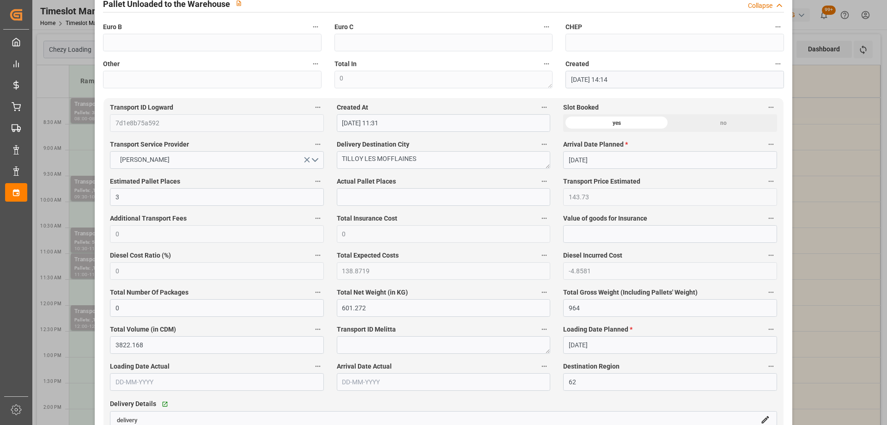
click at [841, 328] on div "Update Appointment code 59551c96d62e Trucking company * TILLOYLES MOFFLAINES Bu…" at bounding box center [443, 212] width 887 height 425
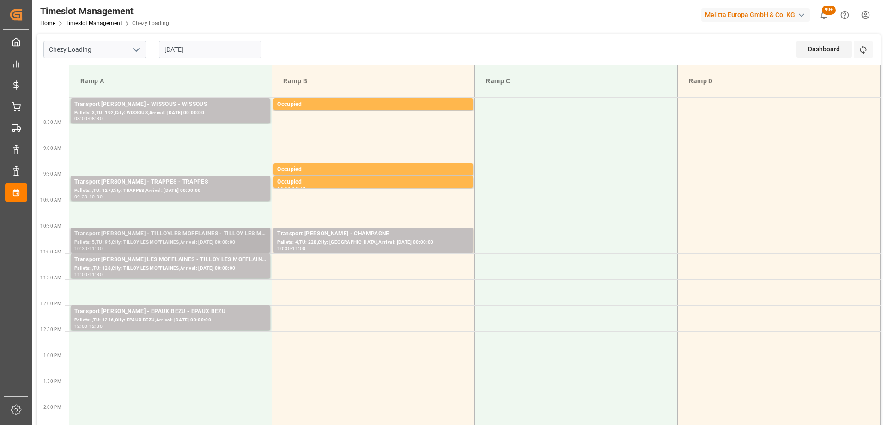
click at [209, 245] on div "Pallets: 5,TU: 95,City: TILLOY LES MOFFLAINES,Arrival: 2025-10-20 00:00:00" at bounding box center [170, 242] width 192 height 8
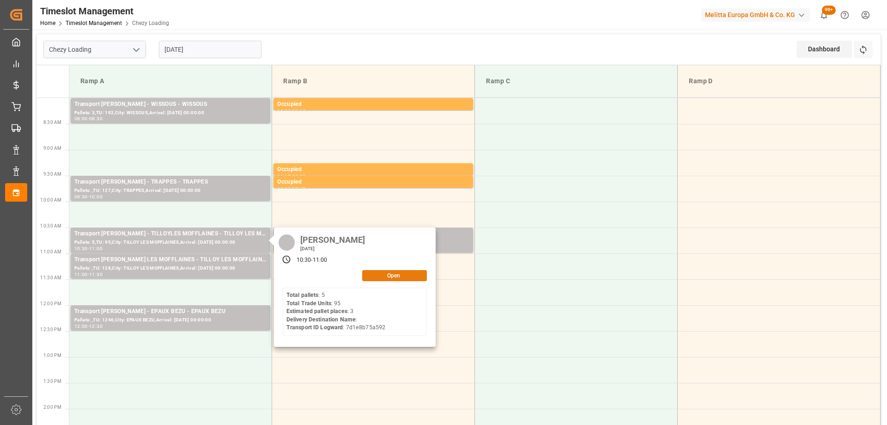
click at [380, 279] on button "Open" at bounding box center [394, 275] width 65 height 11
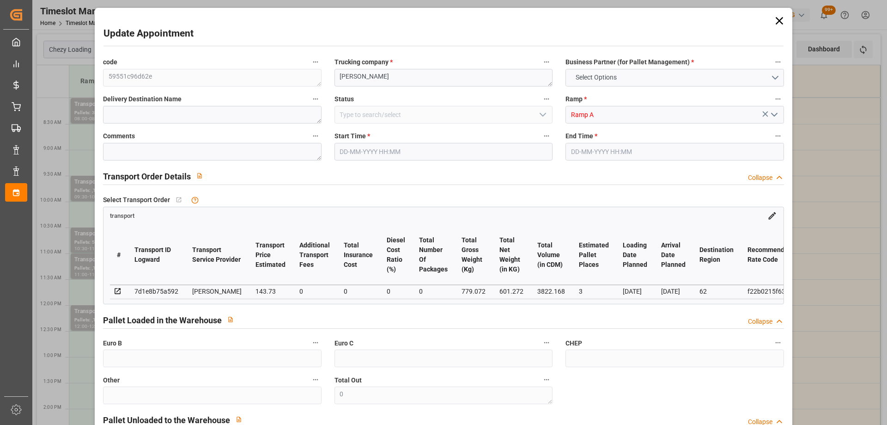
type input "3"
type input "143.73"
type input "0"
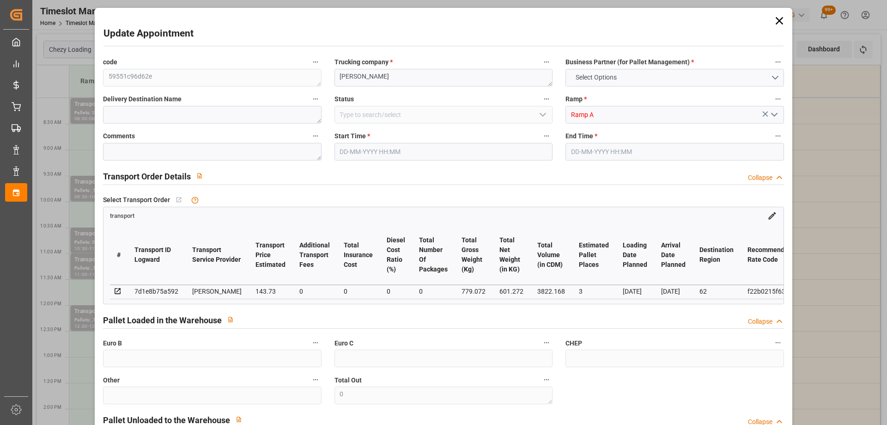
type input "138.8719"
type input "-4.8581"
type input "0"
type input "601.272"
type input "964"
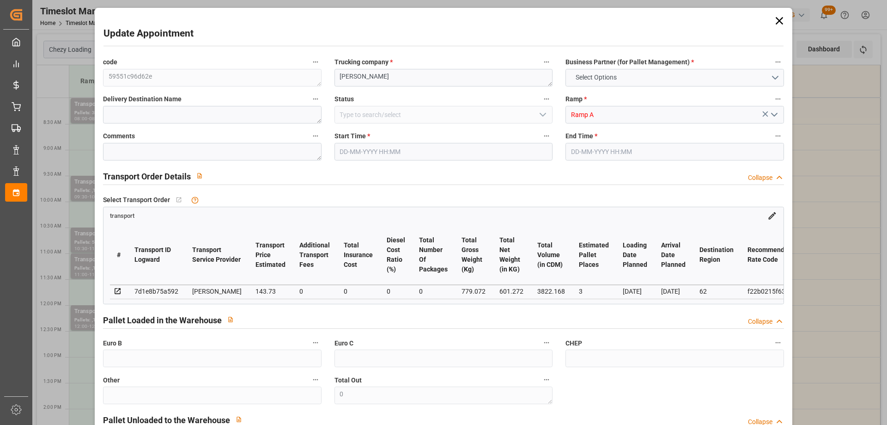
type input "3822.168"
type input "62"
type input "5"
type input "95"
type input "6"
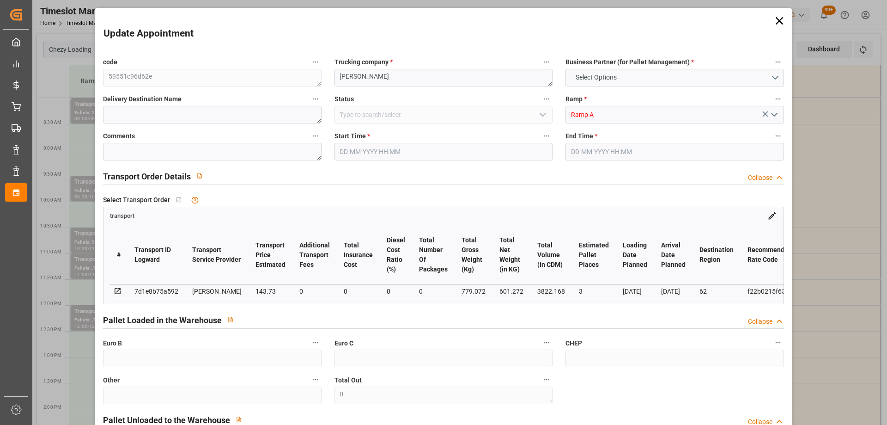
type input "101"
type input "779.072"
type input "0"
type input "4710.8598"
type input "0"
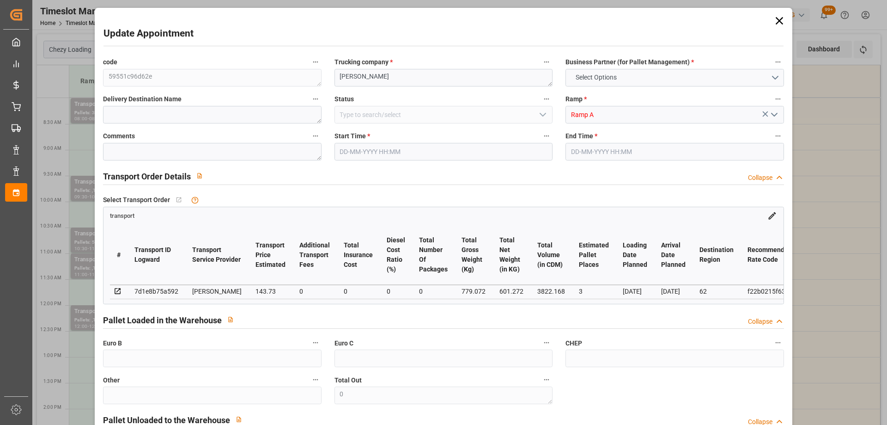
type input "0"
type input "21"
type input "35"
type input "17-10-2025 10:30"
type input "17-10-2025 11:00"
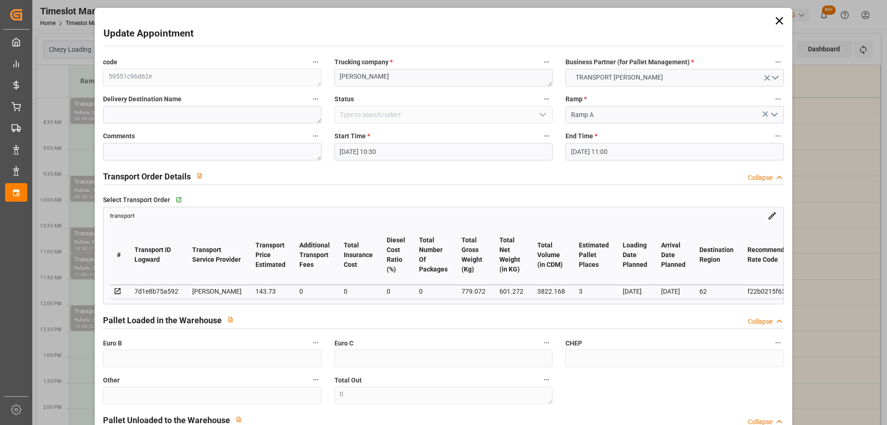
type input "14-10-2025 14:14"
type input "[DATE] 11:31"
type input "[DATE]"
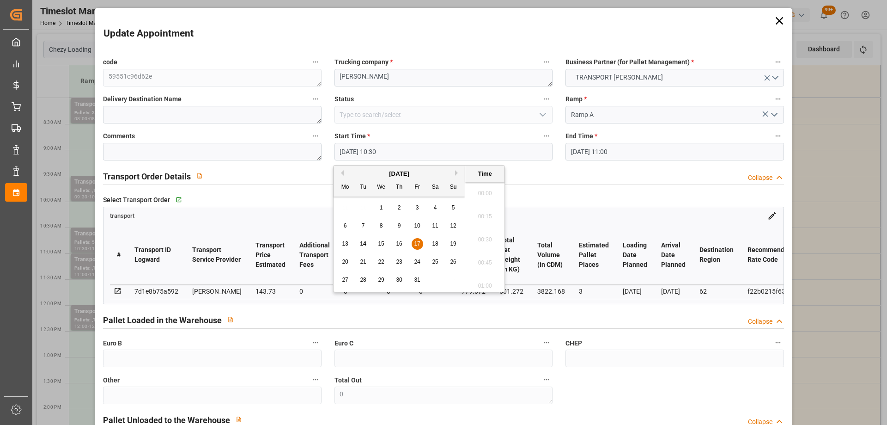
scroll to position [927, 0]
drag, startPoint x: 345, startPoint y: 147, endPoint x: 326, endPoint y: 154, distance: 20.2
click at [331, 152] on div "Start Time * 17-10-2025 10:30" at bounding box center [443, 145] width 231 height 37
click at [398, 243] on span "16" at bounding box center [399, 243] width 6 height 6
type input "16-10-2025 10:30"
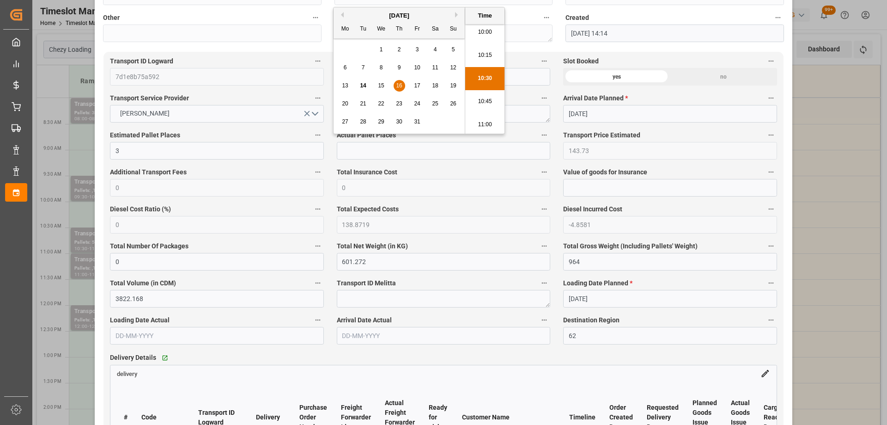
scroll to position [231, 0]
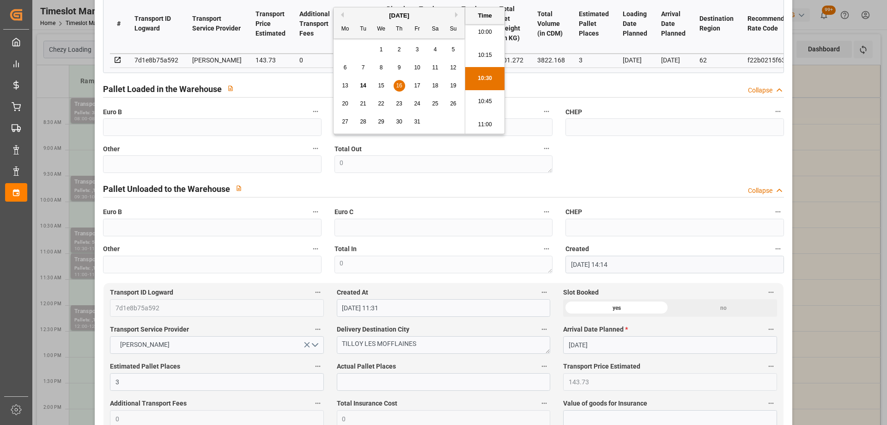
click at [544, 90] on div "Pallet Loaded in the Warehouse Collapse" at bounding box center [443, 88] width 681 height 18
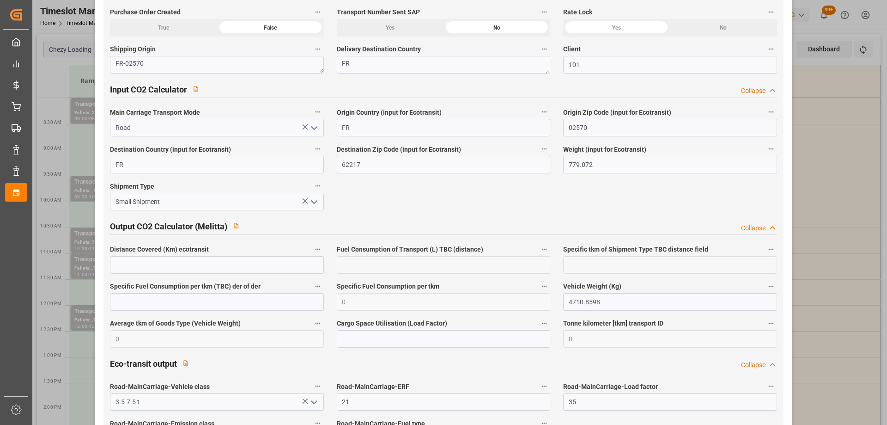
scroll to position [1450, 0]
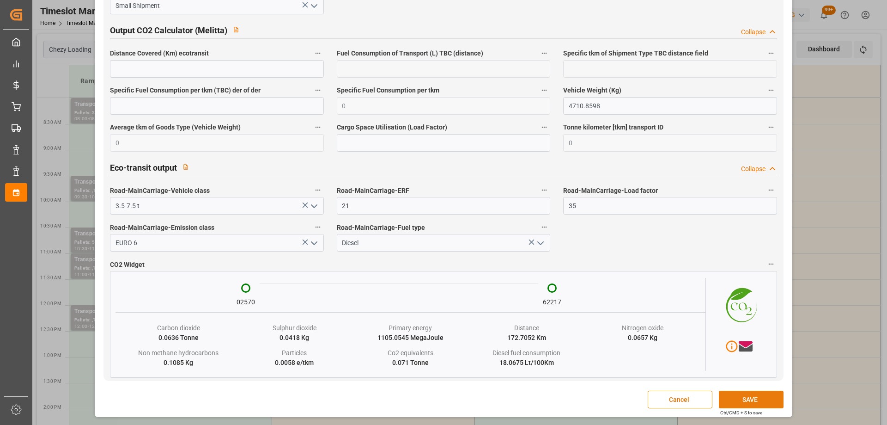
click at [759, 401] on button "SAVE" at bounding box center [751, 399] width 65 height 18
click at [661, 398] on button "Cancel" at bounding box center [680, 399] width 65 height 18
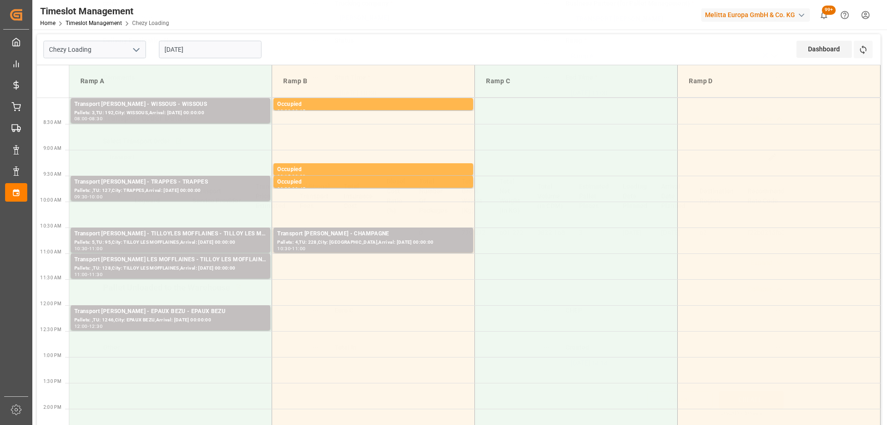
scroll to position [62, 0]
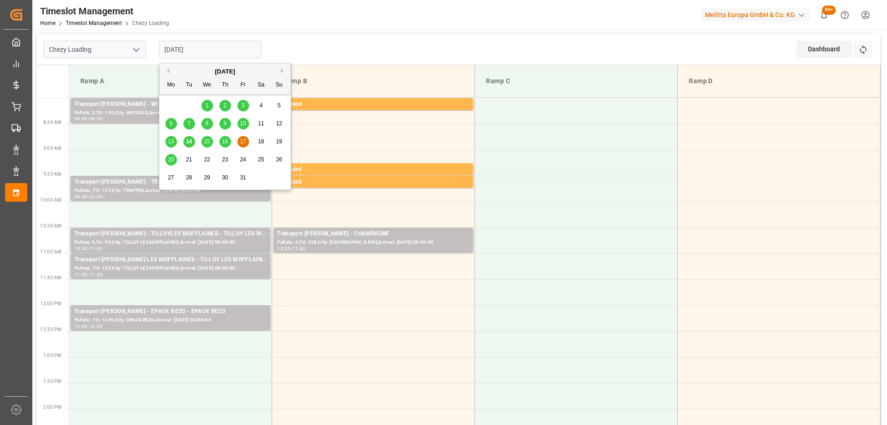
drag, startPoint x: 167, startPoint y: 49, endPoint x: 156, endPoint y: 50, distance: 11.7
click at [156, 50] on div "17-10-2025" at bounding box center [209, 49] width 115 height 30
click at [220, 139] on div "16" at bounding box center [225, 141] width 12 height 11
type input "16-10-2025"
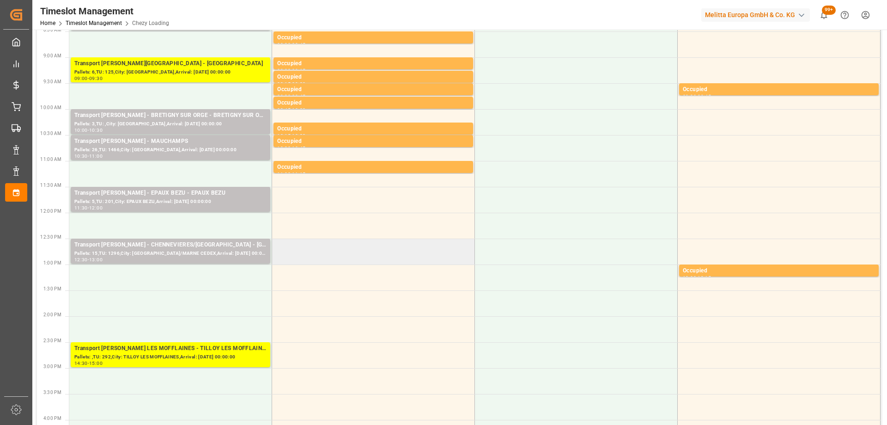
scroll to position [139, 0]
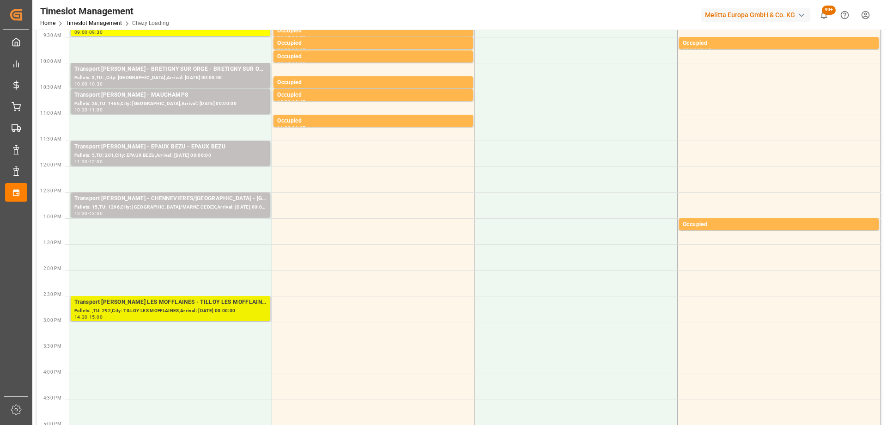
click at [186, 305] on div "Transport Delisle - TILLOY LES MOFFLAINES - TILLOY LES MOFFLAINES" at bounding box center [170, 302] width 192 height 9
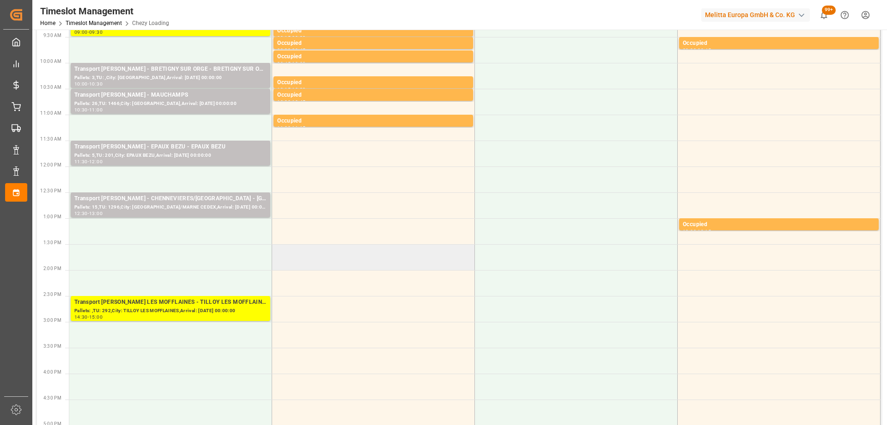
scroll to position [92, 0]
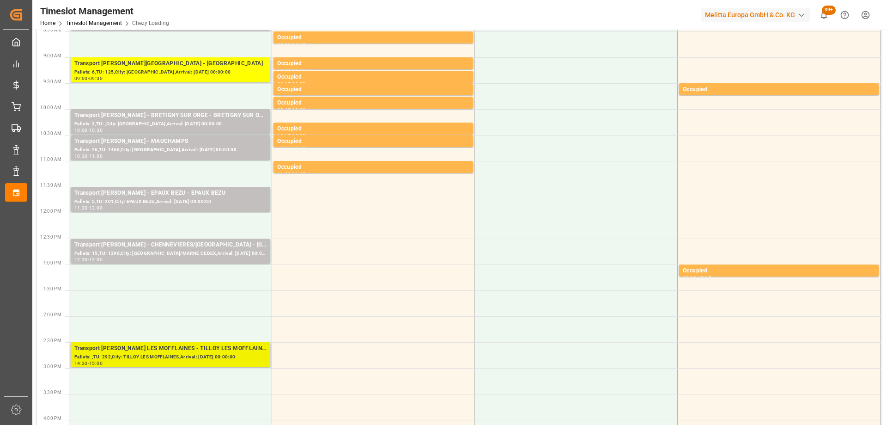
click at [211, 357] on div "Pallets: ,TU: 292,City: TILLOY LES MOFFLAINES,Arrival: 2025-10-20 00:00:00" at bounding box center [170, 357] width 192 height 8
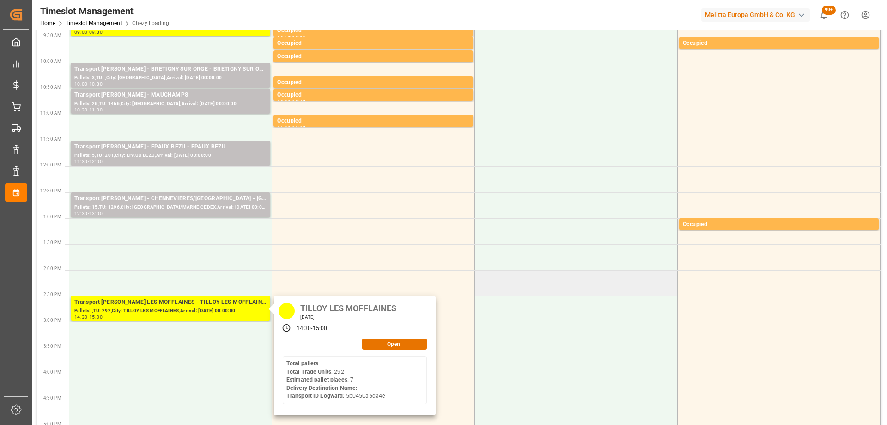
scroll to position [185, 0]
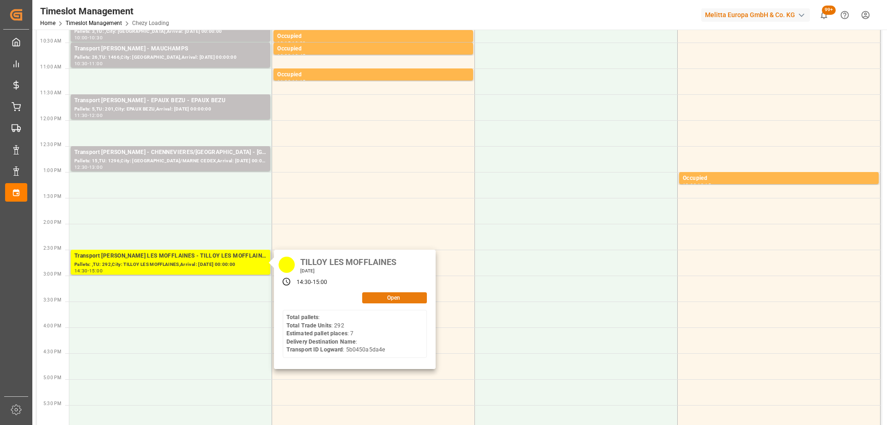
click at [391, 298] on button "Open" at bounding box center [394, 297] width 65 height 11
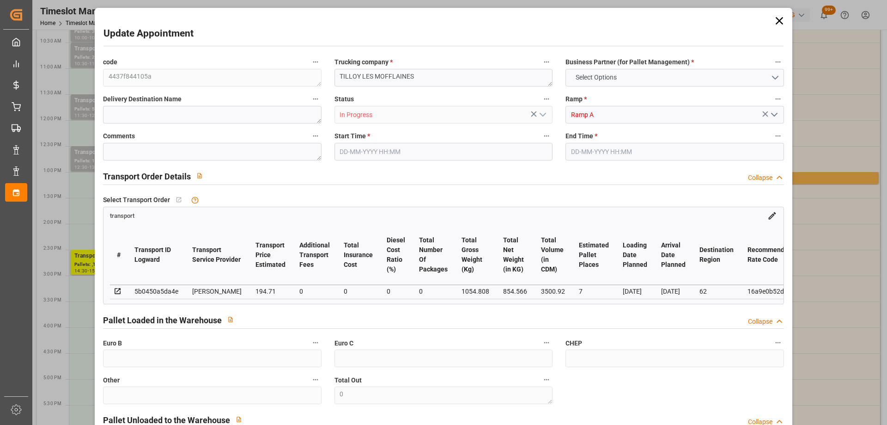
type input "7"
type input "194.71"
type input "0"
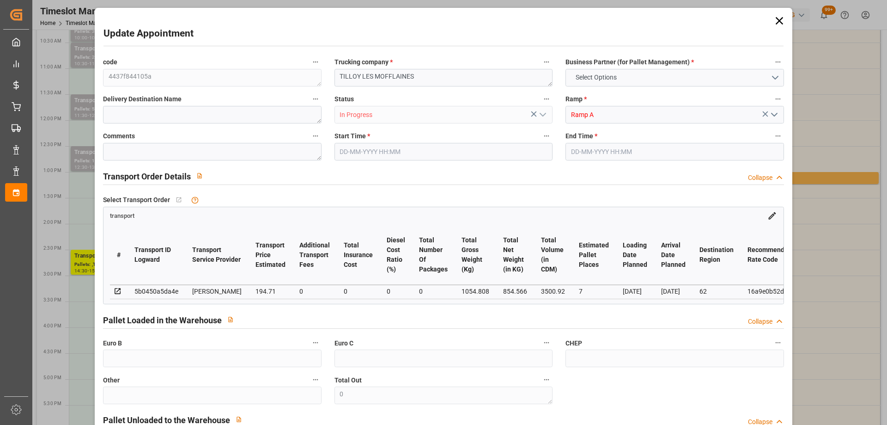
type input "188.1288"
type input "-6.5812"
type input "0"
type input "854.566"
type input "1767.808"
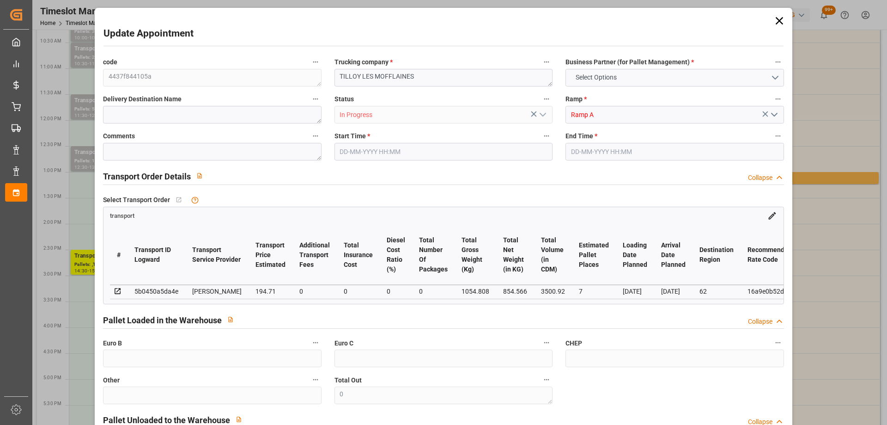
type input "3500.92"
type input "62"
type input "0"
type input "292"
type input "31"
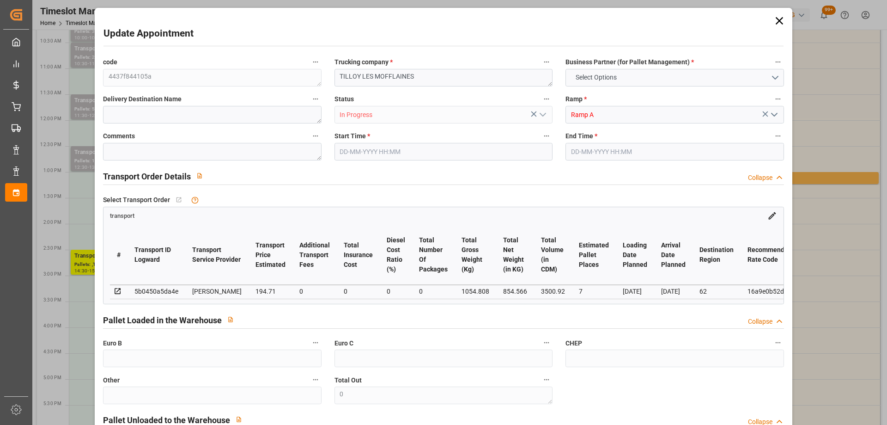
type input "101"
type input "1054.808"
type input "0"
type input "4710.8598"
type input "0"
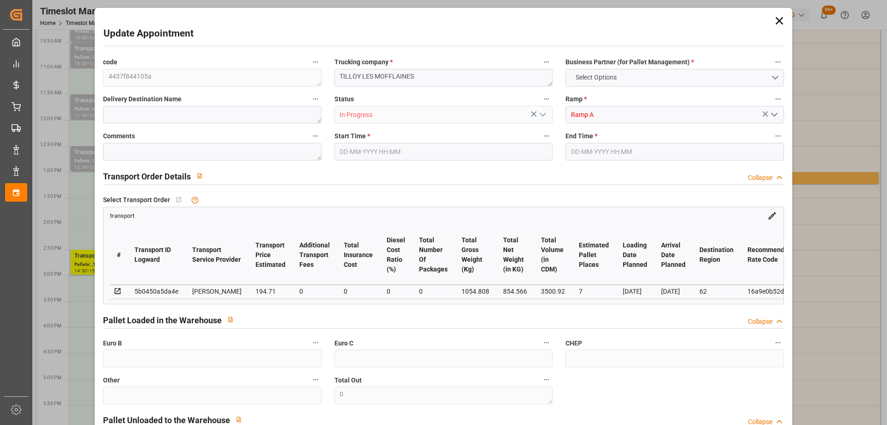
type input "0"
type input "21"
type input "35"
type input "16-10-2025 14:30"
type input "16-10-2025 15:00"
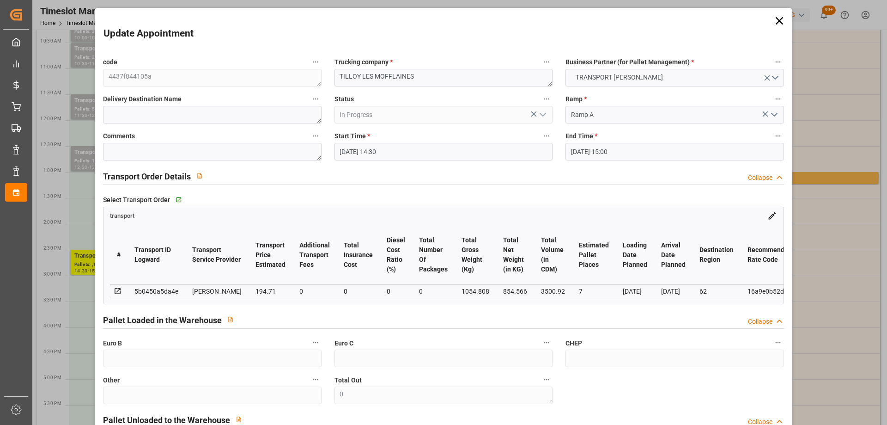
type input "13-10-2025 12:06"
type input "13-10-2025 11:21"
type input "[DATE]"
type input "17-10-2025"
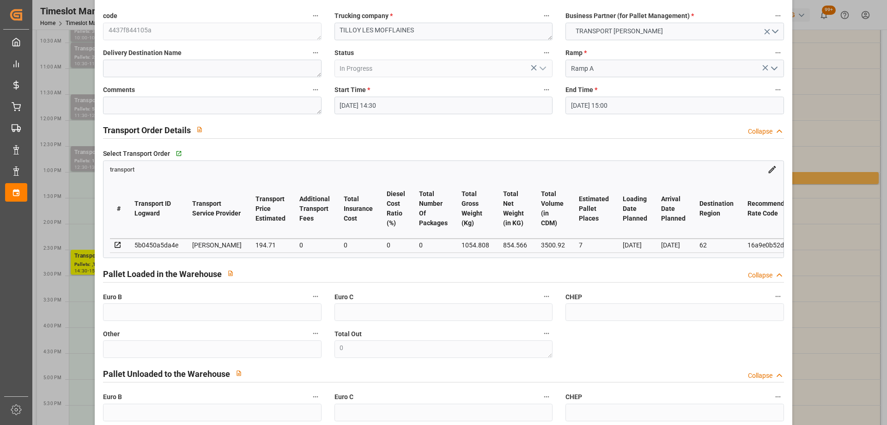
scroll to position [0, 0]
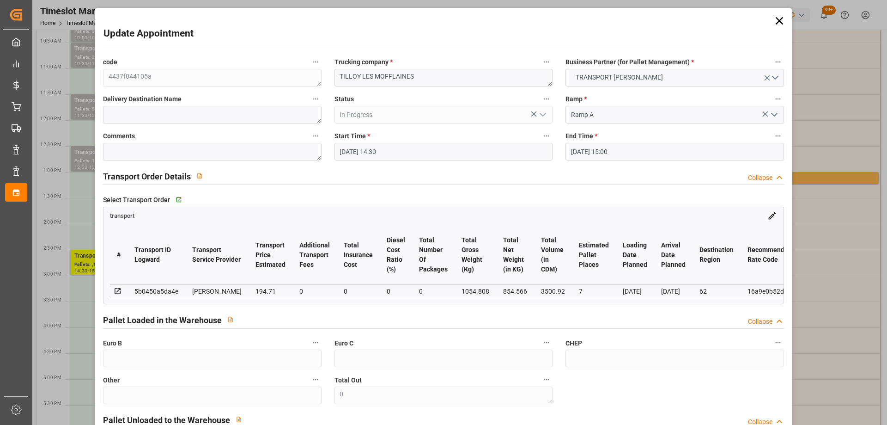
click at [773, 16] on icon at bounding box center [779, 20] width 13 height 13
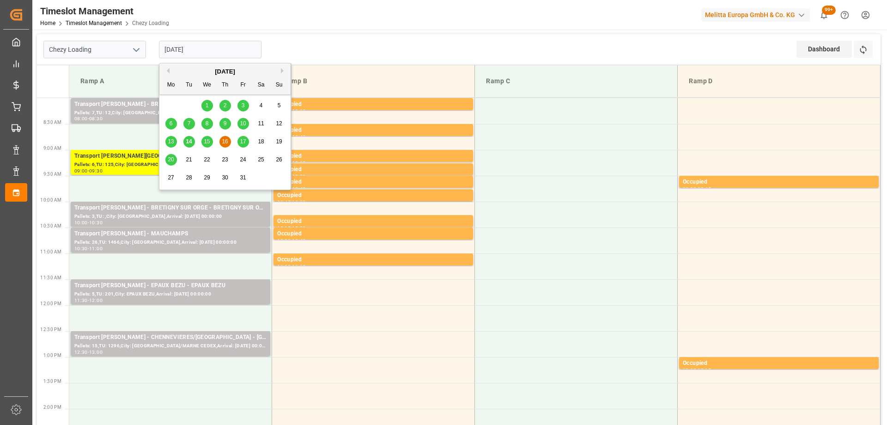
click at [171, 48] on input "16-10-2025" at bounding box center [210, 50] width 103 height 18
click at [238, 144] on div "17" at bounding box center [243, 141] width 12 height 11
type input "17-10-2025"
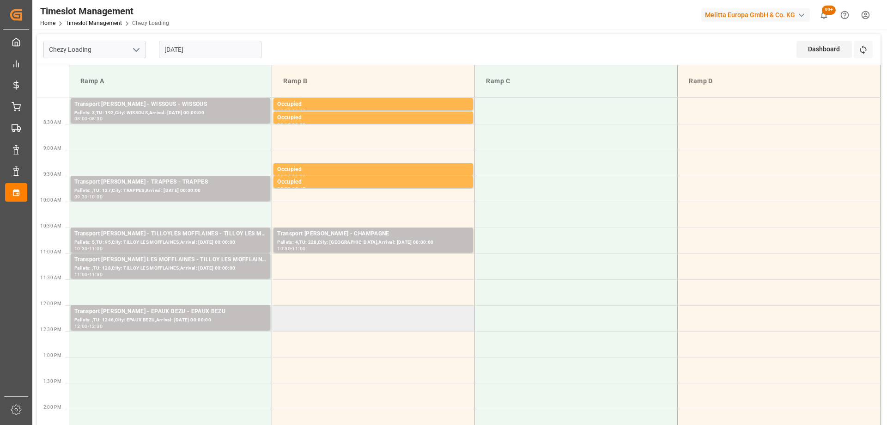
click at [312, 310] on td at bounding box center [373, 318] width 203 height 26
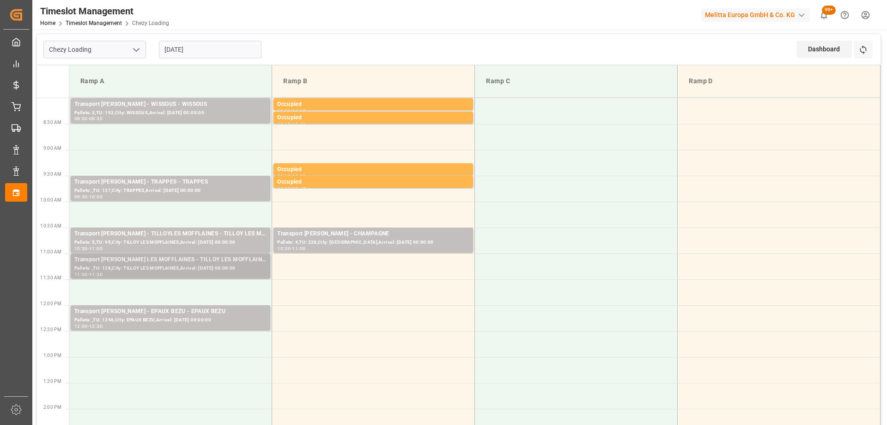
click at [176, 264] on div "Pallets: ,TU: 128,City: TILLOY LES MOFFLAINES,Arrival: 2025-10-21 00:00:00" at bounding box center [170, 268] width 192 height 8
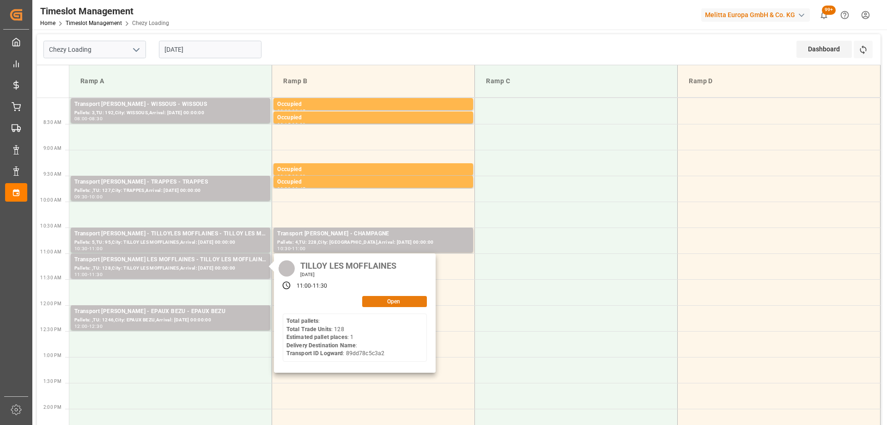
click at [371, 305] on button "Open" at bounding box center [394, 301] width 65 height 11
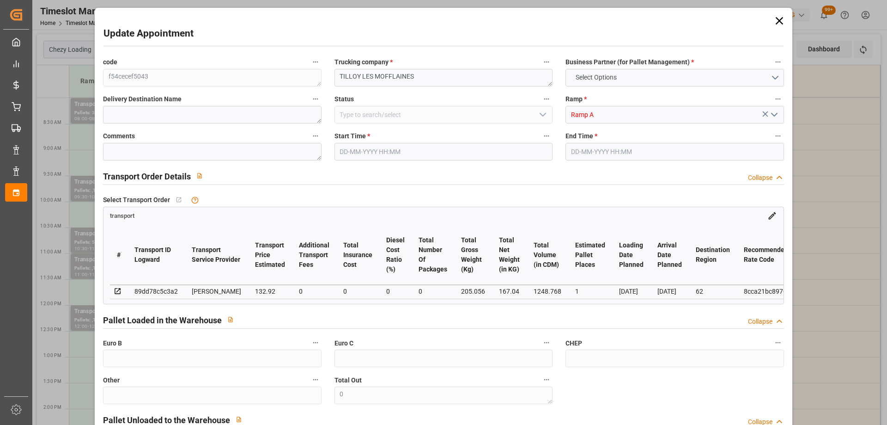
type input "1"
type input "132.92"
type input "0"
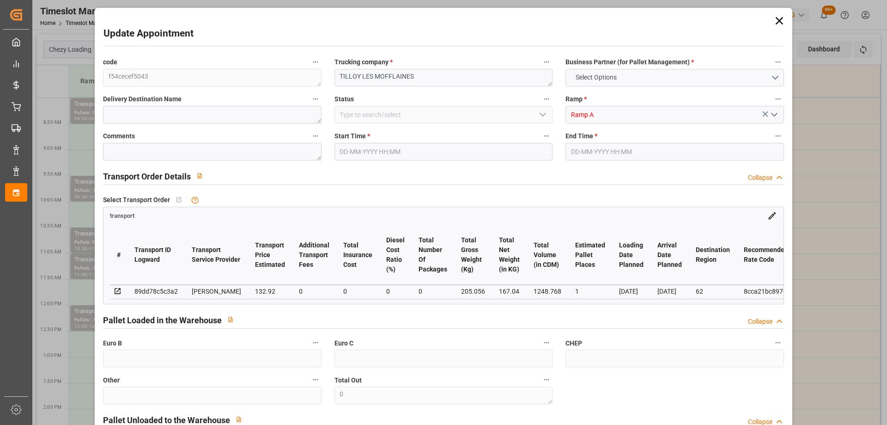
type input "128.4273"
type input "-4.4927"
type input "0"
type input "167.04"
type input "260"
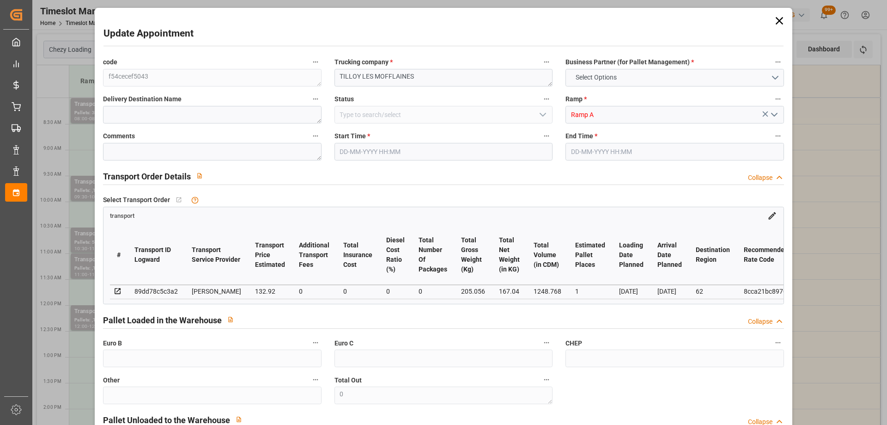
type input "1248.768"
type input "62"
type input "0"
type input "128"
type input "2"
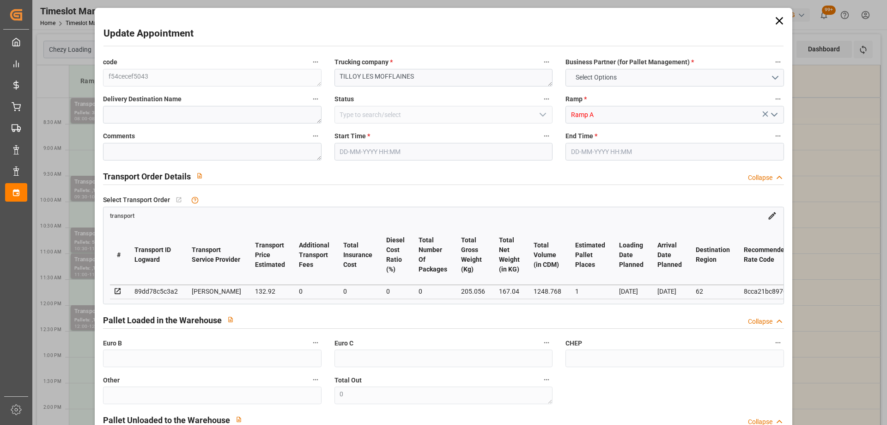
type input "101"
type input "205.056"
type input "0"
type input "4710.8598"
type input "0"
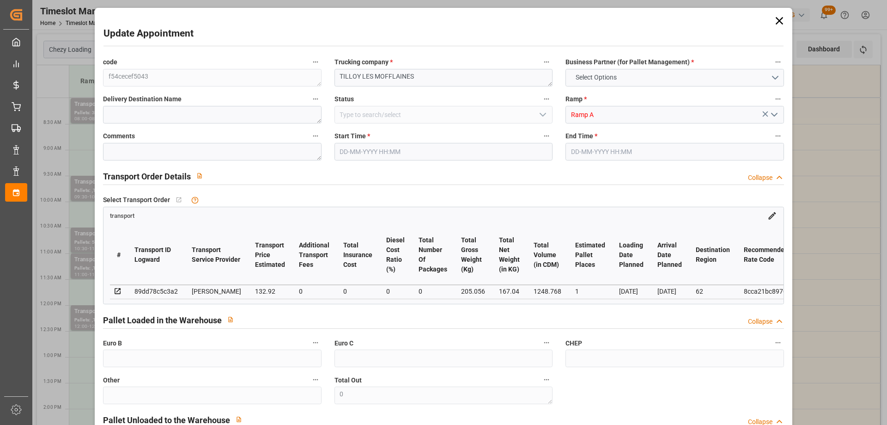
type input "0"
type input "21"
type input "35"
type input "17-10-2025 11:00"
type input "17-10-2025 11:30"
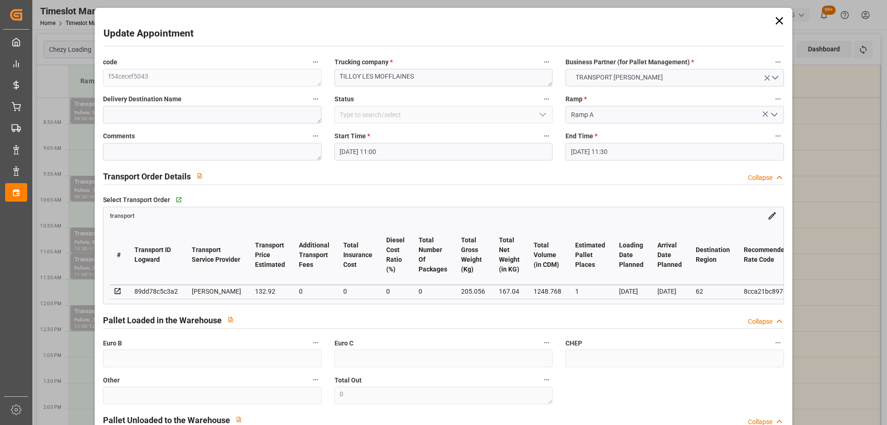
type input "14-10-2025 14:16"
type input "14-10-2025 11:32"
type input "[DATE]"
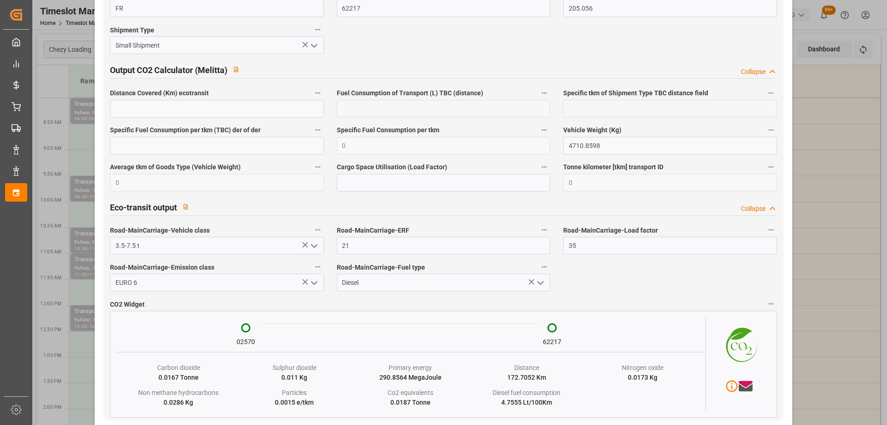
scroll to position [1524, 0]
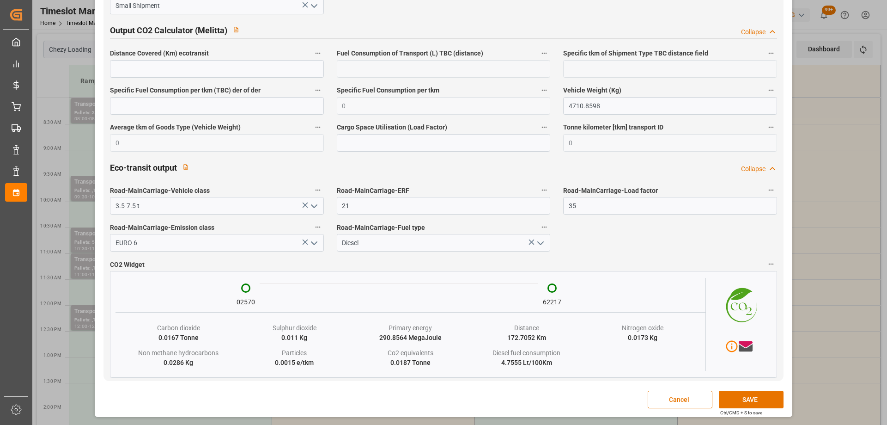
drag, startPoint x: 753, startPoint y: 400, endPoint x: 572, endPoint y: 395, distance: 180.2
click at [753, 400] on button "SAVE" at bounding box center [751, 399] width 65 height 18
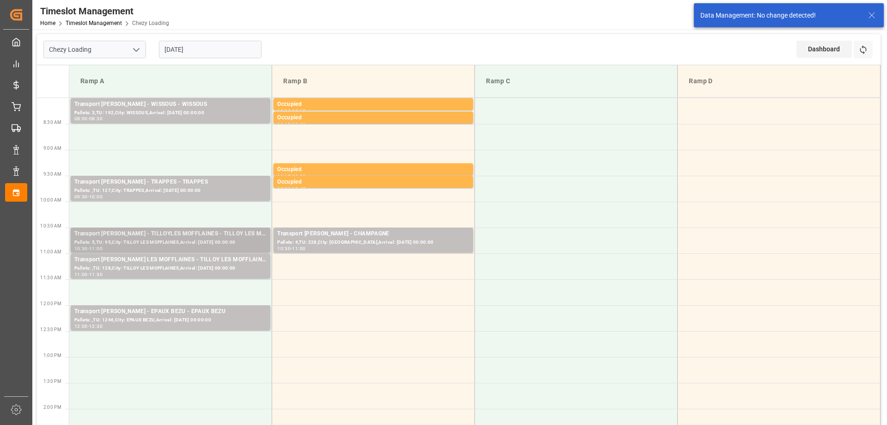
click at [156, 238] on div "Pallets: 5,TU: 95,City: TILLOY LES MOFFLAINES,Arrival: 2025-10-20 00:00:00" at bounding box center [170, 242] width 192 height 8
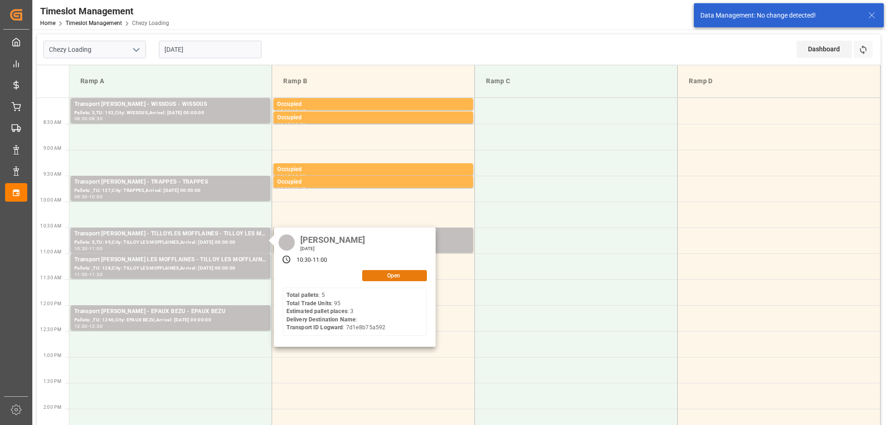
click at [383, 273] on button "Open" at bounding box center [394, 275] width 65 height 11
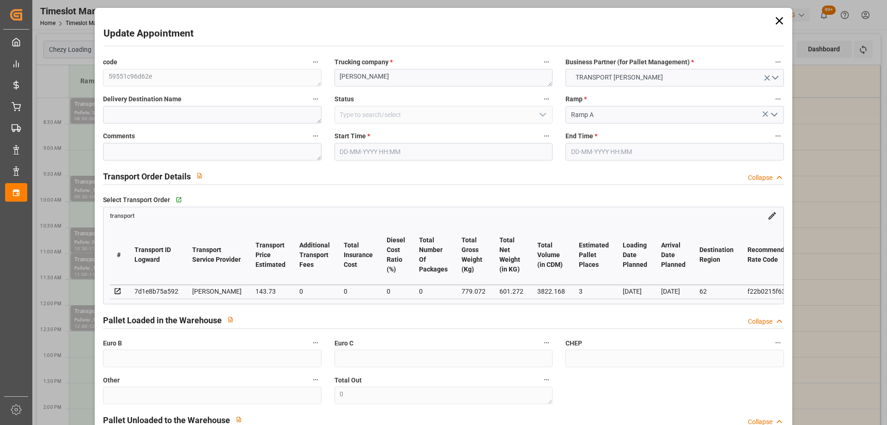
type input "17-10-2025 10:30"
type input "17-10-2025 11:00"
type input "14-10-2025 14:14"
type input "[DATE] 11:31"
type input "[DATE]"
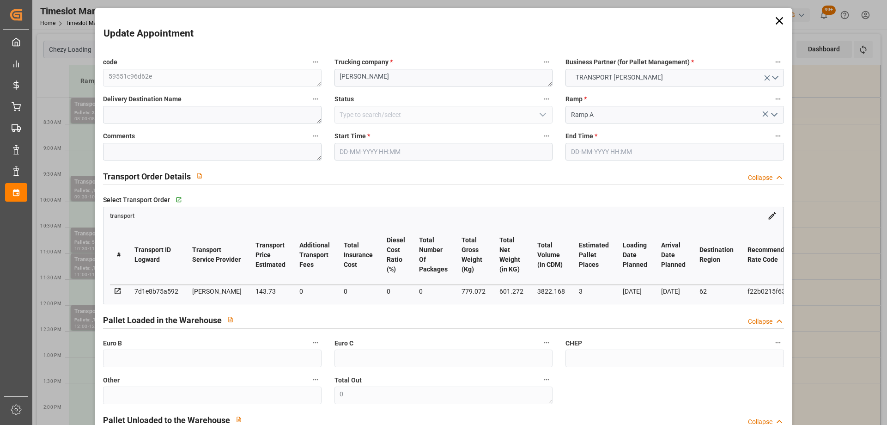
type input "17-10-2025"
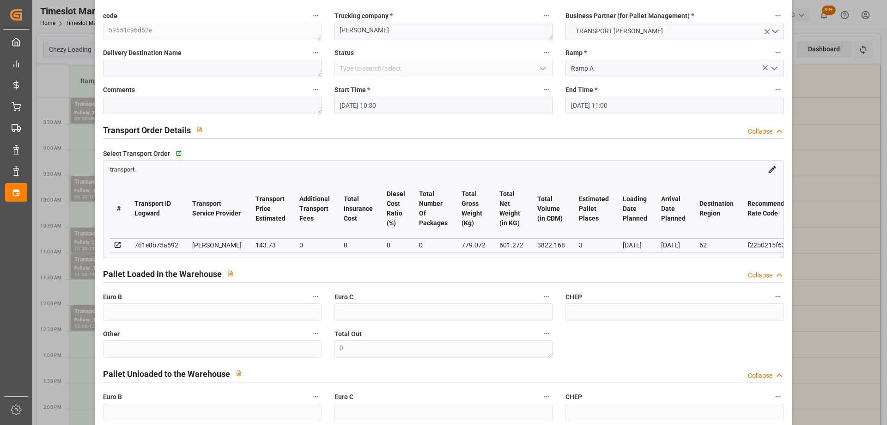
scroll to position [0, 0]
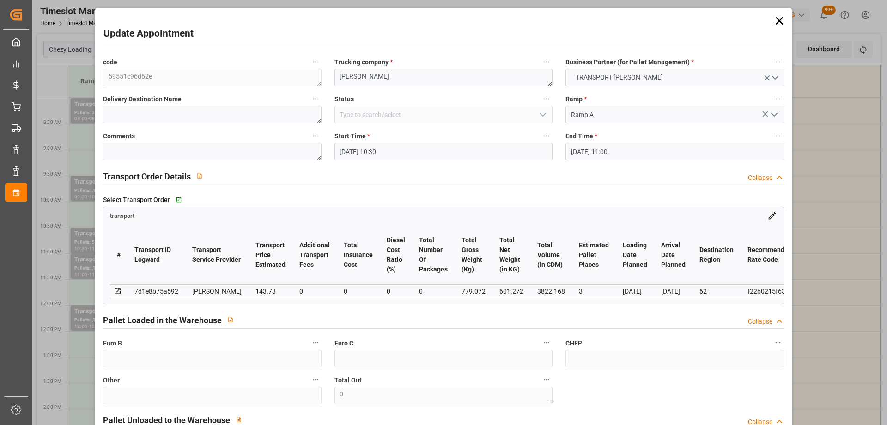
click at [361, 154] on input "17-10-2025 10:30" at bounding box center [443, 152] width 218 height 18
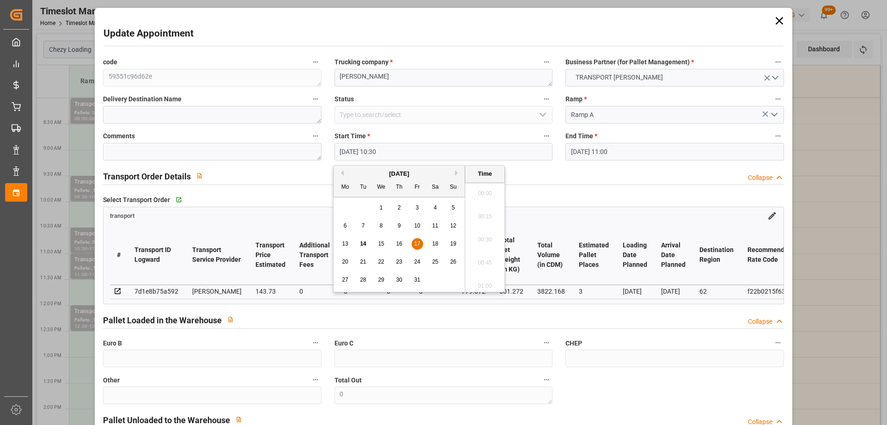
scroll to position [927, 0]
click at [402, 242] on div "16" at bounding box center [400, 243] width 12 height 11
click at [493, 193] on li "15:00" at bounding box center [484, 190] width 39 height 23
type input "16-10-2025 15:00"
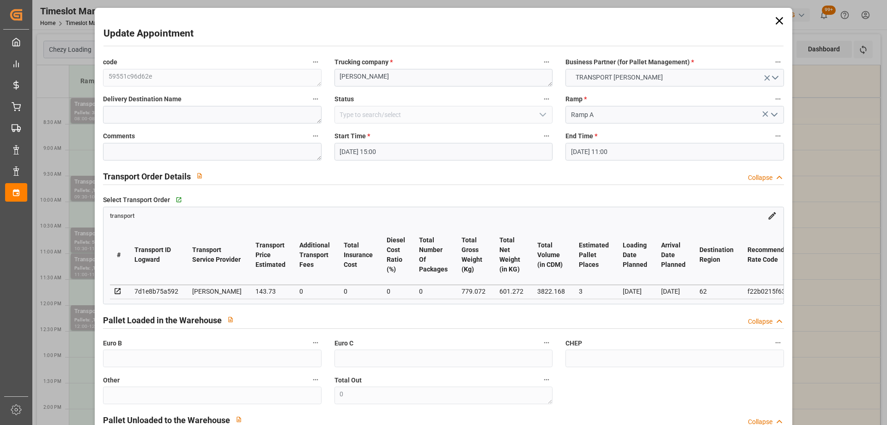
click at [614, 152] on input "17-10-2025 11:00" at bounding box center [674, 152] width 218 height 18
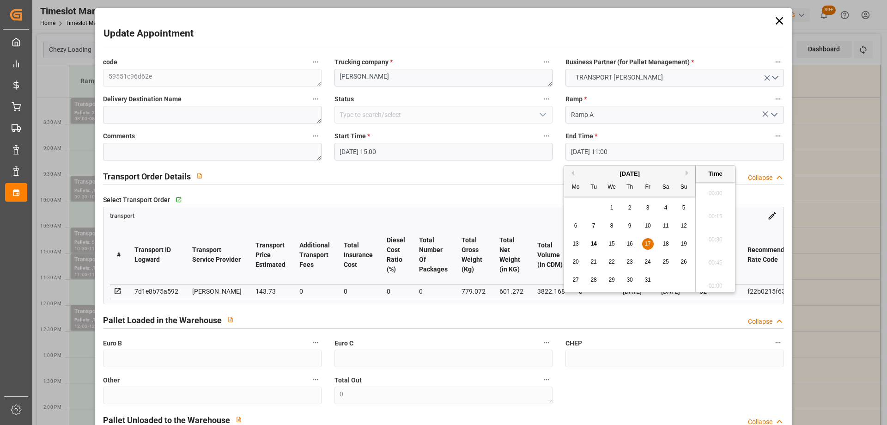
scroll to position [973, 0]
click at [629, 246] on span "16" at bounding box center [629, 243] width 6 height 6
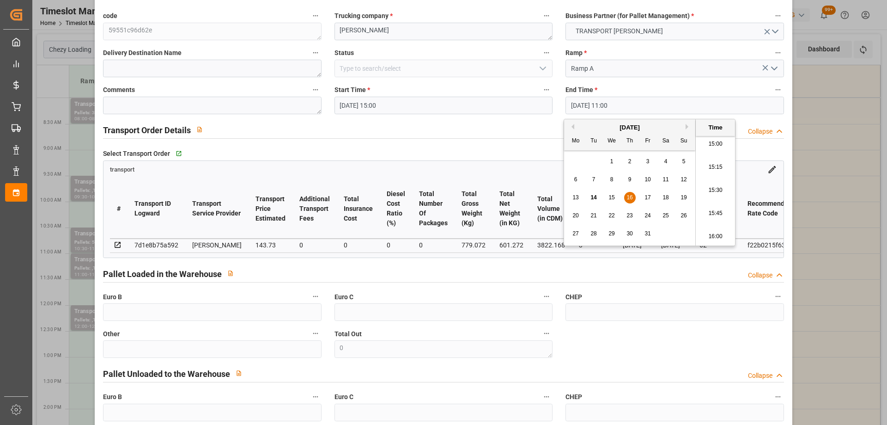
scroll to position [1389, 0]
click at [721, 193] on li "15:30" at bounding box center [715, 190] width 39 height 23
type input "16-10-2025 15:30"
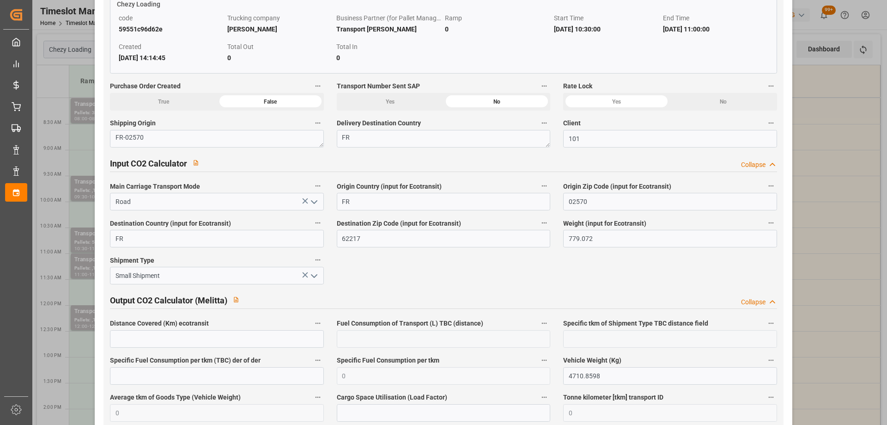
scroll to position [1524, 0]
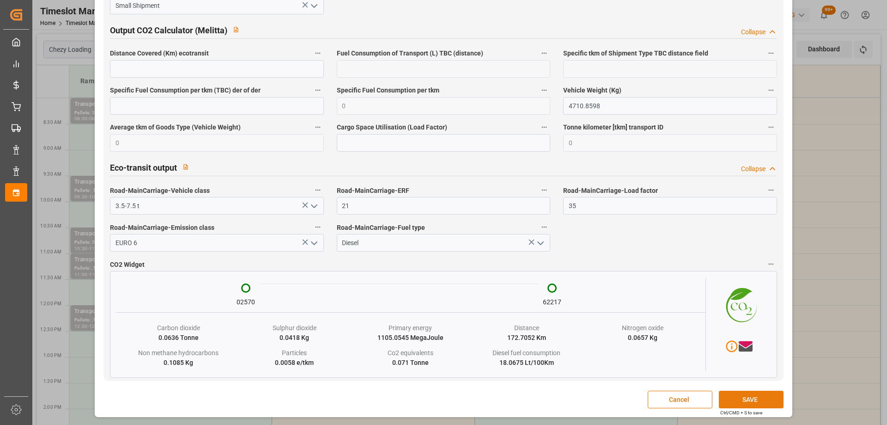
click at [752, 403] on button "SAVE" at bounding box center [751, 399] width 65 height 18
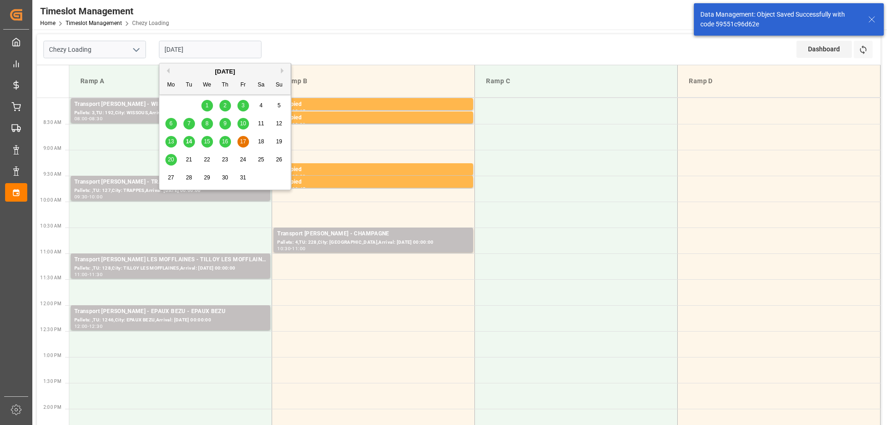
click at [170, 44] on input "17-10-2025" at bounding box center [210, 50] width 103 height 18
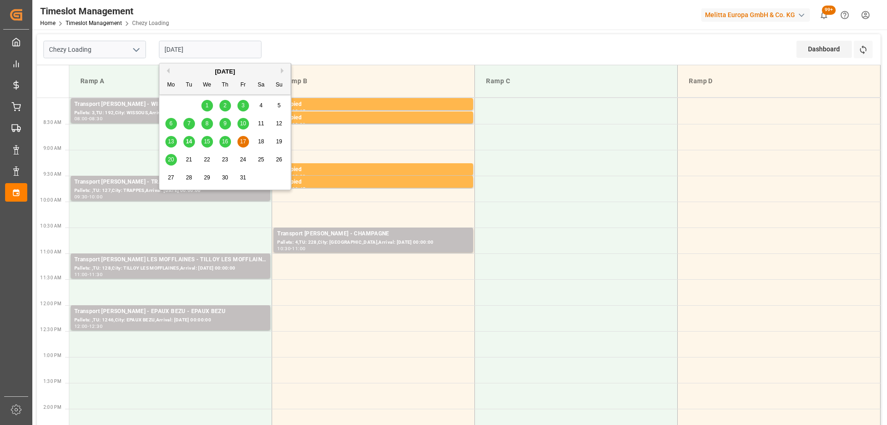
click at [223, 142] on span "16" at bounding box center [225, 141] width 6 height 6
type input "16-10-2025"
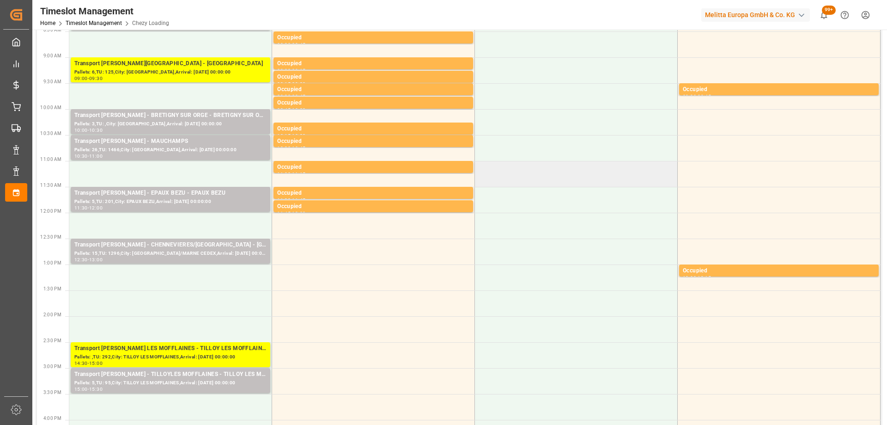
scroll to position [0, 0]
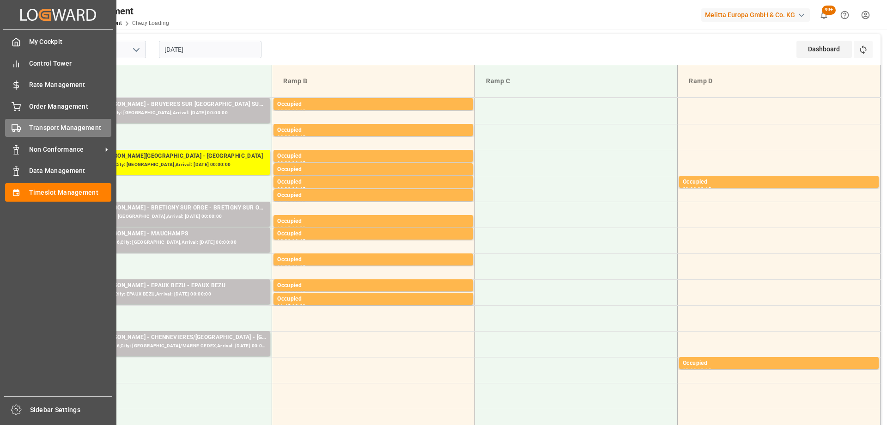
click at [25, 124] on div "Transport Management Transport Management" at bounding box center [58, 128] width 106 height 18
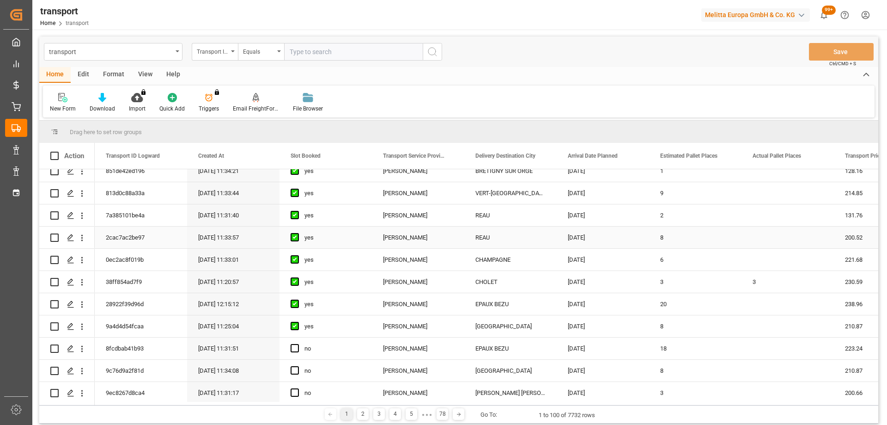
scroll to position [323, 0]
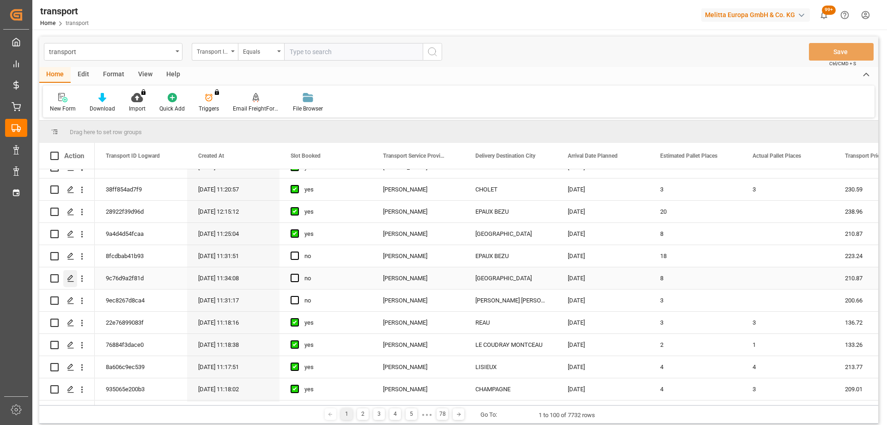
click at [68, 274] on div "Press SPACE to select this row." at bounding box center [70, 278] width 14 height 17
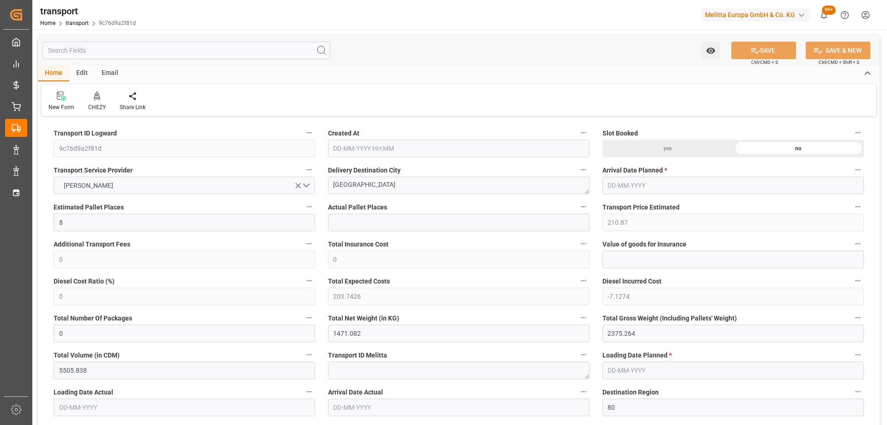
type input "14-10-2025 11:34"
type input "[DATE]"
drag, startPoint x: 372, startPoint y: 182, endPoint x: 323, endPoint y: 187, distance: 49.7
click at [323, 187] on div "Delivery Destination City AMIENS" at bounding box center [459, 178] width 274 height 37
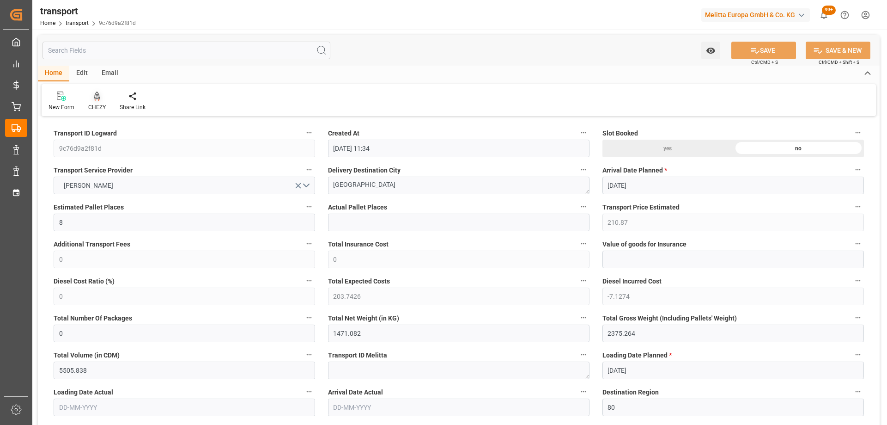
click at [98, 99] on icon at bounding box center [97, 100] width 4 height 2
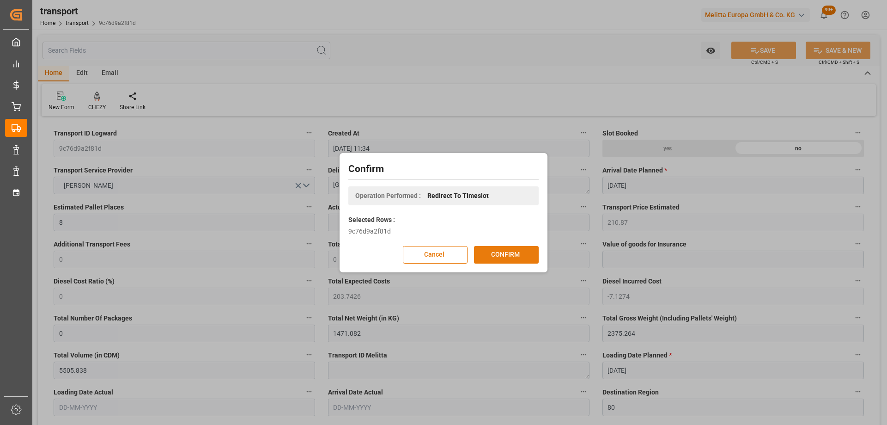
click at [486, 255] on button "CONFIRM" at bounding box center [506, 255] width 65 height 18
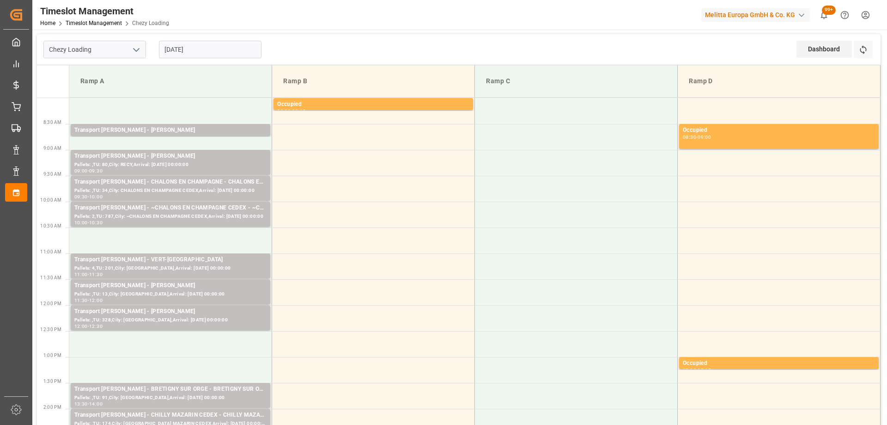
click at [182, 50] on input "[DATE]" at bounding box center [210, 50] width 103 height 18
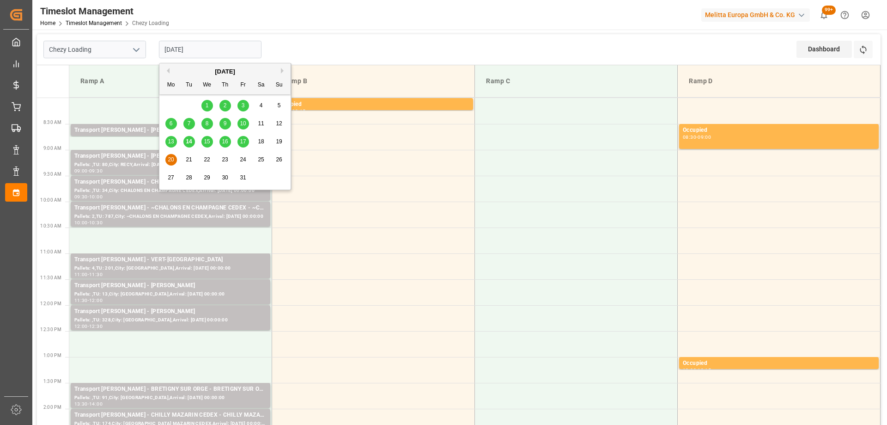
click at [240, 140] on span "17" at bounding box center [243, 141] width 6 height 6
type input "[DATE]"
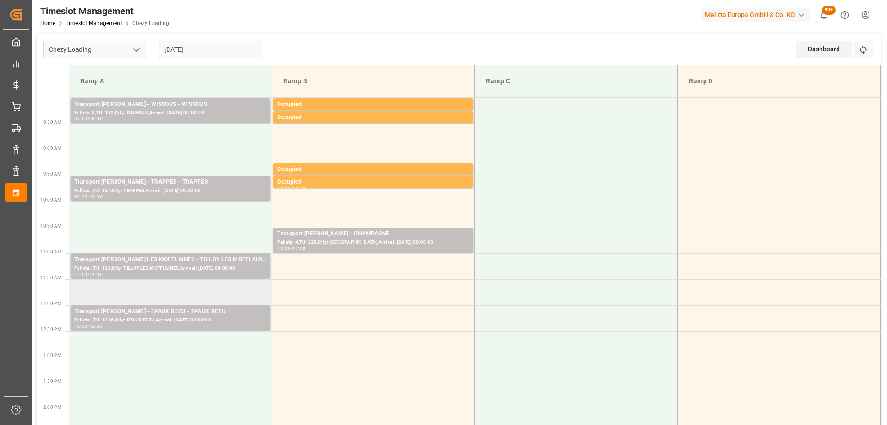
click at [228, 288] on td at bounding box center [170, 292] width 203 height 26
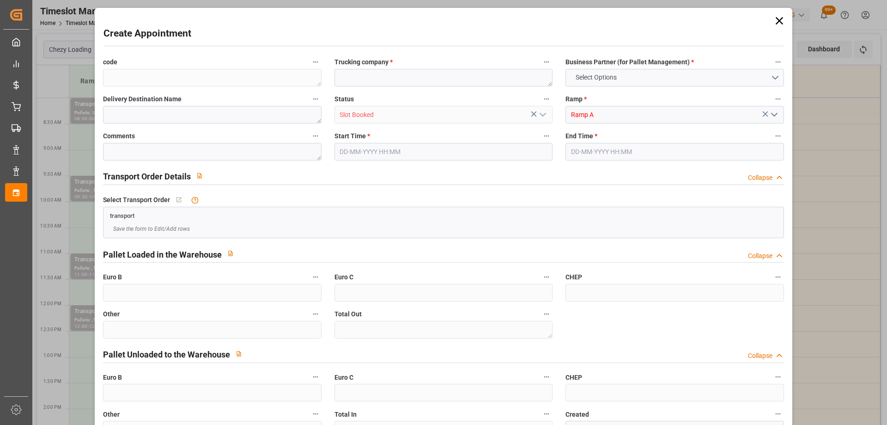
type input "0"
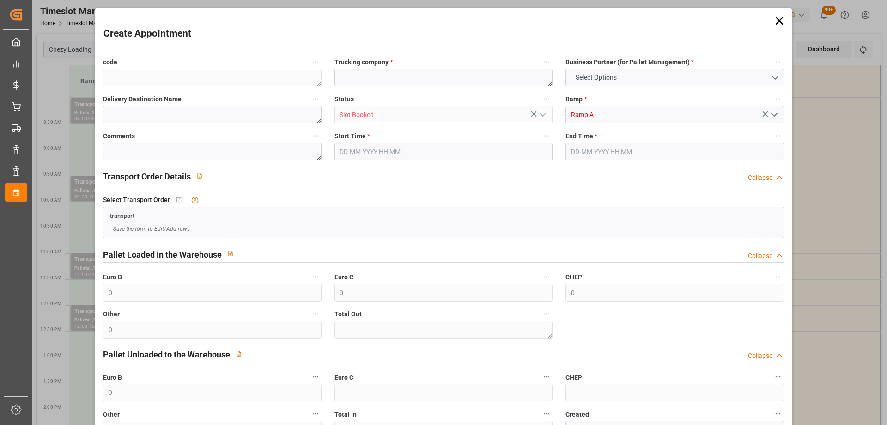
type input "0"
type input "[DATE] 11:30"
type input "[DATE] 12:00"
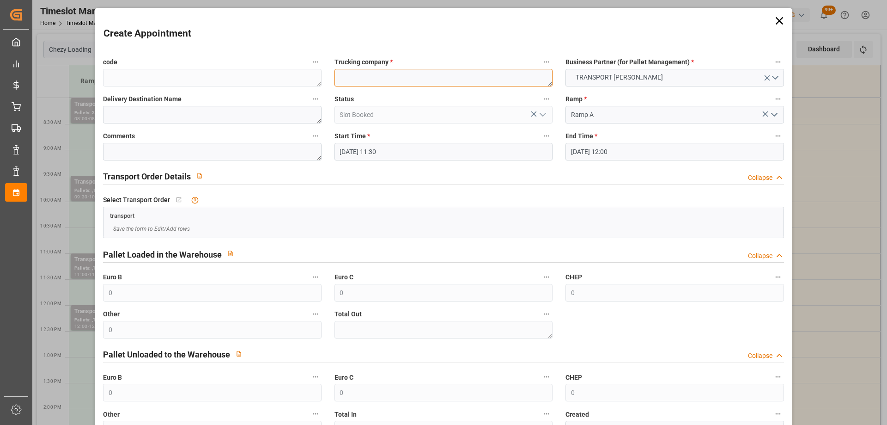
paste textarea "[GEOGRAPHIC_DATA]"
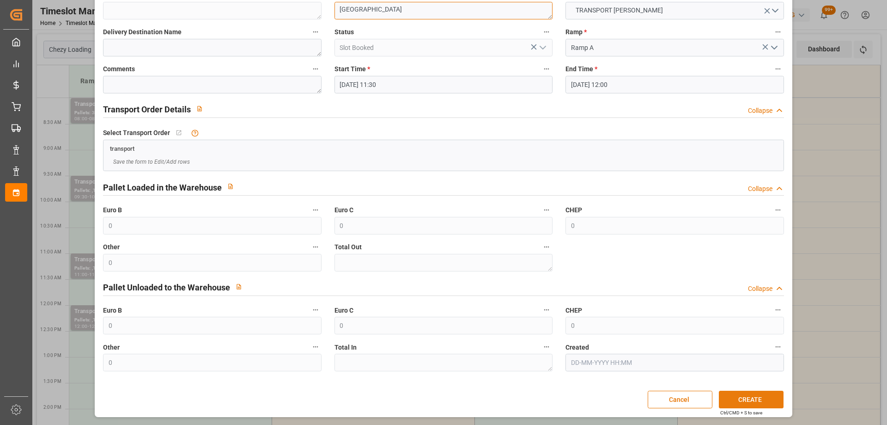
type textarea "[GEOGRAPHIC_DATA]"
click at [763, 397] on button "CREATE" at bounding box center [751, 399] width 65 height 18
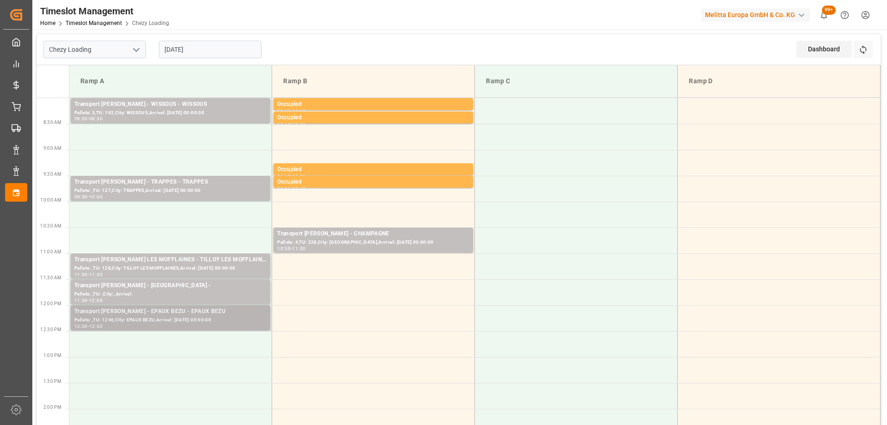
click at [127, 314] on div "Transport [PERSON_NAME] - EPAUX BEZU - EPAUX BEZU" at bounding box center [170, 311] width 192 height 9
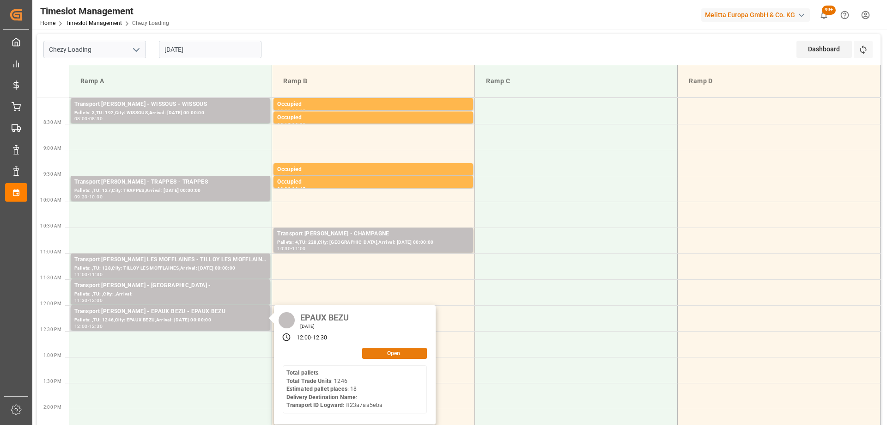
click at [385, 352] on button "Open" at bounding box center [394, 352] width 65 height 11
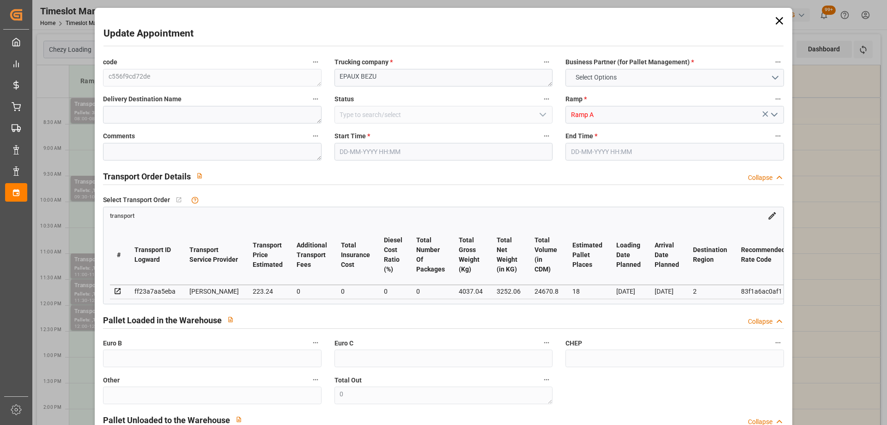
type input "18"
type input "223.24"
type input "0"
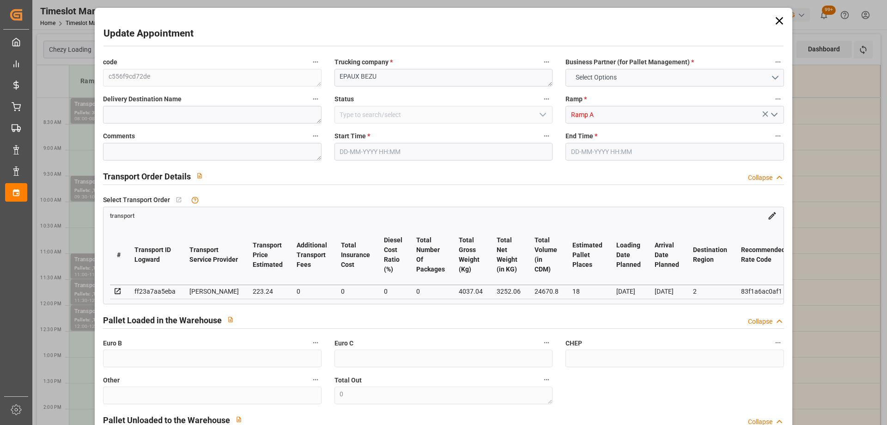
type input "215.6945"
type input "-7.5455"
type input "0"
type input "3252.06"
type input "5024.28"
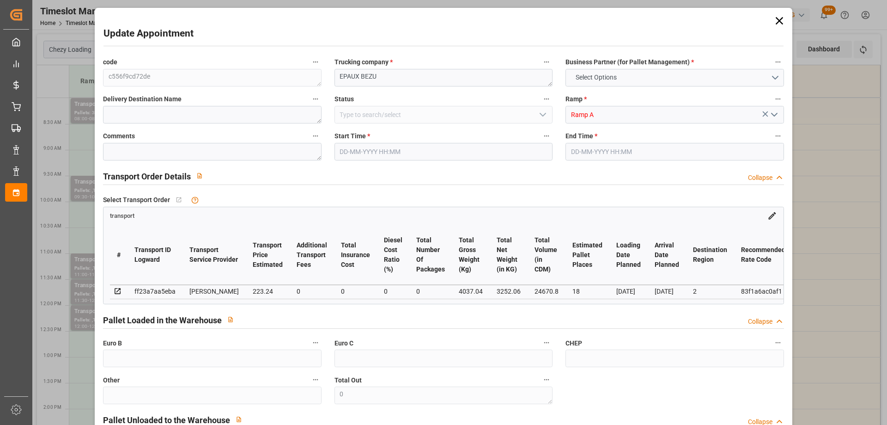
type input "24670.8"
type input "2"
type input "0"
type input "1246"
type input "35"
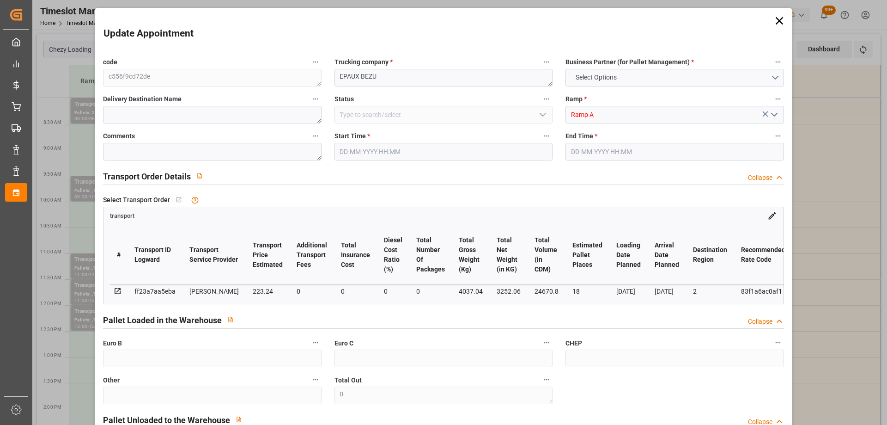
type input "101"
type input "4037.04"
type input "0"
type input "4710.8598"
type input "0"
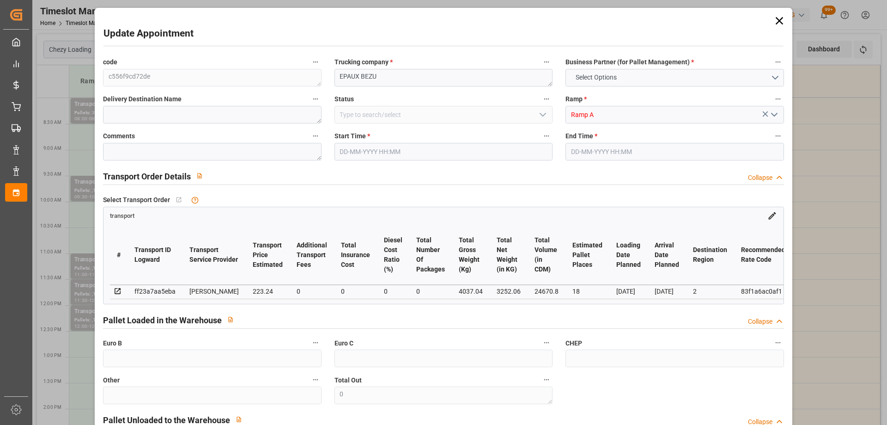
type input "0"
type input "21"
type input "35"
type input "17-10-2025 12:00"
type input "17-10-2025 12:30"
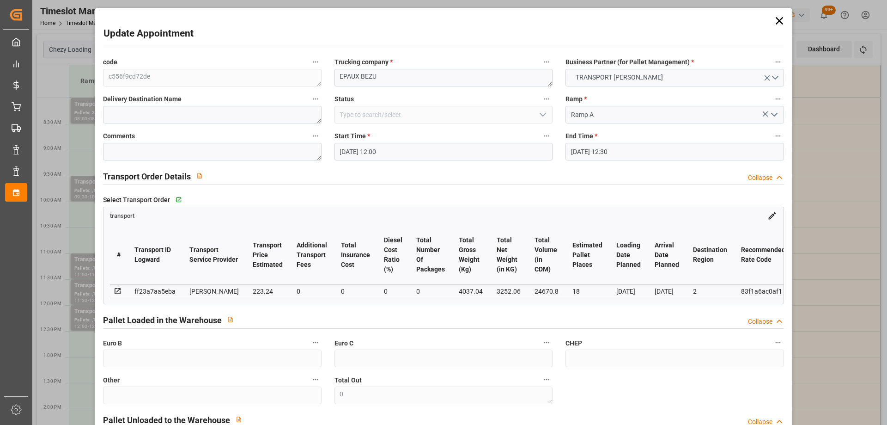
type input "13-10-2025 12:05"
type input "13-10-2025 11:21"
type input "[DATE]"
type input "17-10-2025"
click at [412, 148] on input "17-10-2025 12:00" at bounding box center [443, 152] width 218 height 18
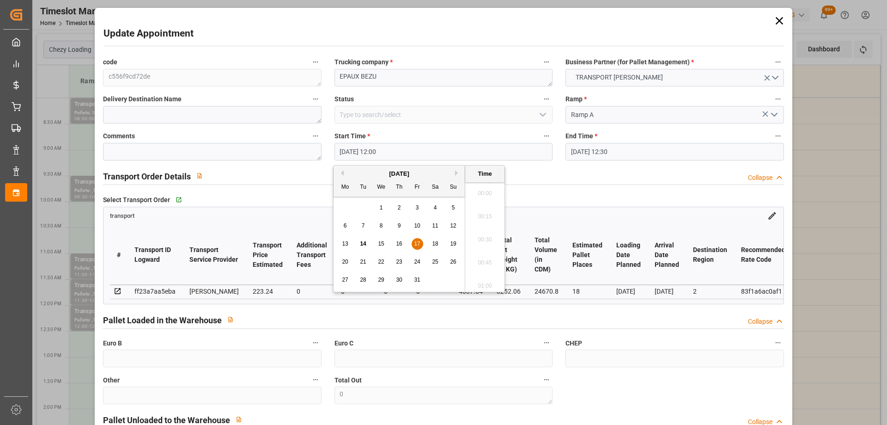
scroll to position [1066, 0]
click at [416, 247] on div "17" at bounding box center [418, 243] width 12 height 11
click at [485, 284] on li "12:30" at bounding box center [484, 282] width 39 height 23
type input "17-10-2025 12:30"
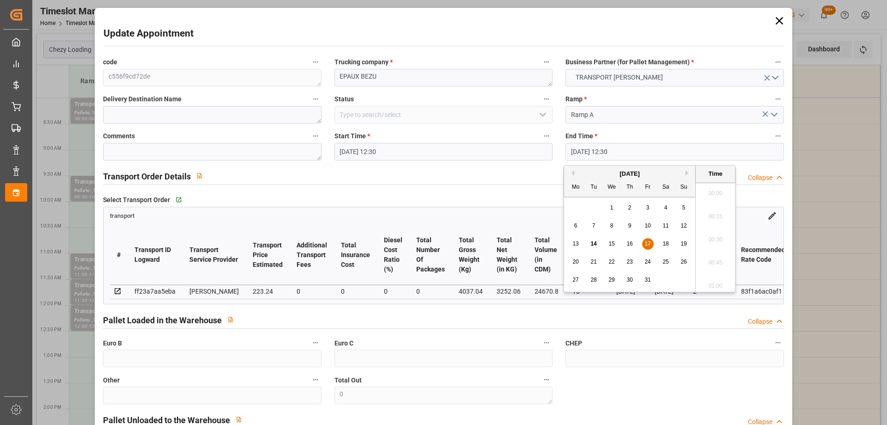
click at [584, 153] on input "17-10-2025 12:30" at bounding box center [674, 152] width 218 height 18
click at [643, 242] on div "17" at bounding box center [648, 243] width 12 height 11
click at [711, 279] on li "13:00" at bounding box center [715, 282] width 39 height 23
type input "17-10-2025 13:00"
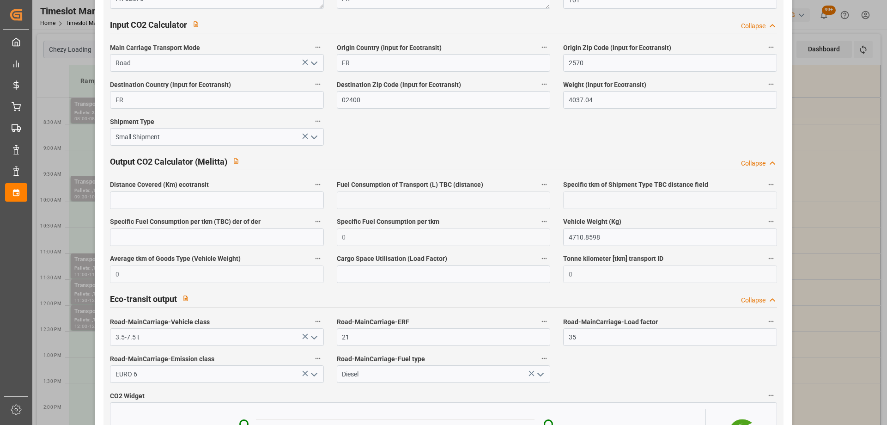
scroll to position [1516, 0]
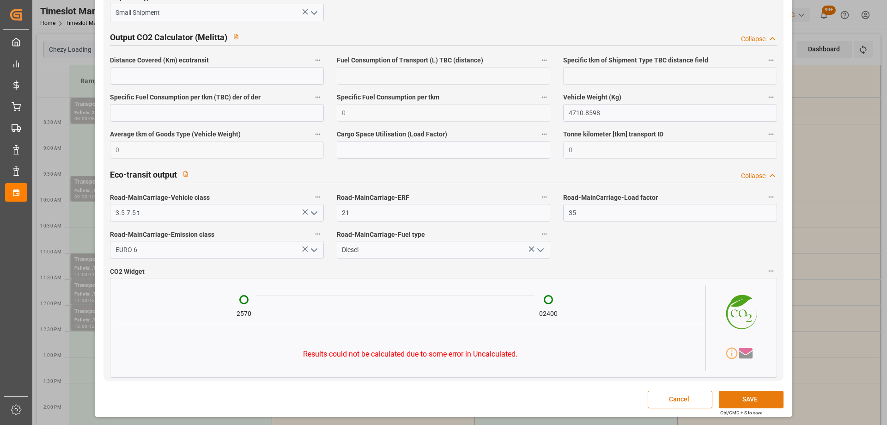
click at [739, 392] on button "SAVE" at bounding box center [751, 399] width 65 height 18
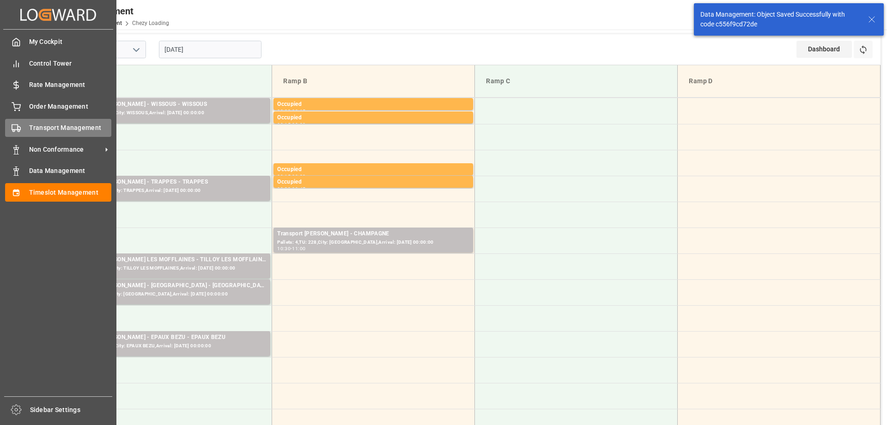
click at [22, 122] on div "Transport Management Transport Management" at bounding box center [58, 128] width 106 height 18
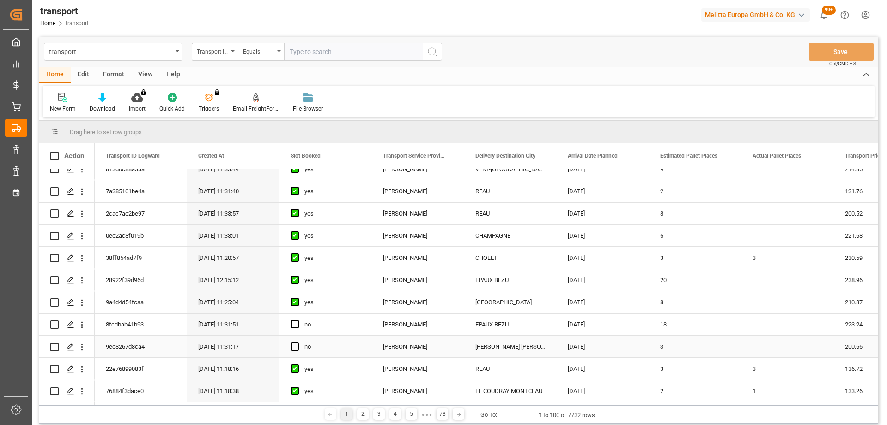
scroll to position [323, 0]
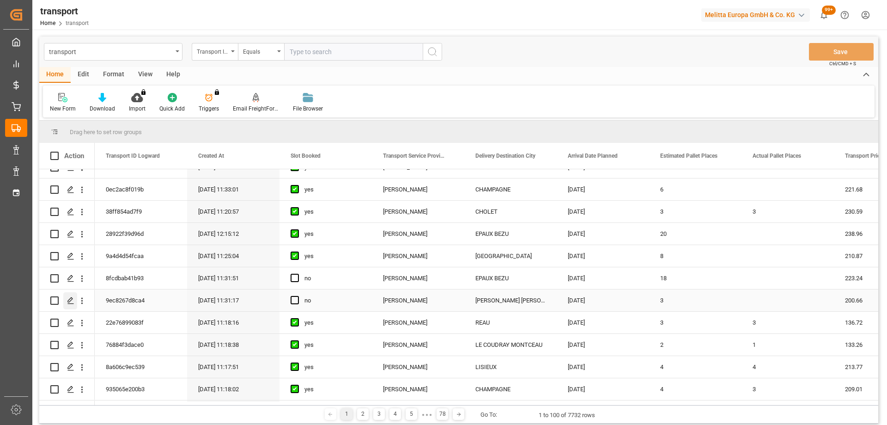
click at [73, 296] on div "Press SPACE to select this row." at bounding box center [70, 300] width 14 height 17
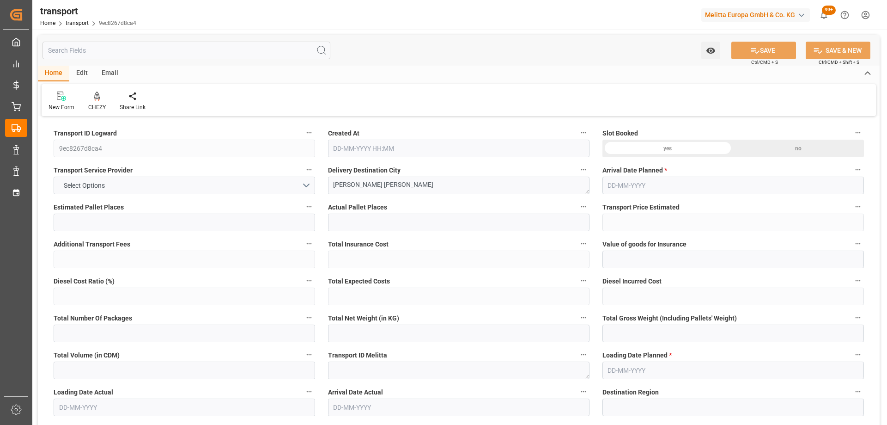
type input "3"
type input "200.66"
type input "0"
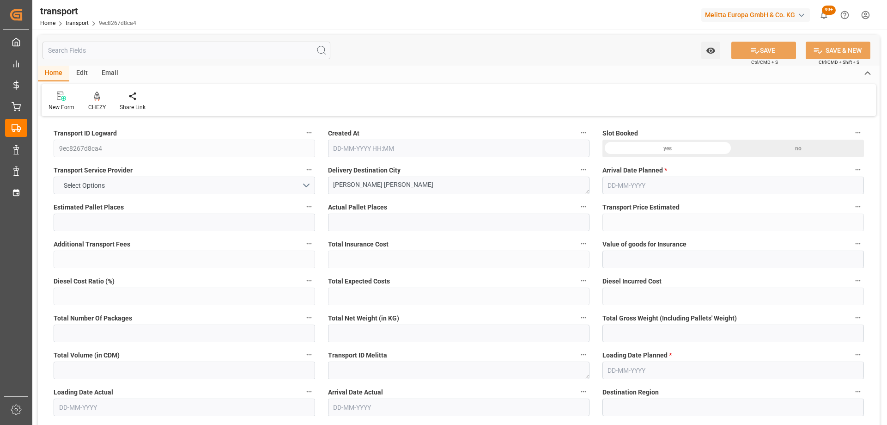
type input "193.8777"
type input "-6.7823"
type input "0"
type input "506.796"
type input "787.66"
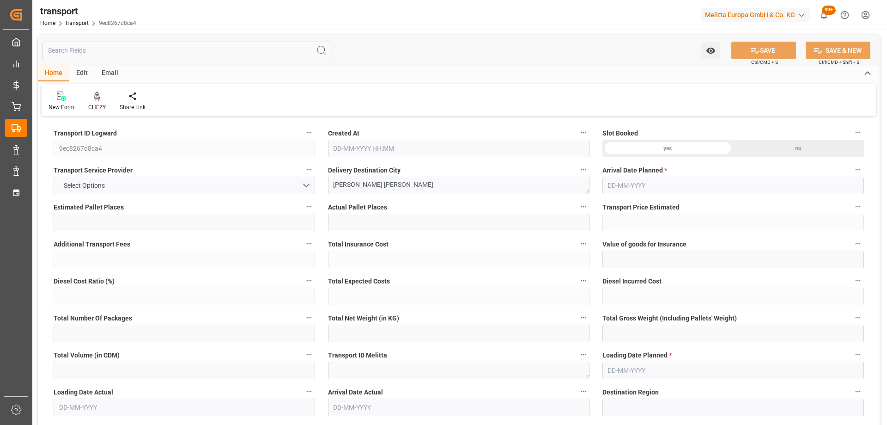
type input "2071.58"
type input "14"
type input "0"
type input "191"
type input "8"
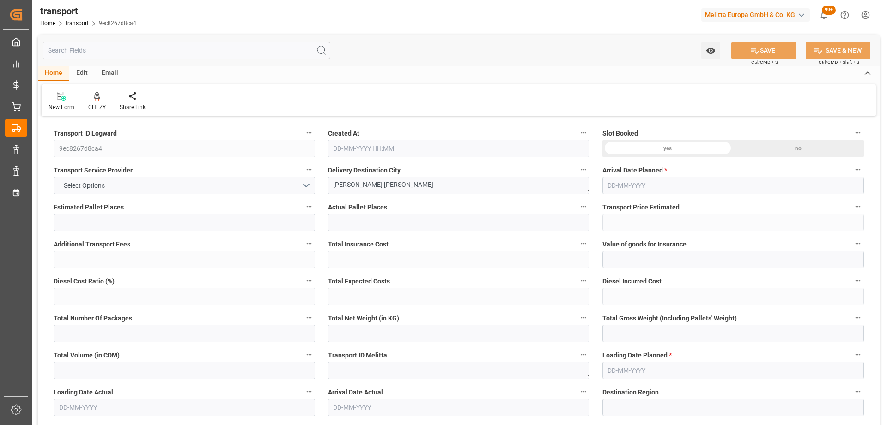
type input "101"
type input "603.66"
type input "0"
type input "4710.8598"
type input "0"
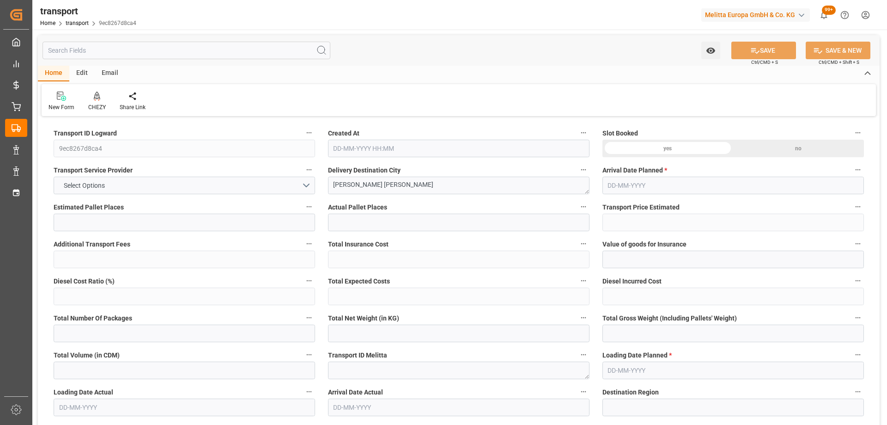
type input "0"
type input "21"
type input "35"
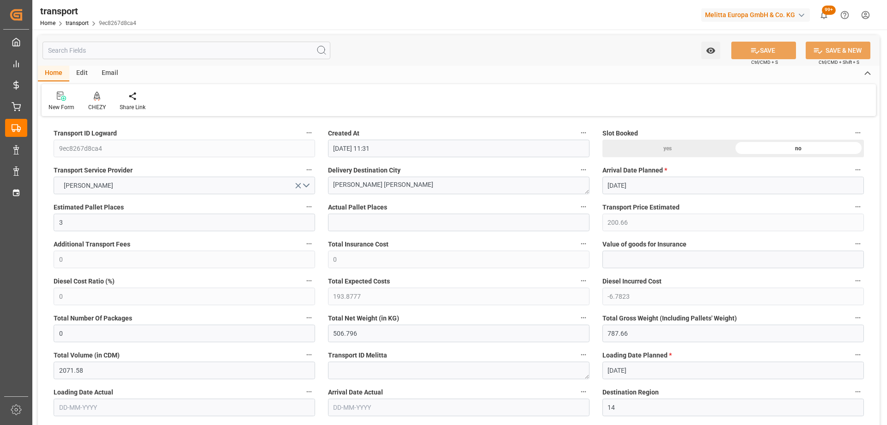
type input "[DATE] 11:31"
type input "[DATE]"
type input "17-10-2025"
drag, startPoint x: 400, startPoint y: 182, endPoint x: 325, endPoint y: 176, distance: 75.6
click at [325, 176] on div "Delivery Destination City VILLERS BOCAGE" at bounding box center [459, 178] width 274 height 37
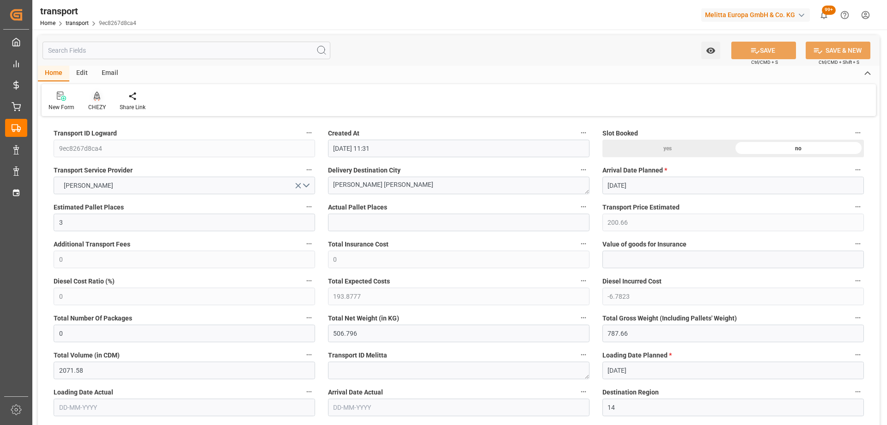
click at [101, 100] on div at bounding box center [97, 96] width 18 height 10
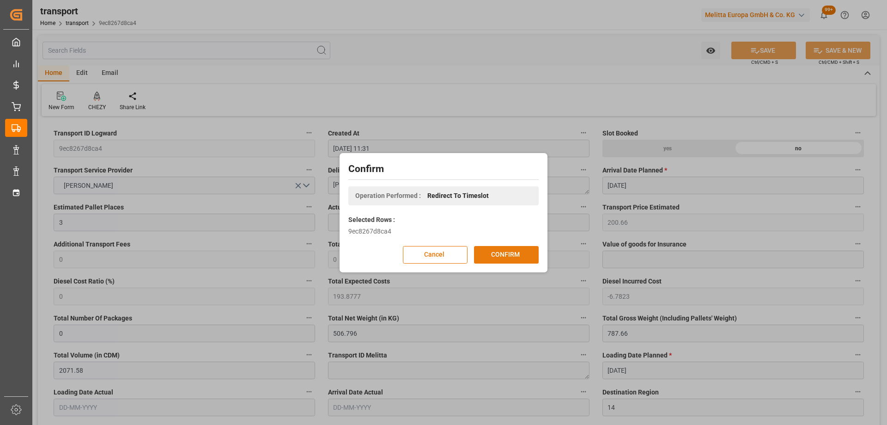
click at [500, 255] on button "CONFIRM" at bounding box center [506, 255] width 65 height 18
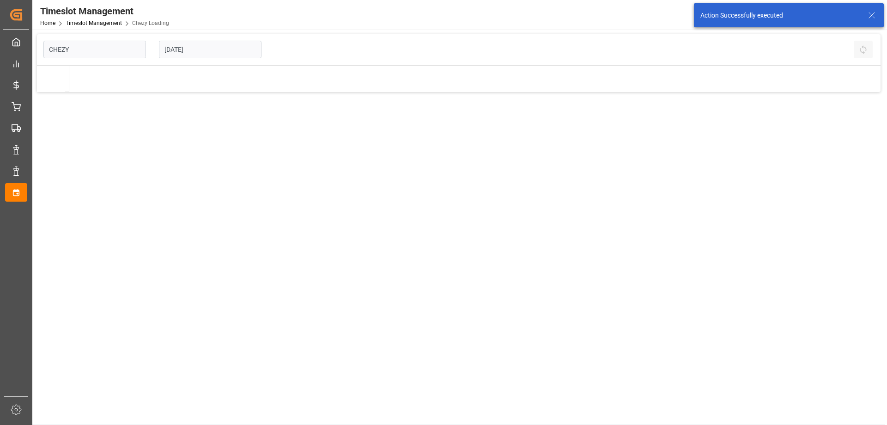
type input "Chezy Loading"
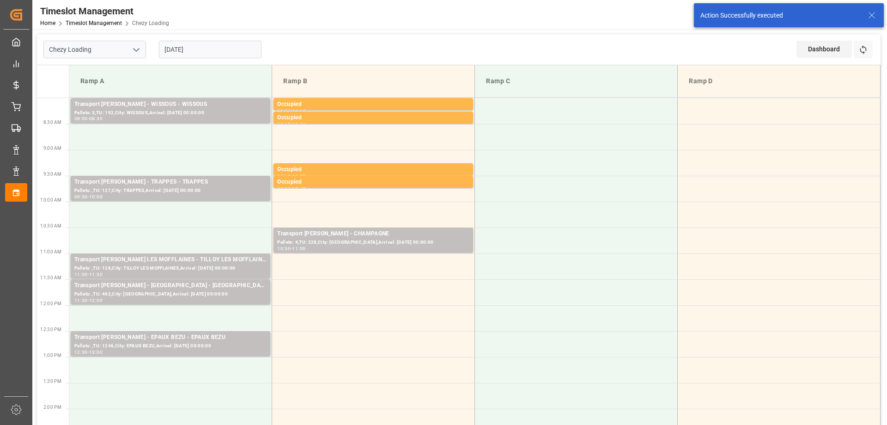
click at [171, 48] on input "[DATE]" at bounding box center [210, 50] width 103 height 18
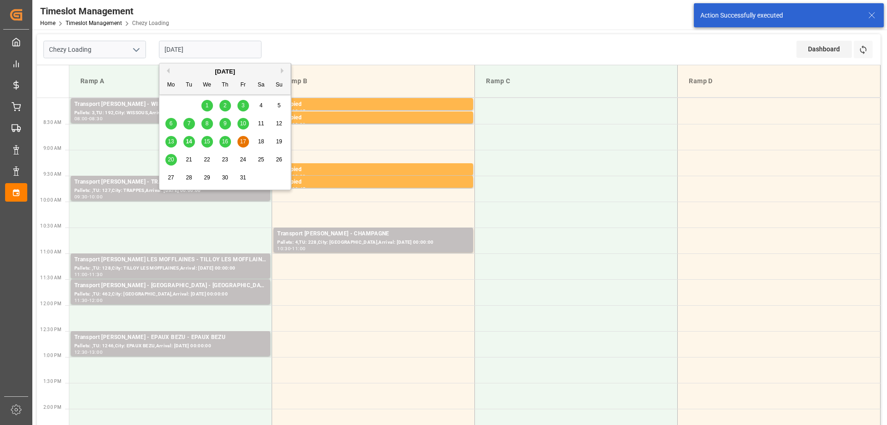
click at [234, 144] on div "13 14 15 16 17 18 19" at bounding box center [225, 142] width 126 height 18
click at [222, 140] on span "16" at bounding box center [225, 141] width 6 height 6
type input "[DATE]"
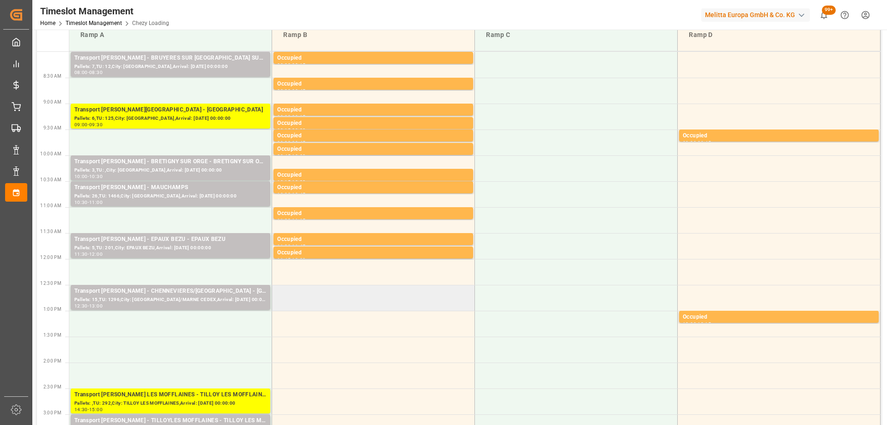
scroll to position [92, 0]
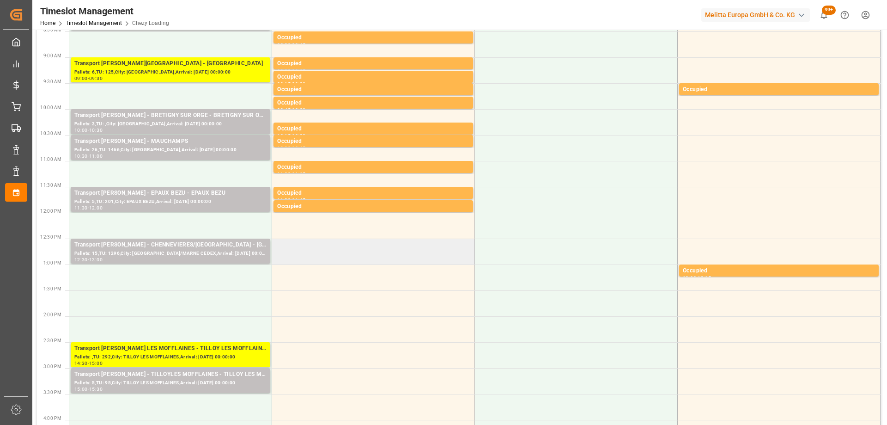
click at [367, 255] on td at bounding box center [373, 251] width 203 height 26
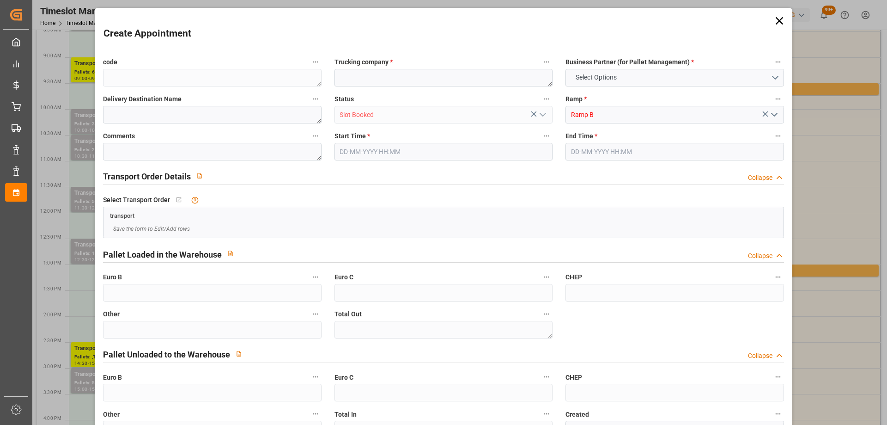
type input "0"
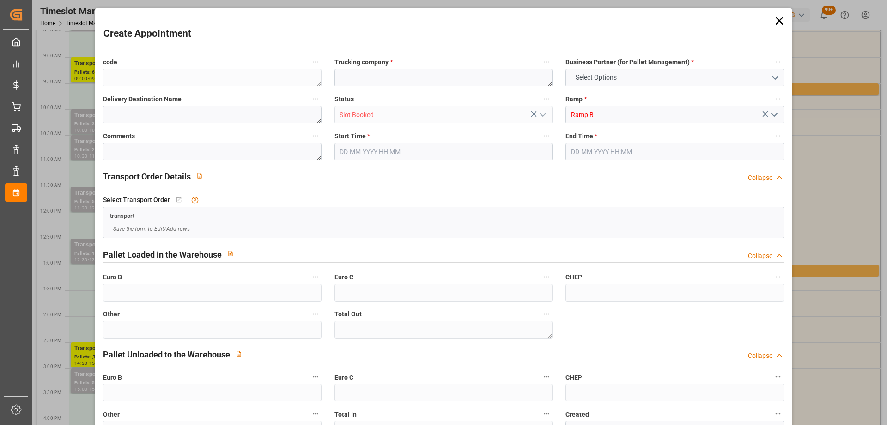
type input "0"
type input "[DATE] 12:30"
type input "[DATE] 12:45"
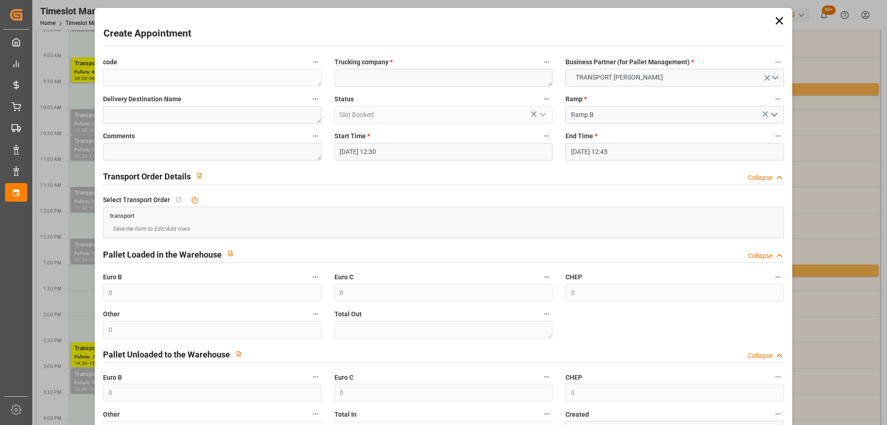
drag, startPoint x: 363, startPoint y: 67, endPoint x: 331, endPoint y: 69, distance: 32.4
drag, startPoint x: 331, startPoint y: 69, endPoint x: 500, endPoint y: 82, distance: 169.5
click at [500, 82] on textarea at bounding box center [443, 78] width 218 height 18
paste textarea "[PERSON_NAME] [PERSON_NAME]"
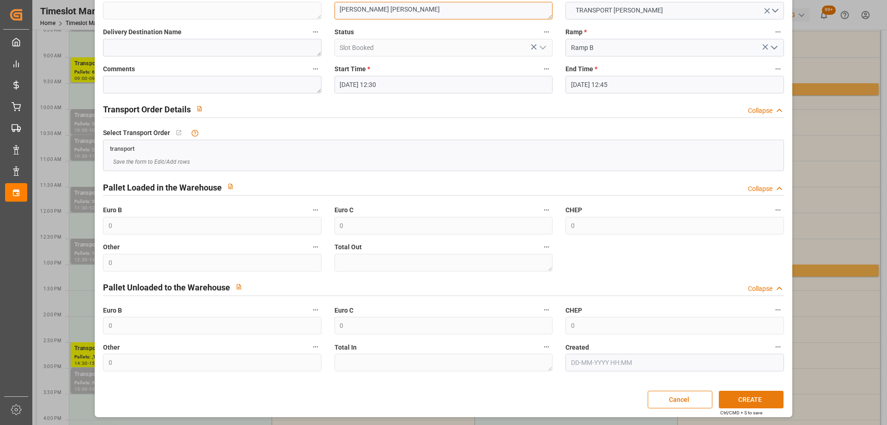
type textarea "[PERSON_NAME] [PERSON_NAME]"
click at [765, 397] on button "CREATE" at bounding box center [751, 399] width 65 height 18
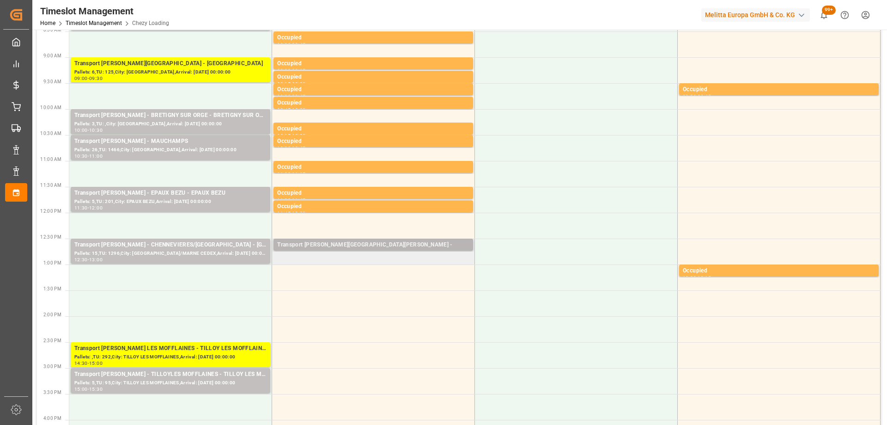
click at [346, 245] on div "Transport Delisle - VILLERS BOCAGE -" at bounding box center [373, 244] width 192 height 9
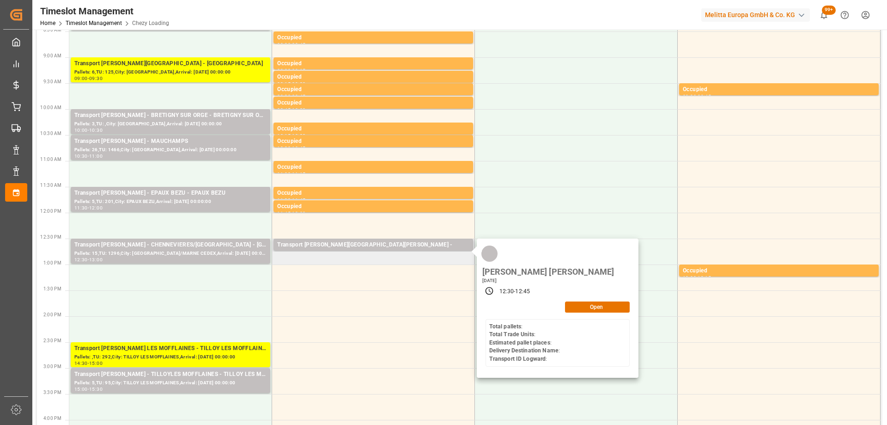
click at [491, 286] on icon at bounding box center [489, 290] width 8 height 8
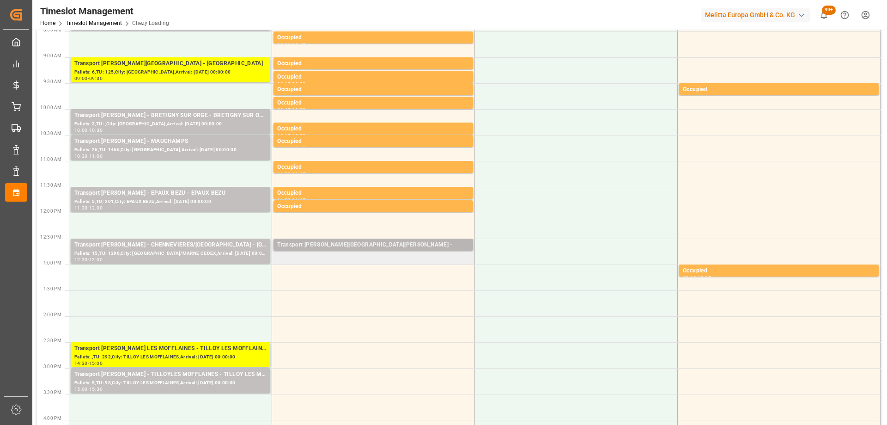
click at [303, 244] on div "Transport Delisle - VILLERS BOCAGE -" at bounding box center [373, 244] width 192 height 9
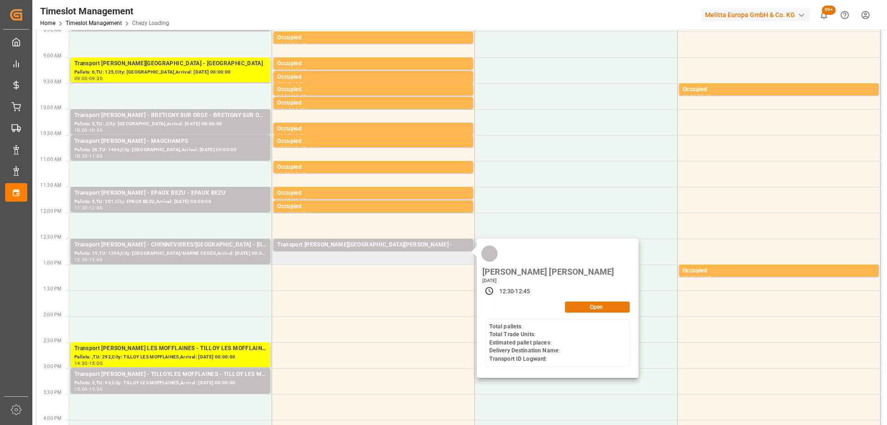
click at [579, 301] on button "Open" at bounding box center [597, 306] width 65 height 11
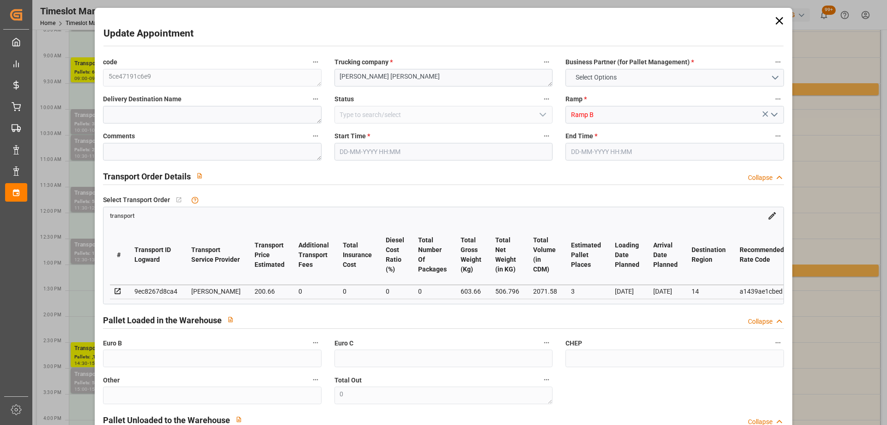
type input "3"
type input "200.66"
type input "0"
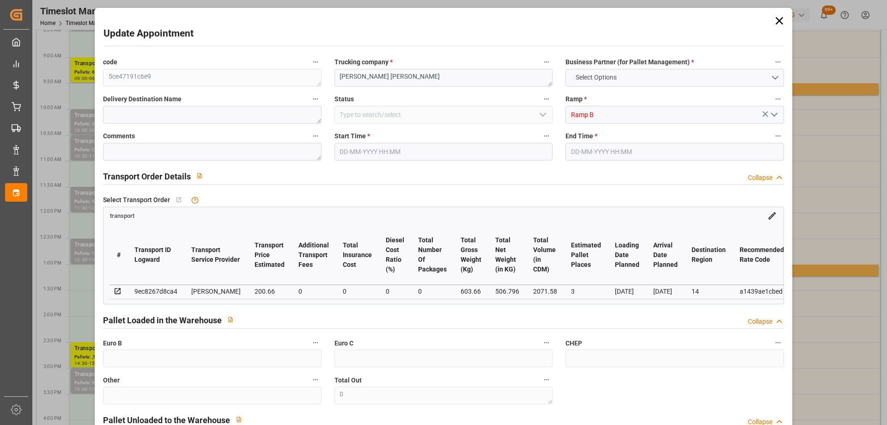
type input "193.8777"
type input "-6.7823"
type input "0"
type input "506.796"
type input "787.66"
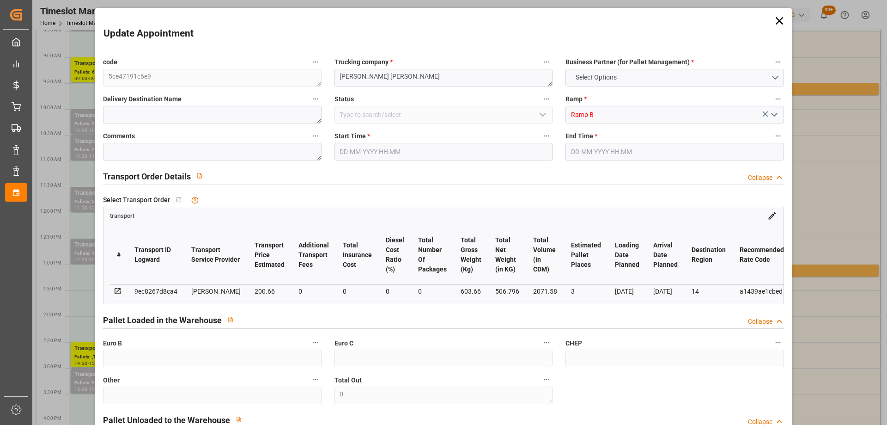
type input "2071.58"
type input "14"
type input "0"
type input "191"
type input "8"
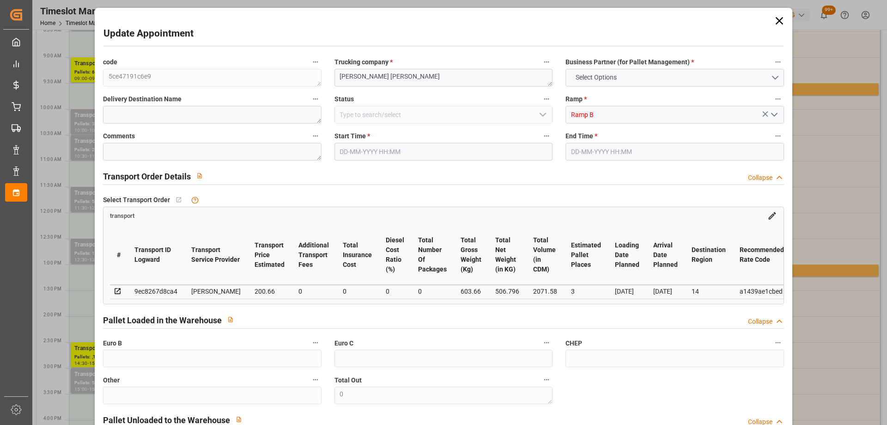
type input "101"
type input "603.66"
type input "0"
type input "4710.8598"
type input "0"
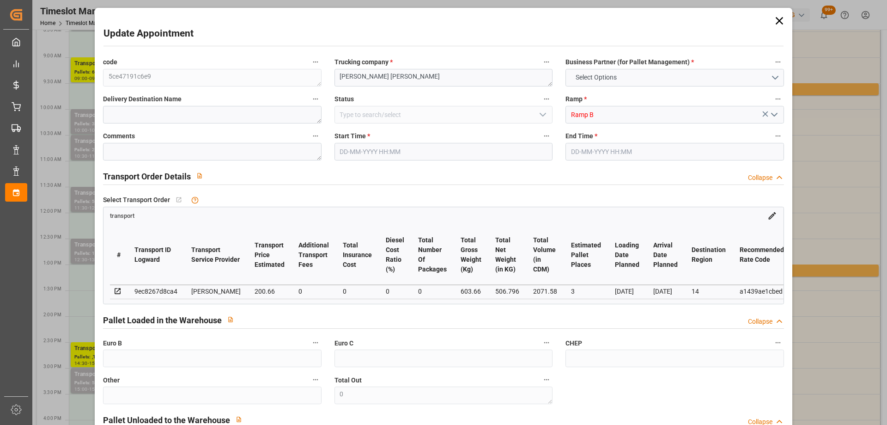
type input "0"
type input "21"
type input "35"
type input "16-10-2025 12:30"
type input "16-10-2025 12:45"
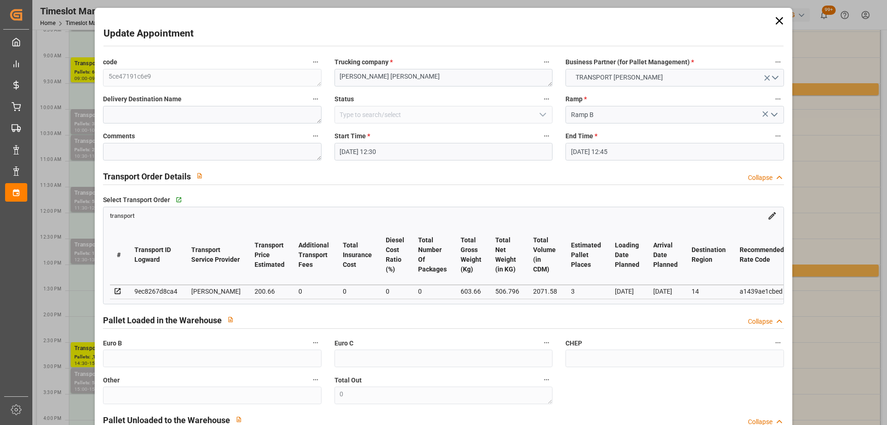
type input "14-10-2025 14:25"
type input "[DATE] 11:31"
type input "[DATE]"
type input "17-10-2025"
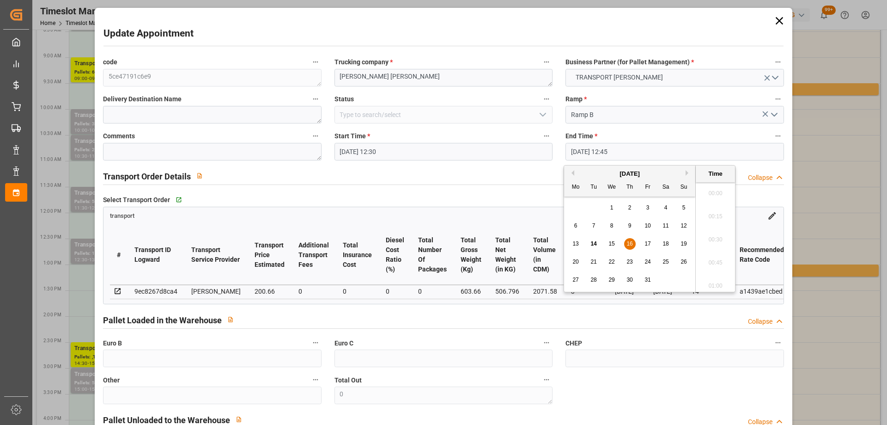
click at [595, 154] on input "16-10-2025 12:45" at bounding box center [674, 152] width 218 height 18
click at [630, 243] on span "16" at bounding box center [629, 243] width 6 height 6
click at [717, 263] on li "13:00" at bounding box center [715, 259] width 39 height 23
type input "16-10-2025 13:00"
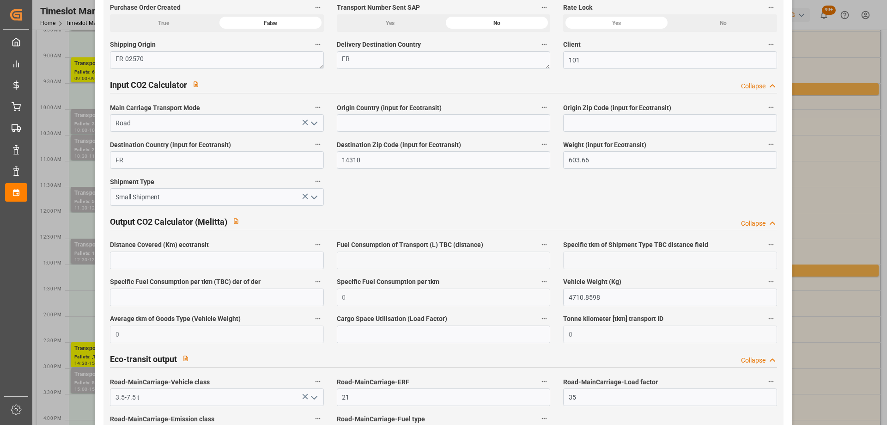
scroll to position [1530, 0]
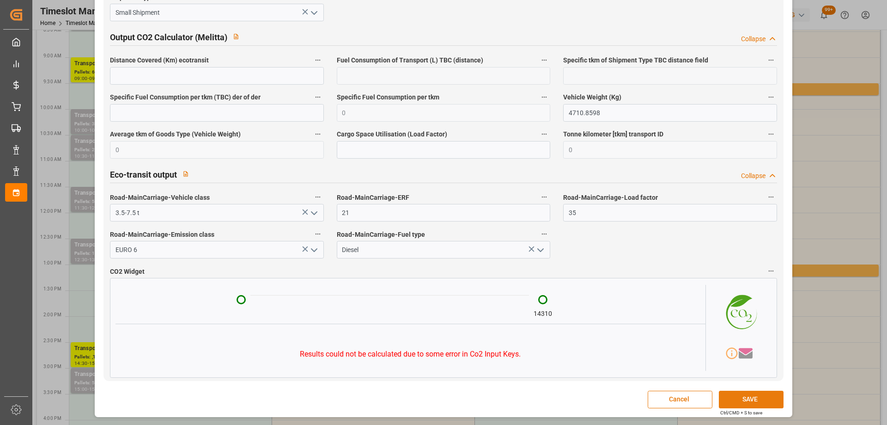
click at [752, 391] on button "SAVE" at bounding box center [751, 399] width 65 height 18
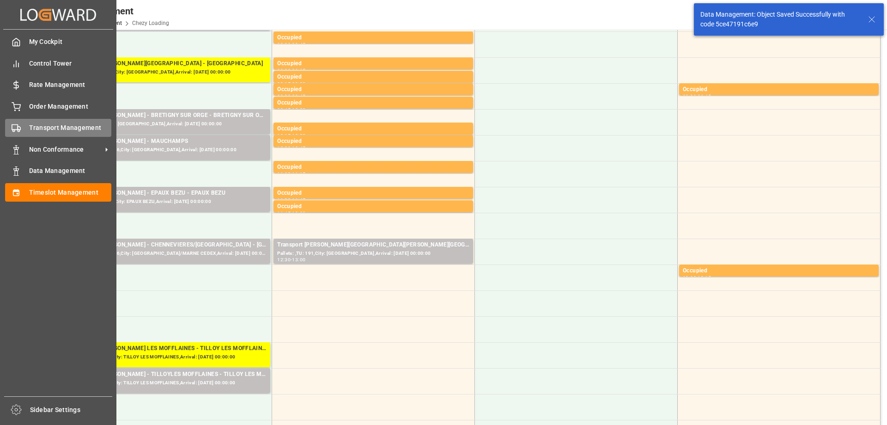
click at [18, 133] on icon at bounding box center [16, 127] width 9 height 9
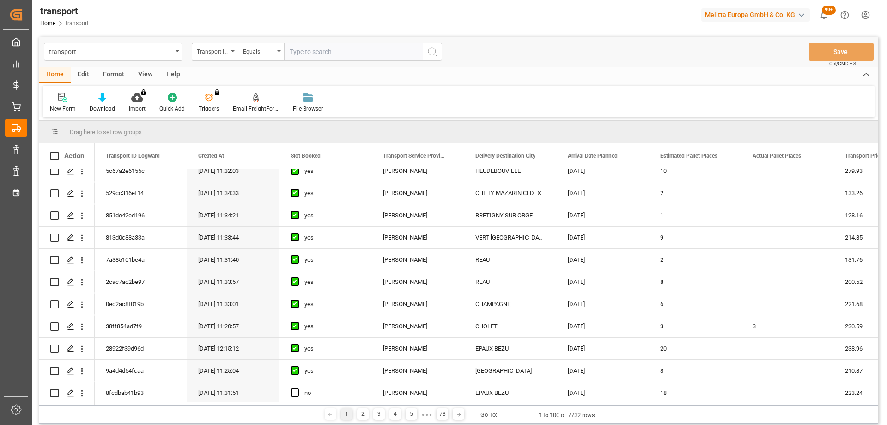
scroll to position [277, 0]
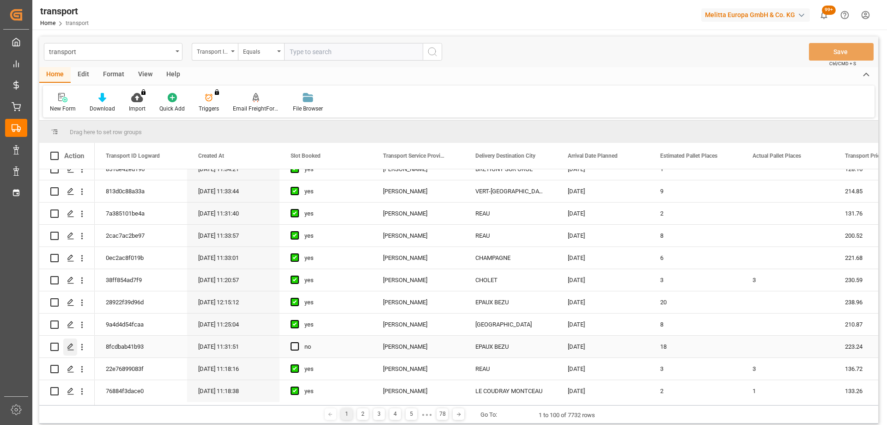
click at [69, 349] on icon "Press SPACE to select this row." at bounding box center [70, 346] width 7 height 7
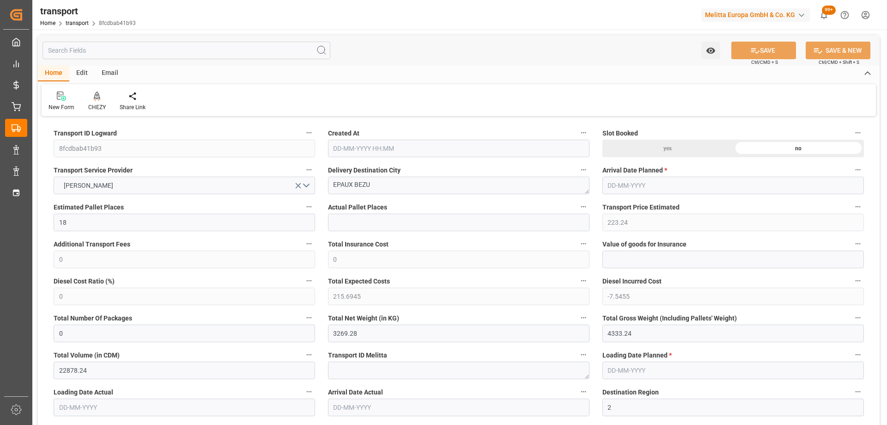
type input "[DATE] 11:31"
type input "[DATE]"
drag, startPoint x: 391, startPoint y: 184, endPoint x: 310, endPoint y: 182, distance: 80.4
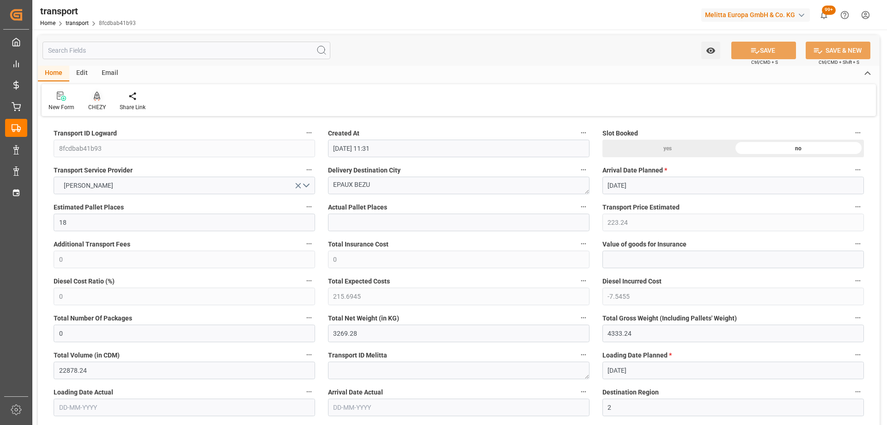
click at [94, 95] on icon at bounding box center [97, 95] width 6 height 9
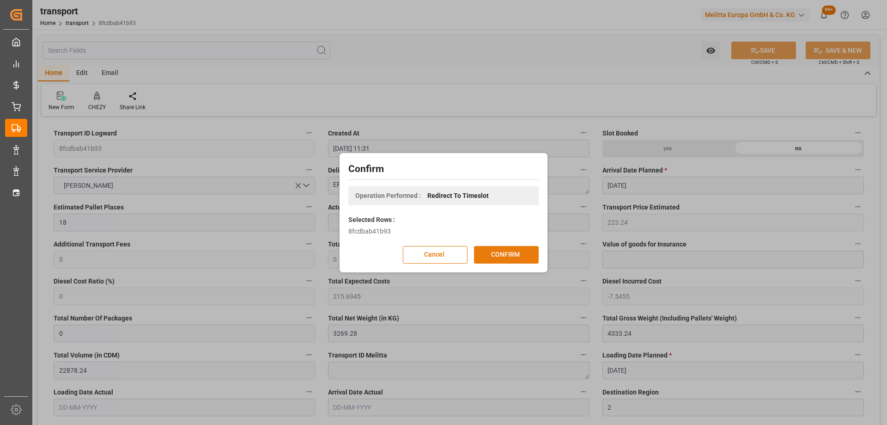
click at [515, 248] on button "CONFIRM" at bounding box center [506, 255] width 65 height 18
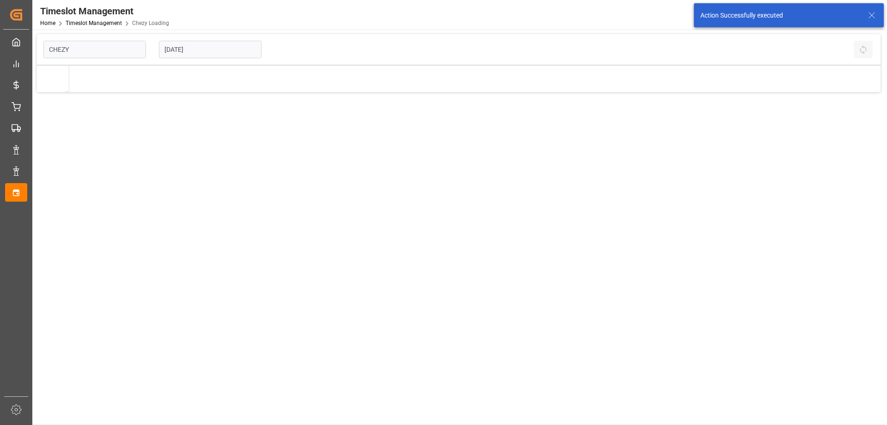
type input "Chezy Loading"
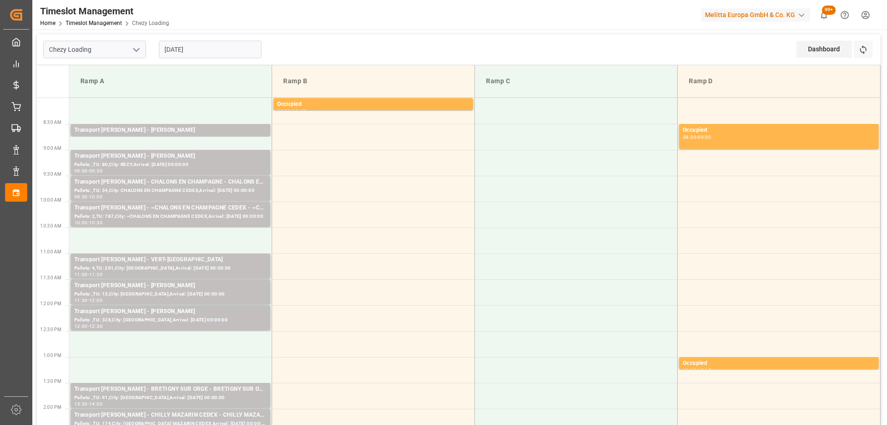
scroll to position [231, 0]
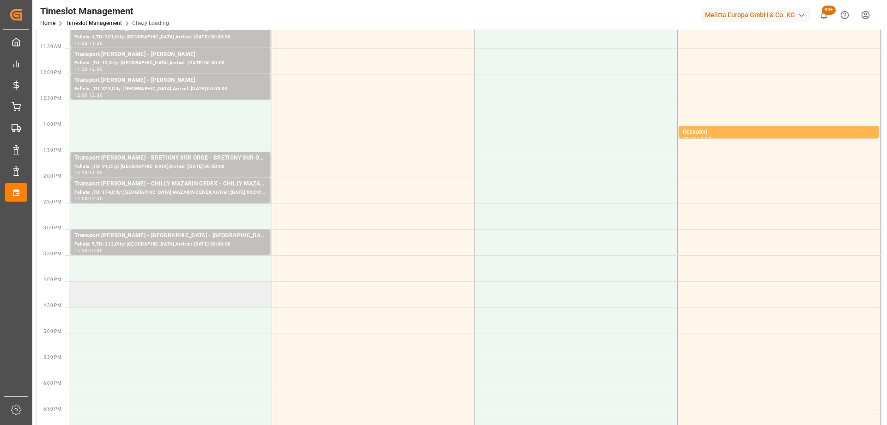
click at [206, 291] on td at bounding box center [170, 294] width 203 height 26
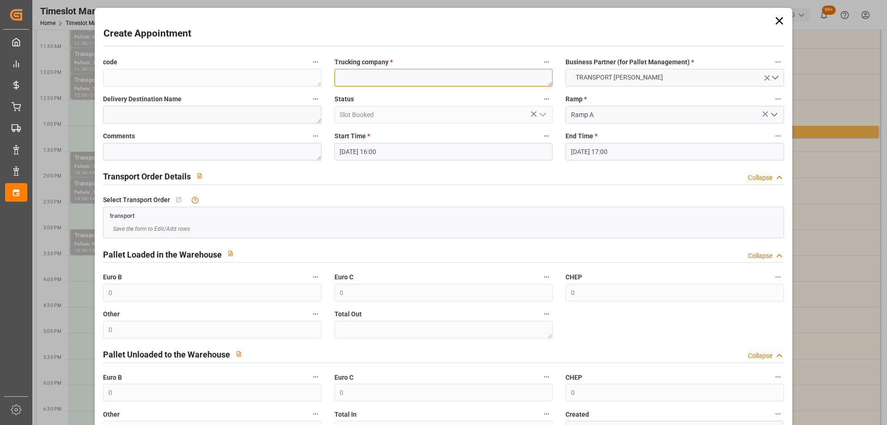
paste textarea "EPAUX BEZU"
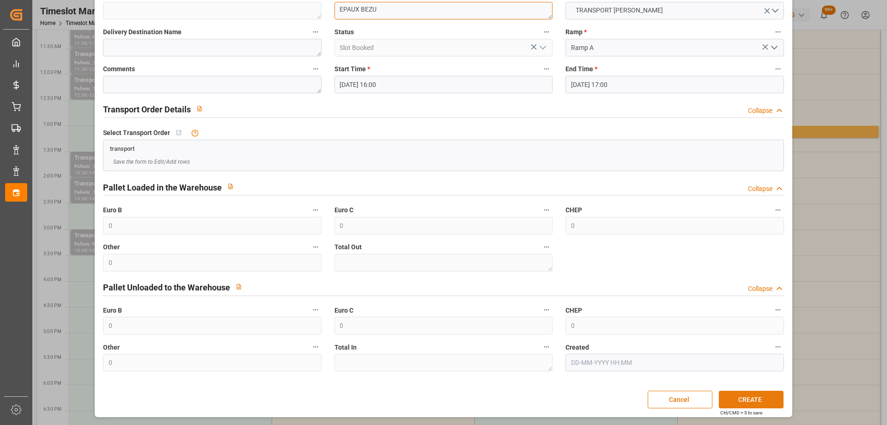
type textarea "EPAUX BEZU"
click at [744, 396] on button "CREATE" at bounding box center [751, 399] width 65 height 18
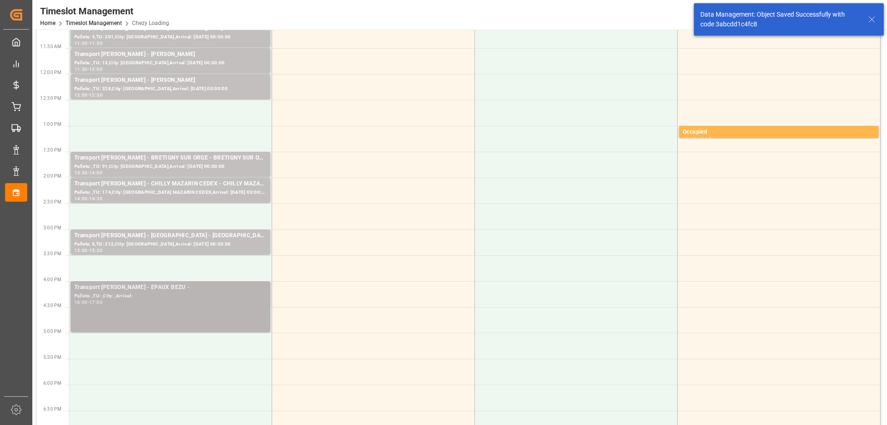
click at [188, 293] on div "Pallets: ,TU: ,City: ,Arrival:" at bounding box center [170, 296] width 192 height 8
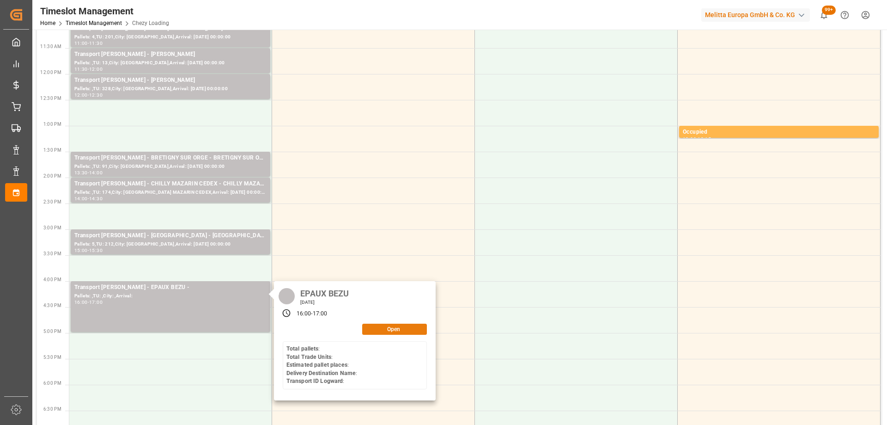
click at [389, 333] on button "Open" at bounding box center [394, 328] width 65 height 11
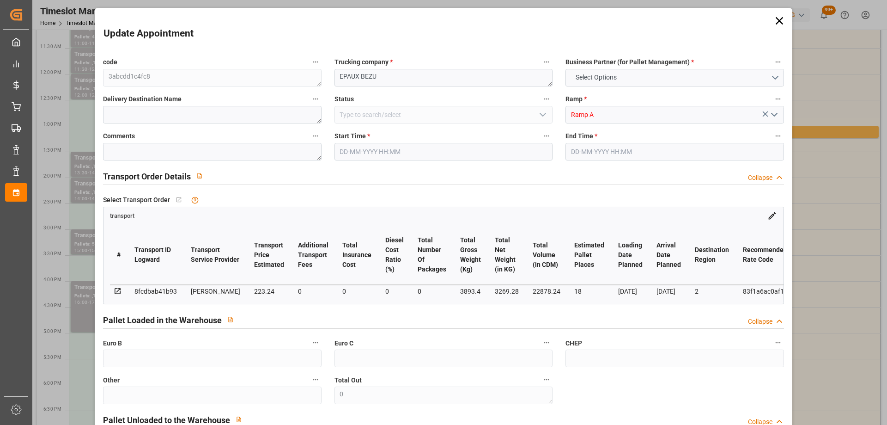
type input "18"
type input "223.24"
type input "0"
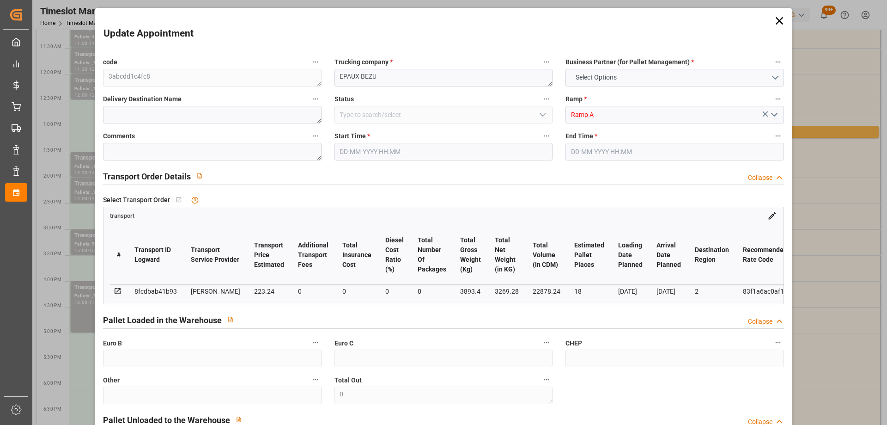
type input "215.6945"
type input "-7.5455"
type input "0"
type input "3269.28"
type input "4333.24"
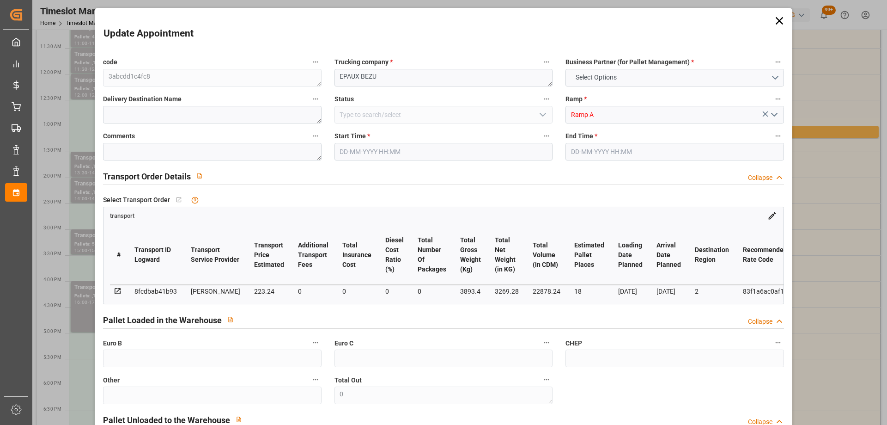
type input "22878.24"
type input "2"
type input "23"
type input "158"
type input "18"
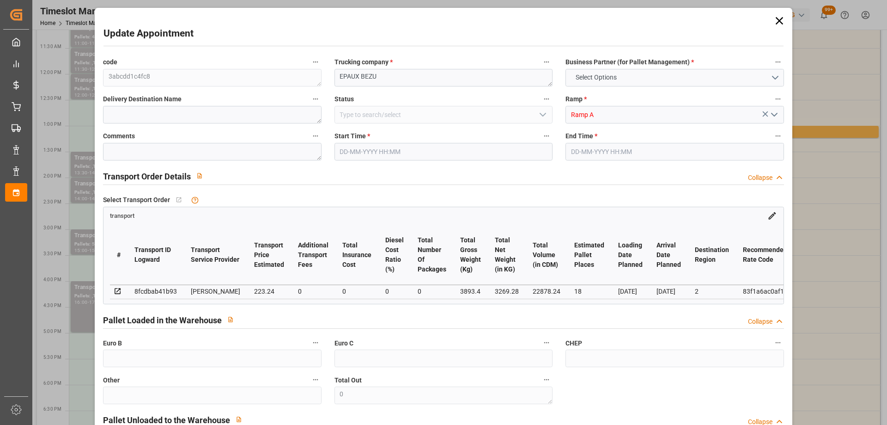
type input "101"
type input "3893.4"
type input "0"
type input "4710.8598"
type input "0"
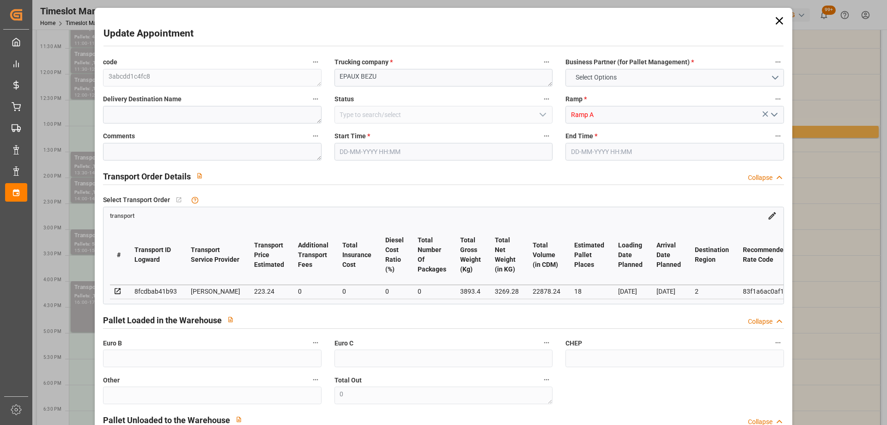
type input "0"
type input "21"
type input "35"
type input "[DATE] 16:00"
type input "[DATE] 17:00"
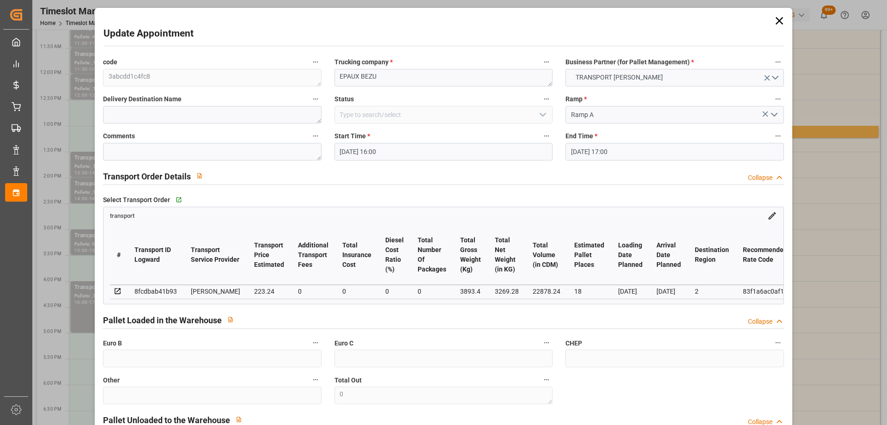
type input "[DATE] 14:27"
type input "[DATE] 11:31"
type input "[DATE]"
click at [646, 152] on input "[DATE] 17:00" at bounding box center [674, 152] width 218 height 18
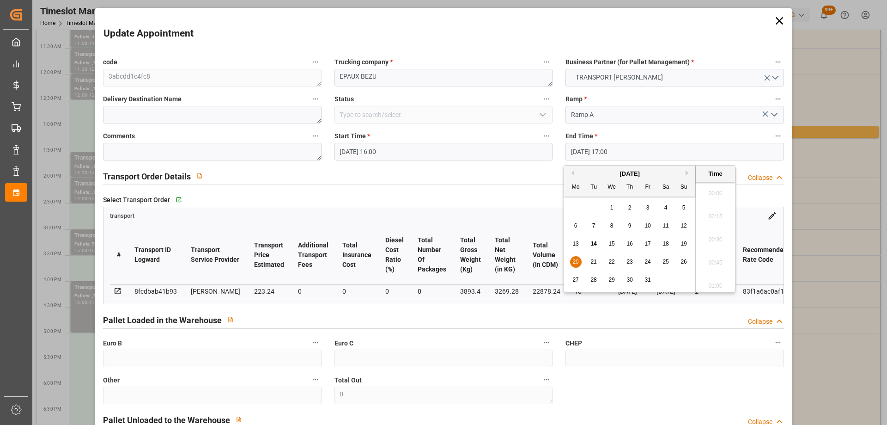
scroll to position [1528, 0]
click at [575, 256] on div "20" at bounding box center [576, 261] width 12 height 11
click at [717, 189] on li "16:30" at bounding box center [715, 190] width 39 height 23
type input "[DATE] 16:30"
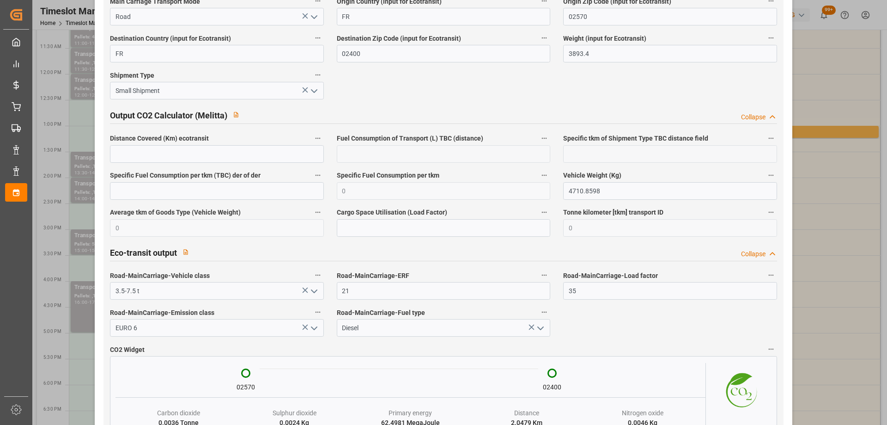
scroll to position [1524, 0]
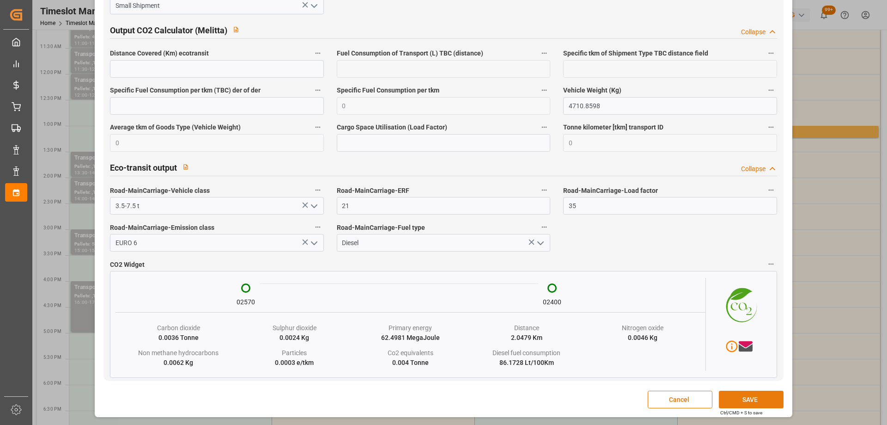
click at [741, 395] on button "SAVE" at bounding box center [751, 399] width 65 height 18
